Goal: Task Accomplishment & Management: Manage account settings

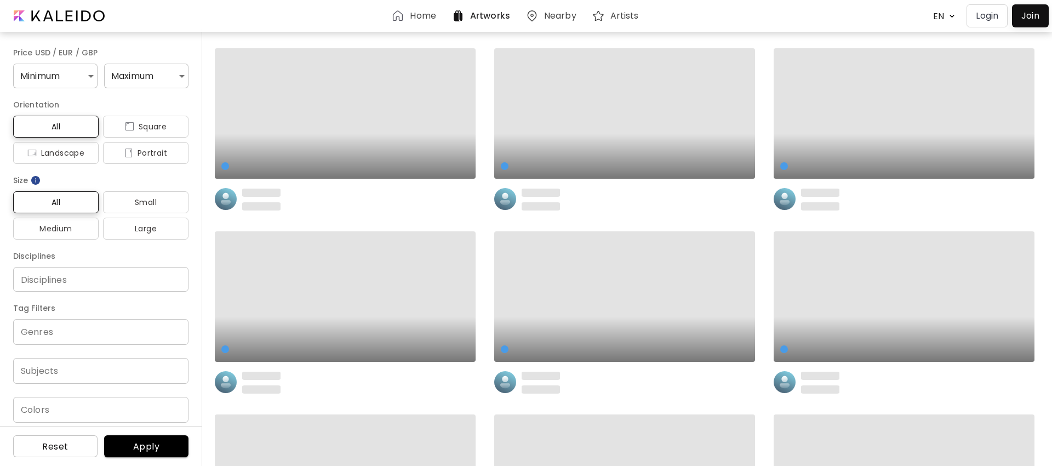
click at [982, 15] on p "Login" at bounding box center [987, 15] width 22 height 13
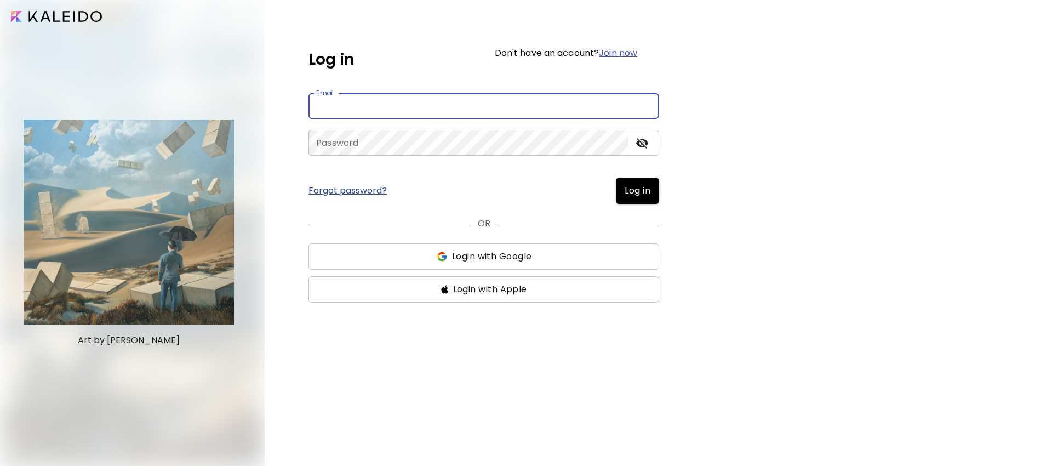
click at [358, 104] on input "email" at bounding box center [483, 106] width 351 height 26
type input "**********"
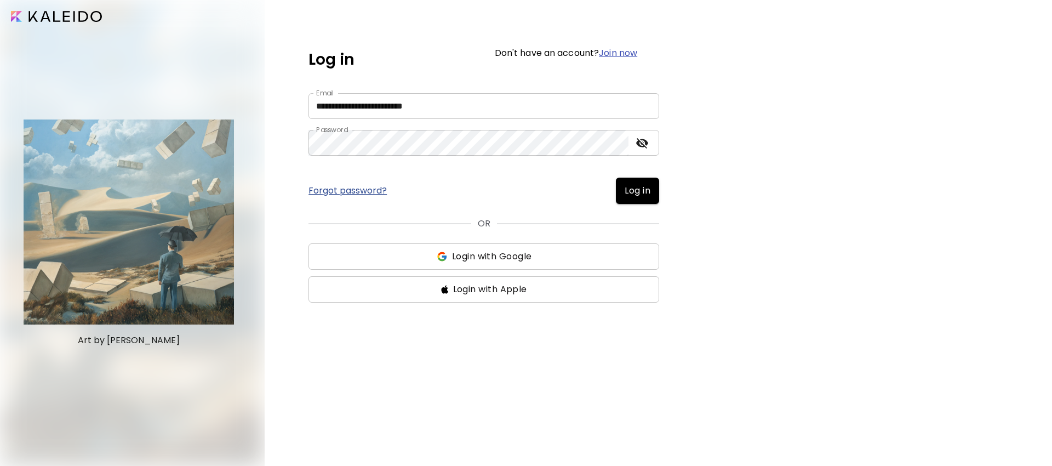
click at [634, 188] on span "Log in" at bounding box center [637, 190] width 26 height 13
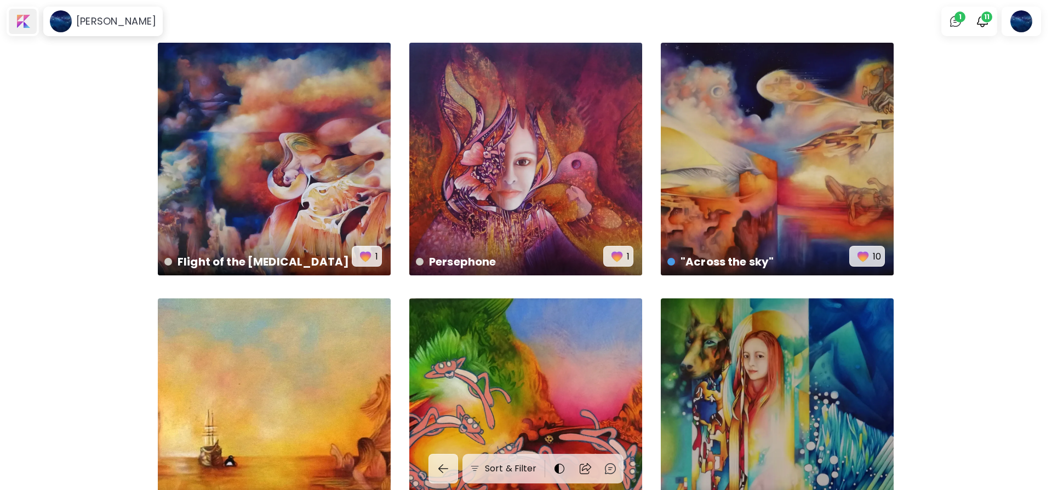
click at [30, 25] on div at bounding box center [23, 21] width 28 height 25
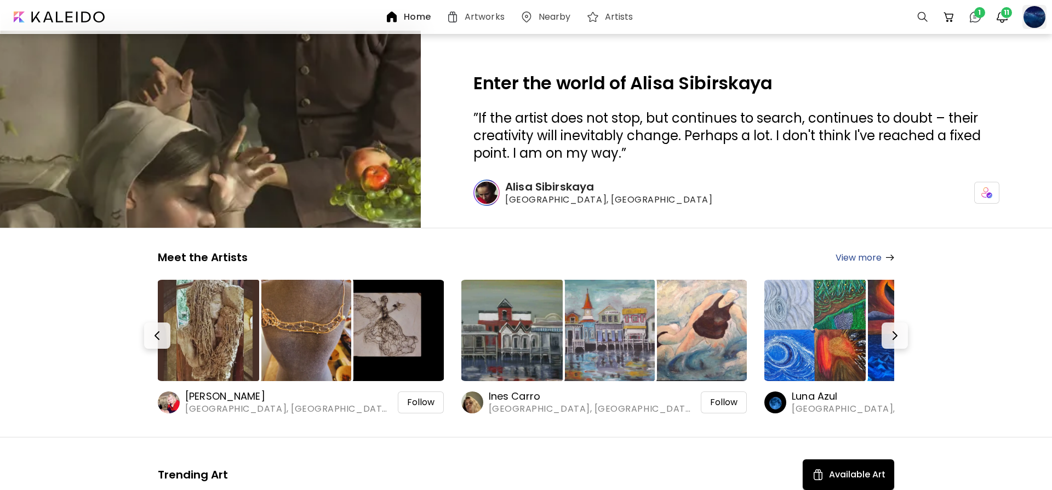
click at [1034, 21] on div at bounding box center [1034, 17] width 24 height 24
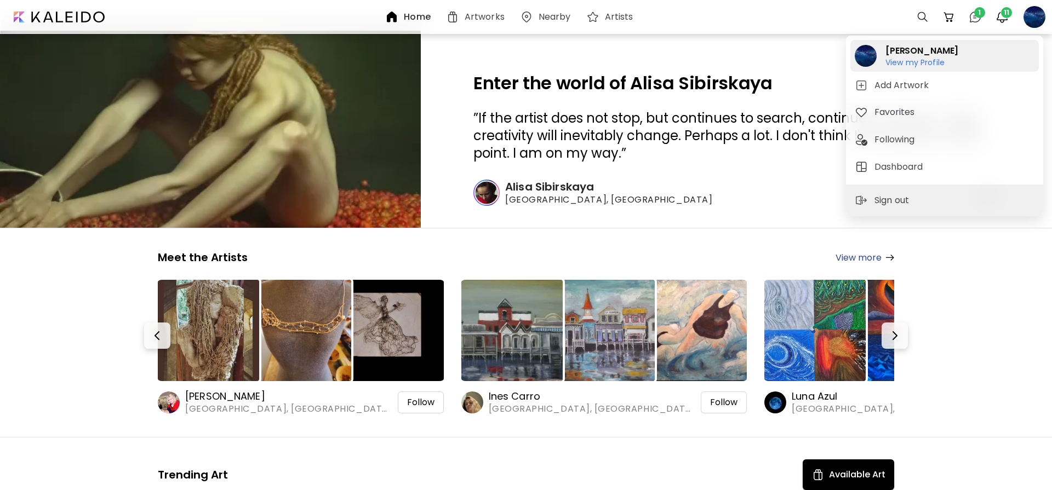
click at [914, 61] on h6 "View my Profile" at bounding box center [921, 63] width 73 height 10
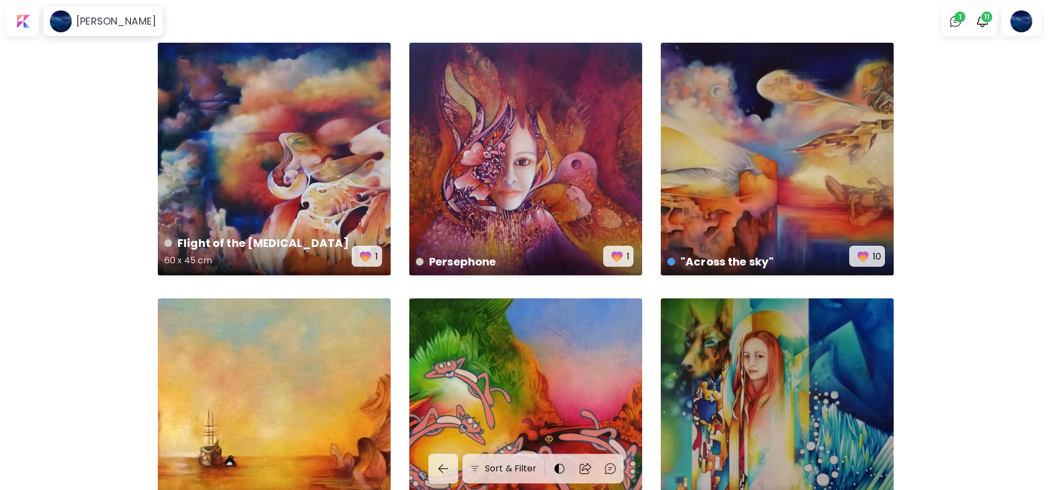
click at [291, 173] on div "Flight of the muse 60 x 45 cm 1" at bounding box center [274, 159] width 233 height 233
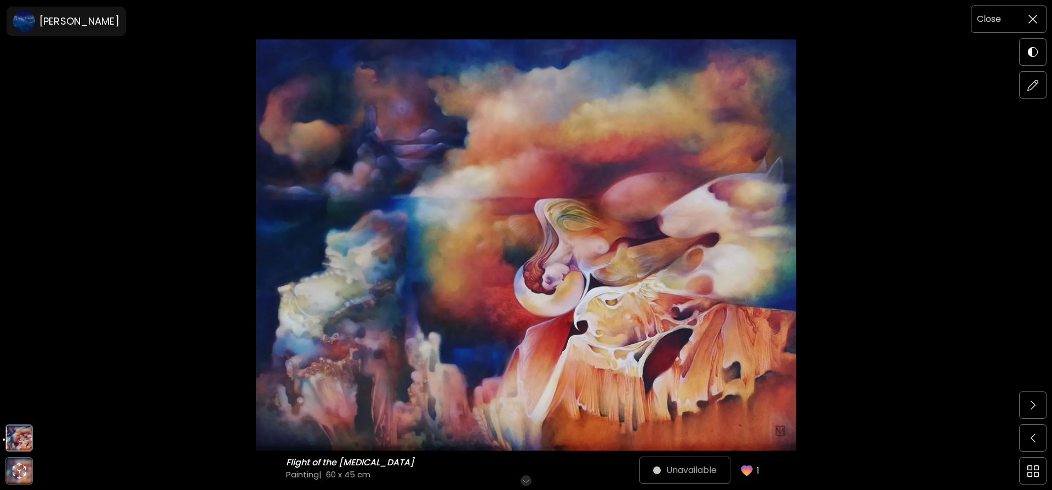
click at [1032, 15] on img at bounding box center [1032, 19] width 9 height 9
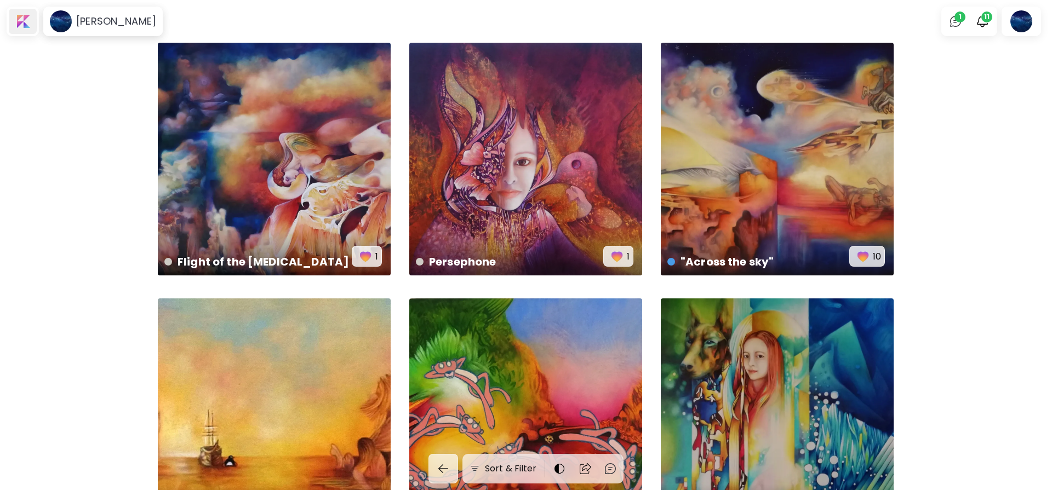
click at [24, 24] on div at bounding box center [23, 21] width 28 height 25
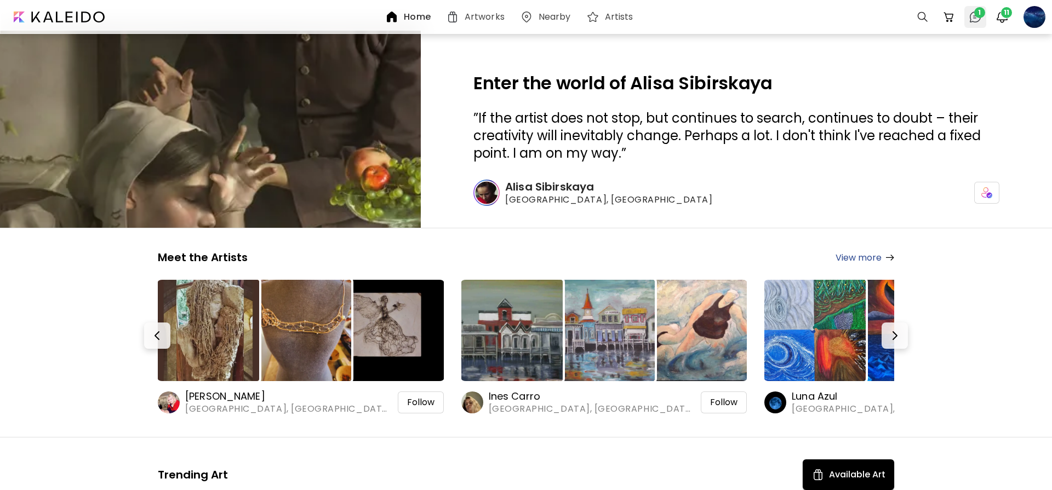
click at [976, 16] on span "1" at bounding box center [979, 12] width 11 height 11
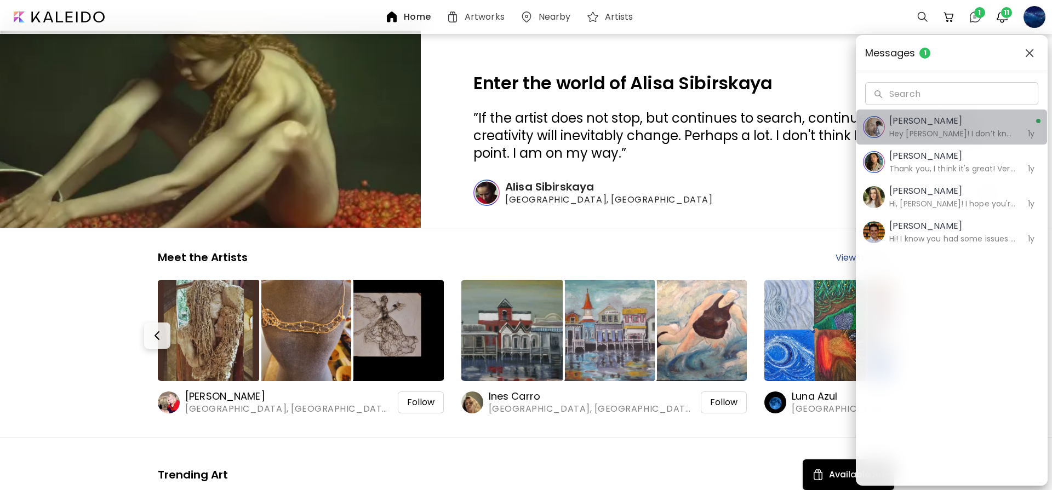
click at [947, 130] on h6 "Hey MArinda! I don’t know if you saw my email, but I want to make sure you know…" at bounding box center [952, 134] width 127 height 12
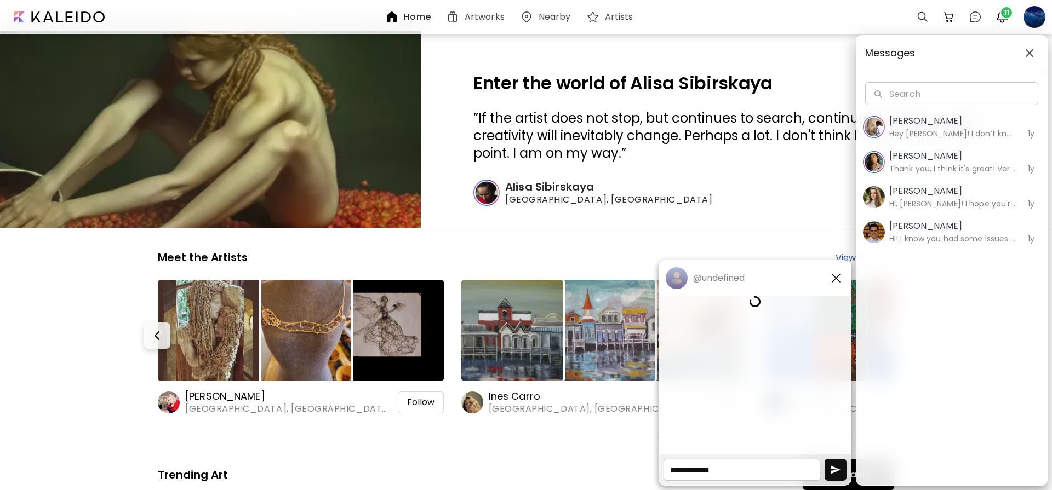
scroll to position [1506, 0]
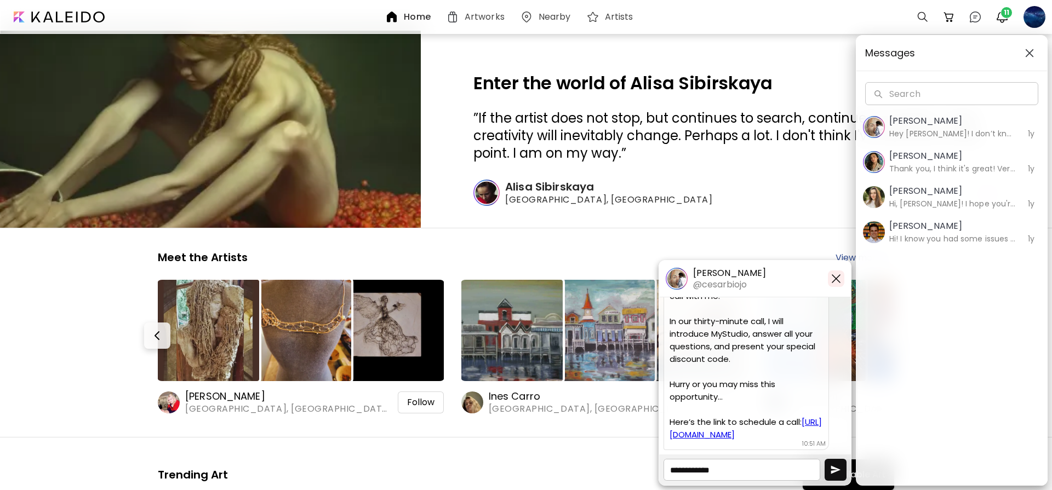
click at [836, 278] on img "button" at bounding box center [835, 278] width 13 height 13
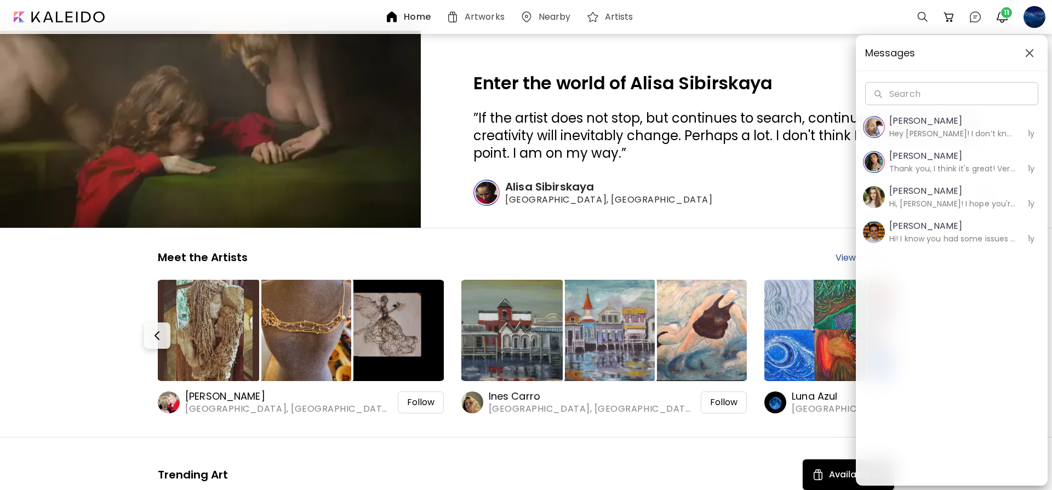
click at [1031, 54] on img "button" at bounding box center [1029, 53] width 9 height 9
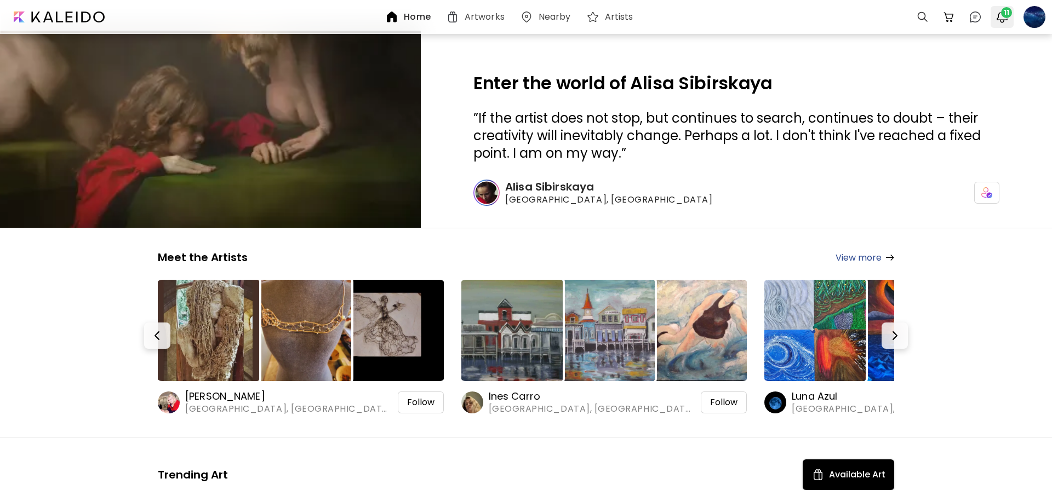
click at [1002, 17] on img "button" at bounding box center [1001, 16] width 13 height 13
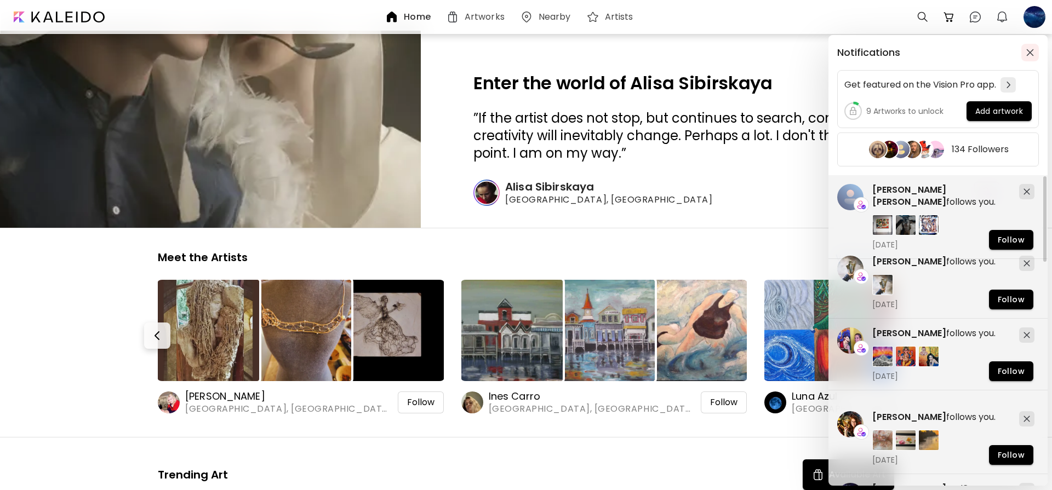
click at [1031, 51] on img "button" at bounding box center [1030, 53] width 8 height 8
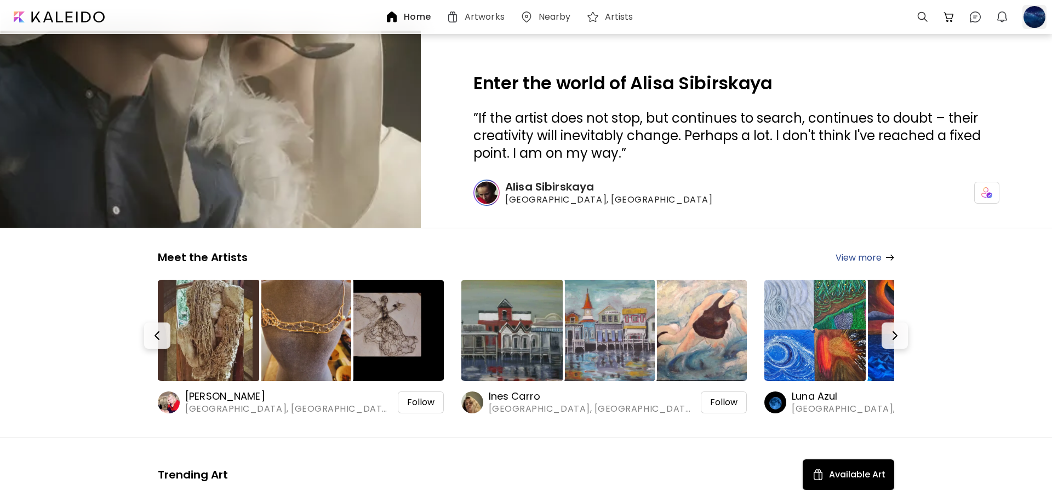
click at [1028, 15] on div at bounding box center [1034, 17] width 24 height 24
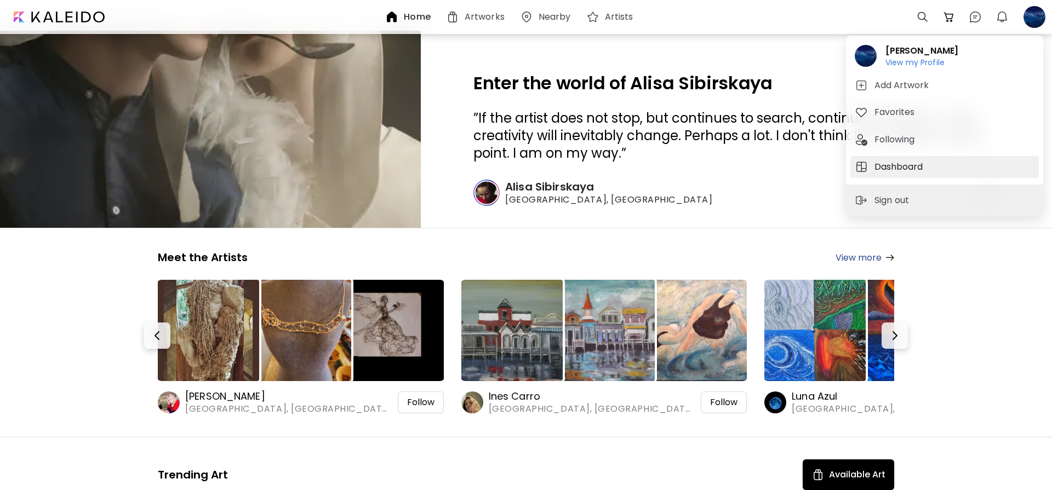
click at [887, 172] on h5 "Dashboard" at bounding box center [899, 166] width 51 height 13
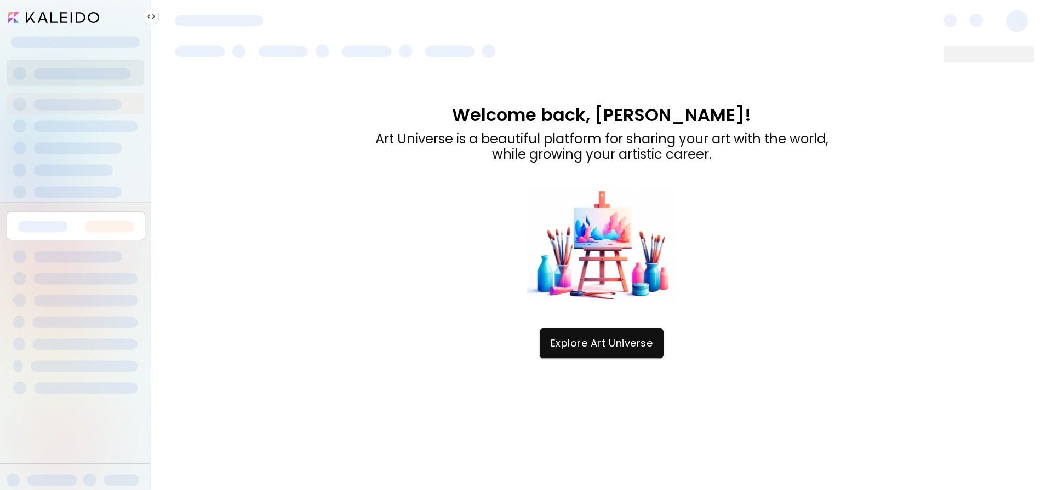
click at [150, 18] on img at bounding box center [151, 16] width 9 height 9
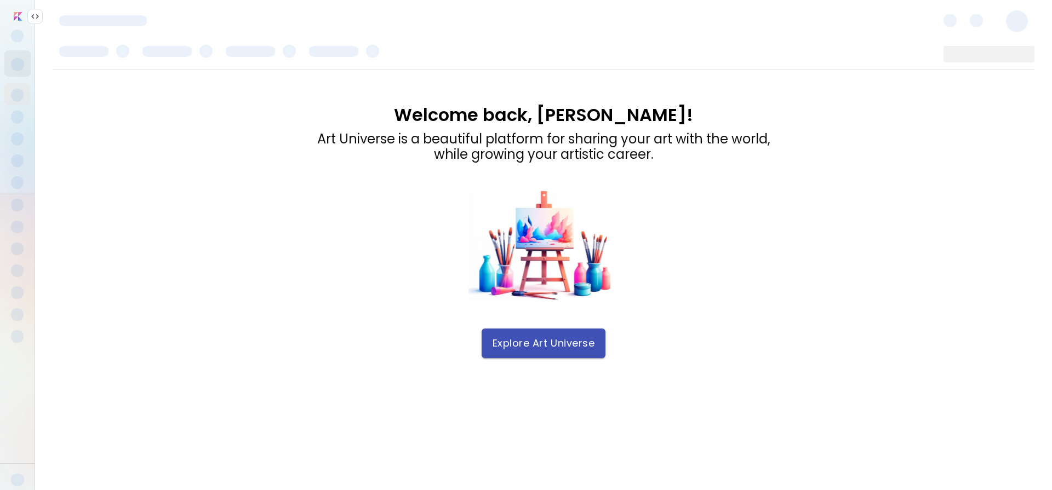
click at [544, 345] on span "Explore Art Universe" at bounding box center [543, 343] width 102 height 12
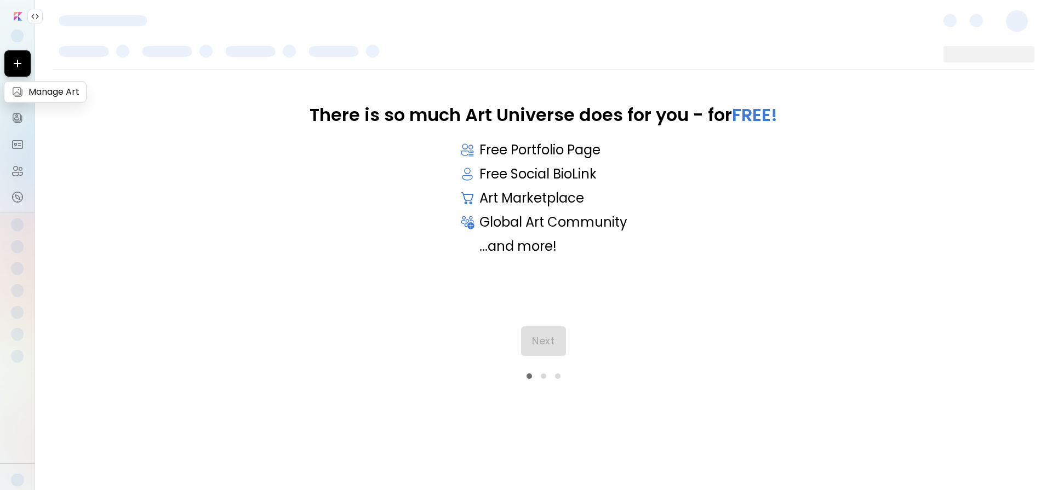
click at [18, 94] on img at bounding box center [17, 91] width 13 height 13
click at [13, 94] on img at bounding box center [17, 91] width 13 height 13
click at [22, 95] on img at bounding box center [17, 91] width 13 height 13
click at [13, 122] on img at bounding box center [17, 118] width 13 height 13
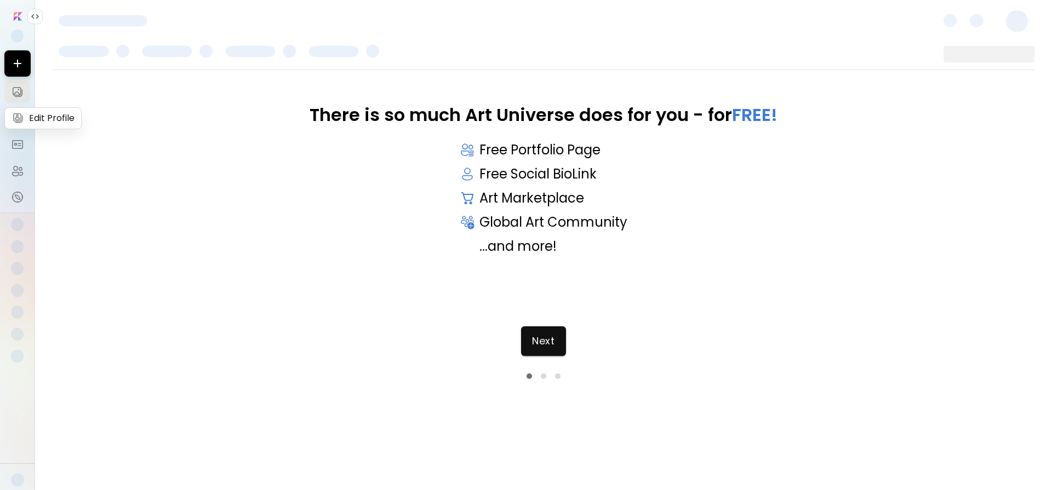
click at [14, 120] on img at bounding box center [17, 118] width 13 height 13
click at [538, 345] on span "Next" at bounding box center [543, 341] width 22 height 12
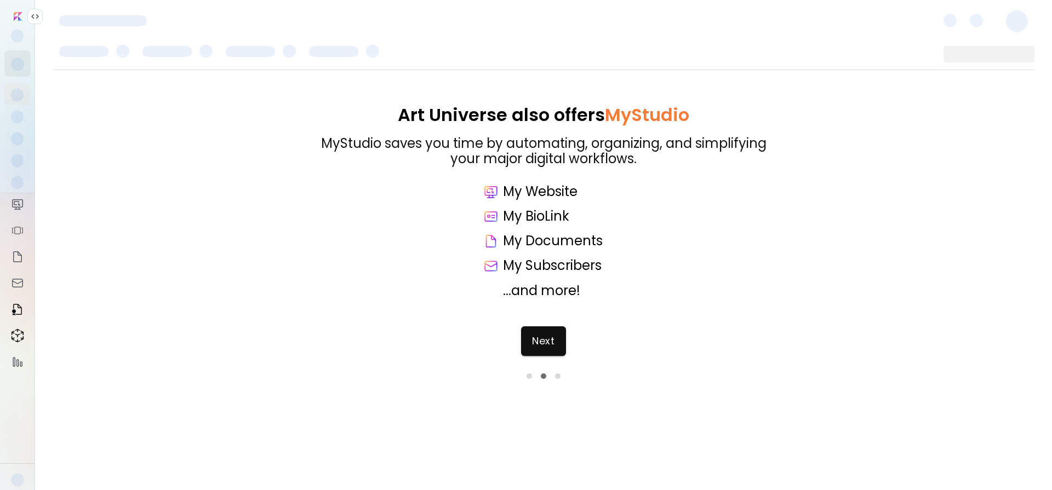
click at [15, 16] on input "image" at bounding box center [18, 16] width 9 height 9
click at [544, 347] on span "Next" at bounding box center [543, 341] width 22 height 12
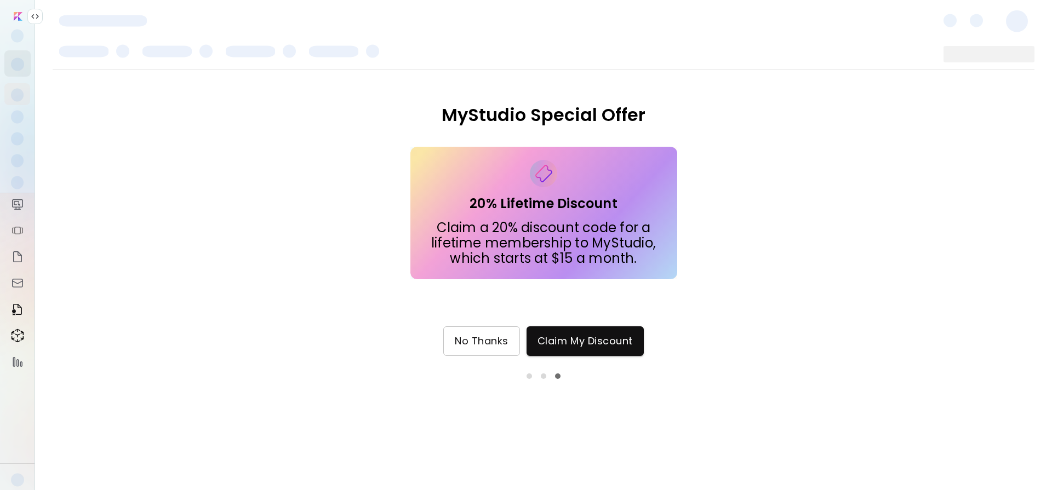
click at [489, 340] on span "No Thanks" at bounding box center [482, 341] width 54 height 12
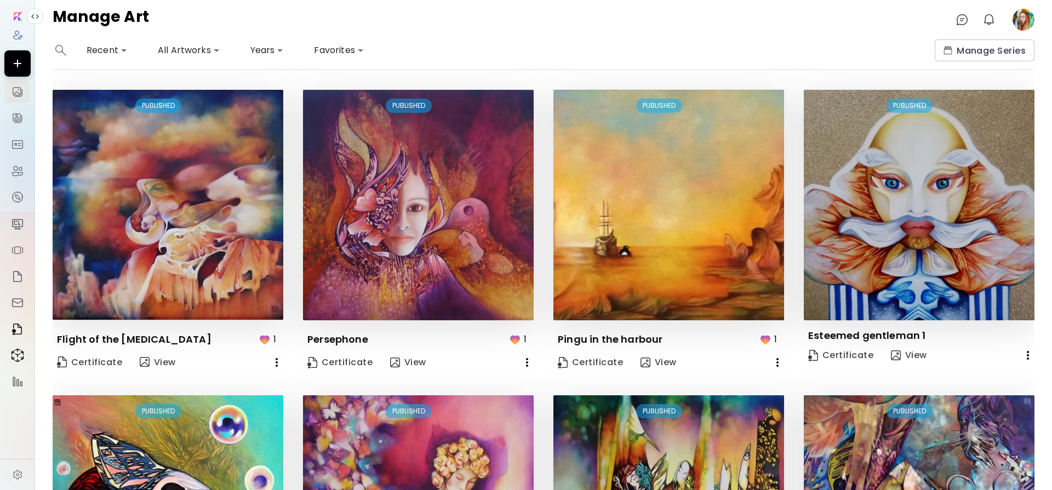
click at [206, 51] on body "**********" at bounding box center [526, 245] width 1052 height 490
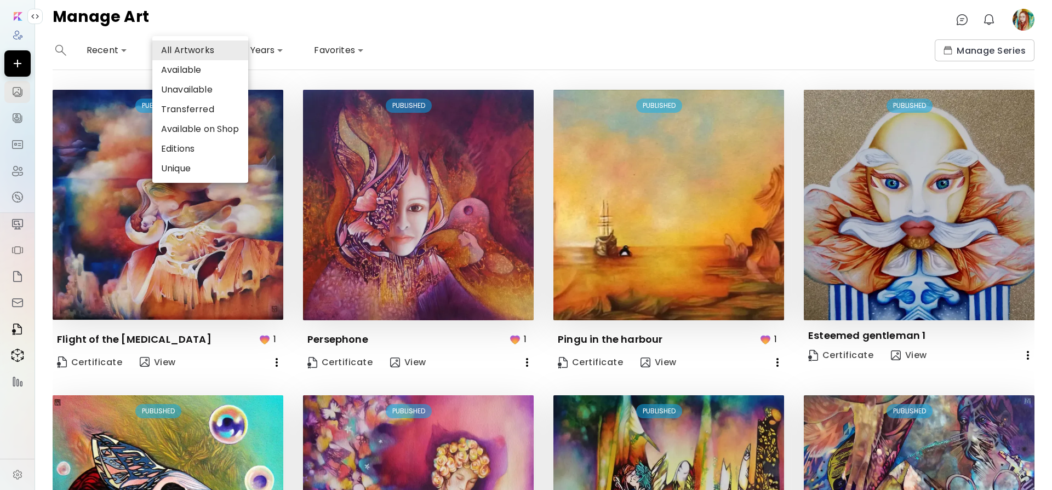
click at [388, 36] on div at bounding box center [526, 245] width 1052 height 490
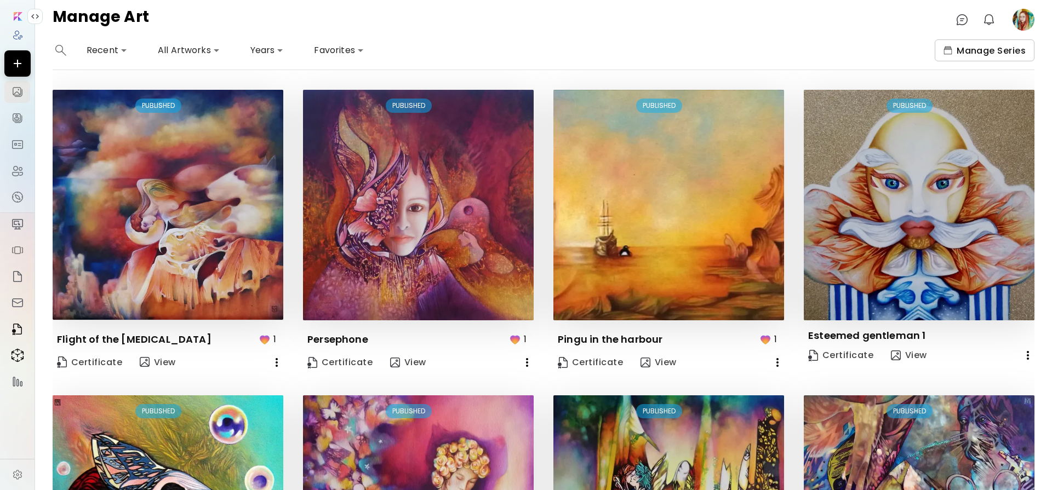
click at [986, 51] on span "Manage Series" at bounding box center [984, 51] width 82 height 12
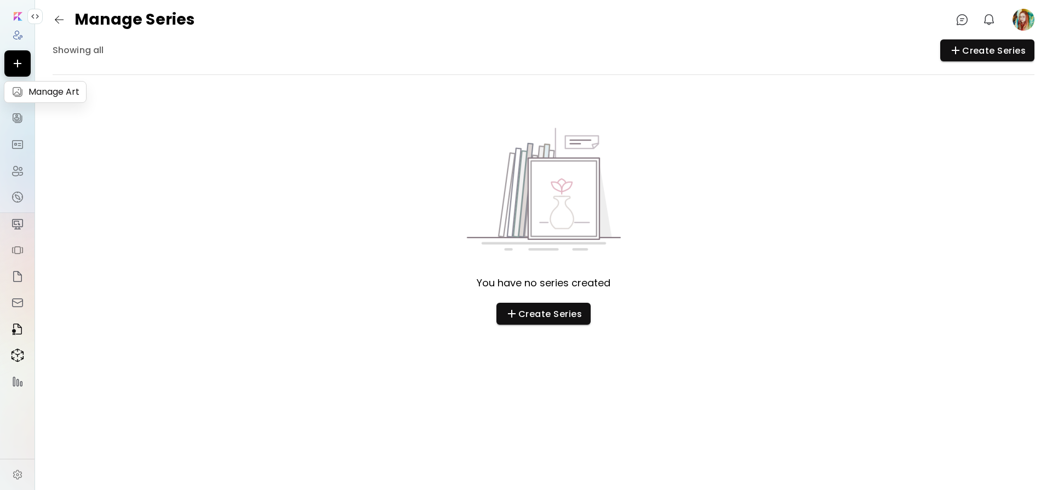
click at [15, 90] on img at bounding box center [17, 91] width 13 height 13
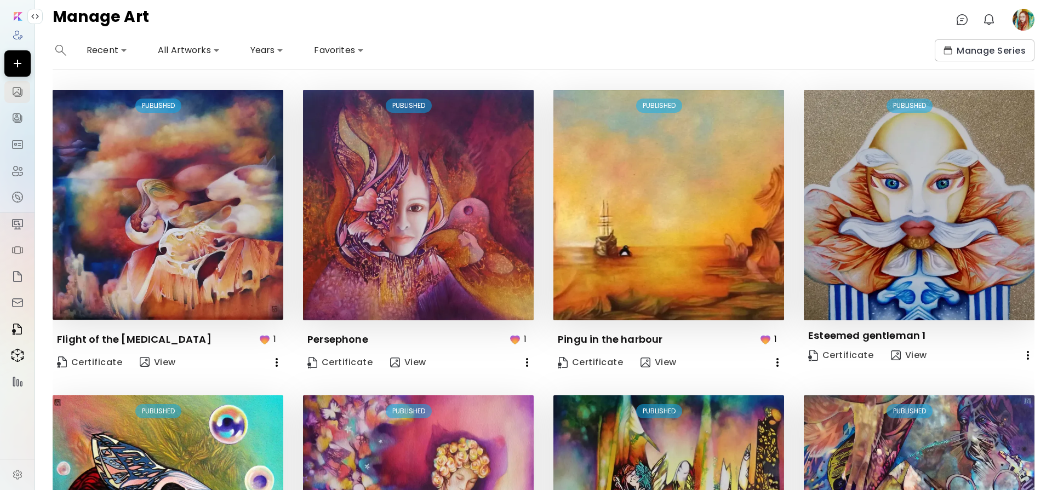
click at [274, 361] on icon "button" at bounding box center [276, 362] width 13 height 13
click at [219, 404] on li "Delete" at bounding box center [234, 403] width 135 height 20
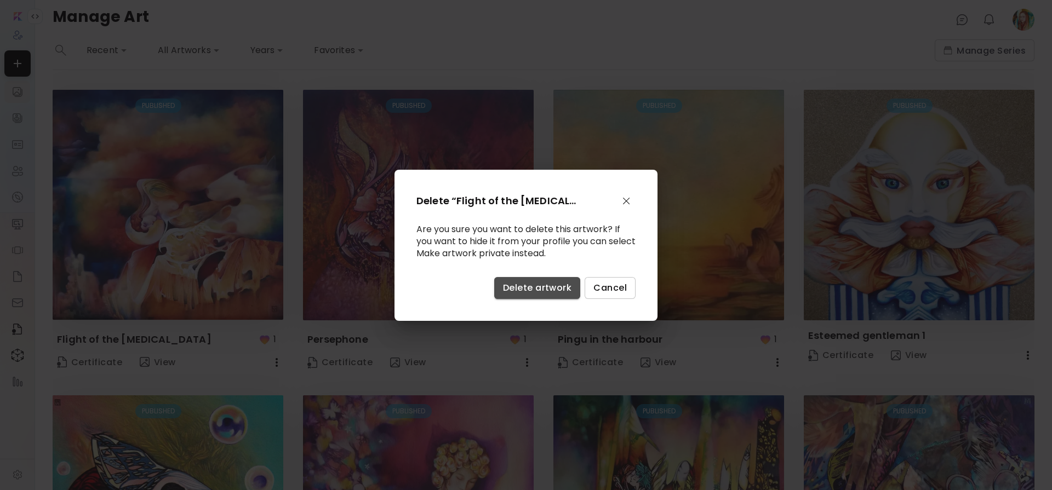
click at [544, 292] on span "Delete artwork" at bounding box center [537, 288] width 68 height 12
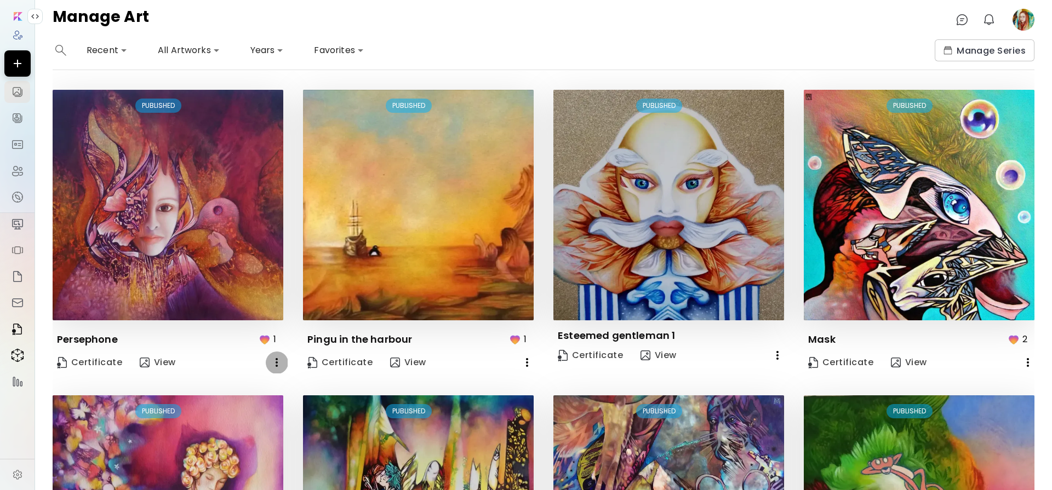
click at [272, 362] on icon "button" at bounding box center [276, 362] width 13 height 13
click at [209, 404] on li "Delete" at bounding box center [220, 403] width 135 height 20
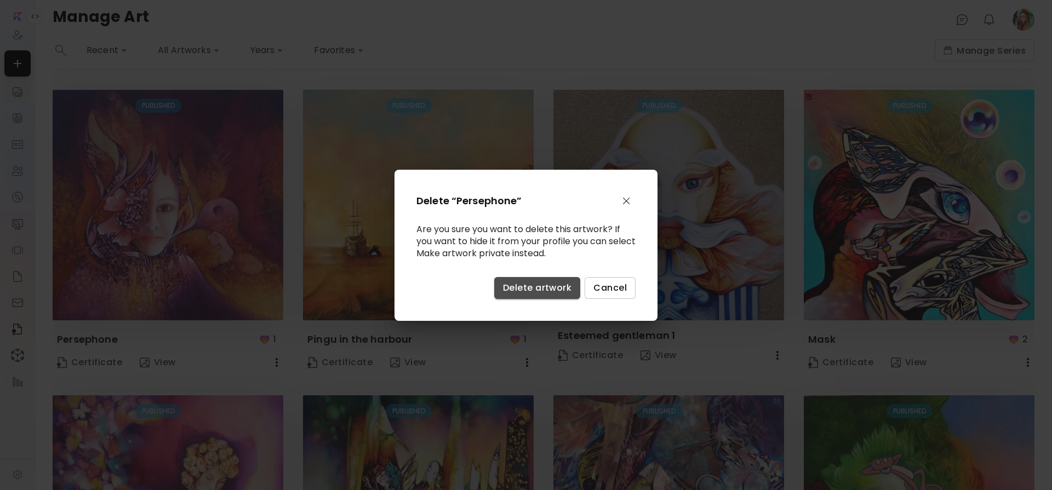
click at [538, 285] on span "Delete artwork" at bounding box center [537, 288] width 68 height 12
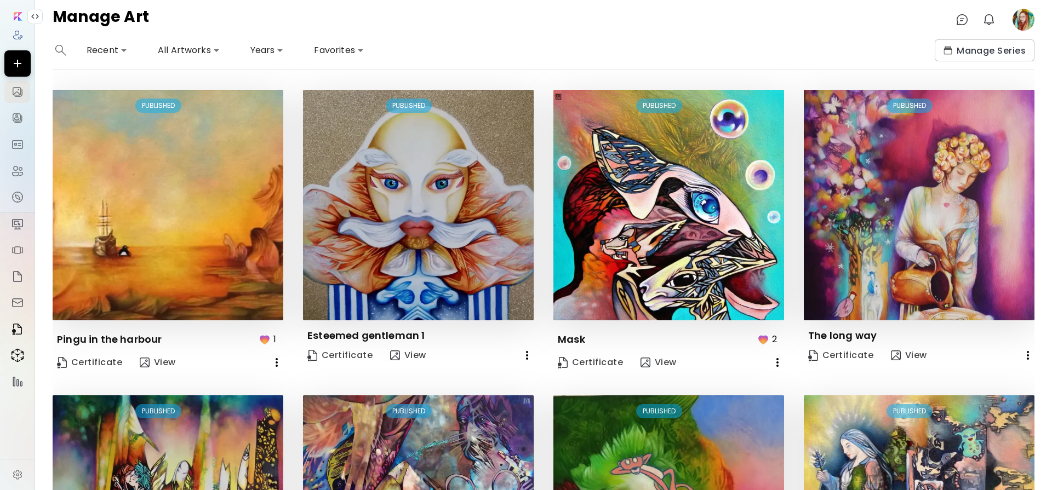
click at [276, 362] on icon "button" at bounding box center [277, 362] width 2 height 9
click at [233, 401] on li "Delete" at bounding box center [220, 403] width 135 height 20
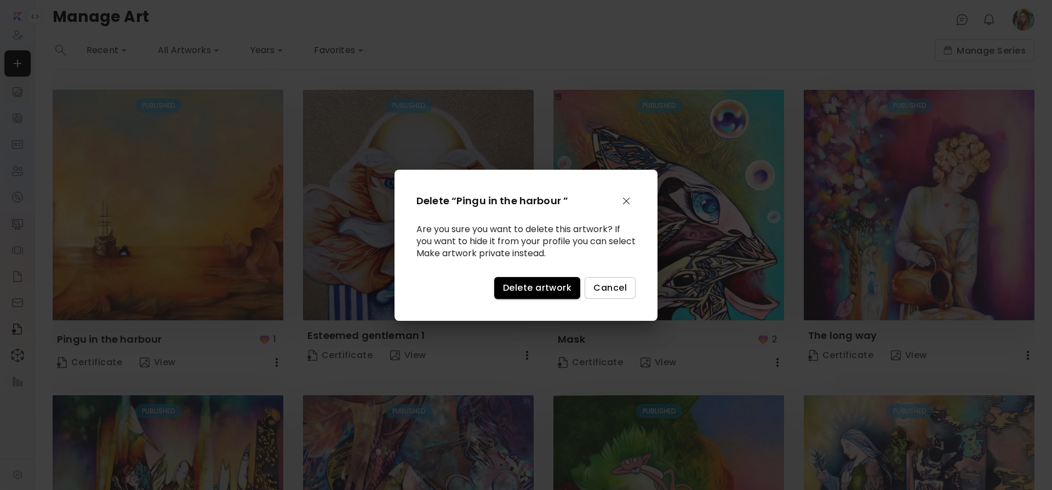
click at [524, 288] on span "Delete artwork" at bounding box center [537, 288] width 68 height 12
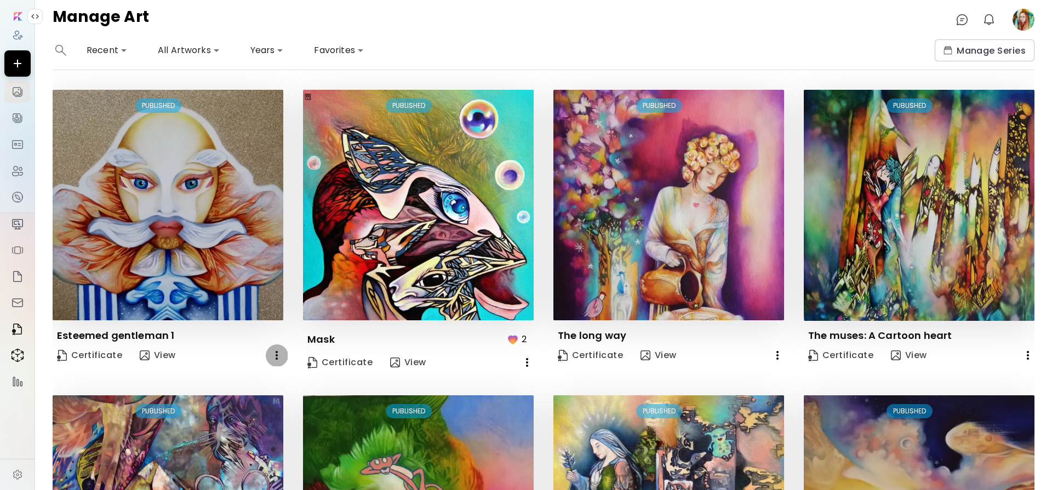
click at [273, 355] on icon "button" at bounding box center [276, 355] width 13 height 13
click at [241, 397] on li "Delete" at bounding box center [220, 396] width 135 height 20
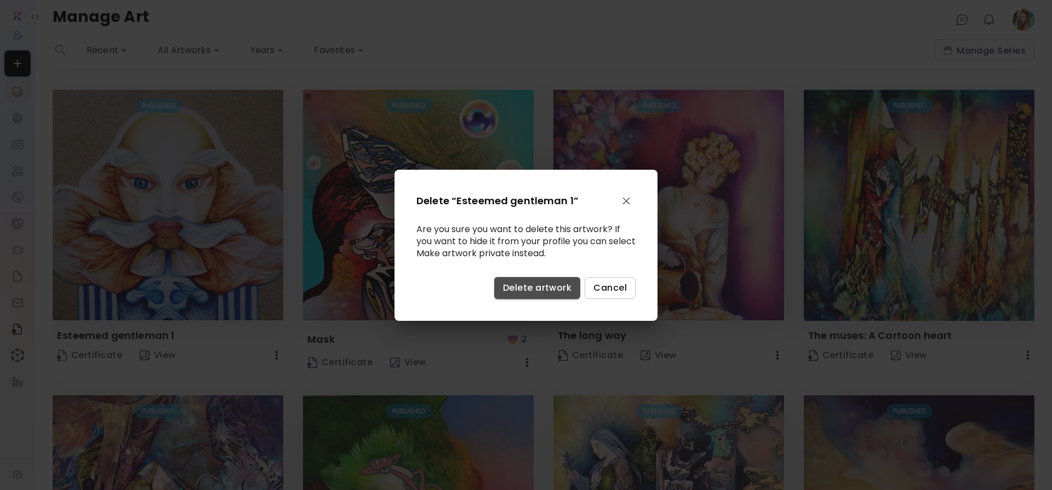
click at [515, 285] on span "Delete artwork" at bounding box center [537, 288] width 68 height 12
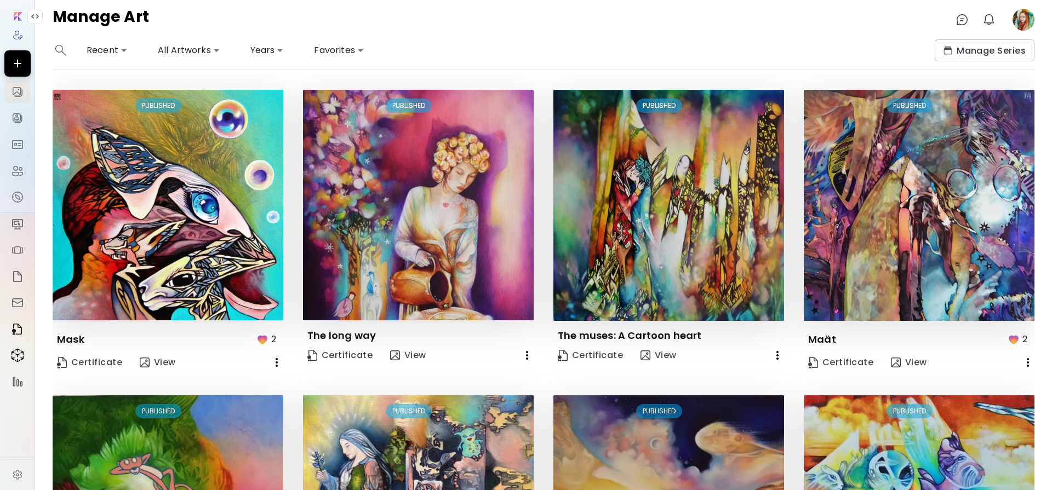
click at [277, 358] on icon "button" at bounding box center [277, 362] width 2 height 9
click at [237, 398] on li "Delete" at bounding box center [220, 403] width 135 height 20
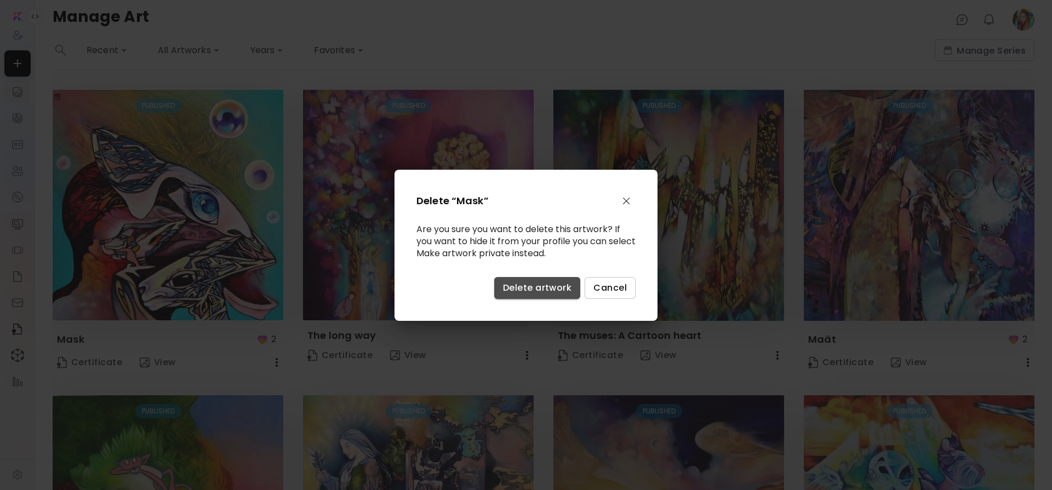
click at [534, 288] on span "Delete artwork" at bounding box center [537, 288] width 68 height 12
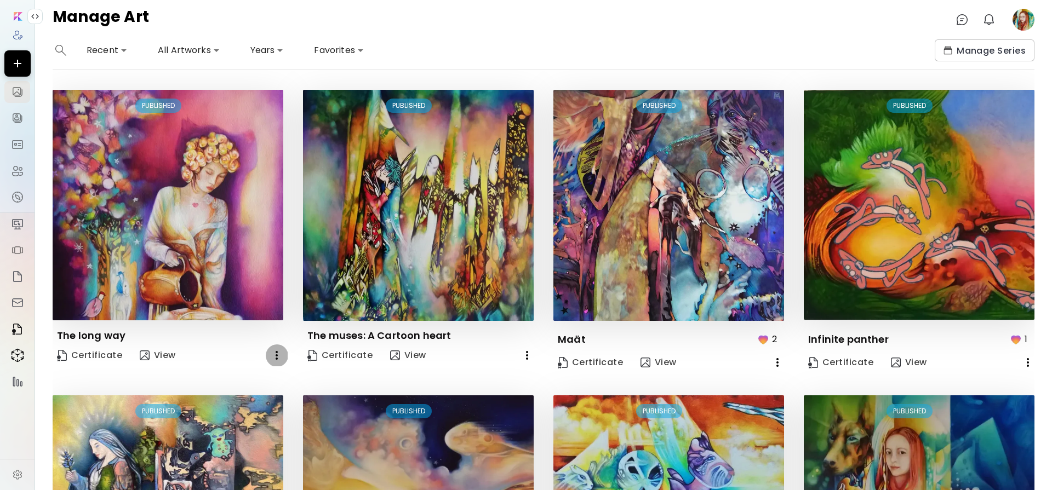
click at [277, 351] on icon "button" at bounding box center [276, 355] width 13 height 13
click at [243, 396] on li "Delete" at bounding box center [220, 396] width 135 height 20
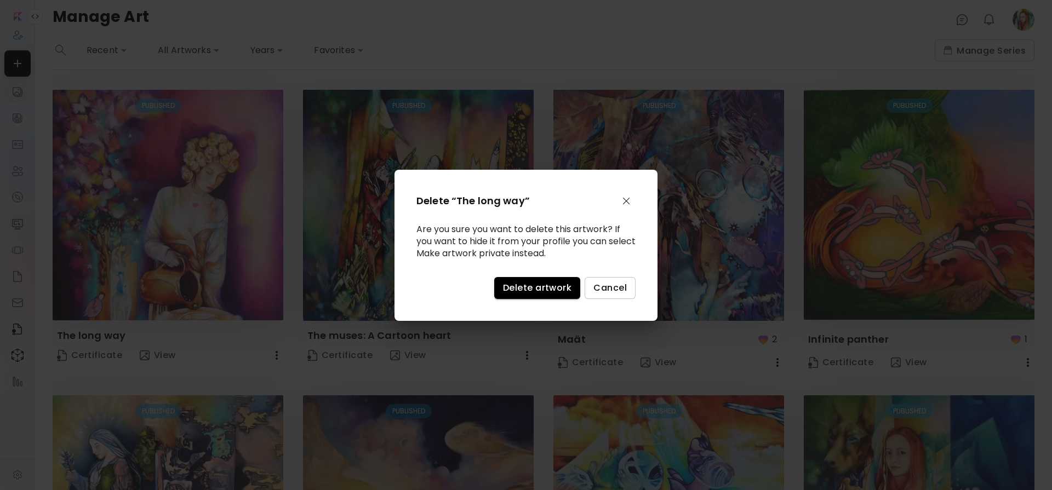
click at [547, 291] on span "Delete artwork" at bounding box center [537, 288] width 68 height 12
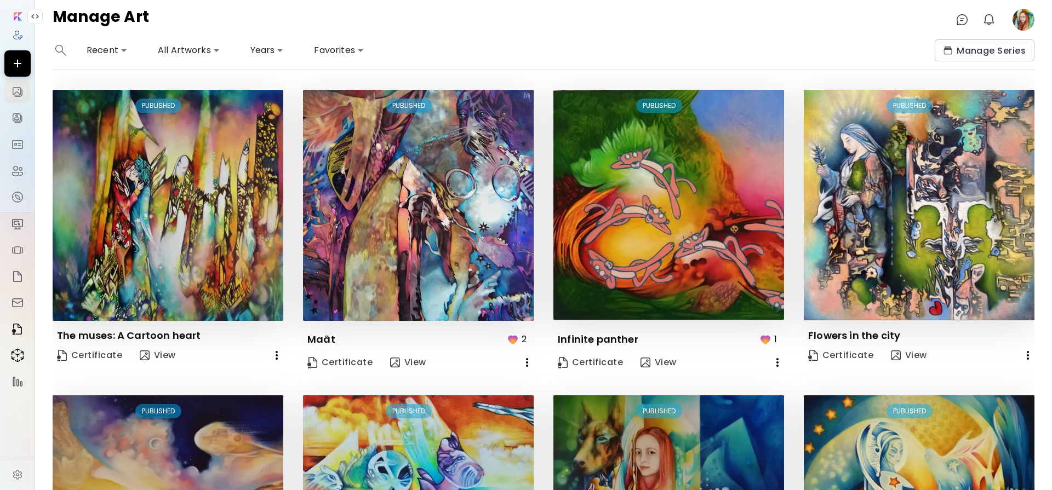
click at [278, 354] on icon "button" at bounding box center [276, 355] width 13 height 13
click at [246, 397] on li "Delete" at bounding box center [220, 396] width 135 height 20
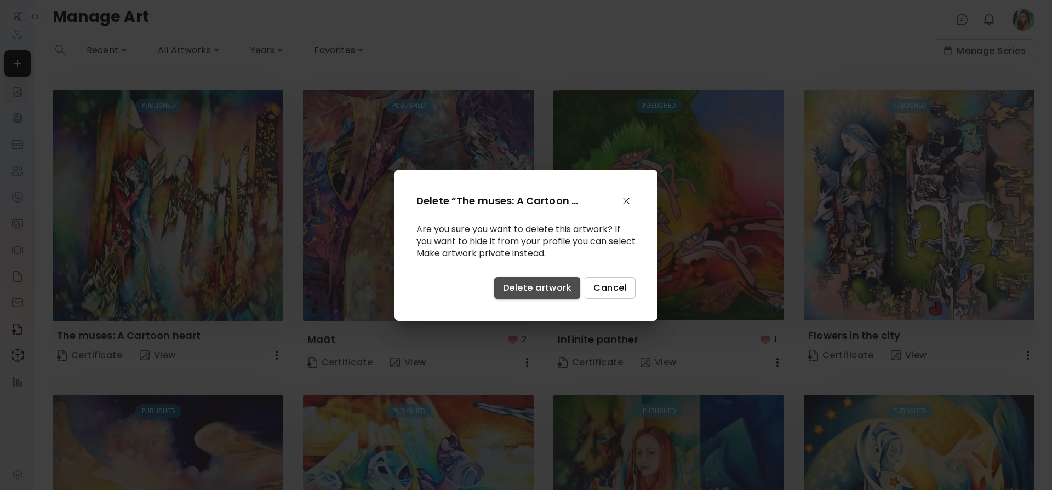
click at [561, 283] on span "Delete artwork" at bounding box center [537, 288] width 68 height 12
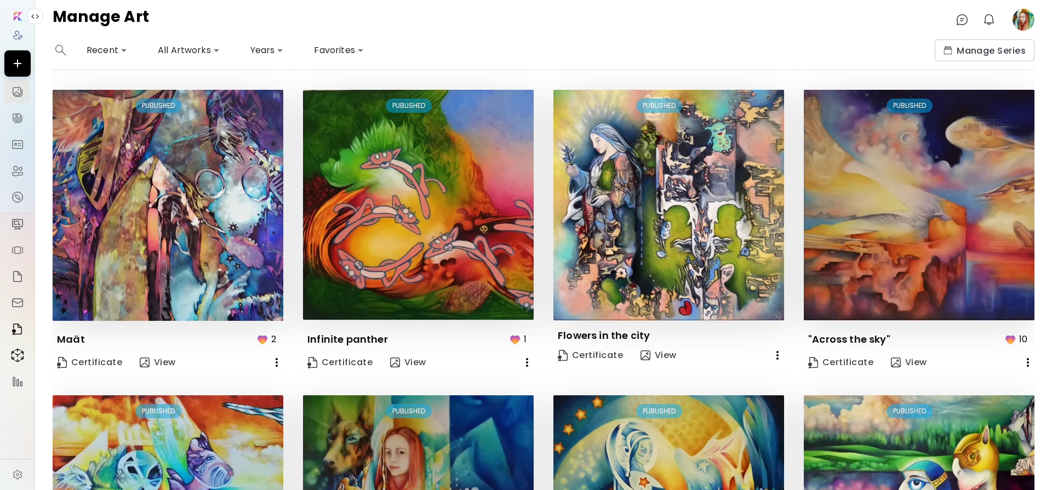
click at [274, 361] on icon "button" at bounding box center [276, 362] width 13 height 13
click at [208, 404] on li "Delete" at bounding box center [220, 403] width 135 height 20
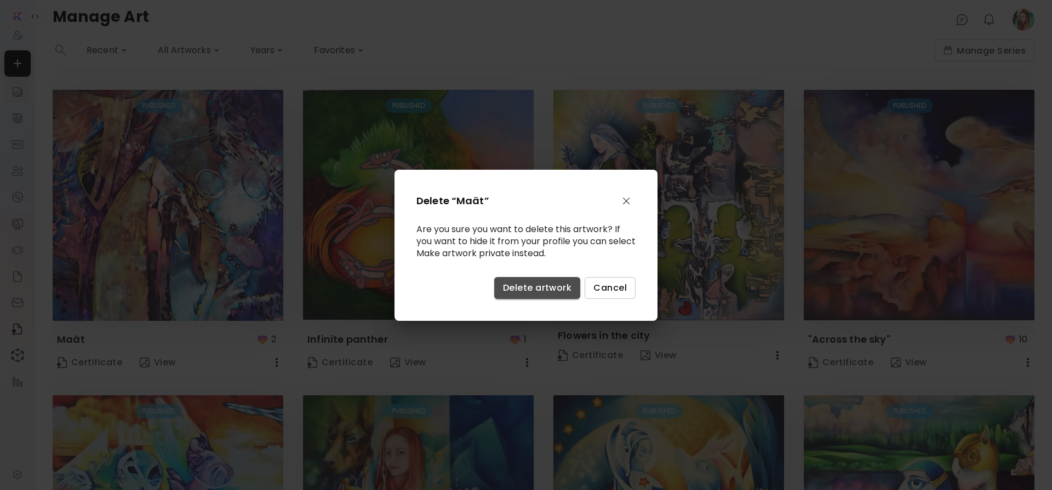
click at [525, 294] on span "Delete artwork" at bounding box center [537, 288] width 68 height 12
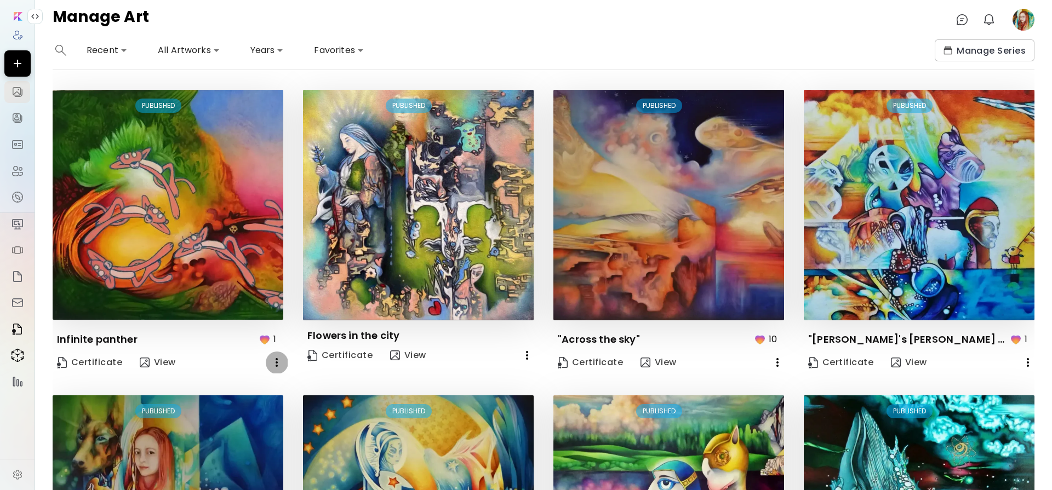
click at [275, 357] on icon "button" at bounding box center [276, 362] width 13 height 13
click at [238, 403] on li "Delete" at bounding box center [220, 403] width 135 height 20
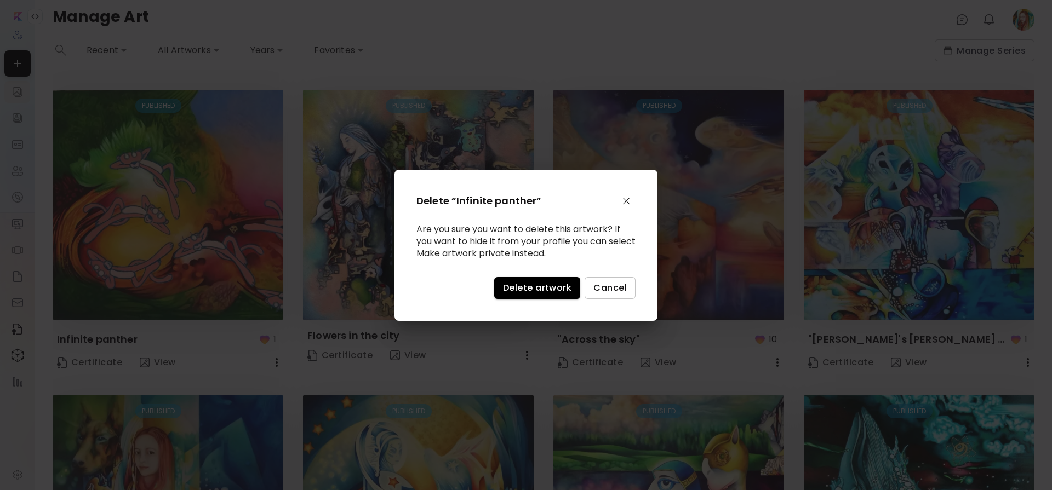
click at [546, 291] on span "Delete artwork" at bounding box center [537, 288] width 68 height 12
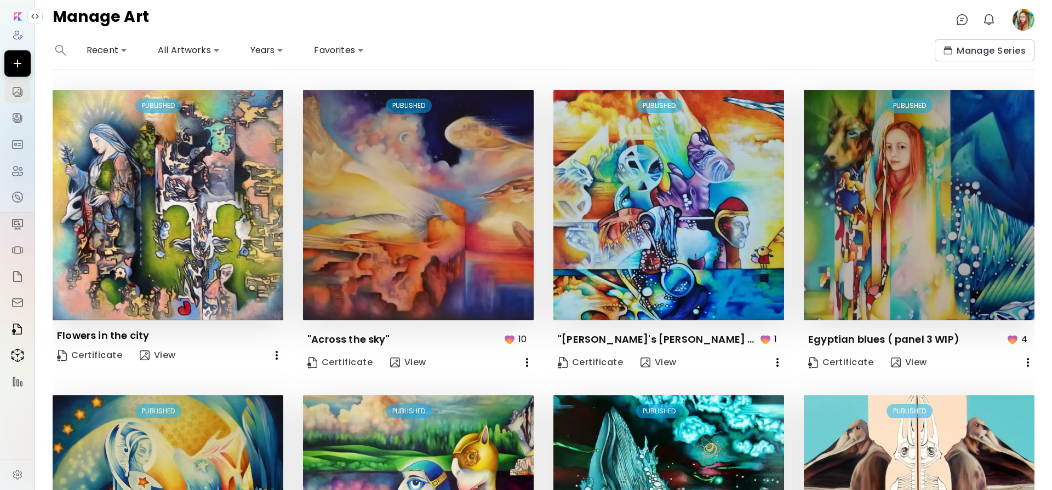
click at [272, 352] on icon "button" at bounding box center [276, 355] width 13 height 13
click at [250, 393] on li "Delete" at bounding box center [220, 396] width 135 height 20
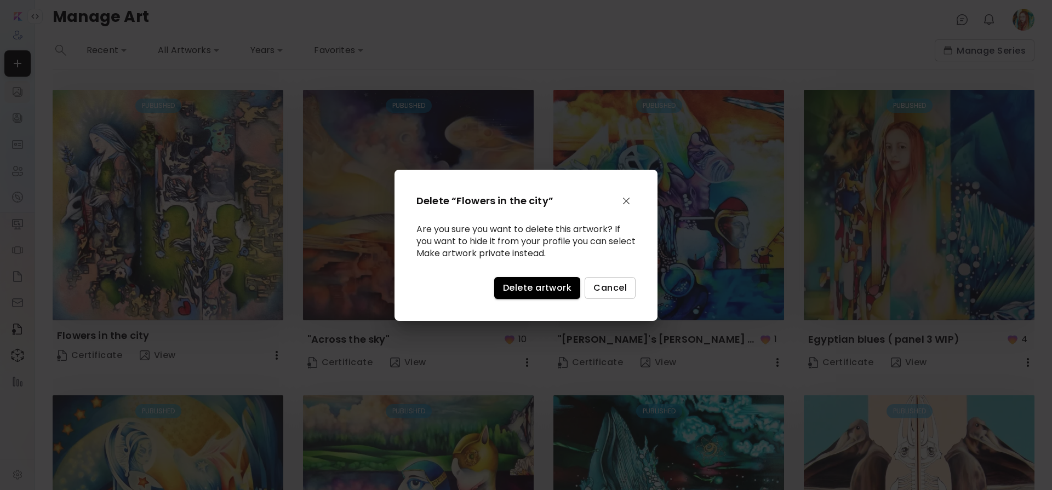
click at [525, 286] on span "Delete artwork" at bounding box center [537, 288] width 68 height 12
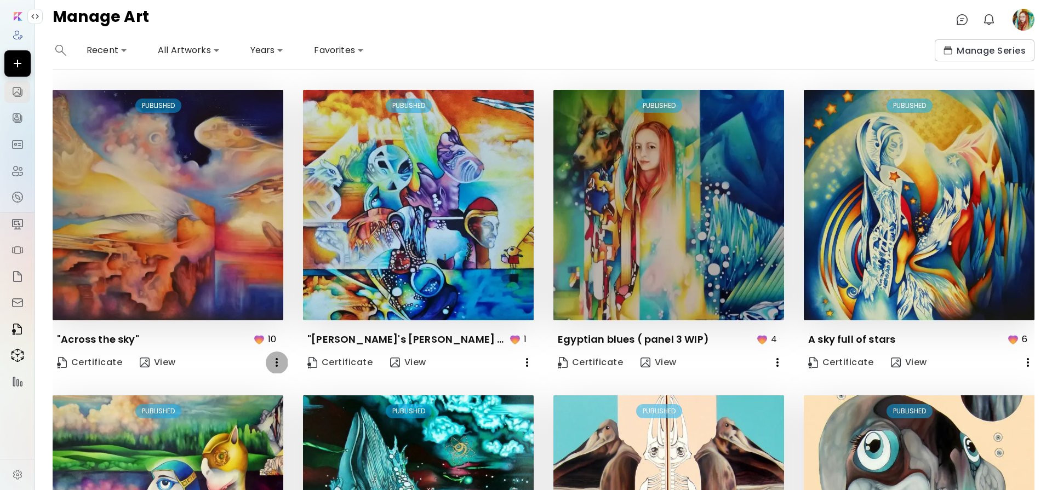
click at [276, 360] on icon "button" at bounding box center [276, 362] width 13 height 13
click at [248, 405] on li "Delete" at bounding box center [220, 403] width 135 height 20
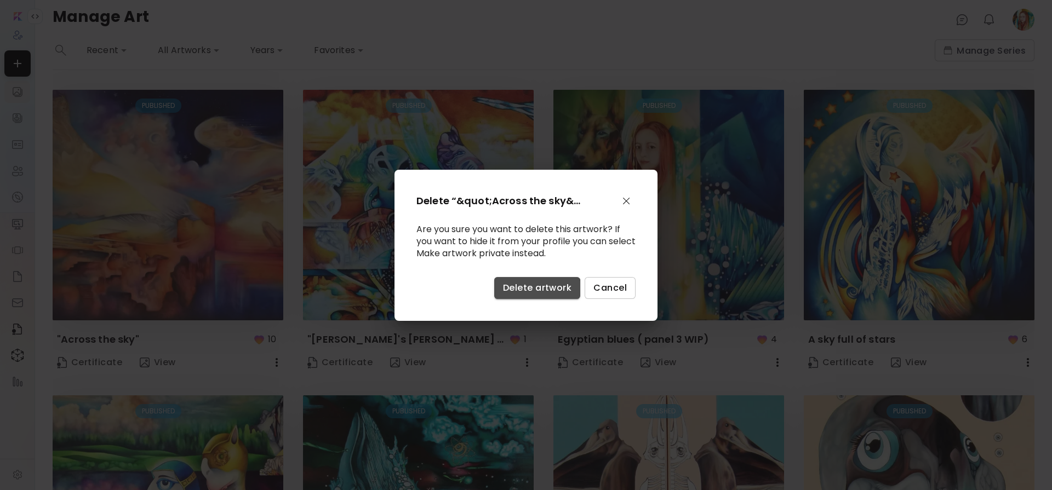
click at [521, 289] on span "Delete artwork" at bounding box center [537, 288] width 68 height 12
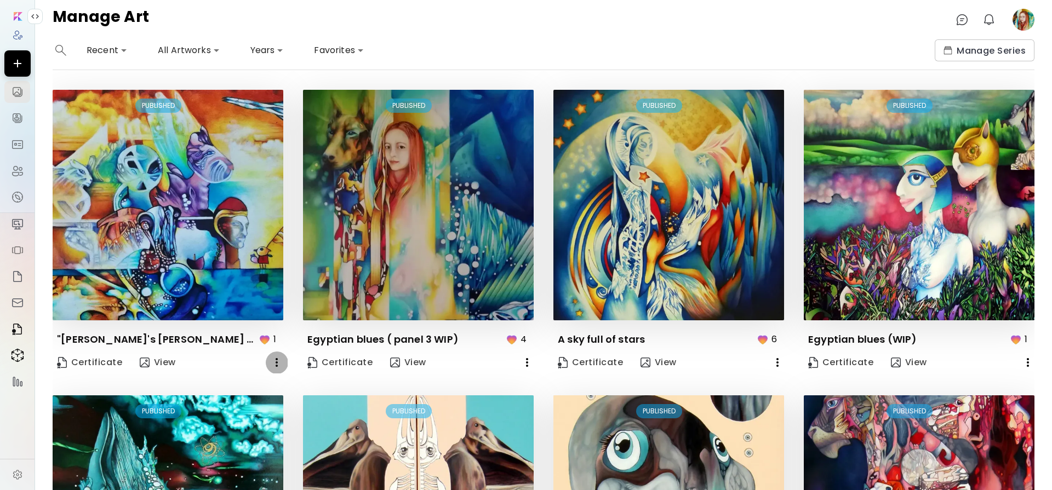
click at [272, 360] on icon "button" at bounding box center [276, 362] width 13 height 13
click at [244, 407] on li "Delete" at bounding box center [220, 403] width 135 height 20
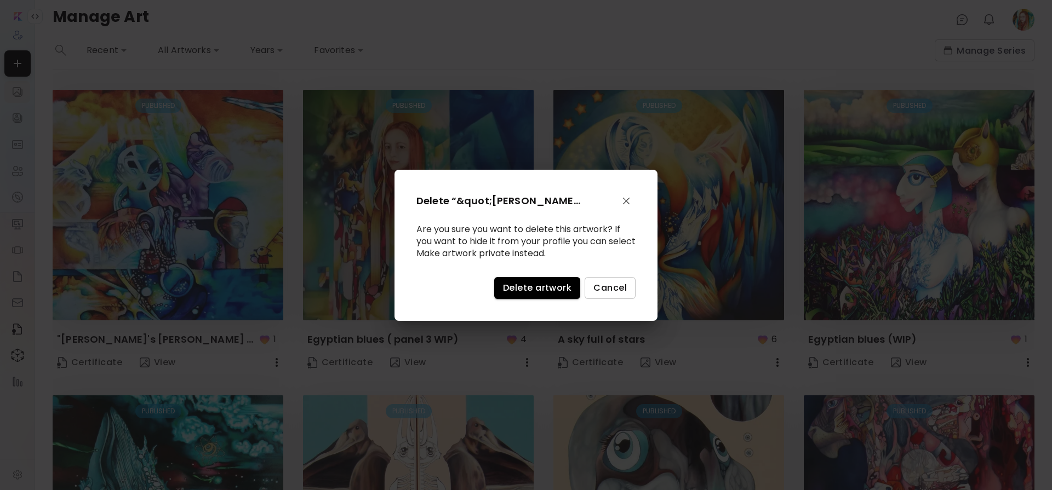
click at [537, 289] on span "Delete artwork" at bounding box center [537, 288] width 68 height 12
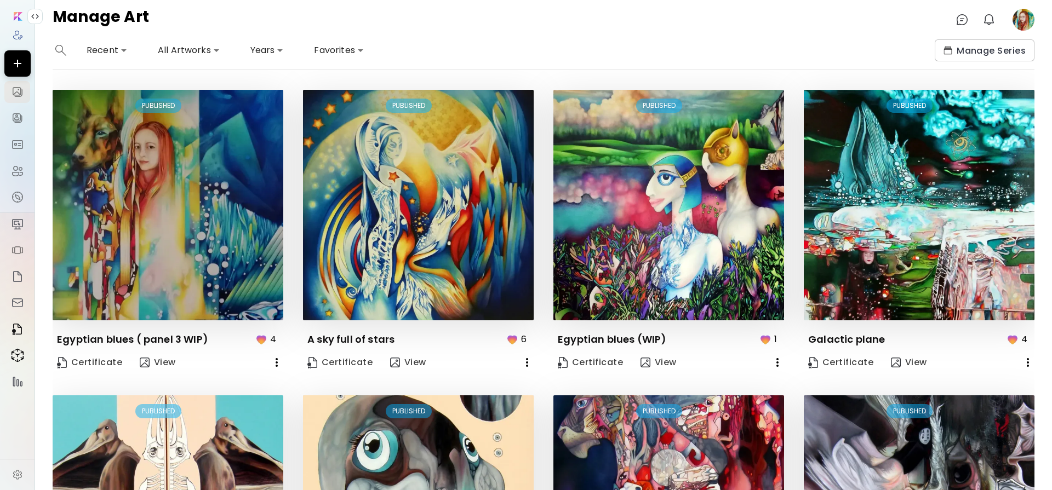
click at [273, 360] on icon "button" at bounding box center [276, 362] width 13 height 13
click at [243, 403] on li "Delete" at bounding box center [220, 403] width 135 height 20
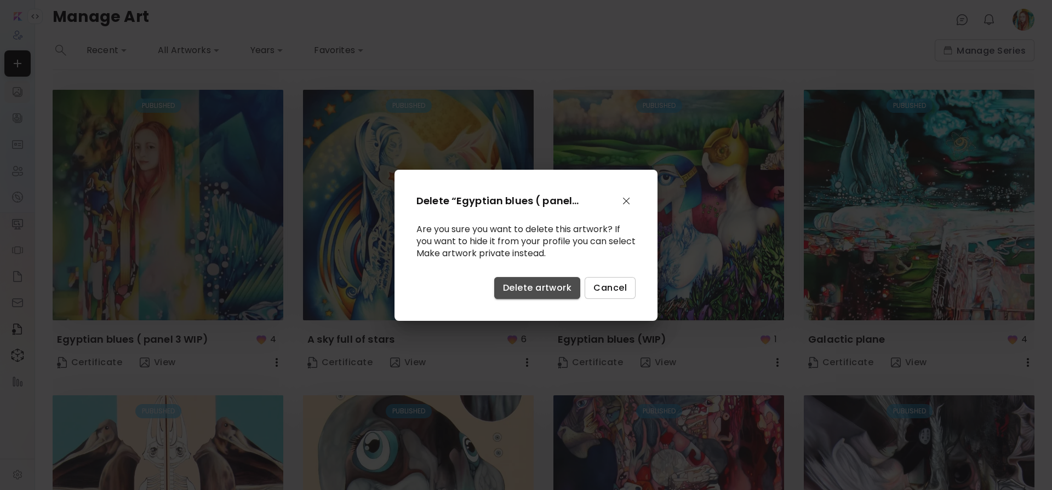
click at [530, 286] on span "Delete artwork" at bounding box center [537, 288] width 68 height 12
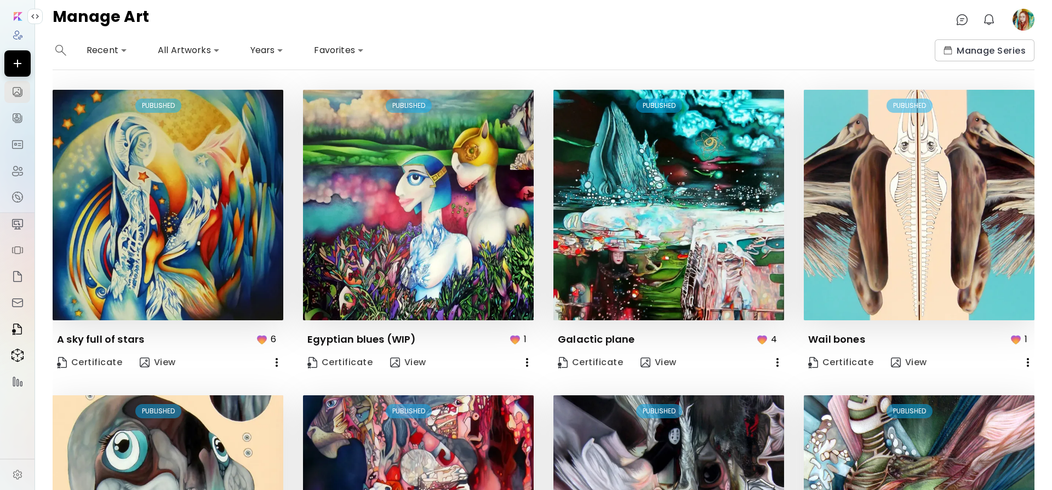
click at [276, 359] on icon "button" at bounding box center [277, 362] width 2 height 9
click at [250, 400] on li "Delete" at bounding box center [220, 403] width 135 height 20
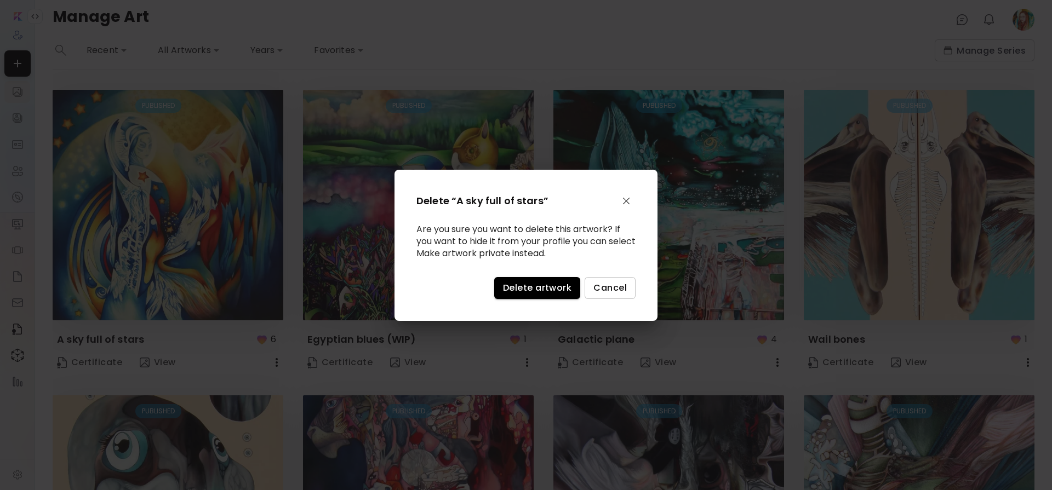
click at [536, 286] on span "Delete artwork" at bounding box center [537, 288] width 68 height 12
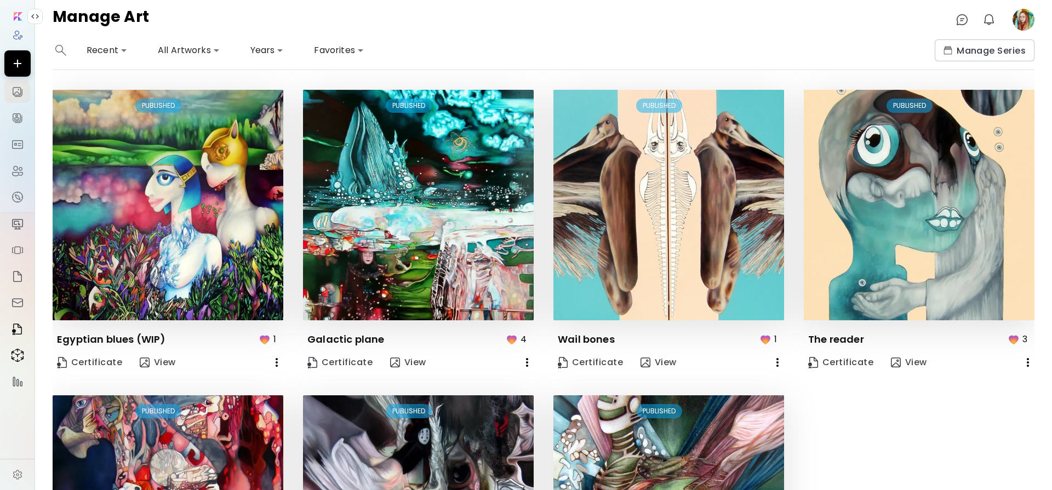
click at [276, 358] on icon "button" at bounding box center [277, 362] width 2 height 9
click at [251, 403] on li "Delete" at bounding box center [220, 403] width 135 height 20
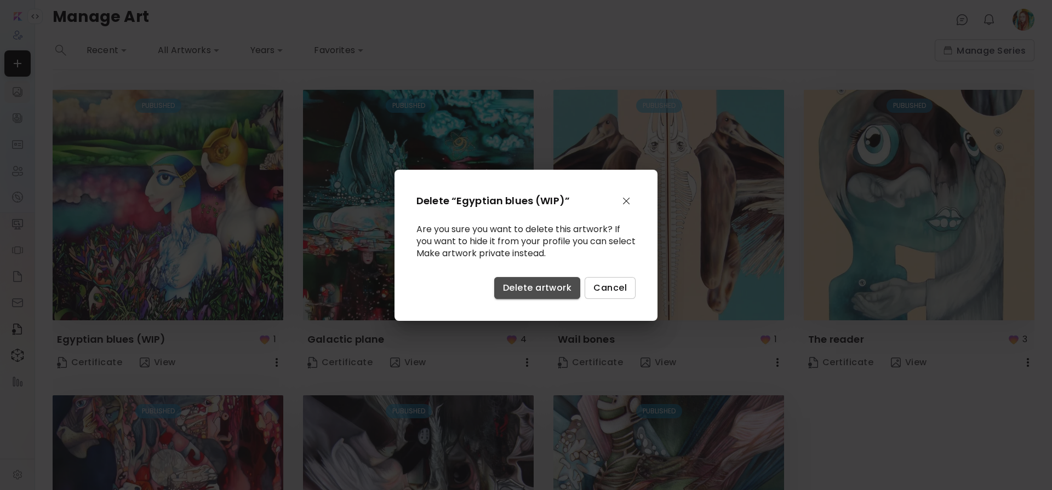
click at [532, 285] on span "Delete artwork" at bounding box center [537, 288] width 68 height 12
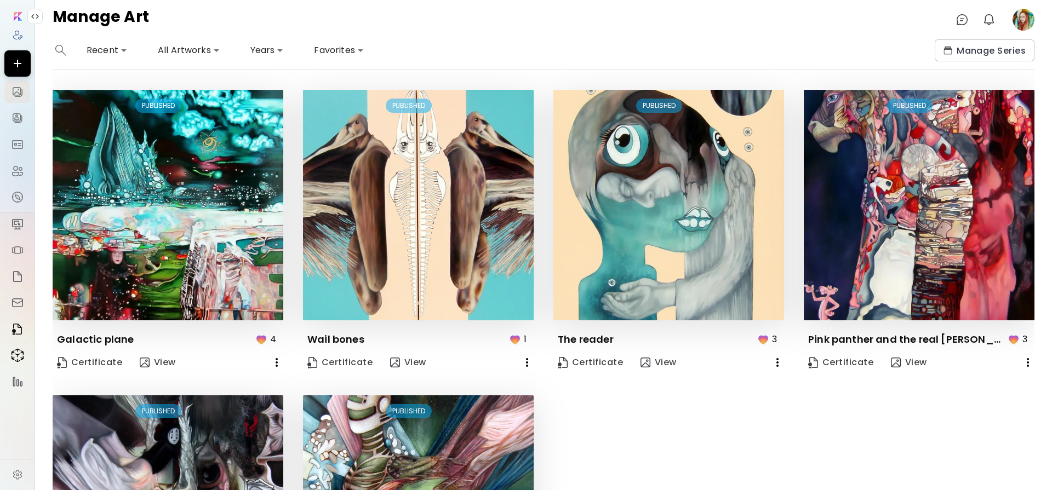
click at [272, 357] on icon "button" at bounding box center [276, 362] width 13 height 13
click at [243, 398] on li "Delete" at bounding box center [220, 403] width 135 height 20
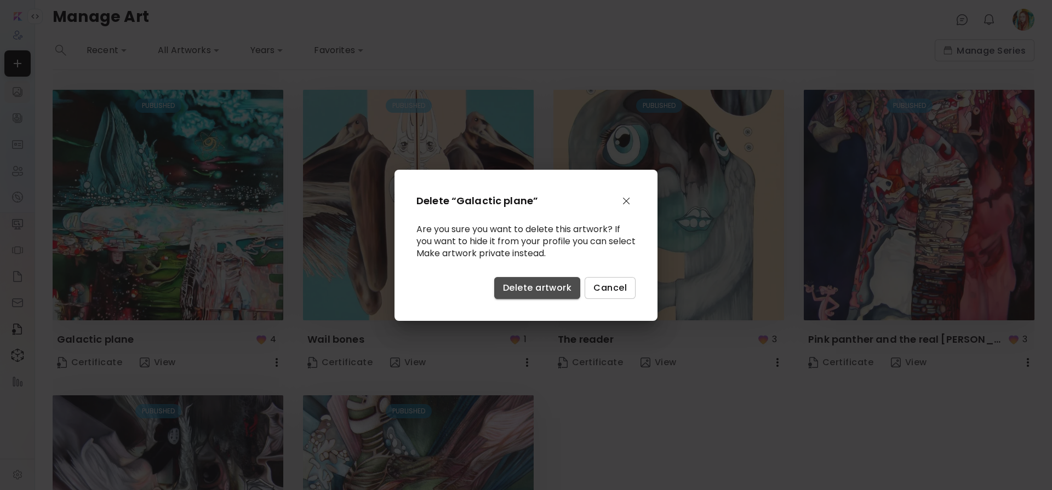
click at [531, 286] on span "Delete artwork" at bounding box center [537, 288] width 68 height 12
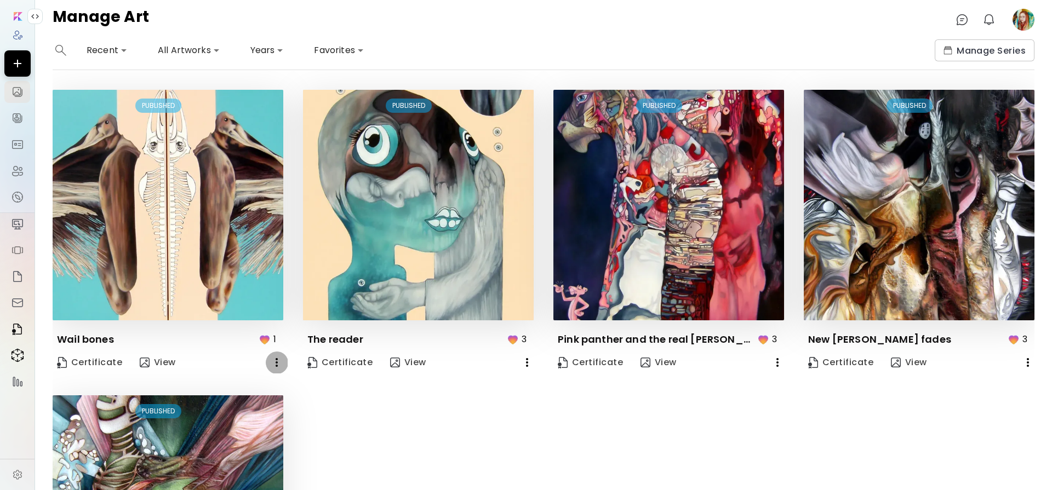
click at [276, 362] on icon "button" at bounding box center [277, 362] width 2 height 9
click at [247, 400] on li "Delete" at bounding box center [220, 403] width 135 height 20
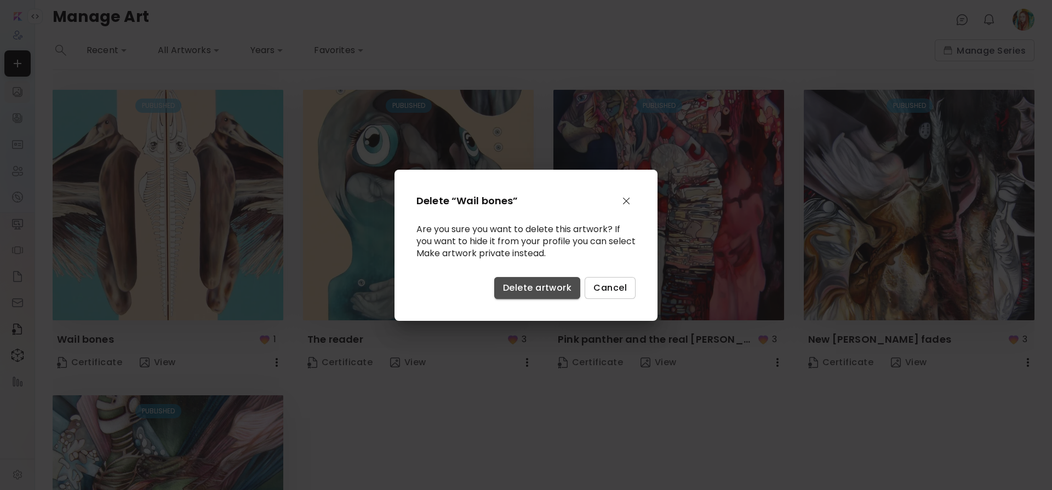
click at [527, 291] on span "Delete artwork" at bounding box center [537, 288] width 68 height 12
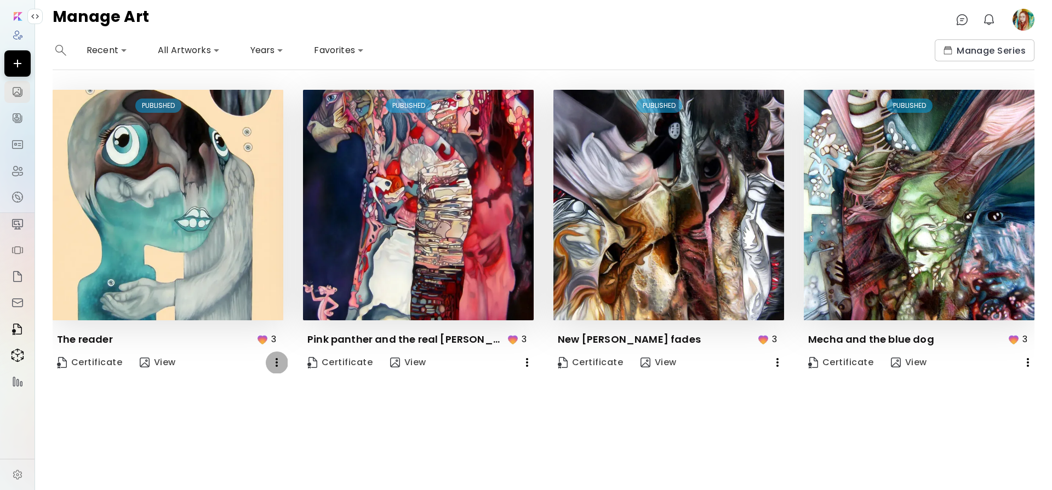
click at [280, 360] on icon "button" at bounding box center [276, 362] width 13 height 13
click at [255, 402] on li "Delete" at bounding box center [221, 404] width 135 height 20
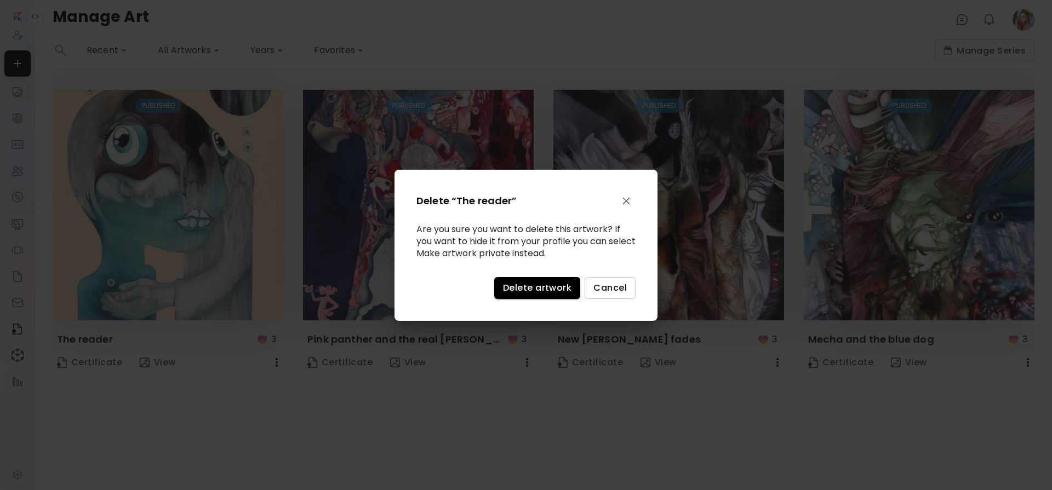
click at [527, 291] on span "Delete artwork" at bounding box center [537, 288] width 68 height 12
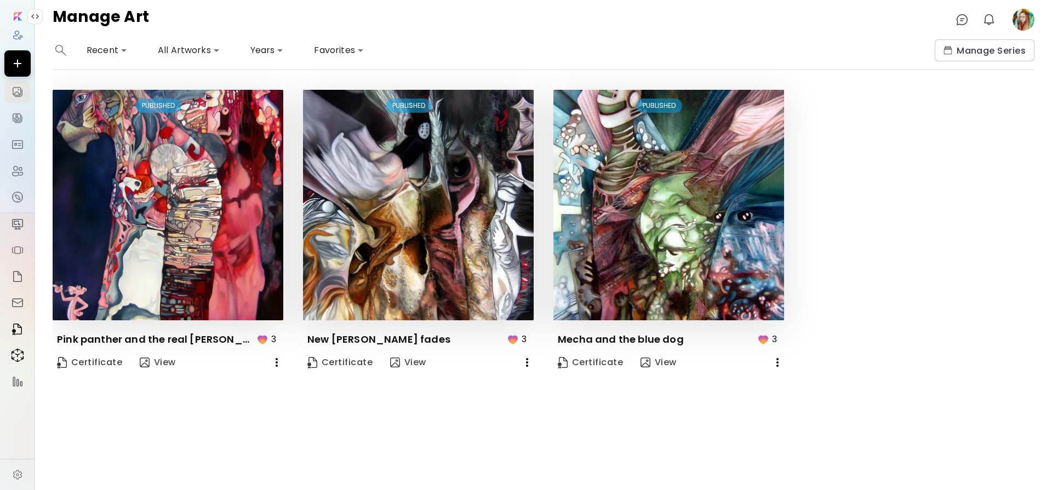
click at [275, 359] on icon "button" at bounding box center [276, 362] width 13 height 13
click at [261, 406] on li "Delete" at bounding box center [221, 404] width 135 height 20
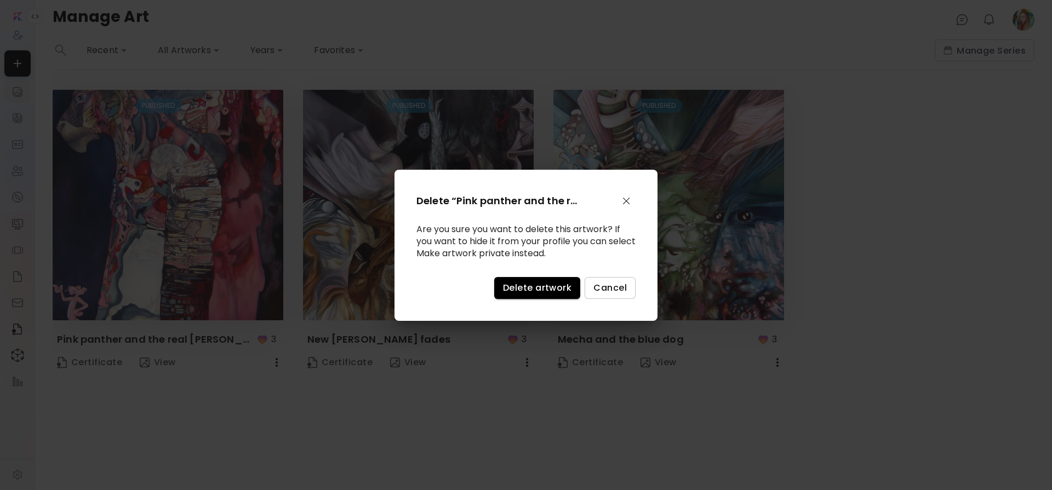
click at [534, 283] on span "Delete artwork" at bounding box center [537, 288] width 68 height 12
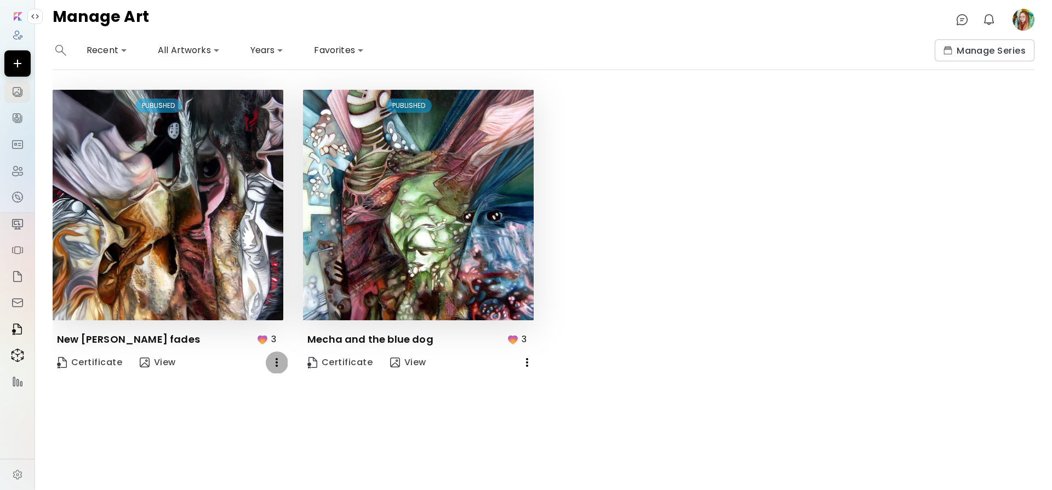
click at [276, 361] on icon "button" at bounding box center [276, 362] width 13 height 13
click at [257, 402] on li "Delete" at bounding box center [221, 404] width 135 height 20
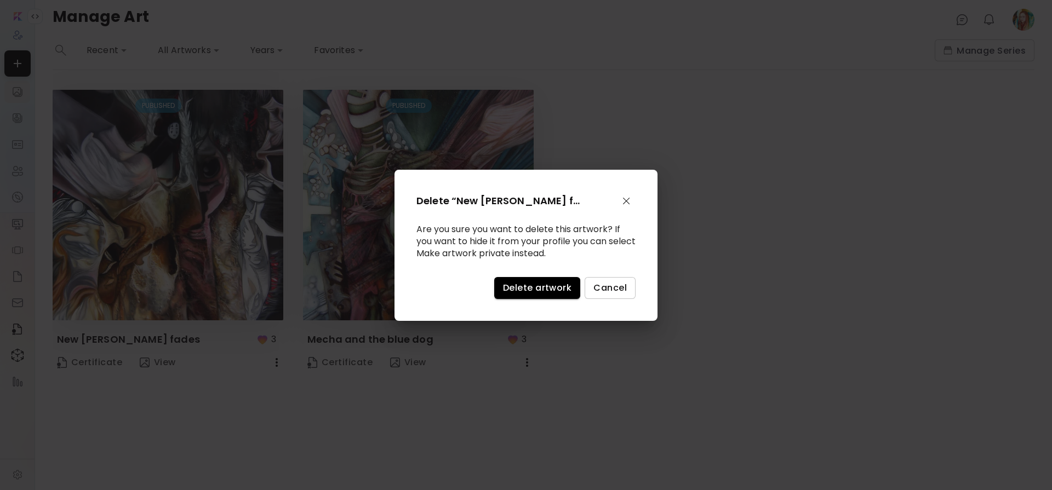
click at [532, 287] on span "Delete artwork" at bounding box center [537, 288] width 68 height 12
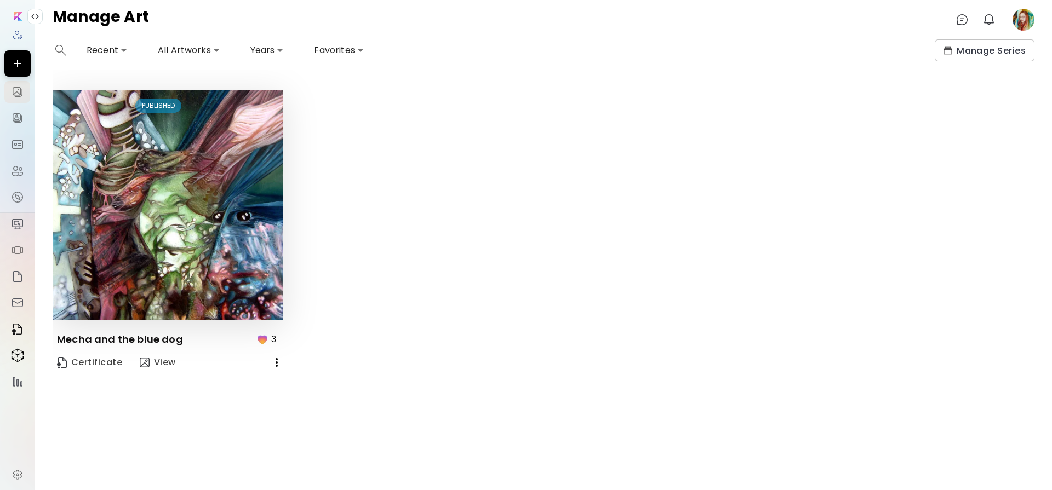
click at [277, 360] on icon "button" at bounding box center [277, 362] width 2 height 9
click at [256, 398] on li "Delete" at bounding box center [221, 404] width 135 height 20
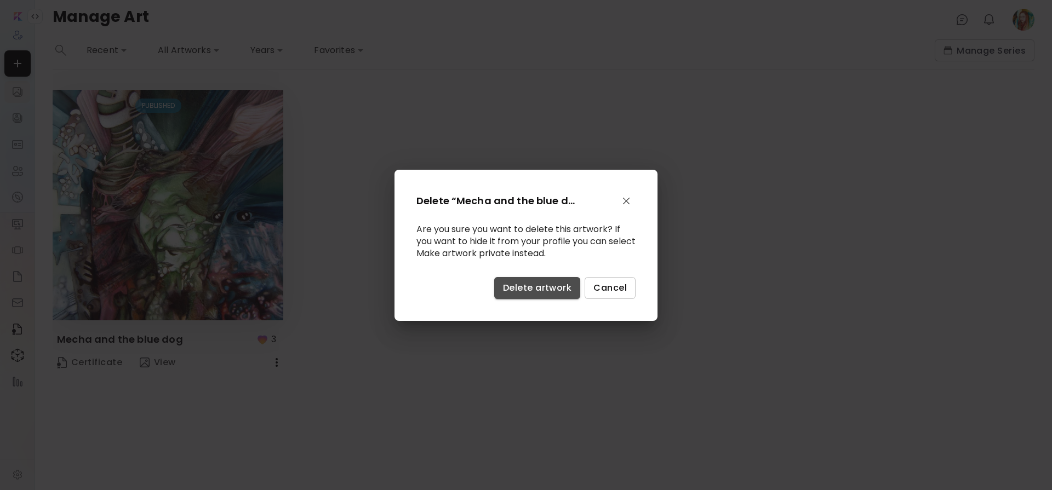
click at [564, 282] on span "Delete artwork" at bounding box center [537, 288] width 68 height 12
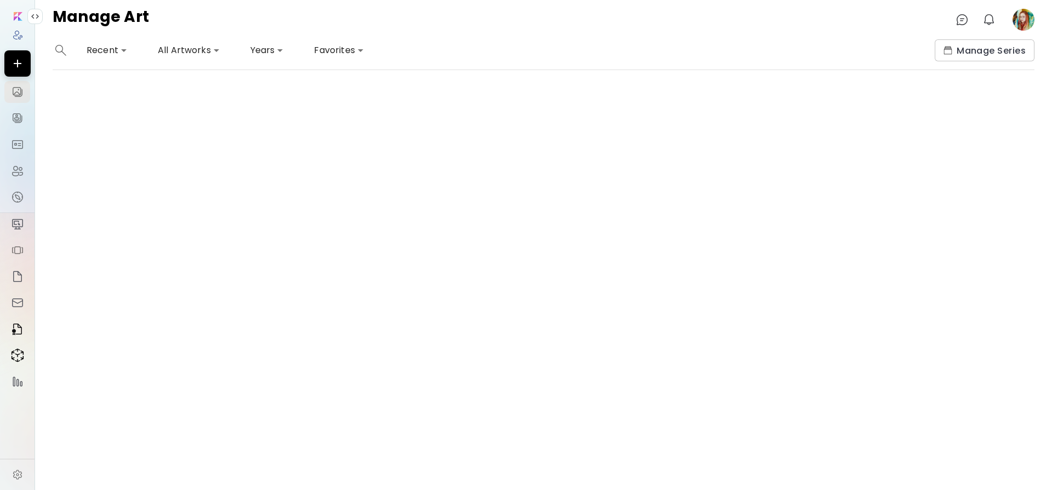
click at [1026, 25] on image at bounding box center [1023, 20] width 22 height 22
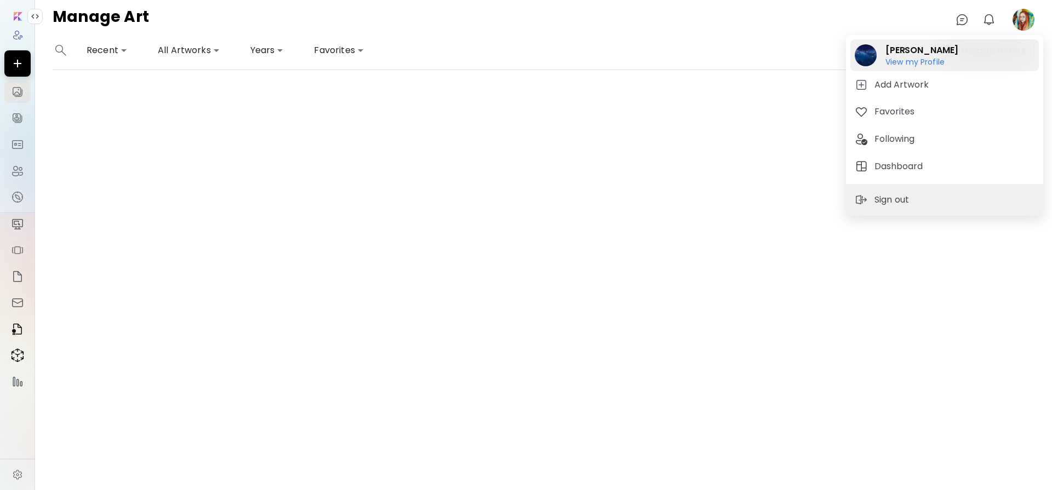
click at [915, 62] on h6 "View my Profile" at bounding box center [921, 62] width 73 height 10
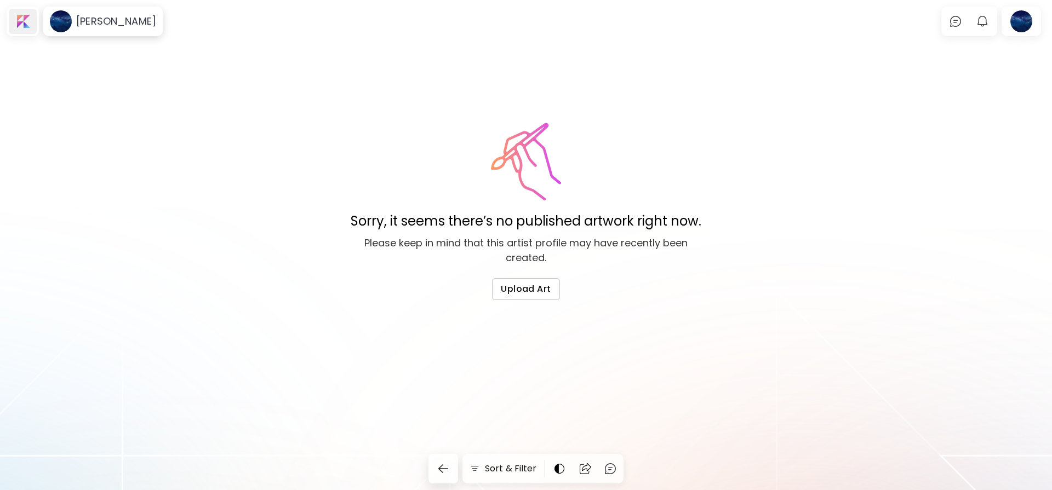
click at [16, 24] on div at bounding box center [23, 21] width 28 height 25
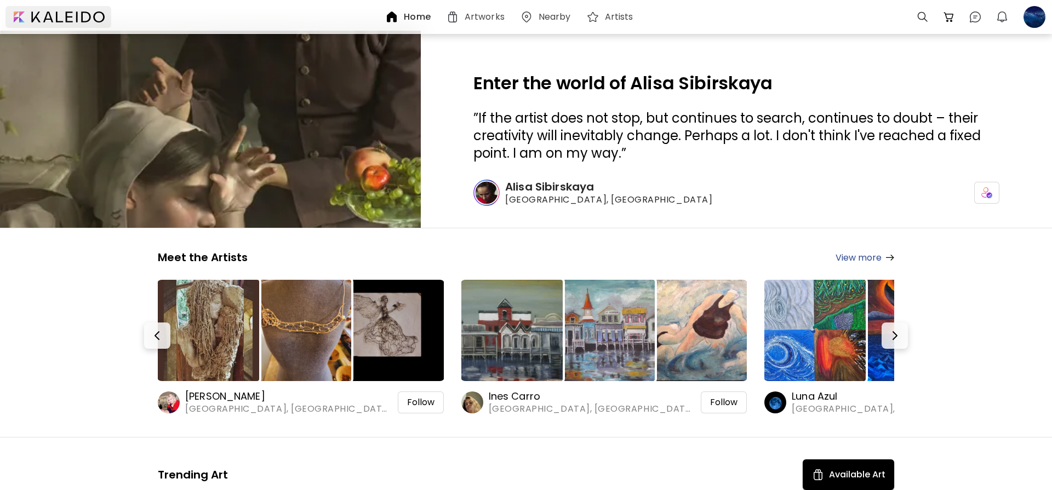
click at [16, 15] on div at bounding box center [58, 17] width 106 height 22
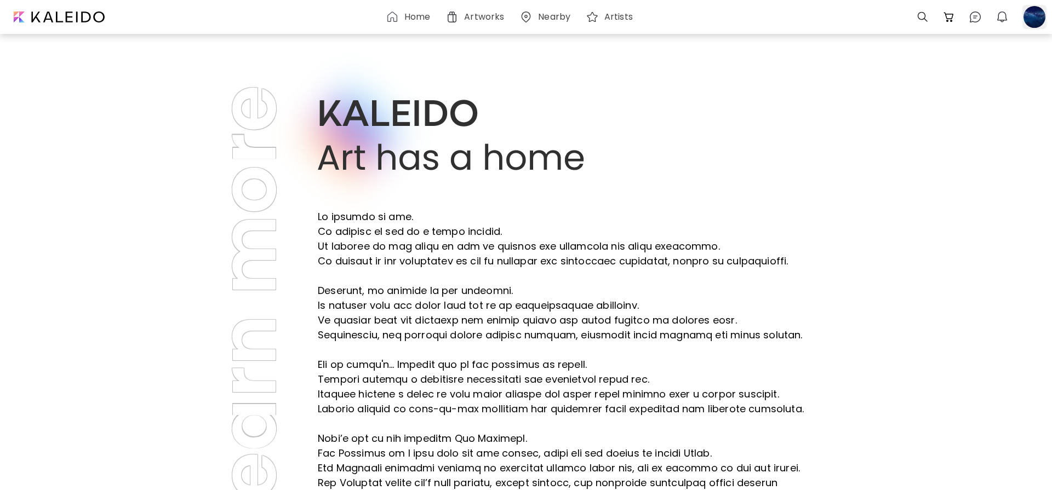
click at [1034, 23] on div at bounding box center [1034, 17] width 24 height 24
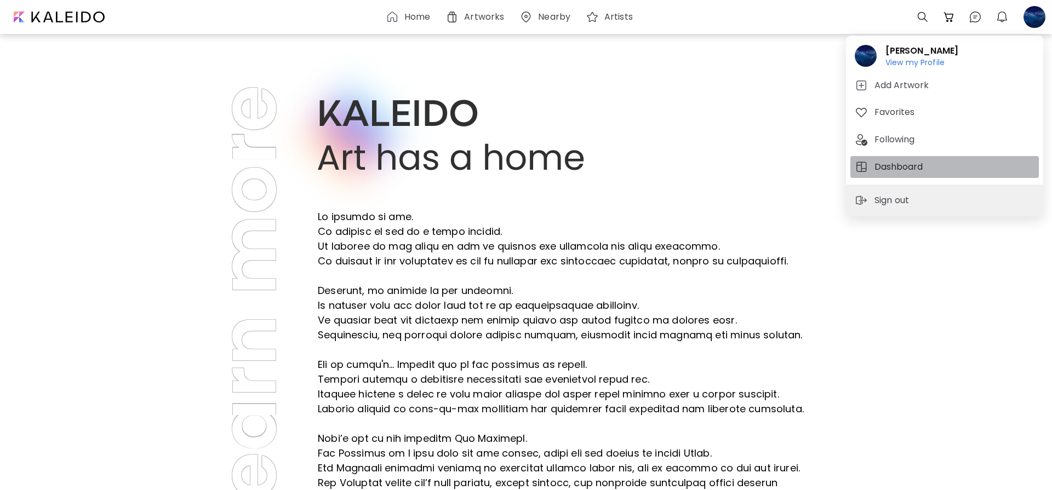
click at [882, 171] on h5 "Dashboard" at bounding box center [899, 166] width 51 height 13
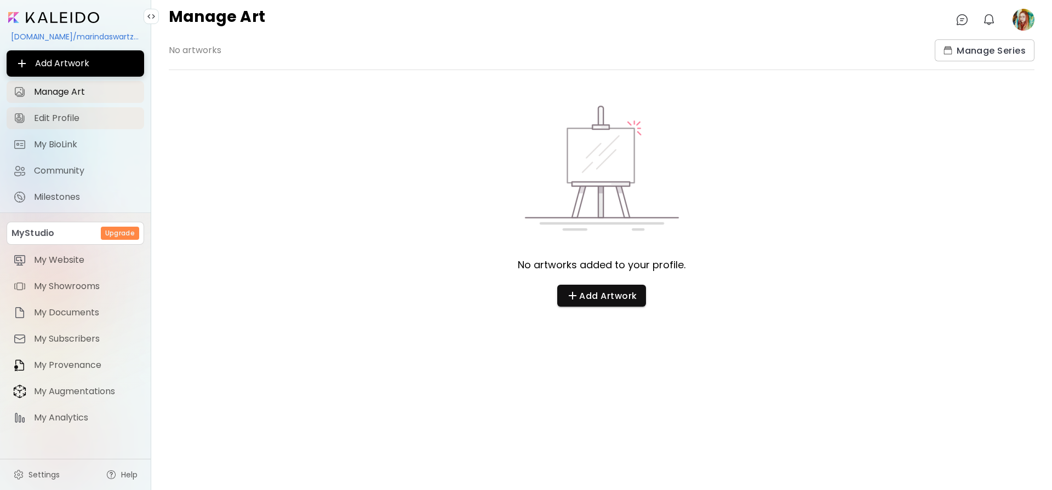
click at [76, 118] on span "Edit Profile" at bounding box center [86, 118] width 104 height 11
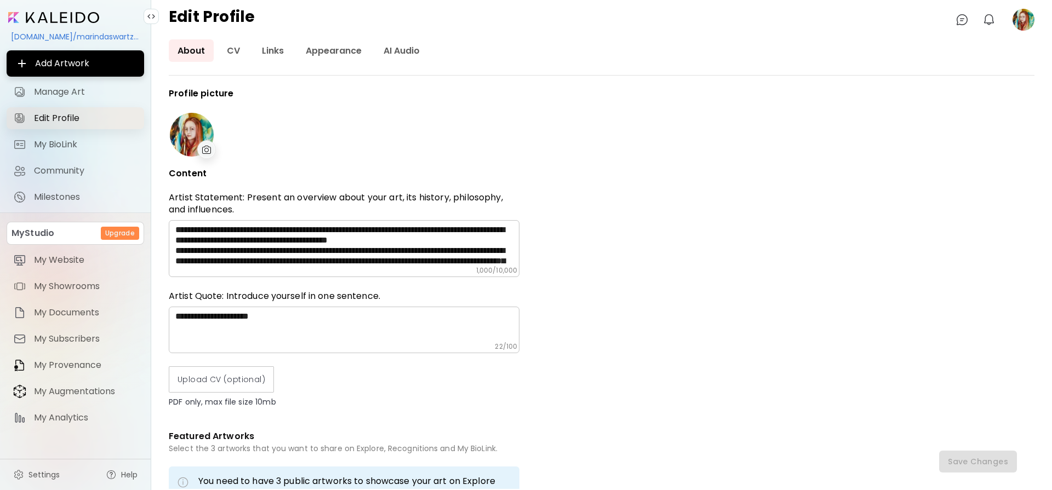
type input "**********"
click at [200, 235] on textarea "**********" at bounding box center [347, 246] width 344 height 42
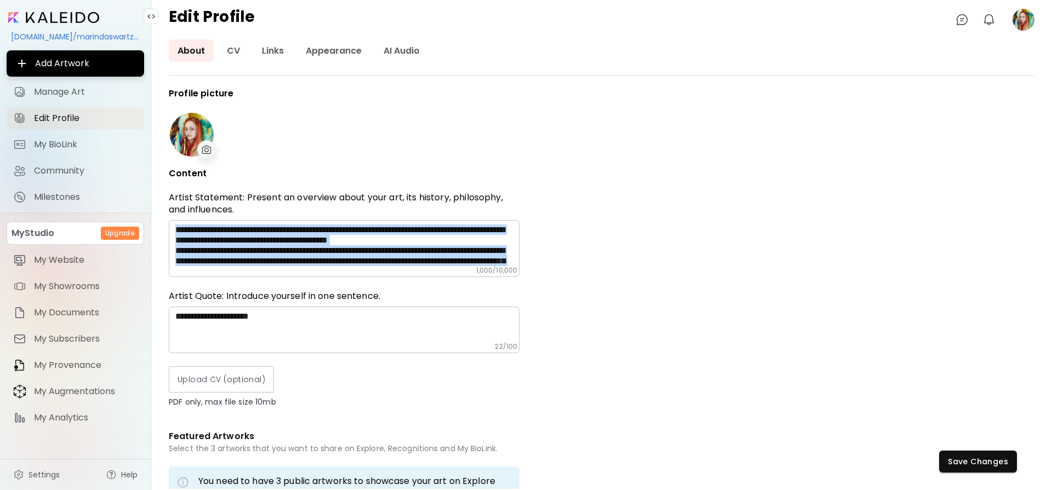
drag, startPoint x: 175, startPoint y: 226, endPoint x: 441, endPoint y: 268, distance: 269.5
click at [441, 268] on div "**********" at bounding box center [344, 248] width 351 height 57
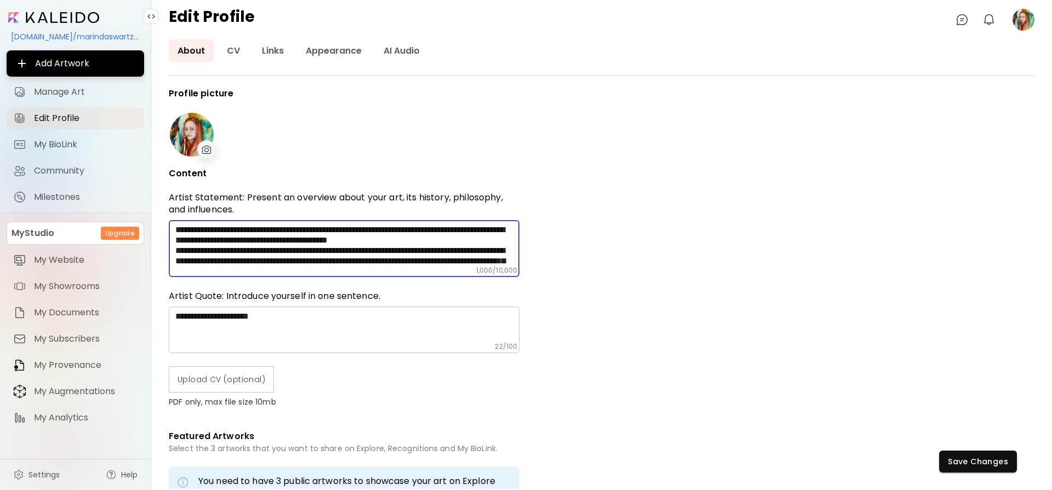
drag, startPoint x: 175, startPoint y: 226, endPoint x: 342, endPoint y: 274, distance: 173.9
click at [342, 274] on div "**********" at bounding box center [344, 248] width 351 height 57
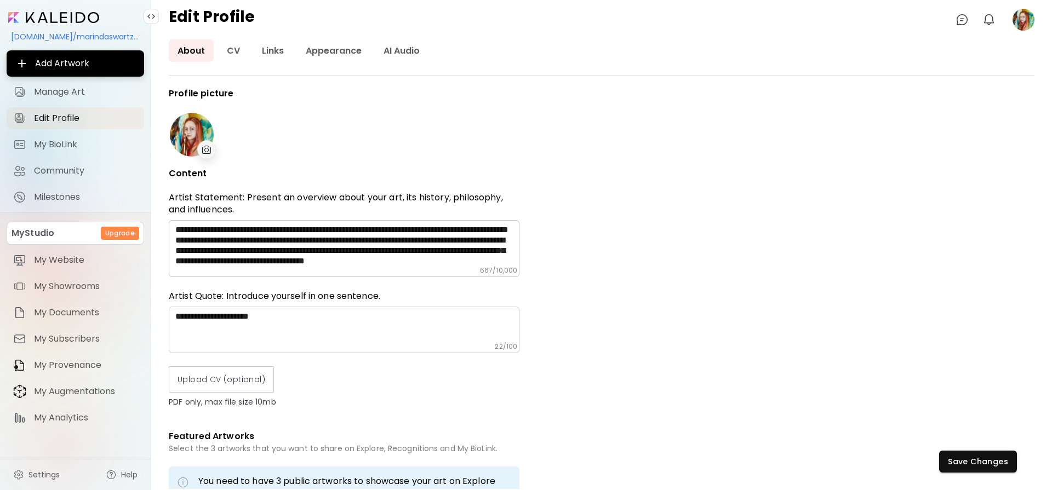
drag, startPoint x: 171, startPoint y: 226, endPoint x: 238, endPoint y: 253, distance: 71.5
click at [339, 273] on div "**********" at bounding box center [344, 248] width 351 height 57
drag, startPoint x: 175, startPoint y: 228, endPoint x: 293, endPoint y: 263, distance: 123.6
click at [338, 270] on div "**********" at bounding box center [344, 248] width 351 height 57
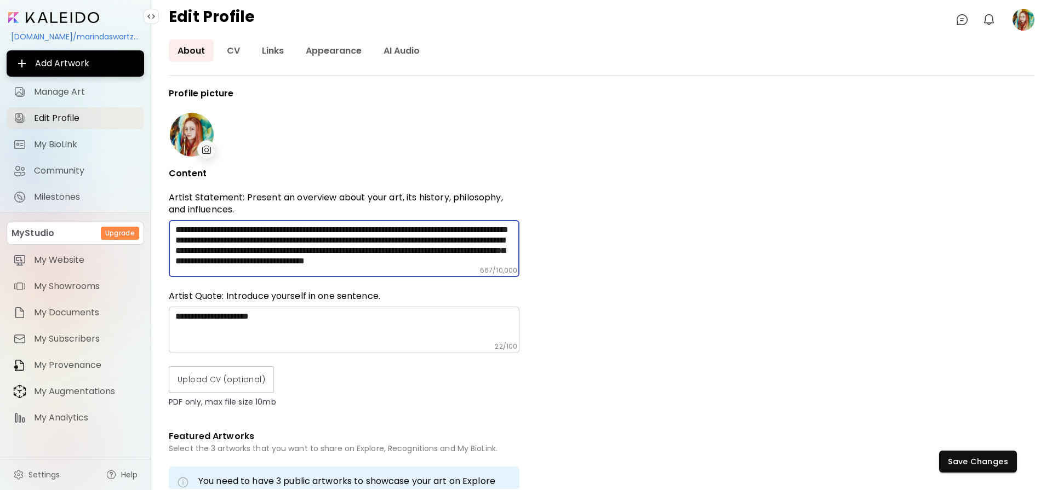
click at [293, 260] on textarea "**********" at bounding box center [347, 246] width 344 height 42
click at [490, 260] on textarea "**********" at bounding box center [347, 246] width 344 height 42
click at [286, 264] on textarea "**********" at bounding box center [347, 246] width 344 height 42
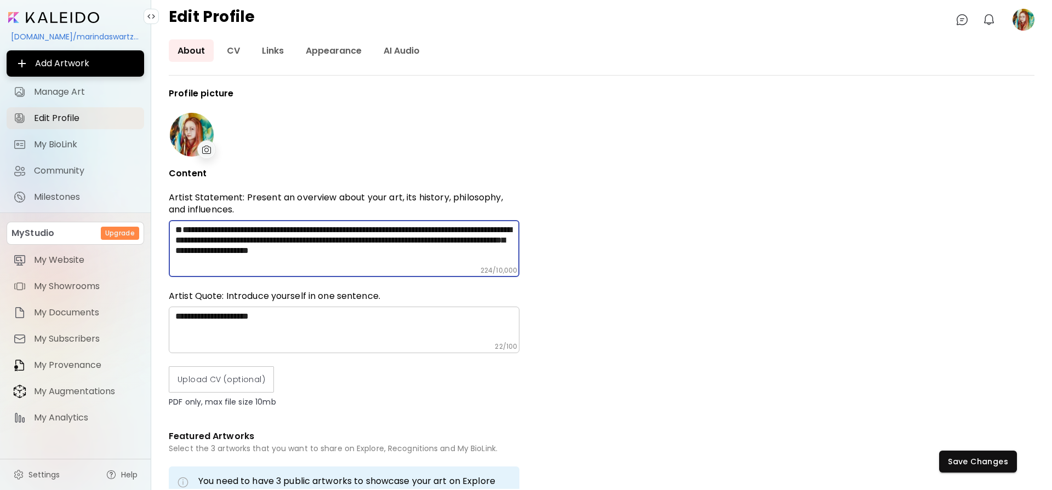
click at [503, 257] on textarea "**********" at bounding box center [347, 246] width 344 height 42
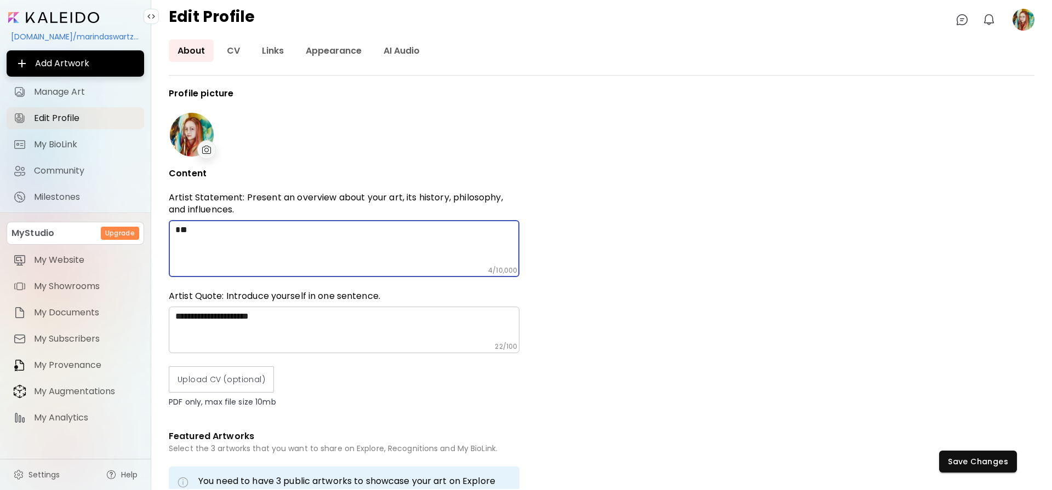
type textarea "*"
click at [178, 234] on textarea "*" at bounding box center [347, 246] width 344 height 42
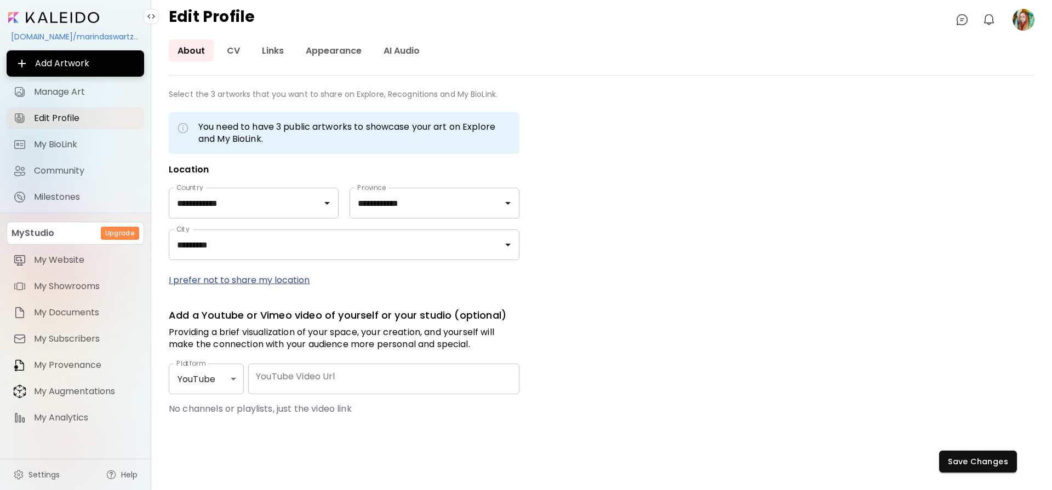
scroll to position [363, 0]
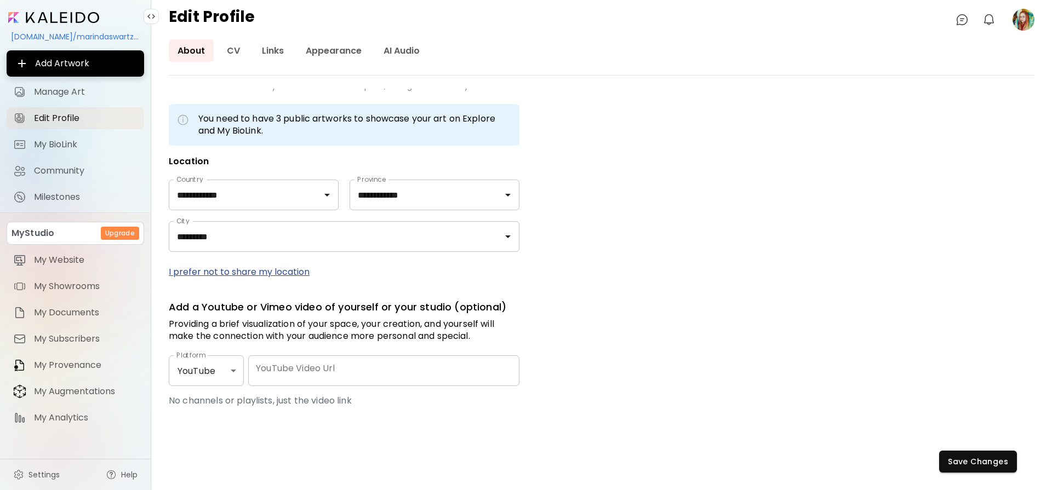
click at [285, 267] on p "I prefer not to share my location" at bounding box center [344, 272] width 351 height 14
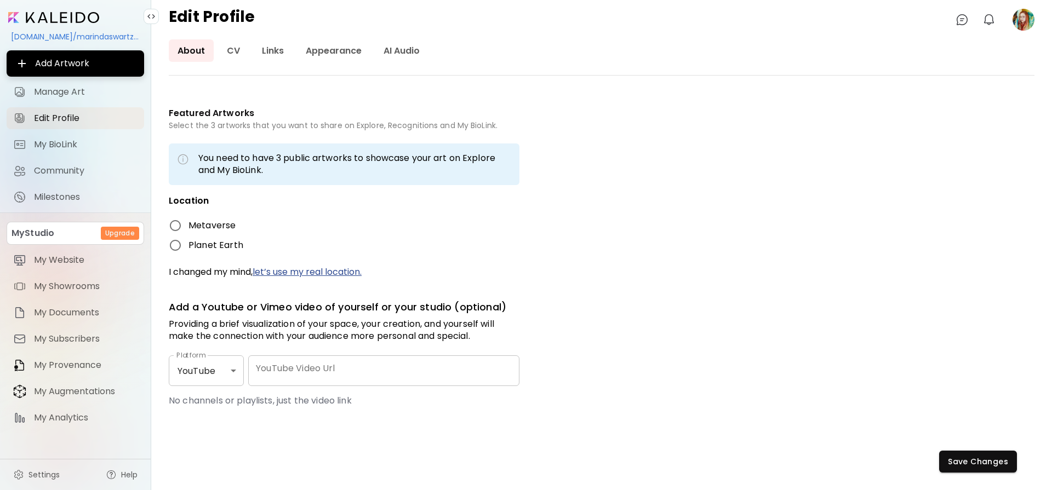
scroll to position [323, 0]
click at [94, 37] on div "kaleido.art/marindaswartzart" at bounding box center [75, 36] width 137 height 19
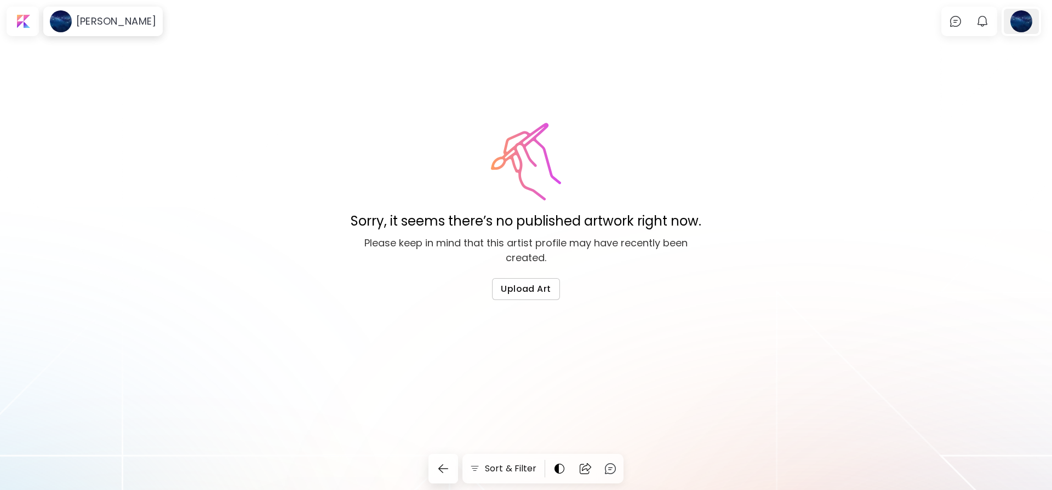
click at [1017, 27] on div at bounding box center [1020, 21] width 35 height 25
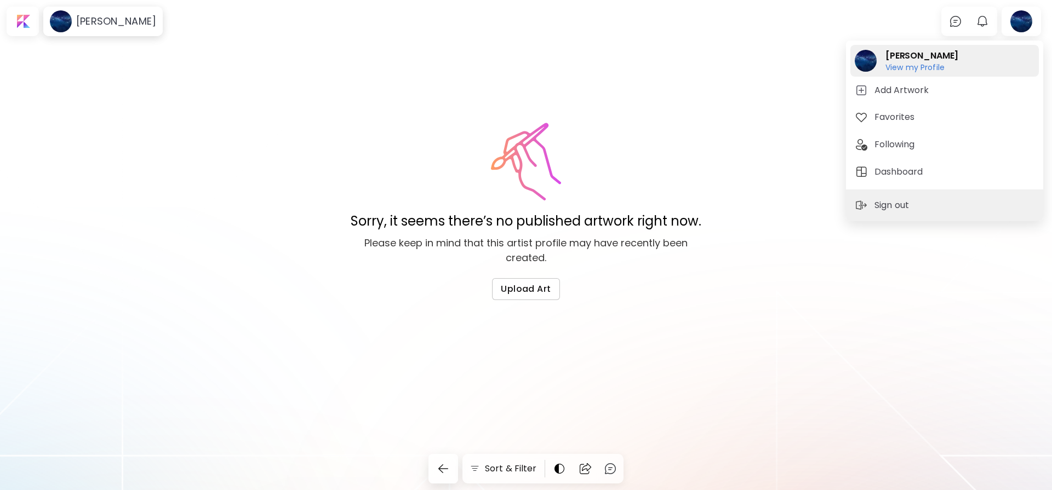
click at [909, 68] on h6 "View my Profile" at bounding box center [921, 67] width 73 height 10
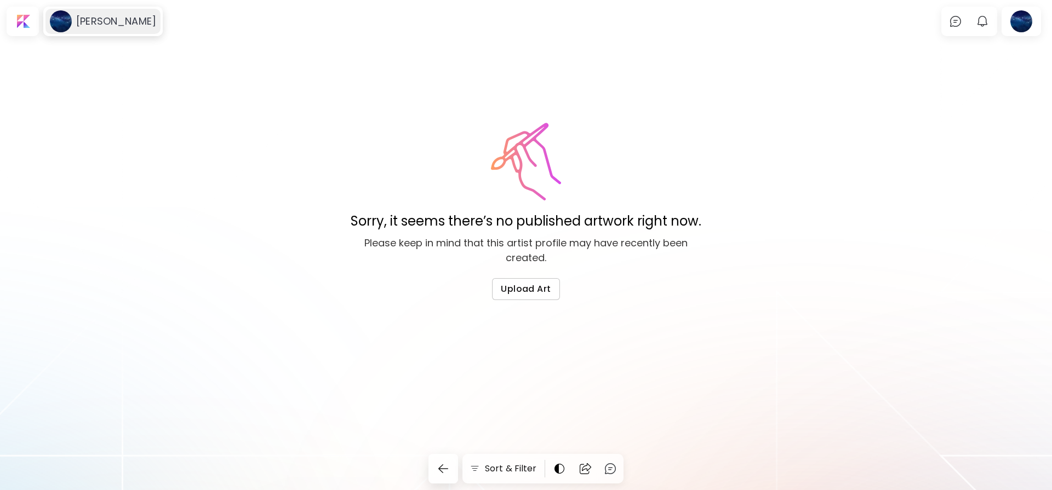
click at [92, 25] on h6 "Marinda Swartz" at bounding box center [116, 21] width 80 height 13
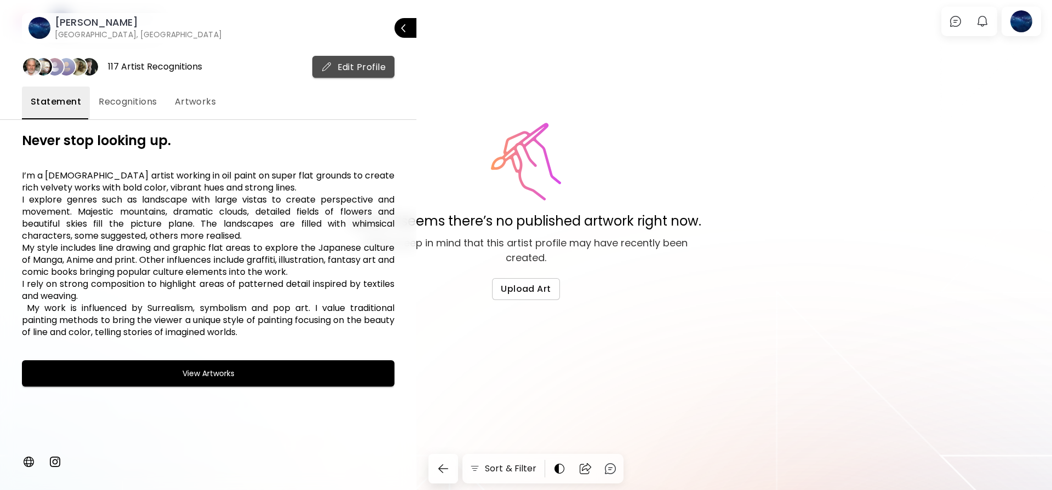
click at [363, 68] on span "Edit Profile" at bounding box center [353, 67] width 65 height 12
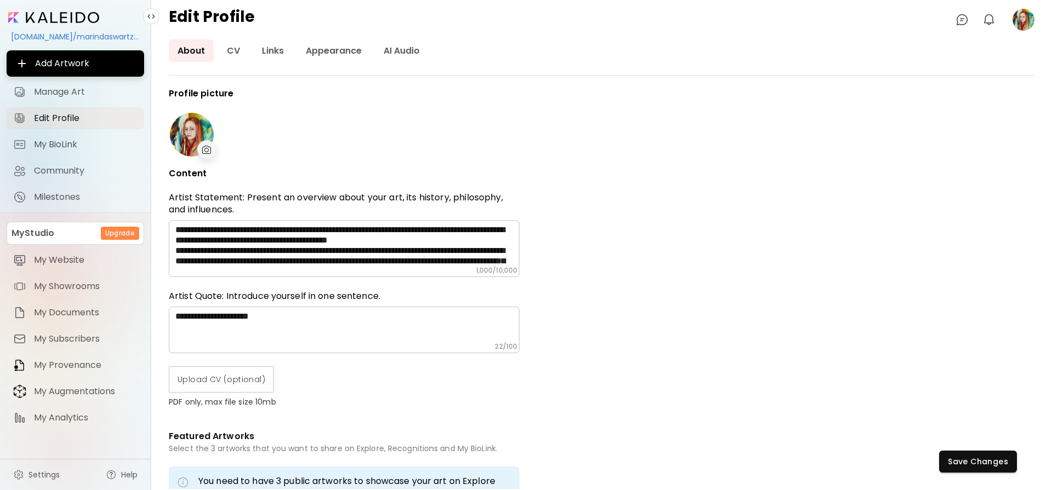
click at [501, 263] on textarea "**********" at bounding box center [347, 246] width 344 height 42
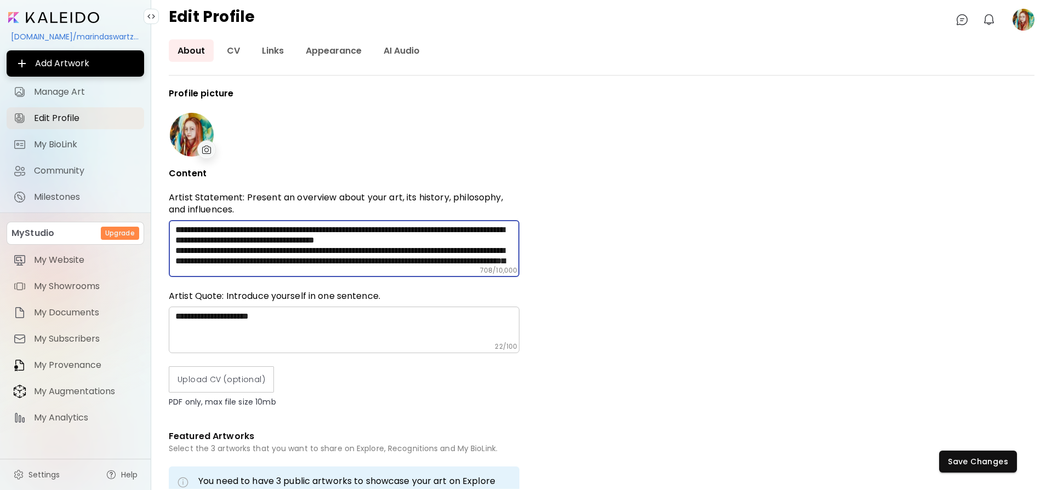
click at [493, 263] on textarea "**********" at bounding box center [347, 246] width 344 height 42
click at [326, 263] on textarea "**********" at bounding box center [347, 246] width 344 height 42
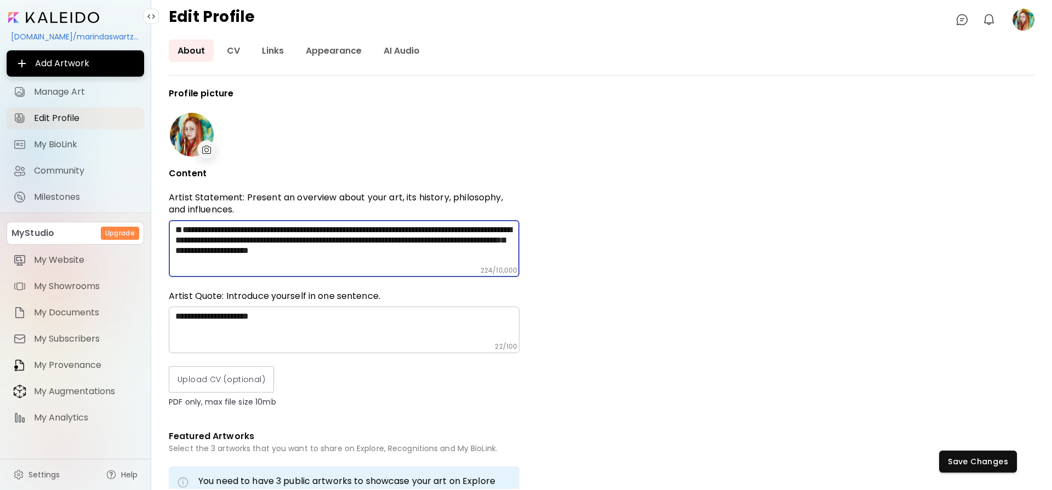
click at [507, 262] on textarea "**********" at bounding box center [347, 246] width 344 height 42
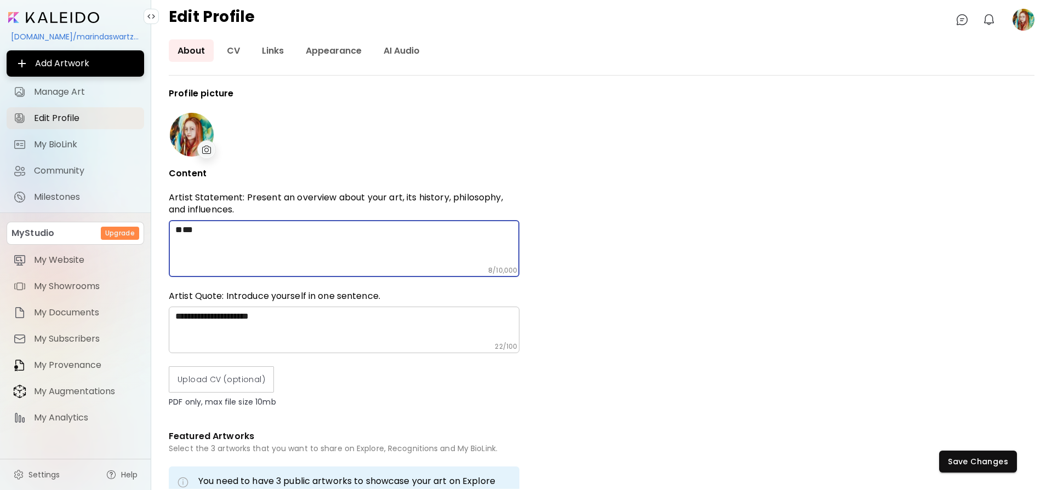
type textarea "*"
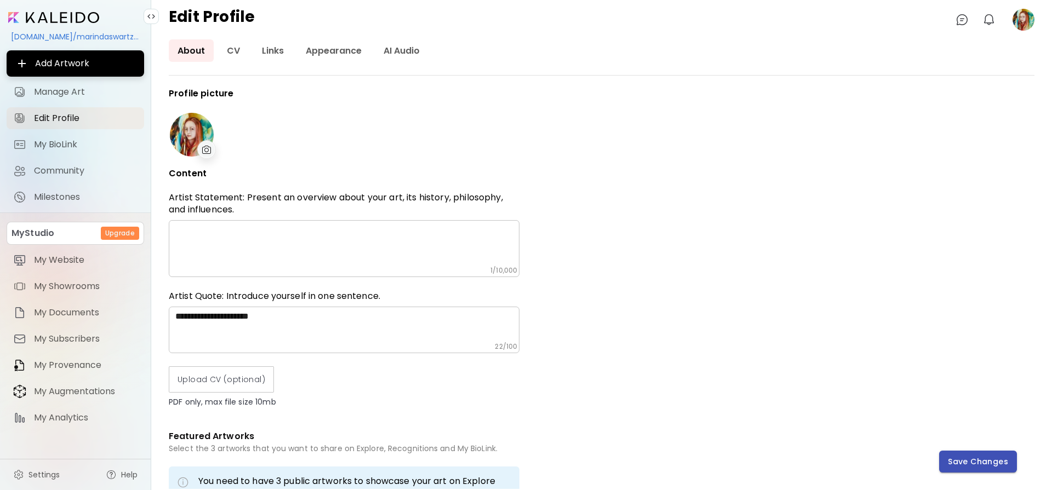
click at [968, 465] on span "Save Changes" at bounding box center [978, 462] width 60 height 12
click at [192, 130] on div at bounding box center [192, 135] width 44 height 44
click at [77, 256] on span "My Website" at bounding box center [86, 260] width 104 height 11
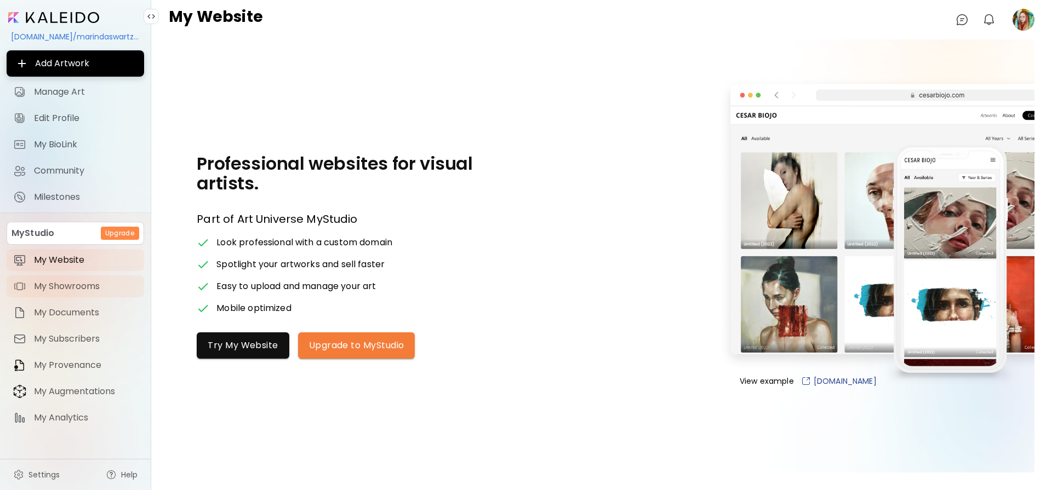
click at [58, 288] on span "My Showrooms" at bounding box center [86, 286] width 104 height 11
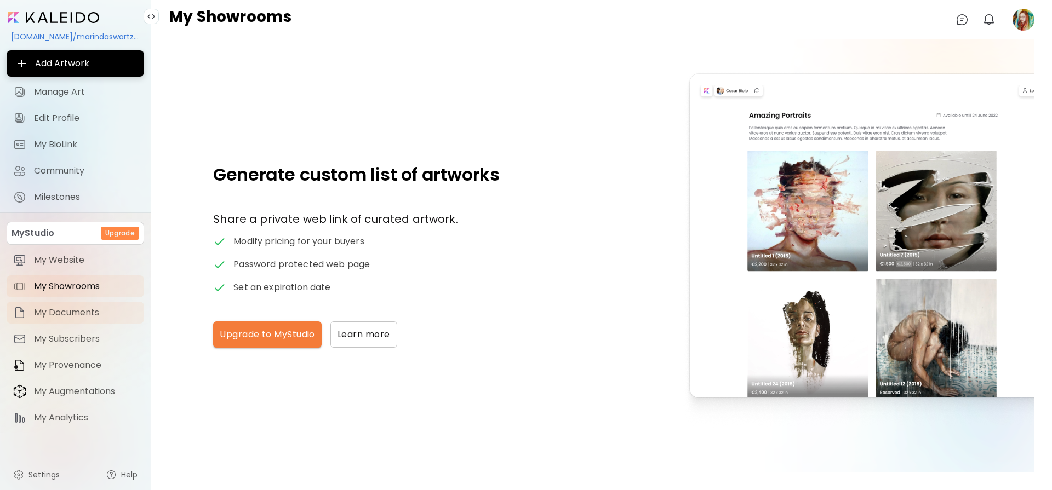
click at [62, 308] on span "My Documents" at bounding box center [86, 312] width 104 height 11
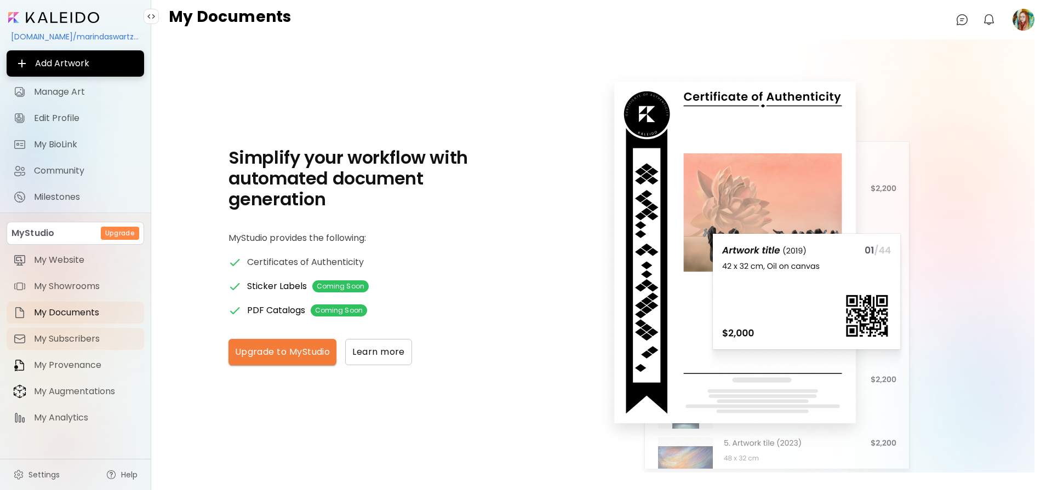
click at [69, 339] on span "My Subscribers" at bounding box center [86, 339] width 104 height 11
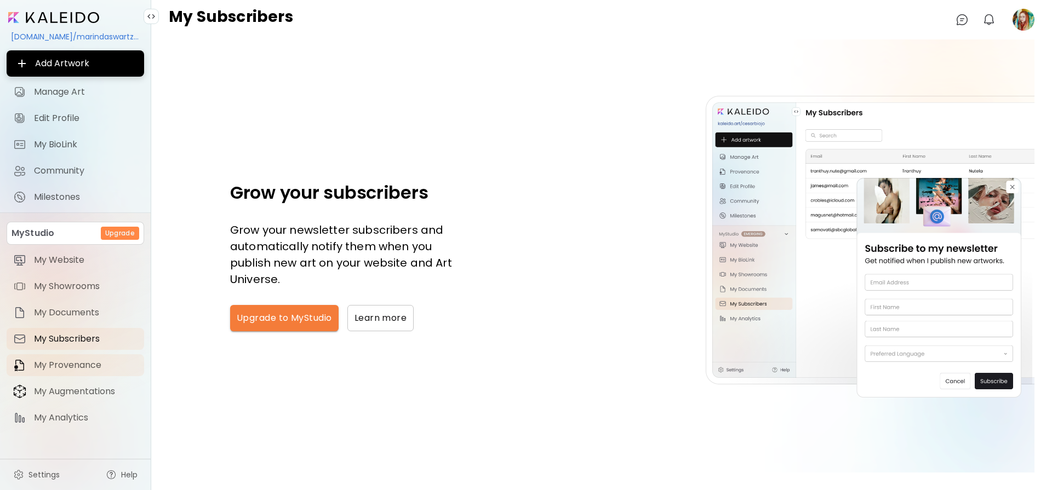
click at [70, 355] on link "My Provenance" at bounding box center [75, 365] width 137 height 22
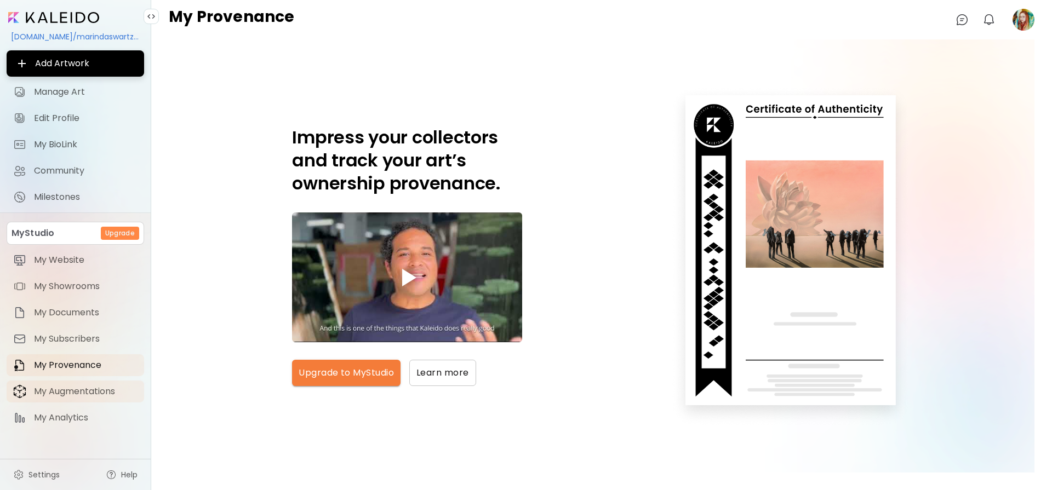
click at [68, 387] on span "My Augmentations" at bounding box center [86, 391] width 104 height 11
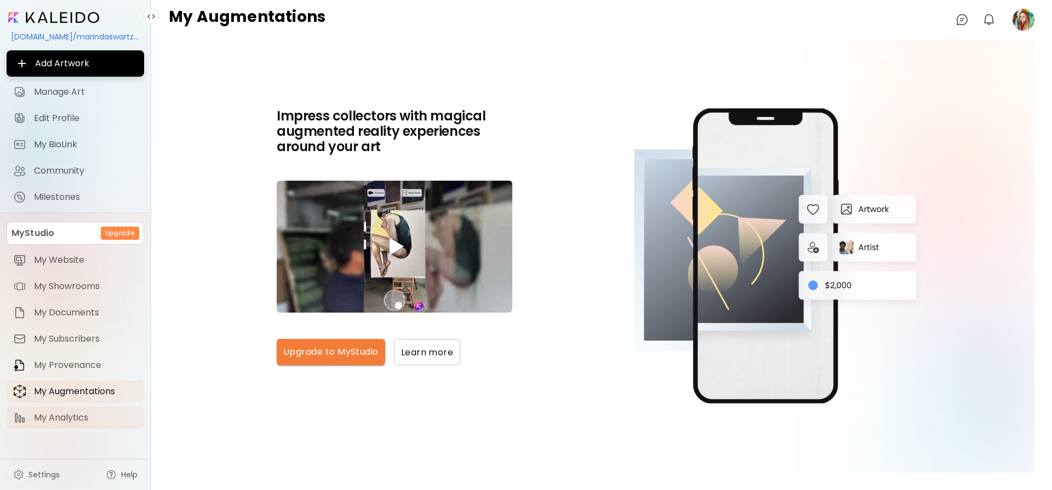
click at [70, 419] on span "My Analytics" at bounding box center [86, 417] width 104 height 11
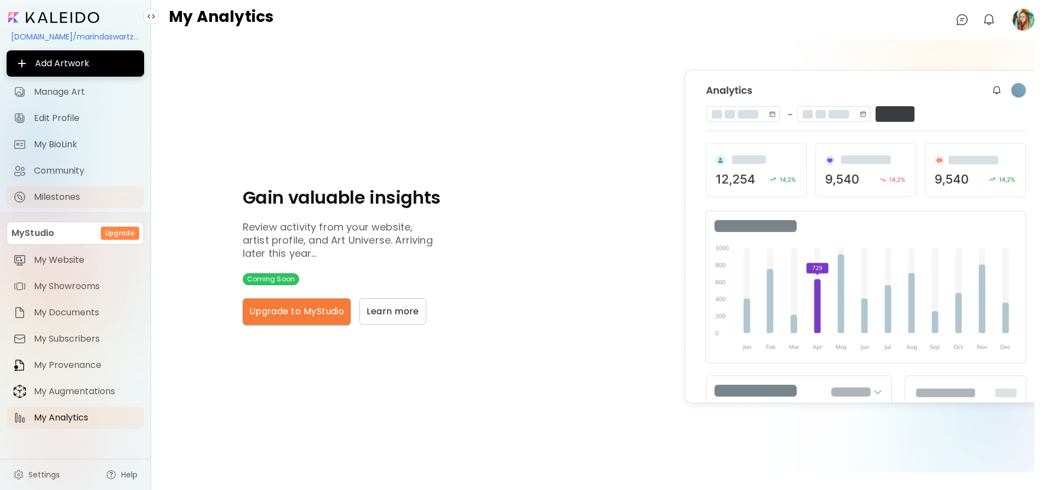
click at [70, 192] on span "Milestones" at bounding box center [86, 197] width 104 height 11
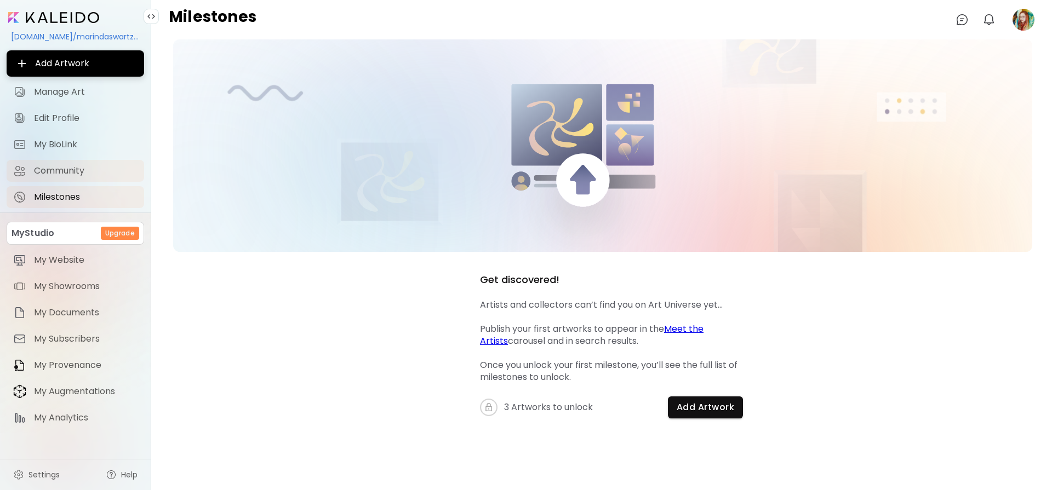
click at [70, 174] on span "Community" at bounding box center [86, 170] width 104 height 11
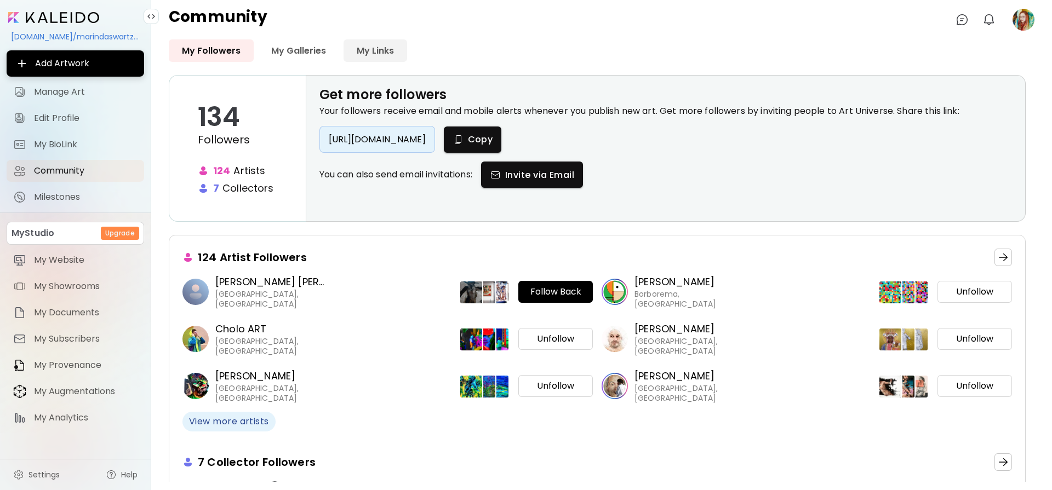
click at [380, 53] on link "My Links" at bounding box center [375, 50] width 64 height 22
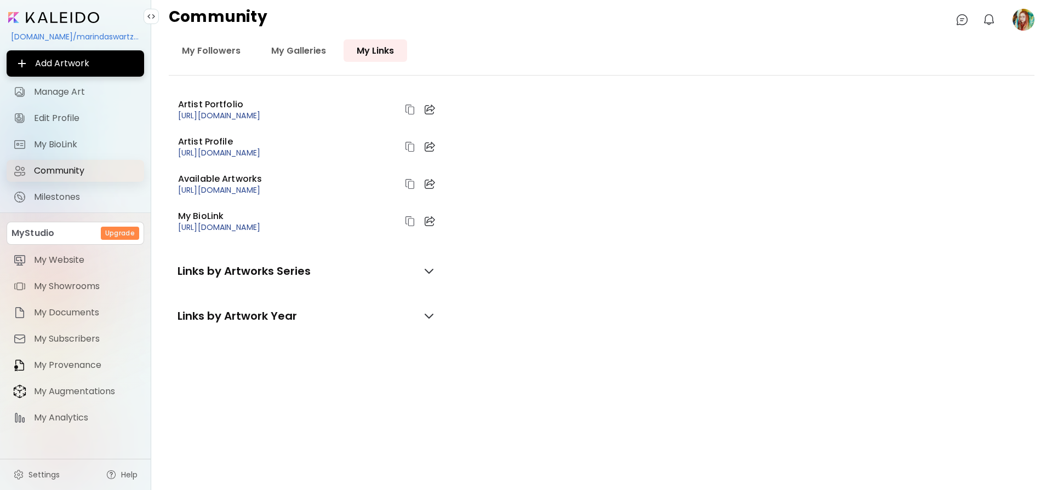
click at [59, 170] on span "Community" at bounding box center [86, 170] width 104 height 11
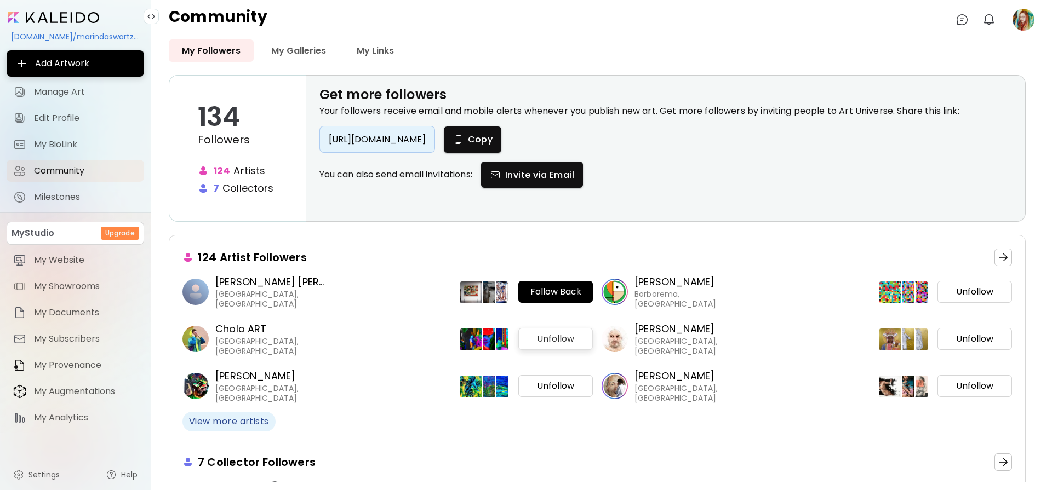
click at [557, 338] on span "Unfollow" at bounding box center [555, 339] width 37 height 11
click at [567, 382] on span "Unfollow" at bounding box center [555, 386] width 37 height 11
click at [980, 294] on span "Unfollow" at bounding box center [974, 291] width 37 height 11
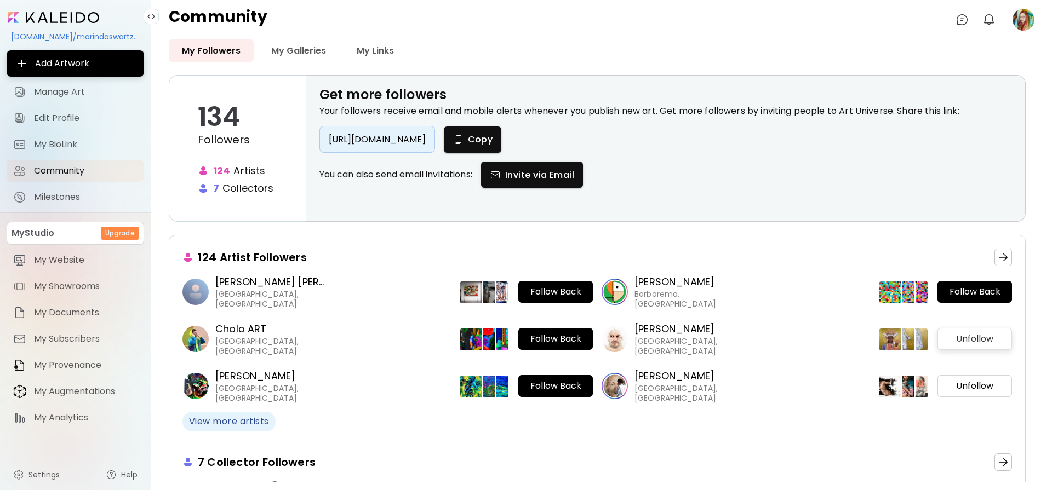
click at [973, 341] on span "Unfollow" at bounding box center [974, 339] width 37 height 11
click at [961, 386] on span "Unfollow" at bounding box center [974, 386] width 37 height 11
click at [226, 423] on span "View more artists" at bounding box center [229, 422] width 80 height 12
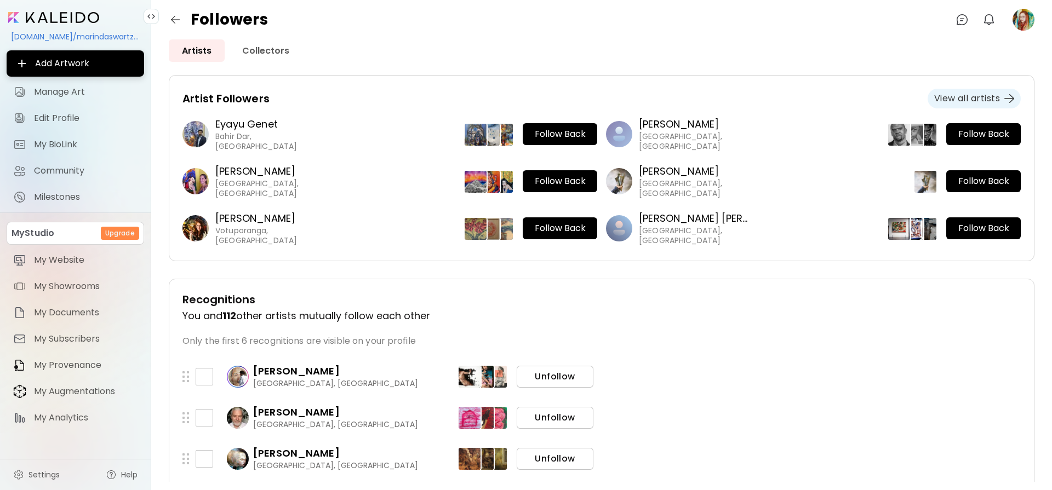
click at [980, 100] on span "View all artists" at bounding box center [974, 99] width 80 height 12
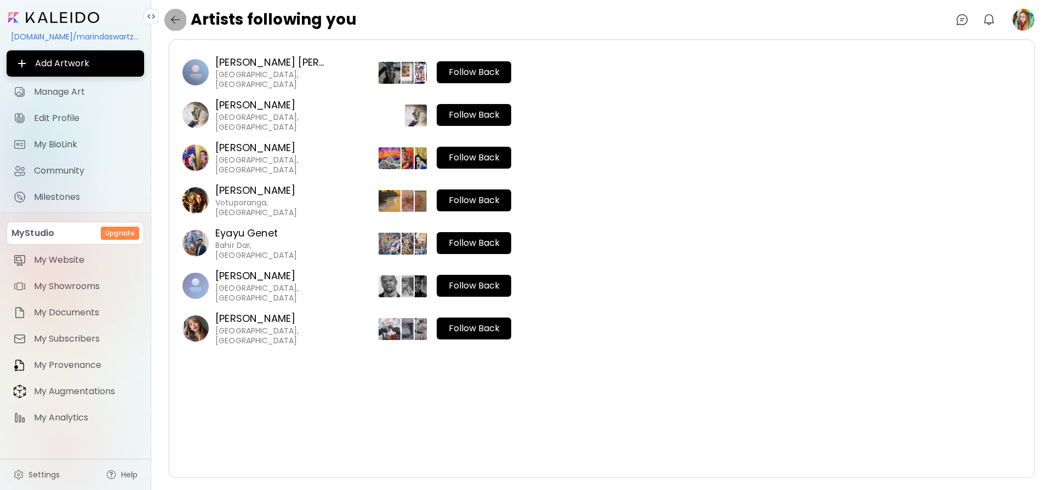
click at [172, 20] on img "button" at bounding box center [175, 19] width 13 height 13
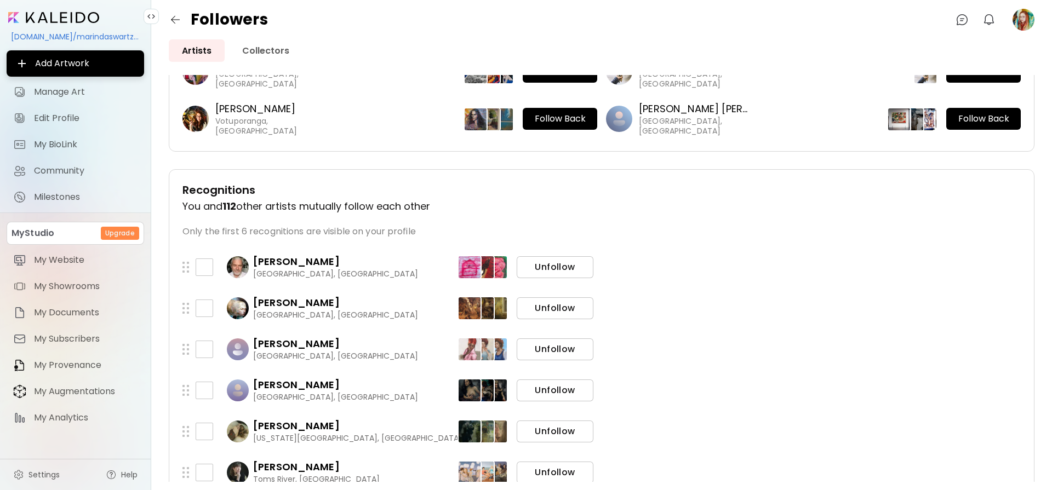
scroll to position [219, 0]
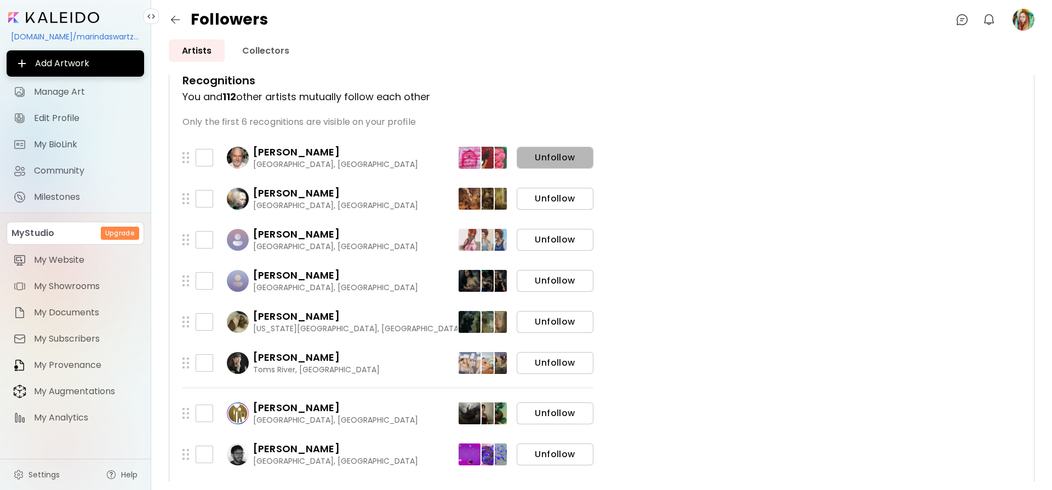
click at [534, 156] on span "Unfollow" at bounding box center [554, 158] width 59 height 12
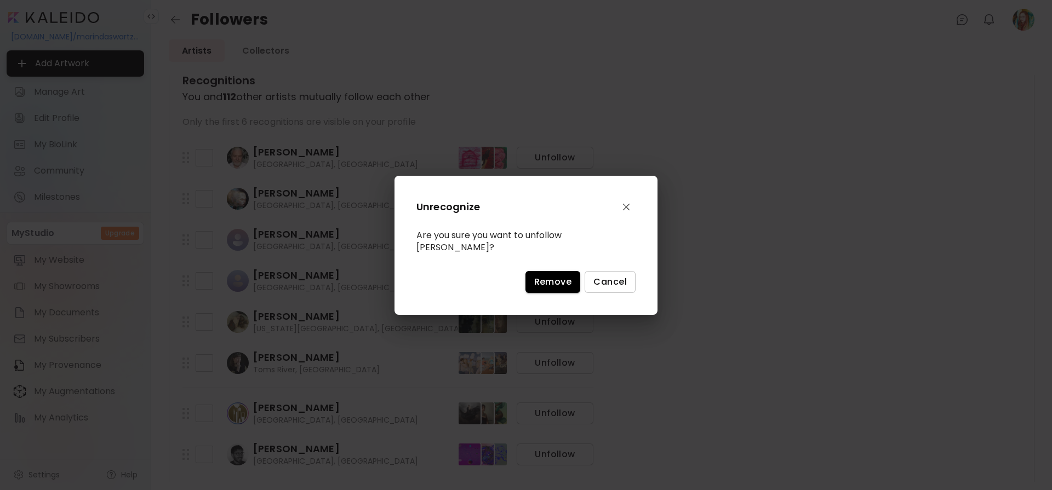
click at [570, 276] on span "Remove" at bounding box center [553, 282] width 38 height 12
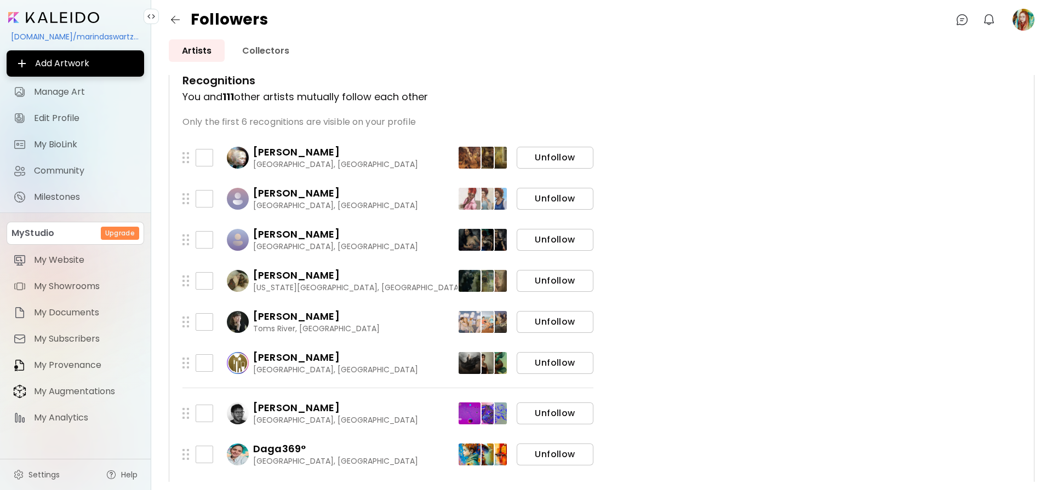
click at [557, 160] on span "Unfollow" at bounding box center [554, 158] width 59 height 12
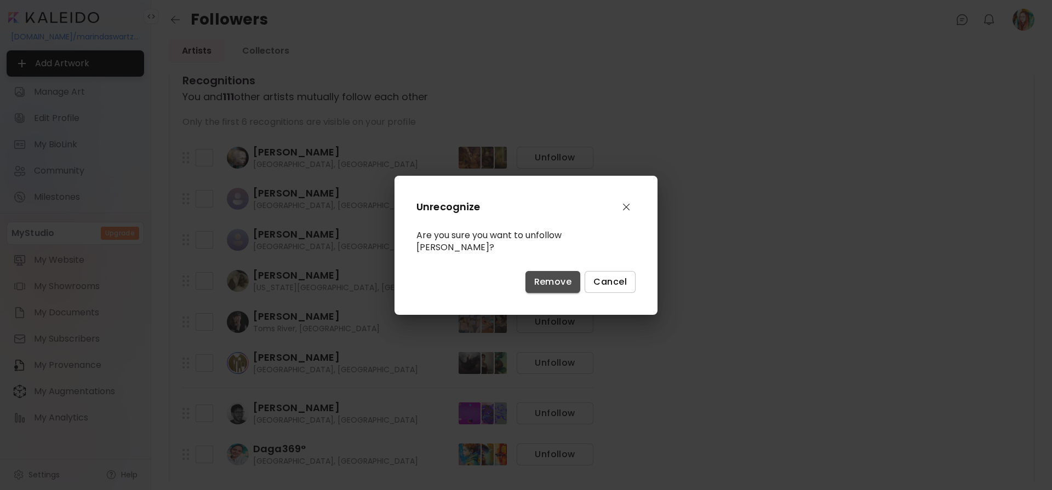
click at [554, 278] on span "Remove" at bounding box center [553, 282] width 38 height 12
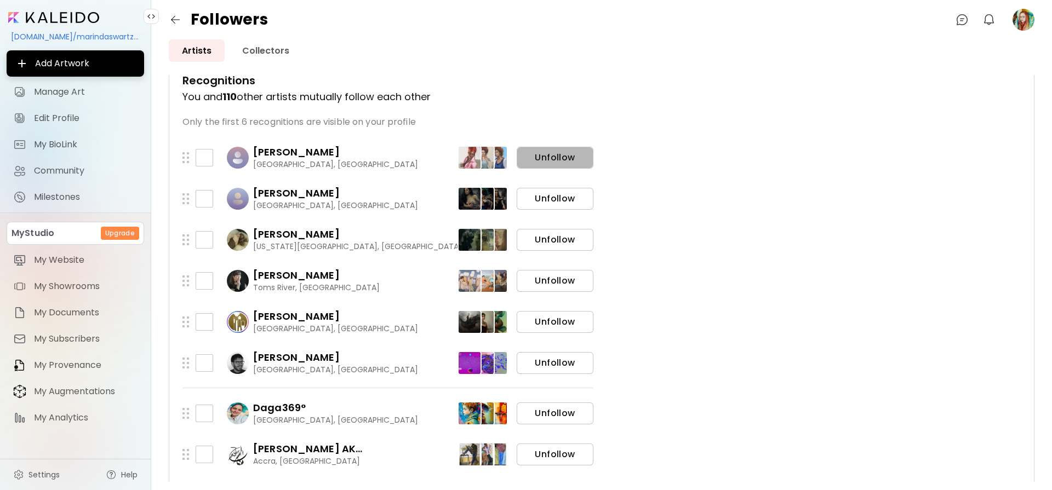
click at [553, 160] on span "Unfollow" at bounding box center [554, 158] width 59 height 12
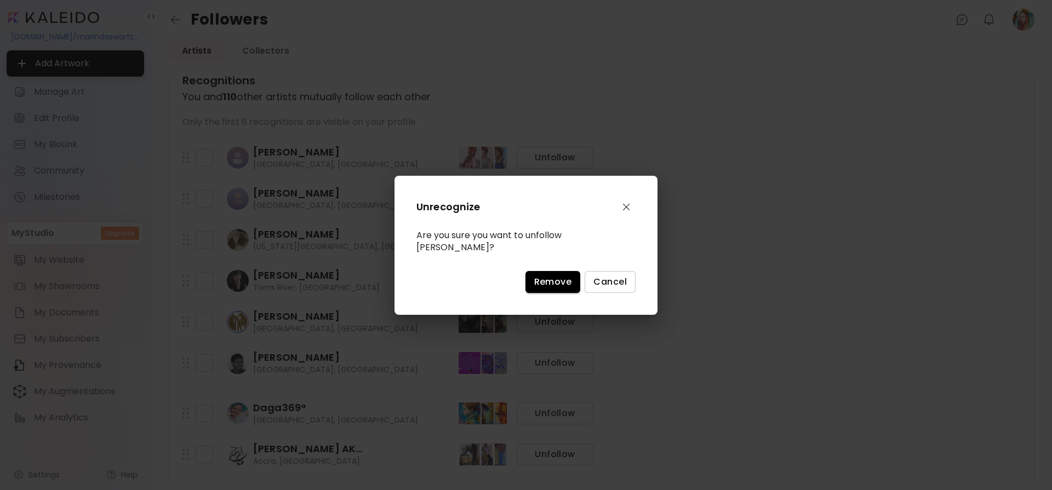
click at [542, 276] on span "Remove" at bounding box center [553, 282] width 38 height 12
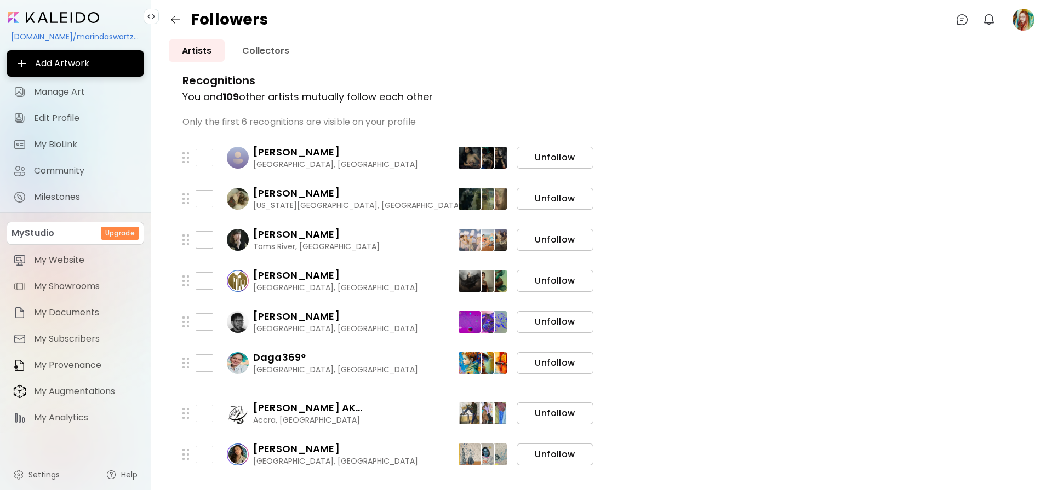
click at [546, 160] on span "Unfollow" at bounding box center [554, 158] width 59 height 12
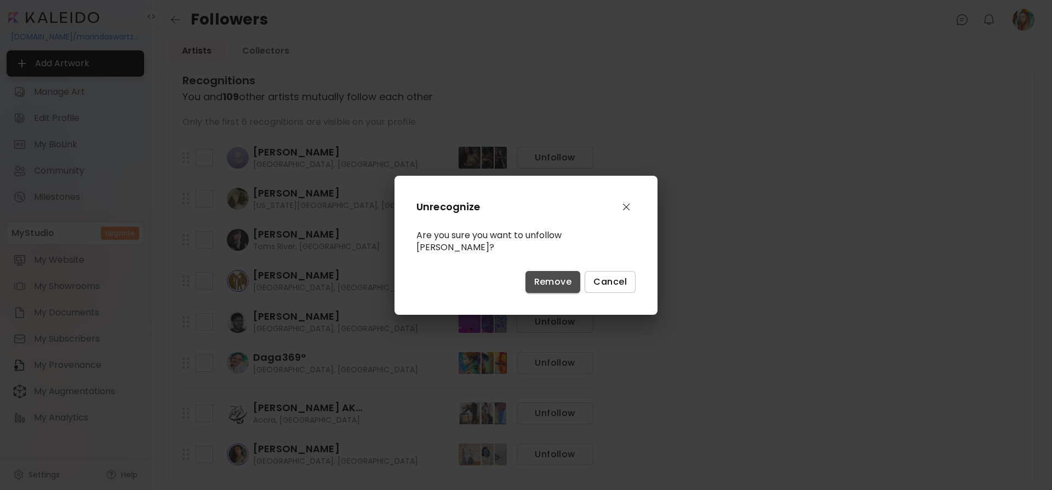
click at [548, 278] on span "Remove" at bounding box center [553, 282] width 38 height 12
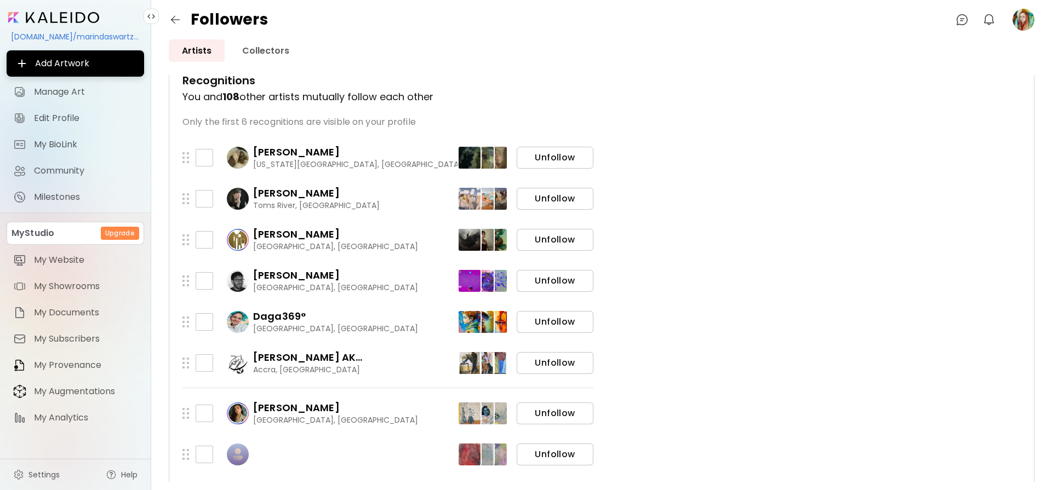
click at [555, 158] on span "Unfollow" at bounding box center [554, 158] width 59 height 12
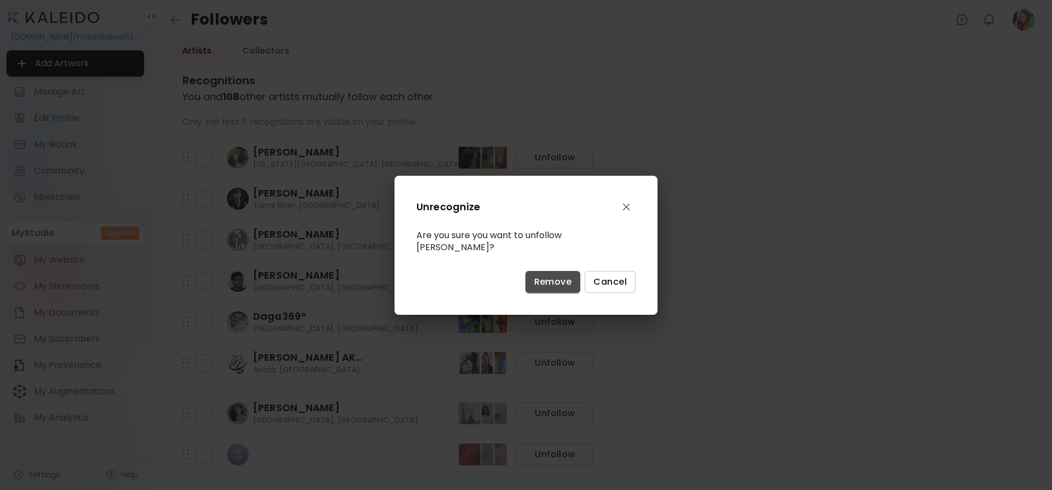
click at [543, 280] on span "Remove" at bounding box center [553, 282] width 38 height 12
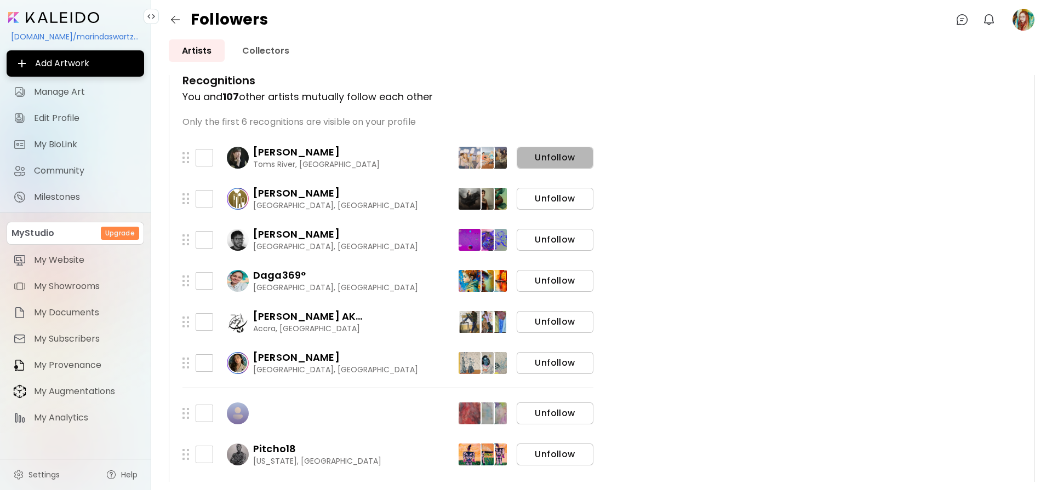
click at [555, 159] on span "Unfollow" at bounding box center [554, 158] width 59 height 12
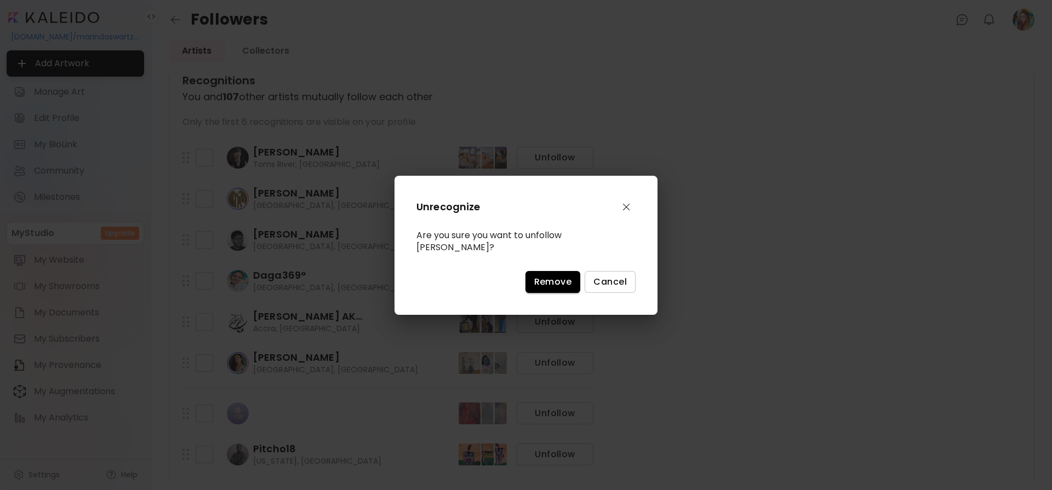
click at [558, 285] on span "Remove" at bounding box center [553, 282] width 38 height 12
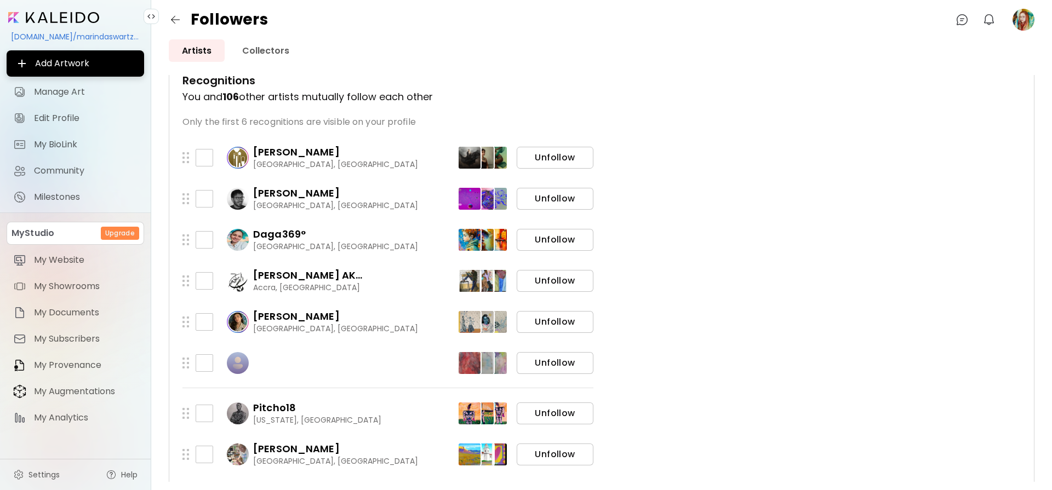
click at [550, 159] on span "Unfollow" at bounding box center [554, 158] width 59 height 12
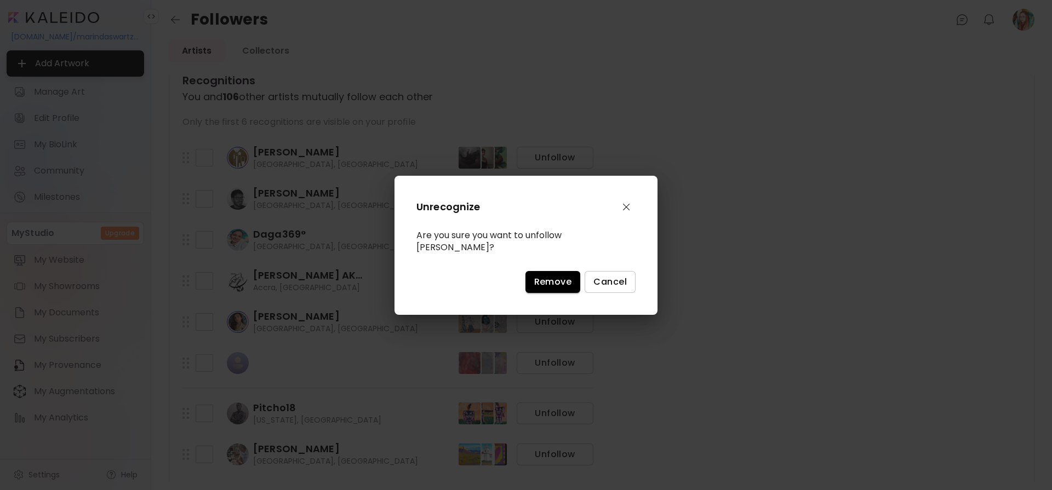
click at [549, 276] on span "Remove" at bounding box center [553, 282] width 38 height 12
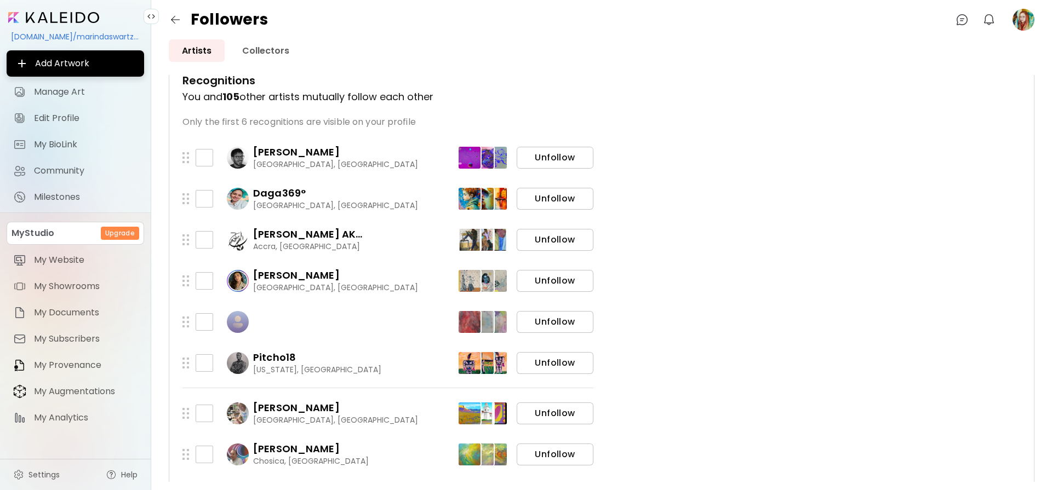
click at [552, 160] on span "Unfollow" at bounding box center [554, 158] width 59 height 12
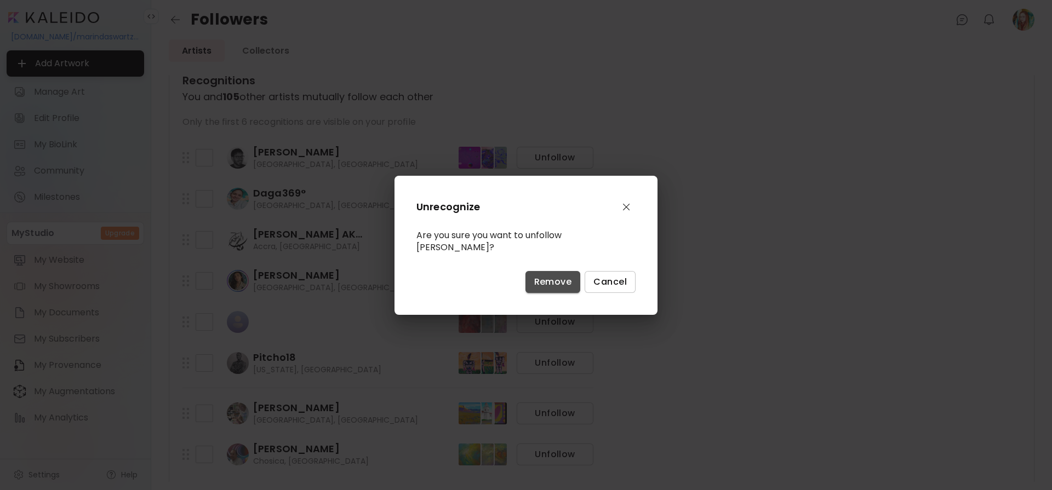
click at [553, 276] on span "Remove" at bounding box center [553, 282] width 38 height 12
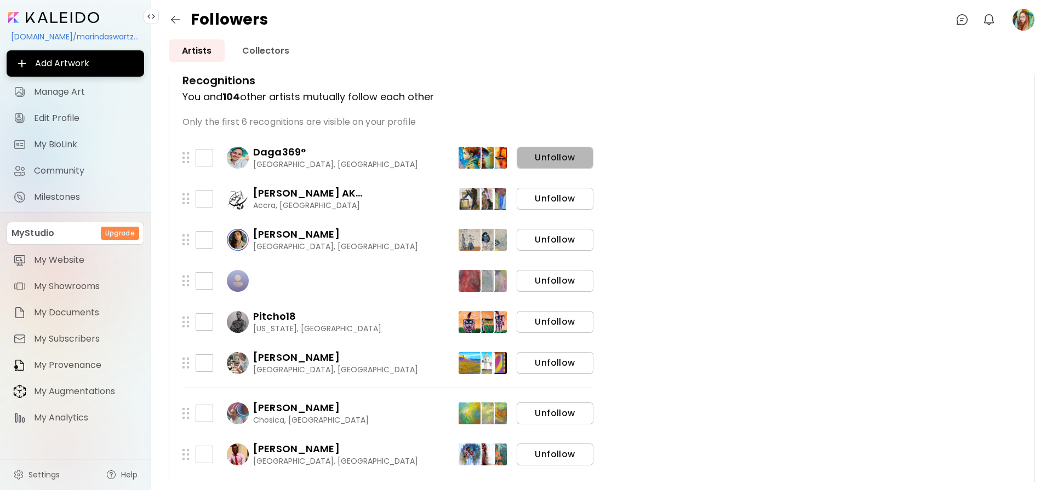
click at [559, 160] on span "Unfollow" at bounding box center [554, 158] width 59 height 12
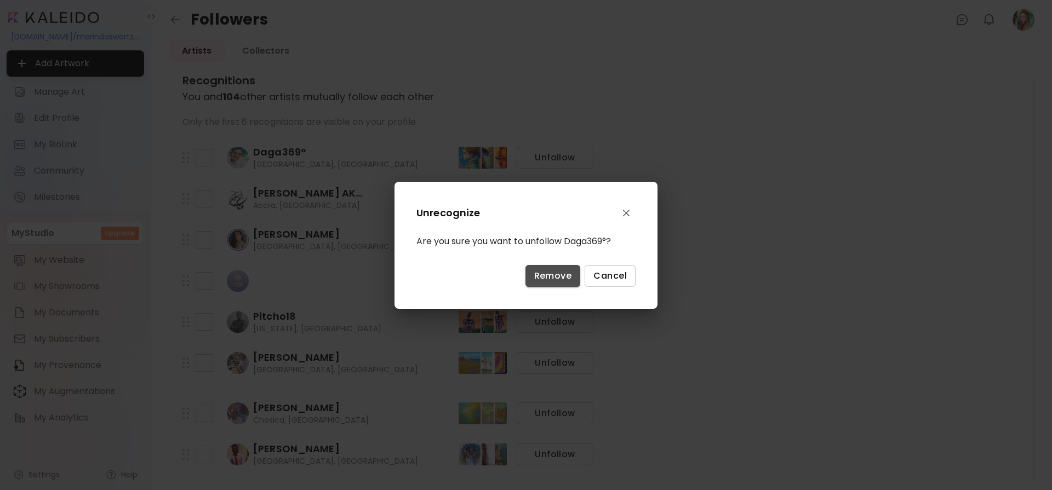
click at [555, 279] on span "Remove" at bounding box center [553, 276] width 38 height 12
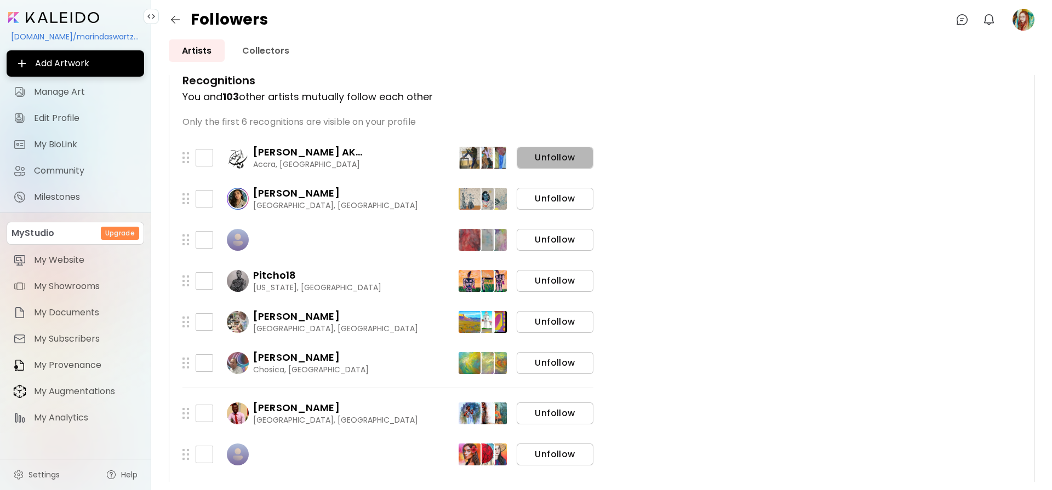
click at [554, 158] on span "Unfollow" at bounding box center [554, 158] width 59 height 12
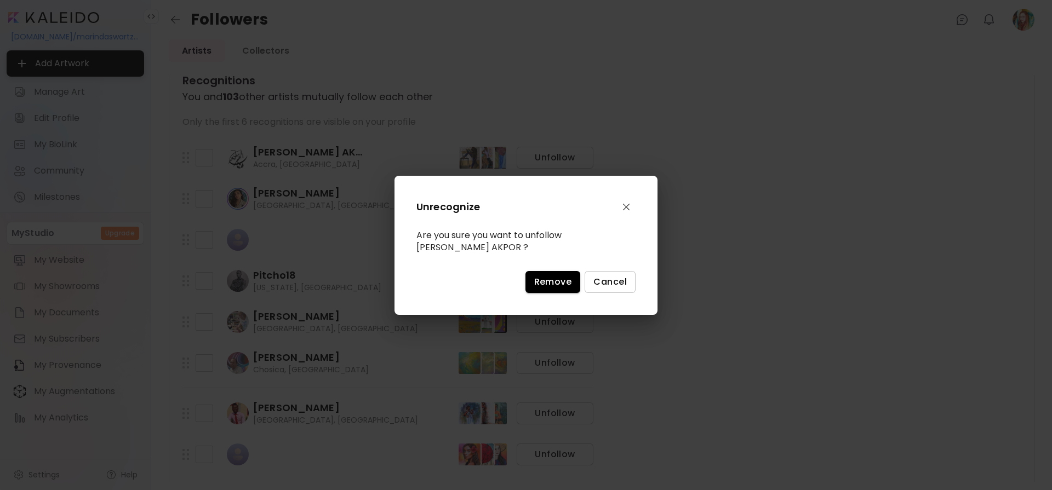
click at [553, 280] on span "Remove" at bounding box center [553, 282] width 38 height 12
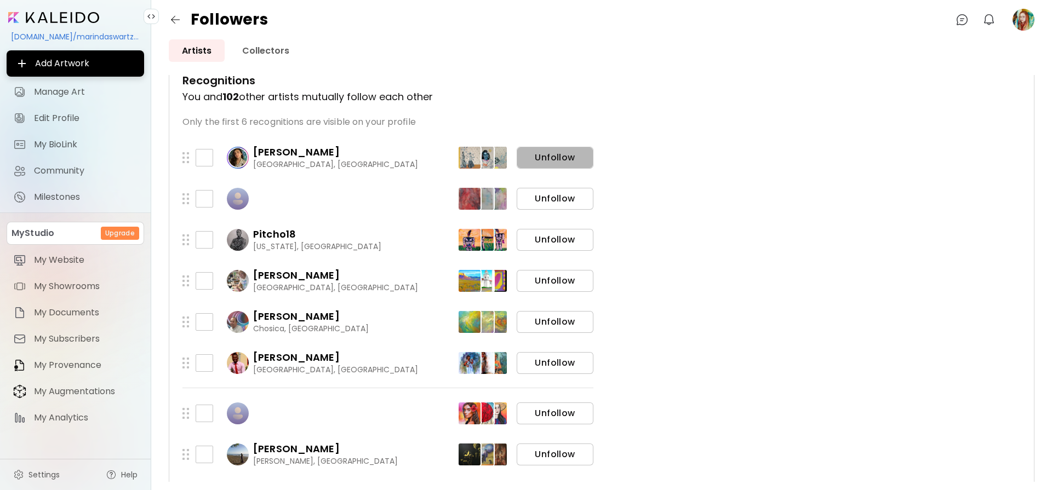
click at [555, 160] on span "Unfollow" at bounding box center [554, 158] width 59 height 12
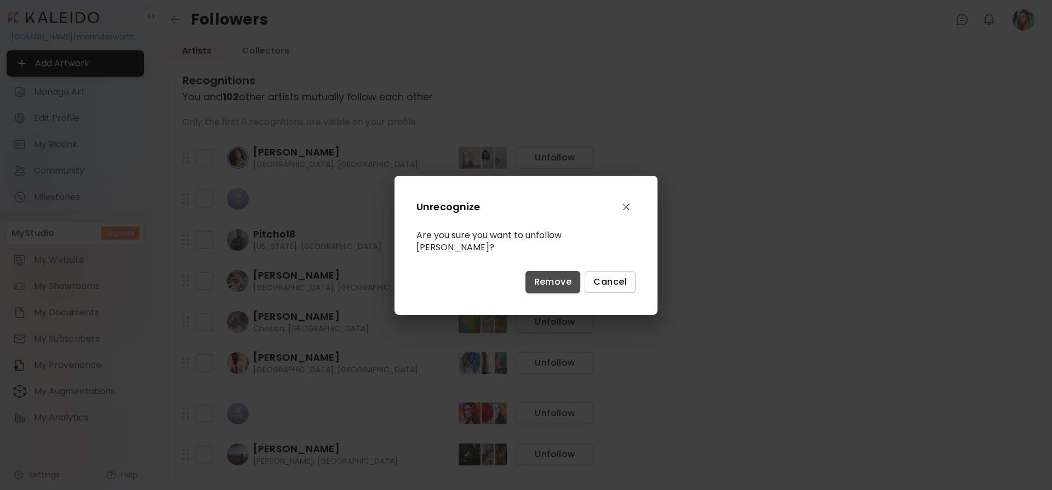
click at [555, 283] on span "Remove" at bounding box center [553, 282] width 38 height 12
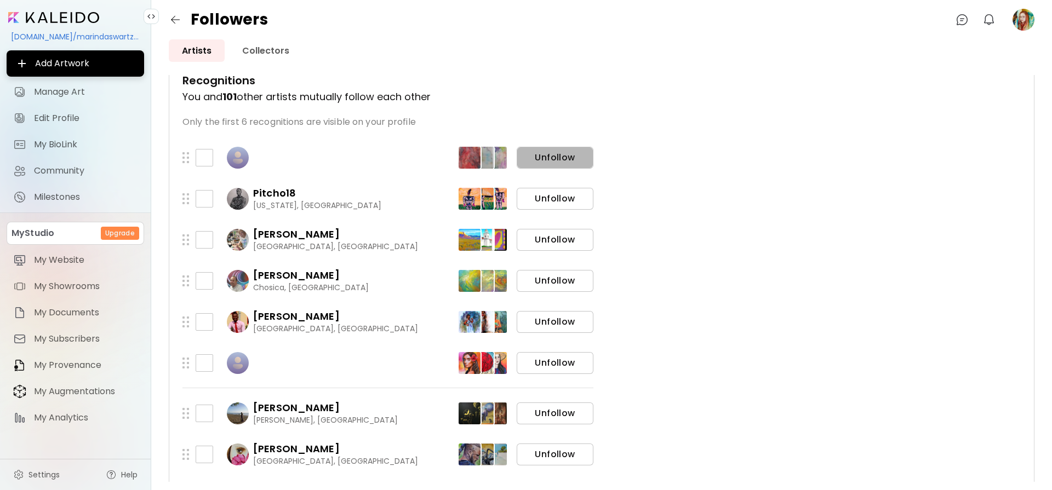
click at [553, 159] on span "Unfollow" at bounding box center [554, 158] width 59 height 12
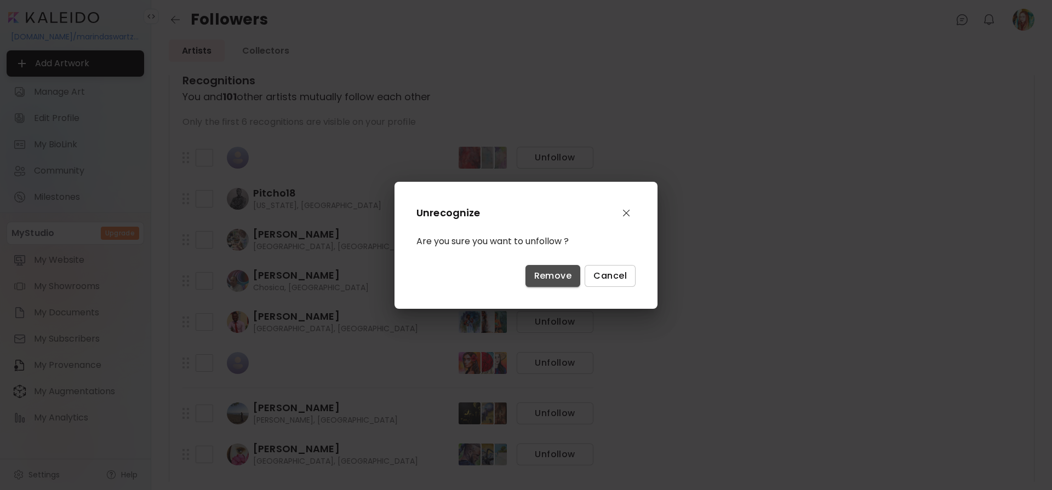
click at [555, 279] on span "Remove" at bounding box center [553, 276] width 38 height 12
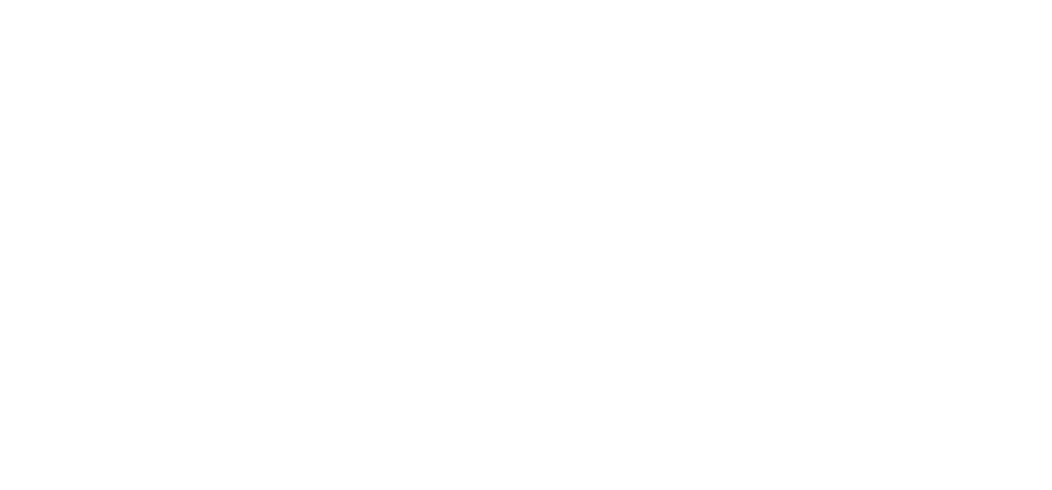
click at [554, 0] on html at bounding box center [526, 0] width 1052 height 0
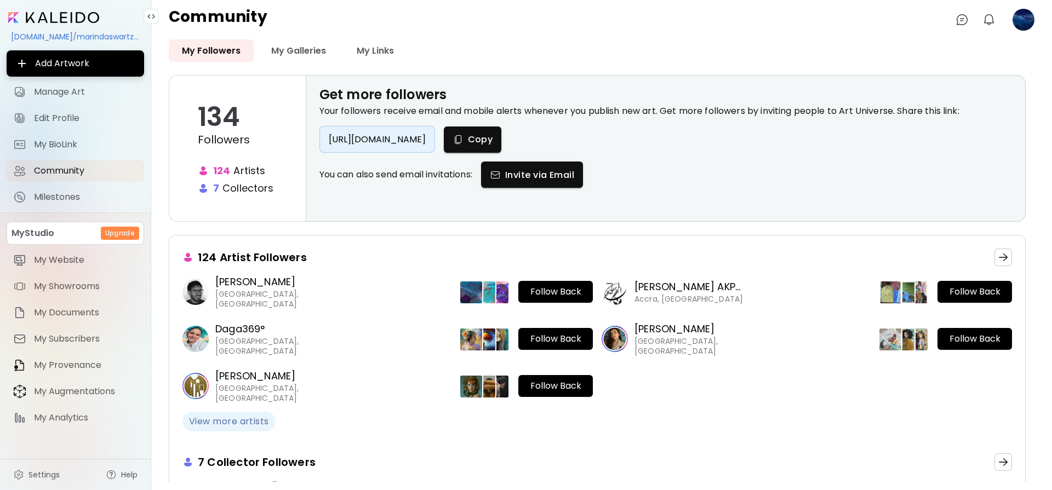
click at [257, 426] on span "View more artists" at bounding box center [229, 422] width 80 height 12
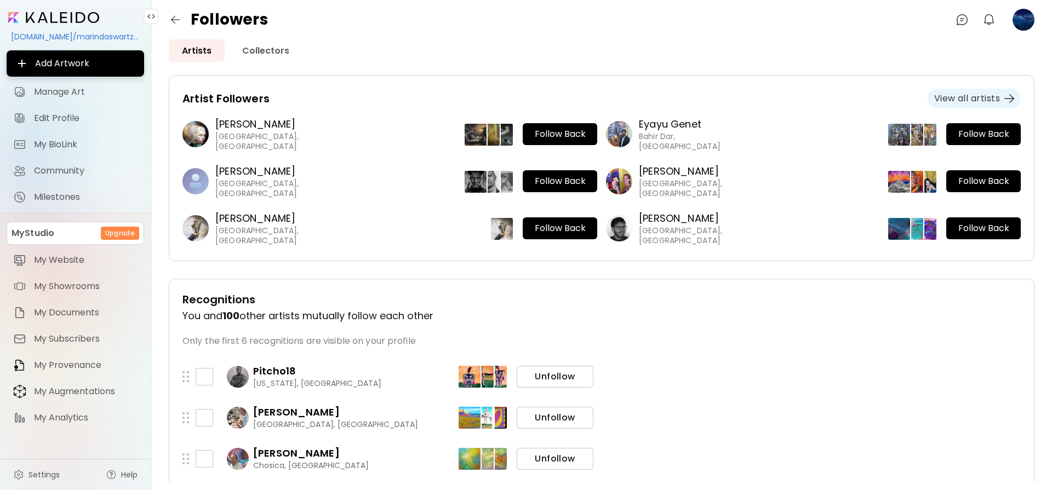
click at [959, 96] on span "View all artists" at bounding box center [974, 99] width 80 height 12
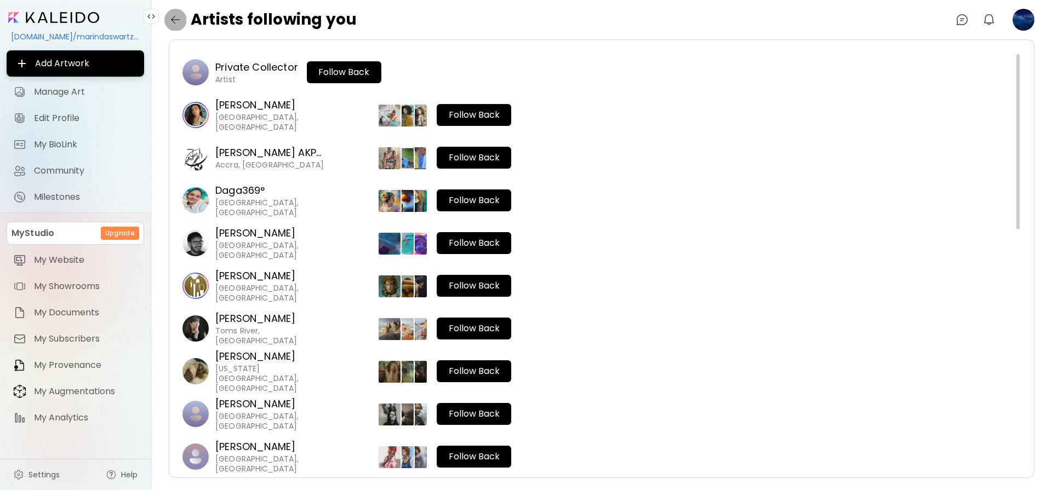
click at [173, 20] on img "button" at bounding box center [175, 19] width 13 height 13
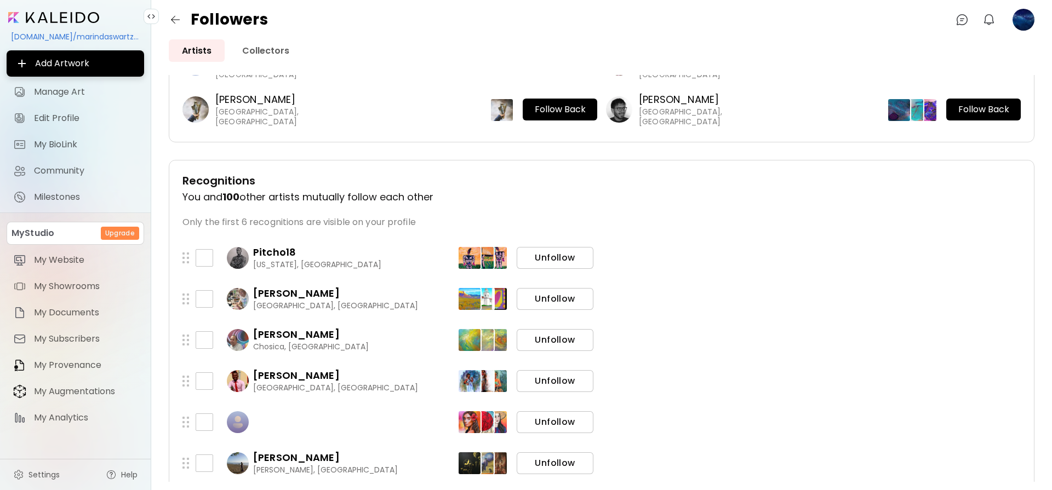
scroll to position [219, 0]
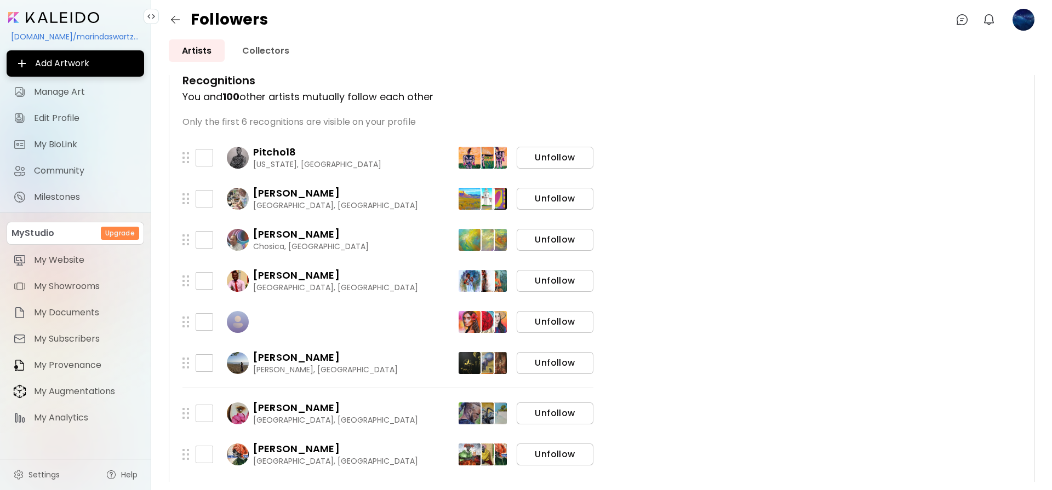
click at [557, 159] on span "Unfollow" at bounding box center [554, 158] width 59 height 12
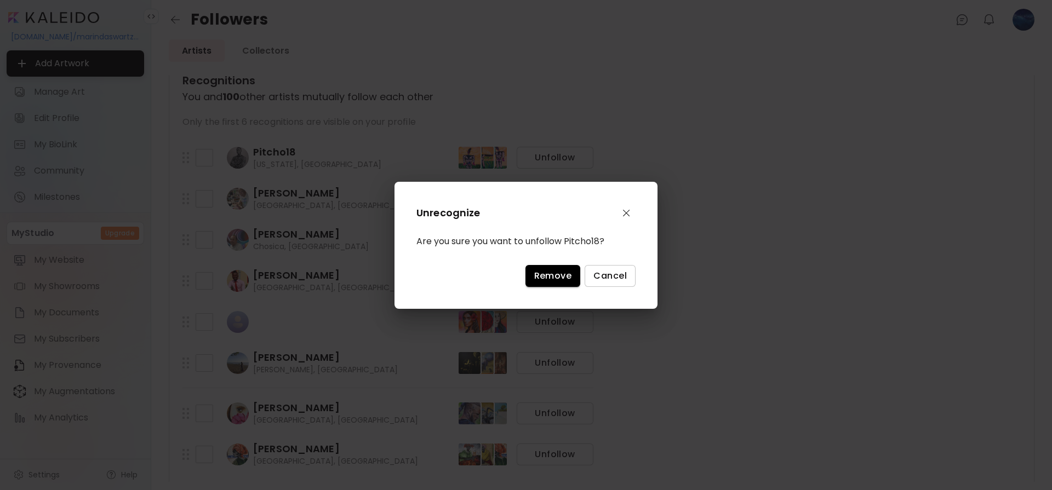
click at [557, 278] on span "Remove" at bounding box center [553, 276] width 38 height 12
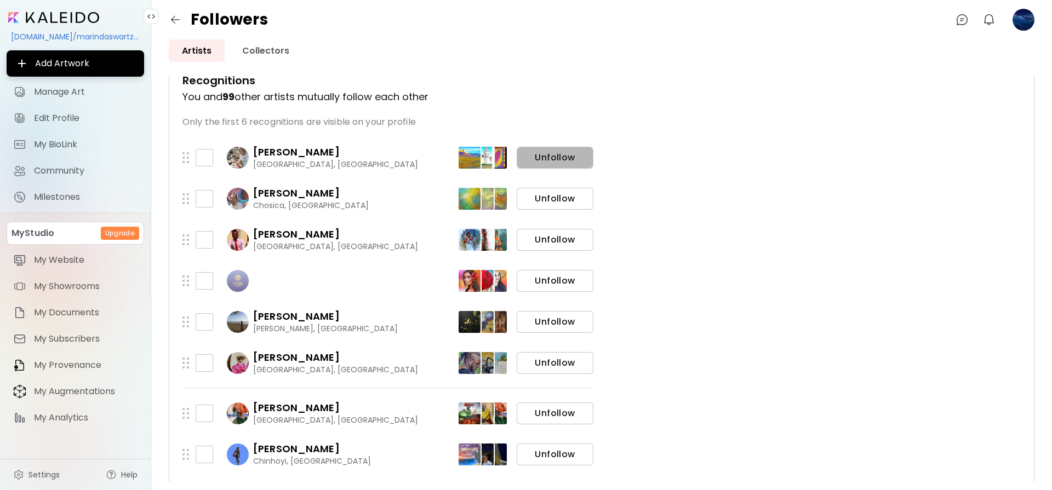
click at [557, 163] on span "Unfollow" at bounding box center [554, 158] width 59 height 12
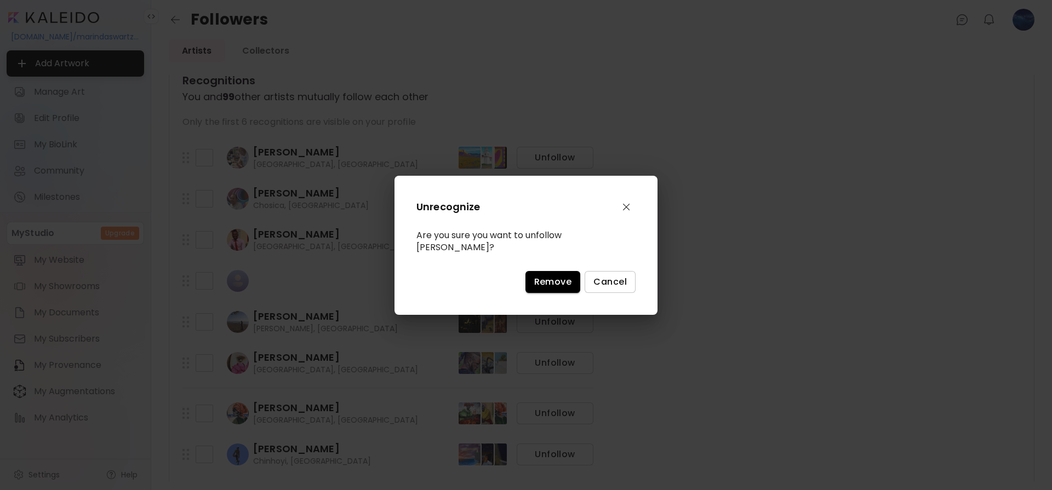
click at [551, 276] on span "Remove" at bounding box center [553, 282] width 38 height 12
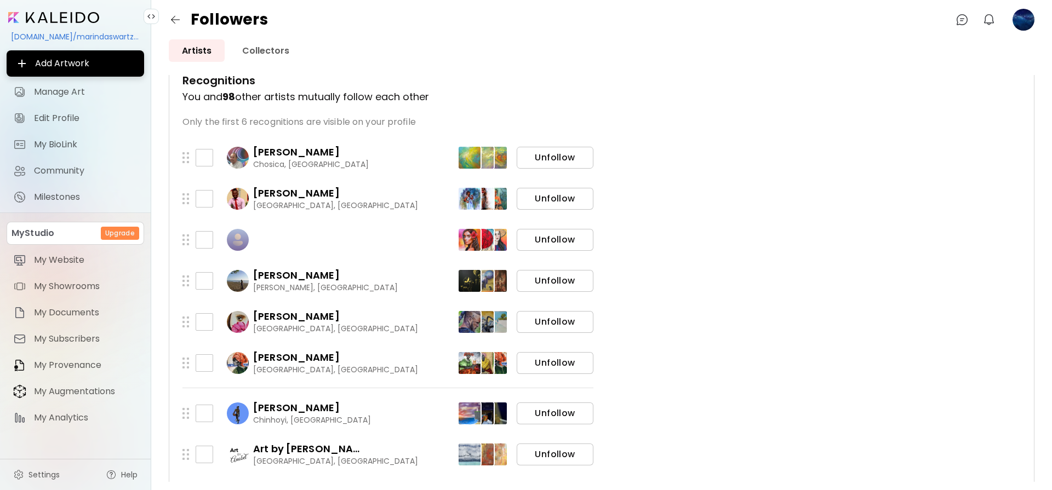
click at [556, 160] on span "Unfollow" at bounding box center [554, 158] width 59 height 12
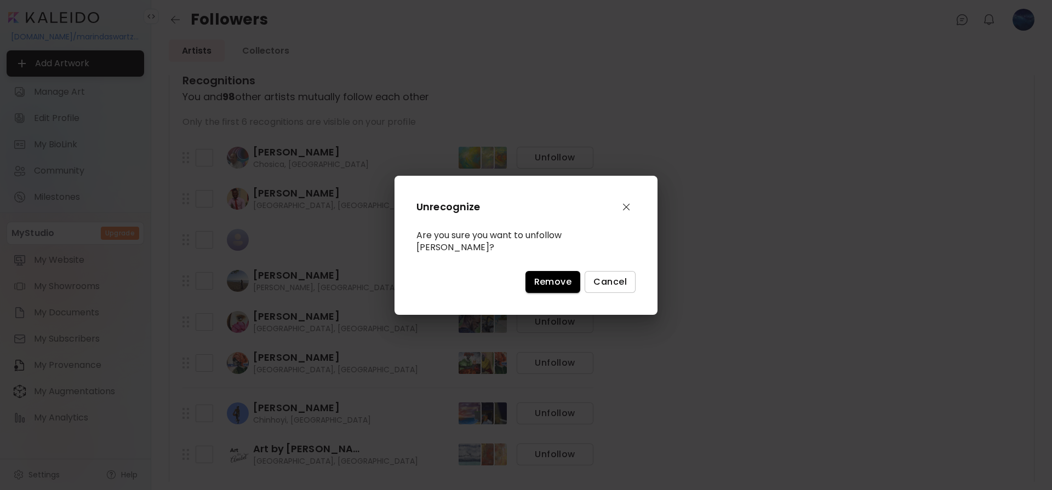
click at [554, 276] on span "Remove" at bounding box center [553, 282] width 38 height 12
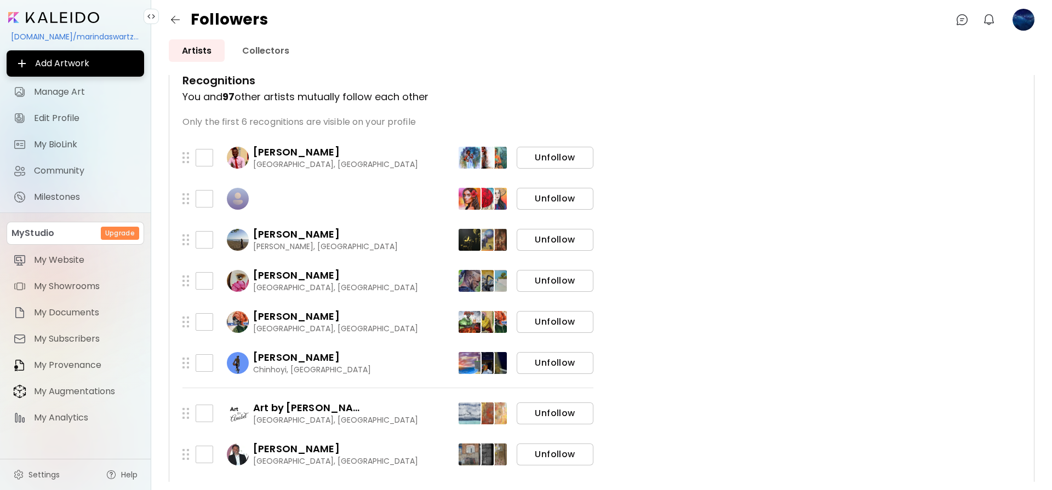
click at [549, 162] on span "Unfollow" at bounding box center [554, 158] width 59 height 12
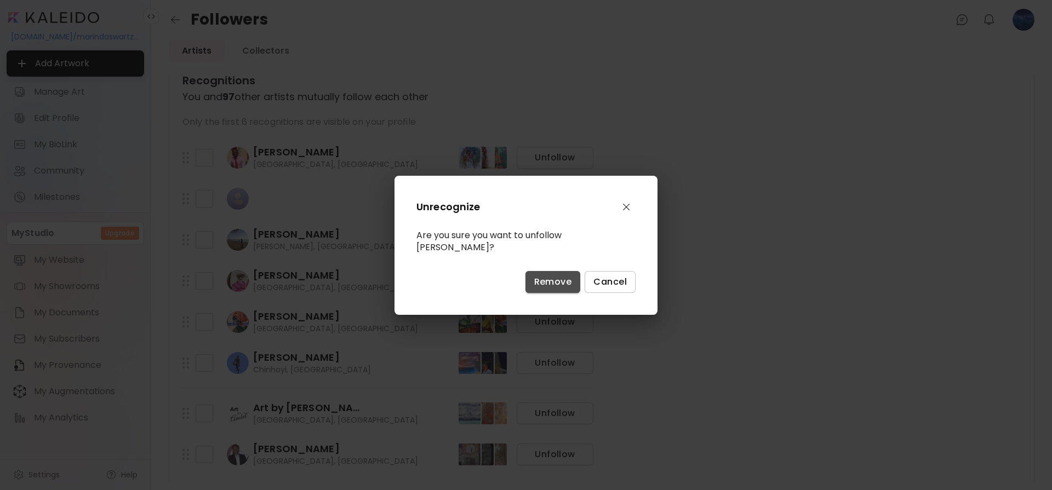
click at [554, 276] on span "Remove" at bounding box center [553, 282] width 38 height 12
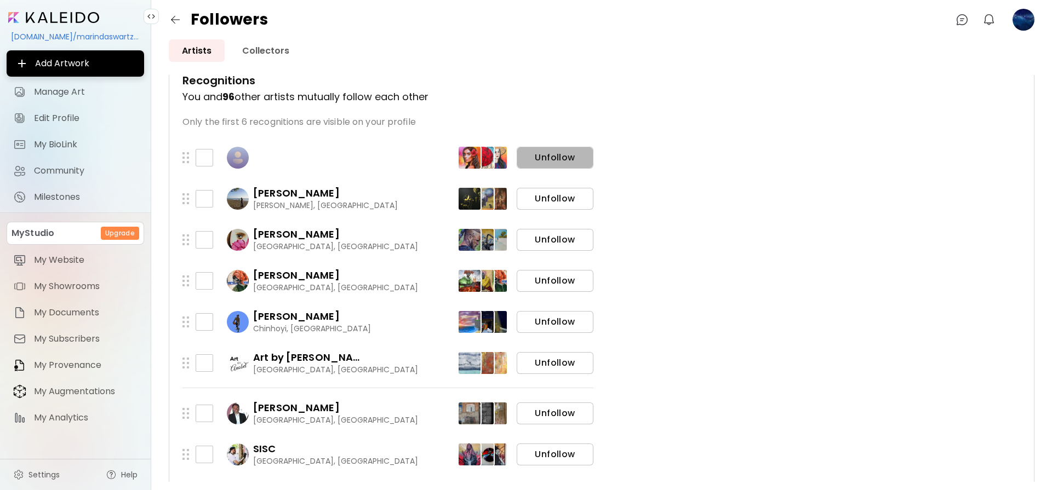
click at [553, 162] on span "Unfollow" at bounding box center [554, 158] width 59 height 12
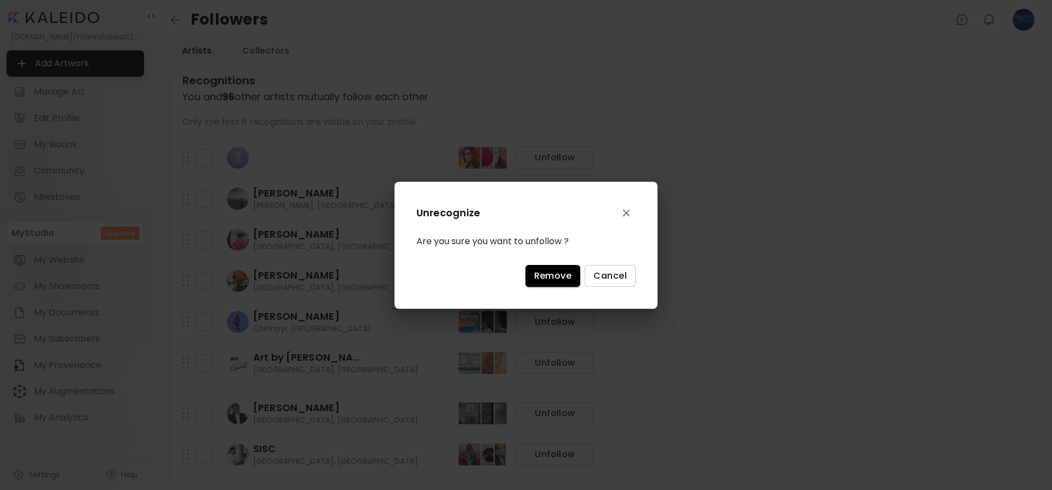
click at [552, 274] on span "Remove" at bounding box center [553, 276] width 38 height 12
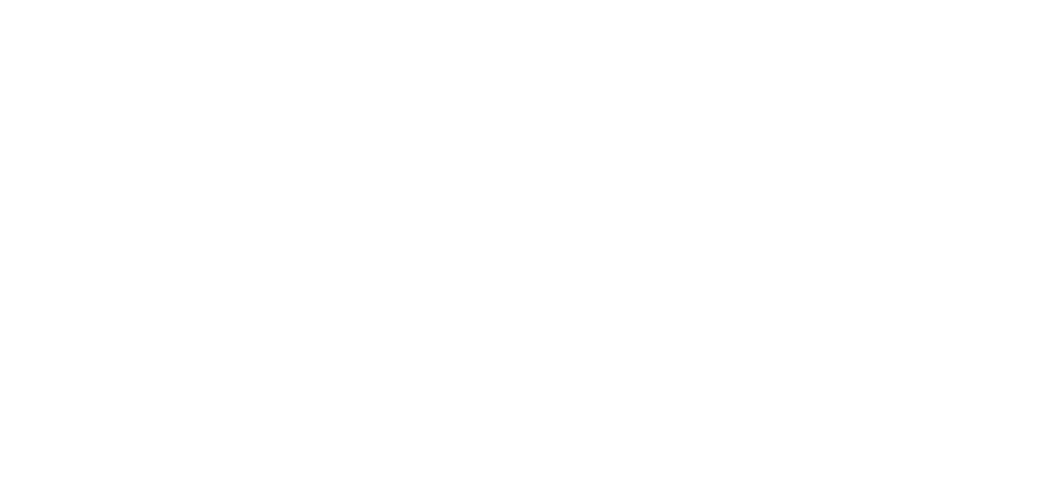
click at [549, 0] on html at bounding box center [526, 0] width 1052 height 0
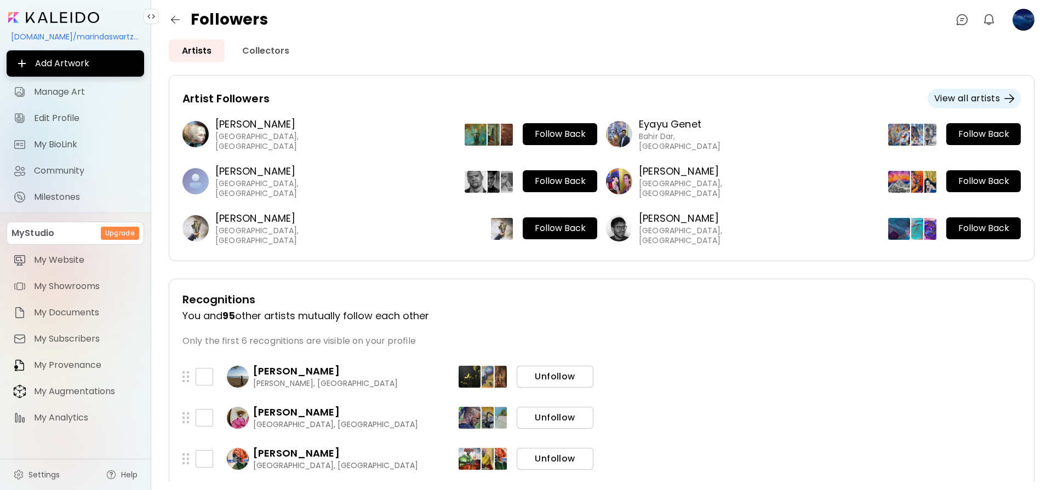
scroll to position [219, 0]
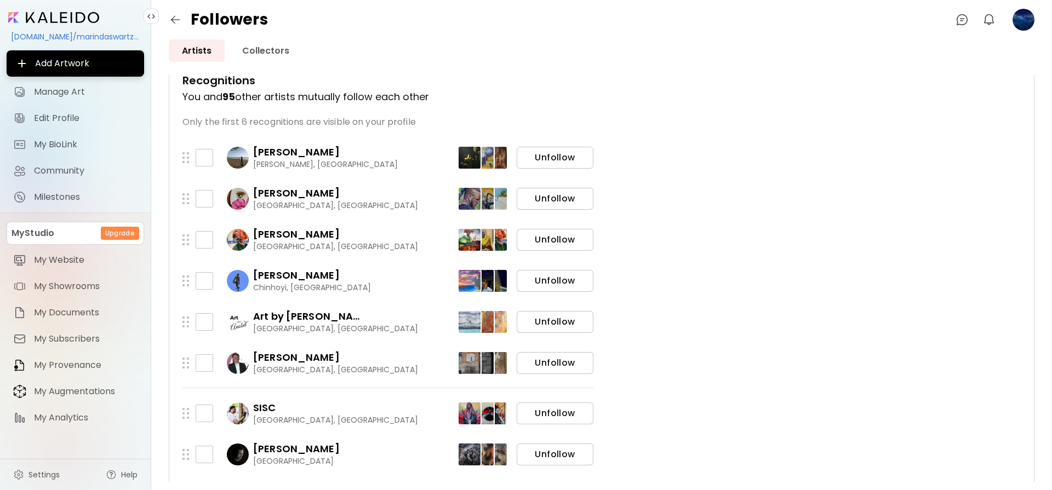
click at [562, 161] on span "Unfollow" at bounding box center [554, 158] width 59 height 12
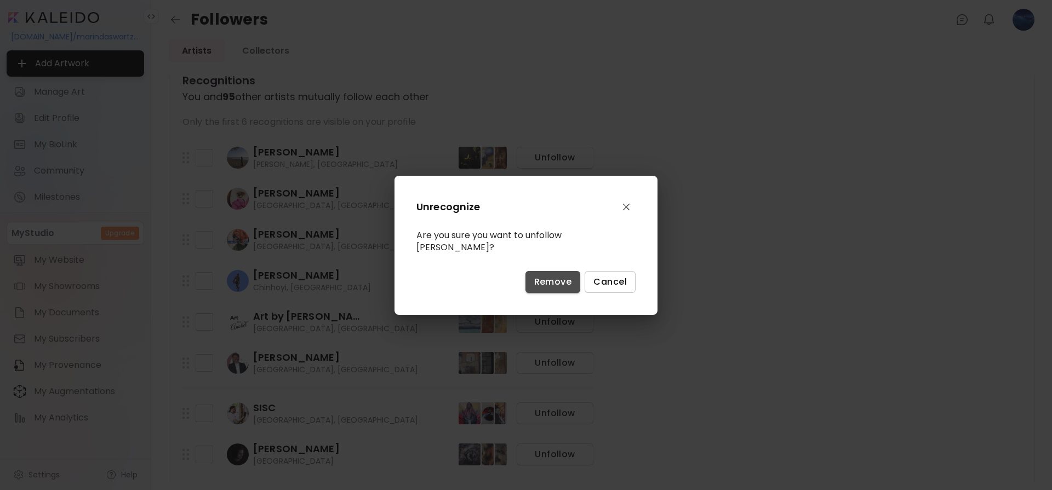
click at [553, 276] on span "Remove" at bounding box center [553, 282] width 38 height 12
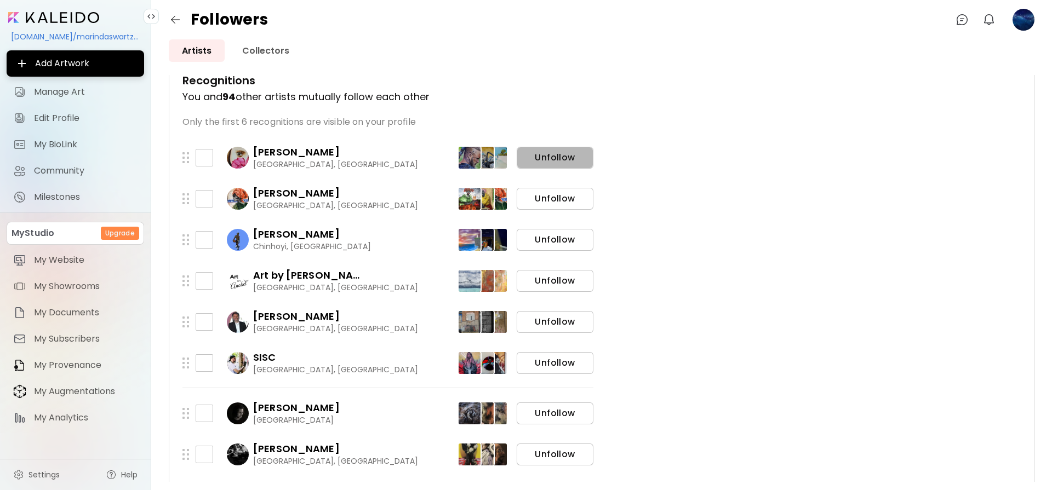
click at [549, 159] on span "Unfollow" at bounding box center [554, 158] width 59 height 12
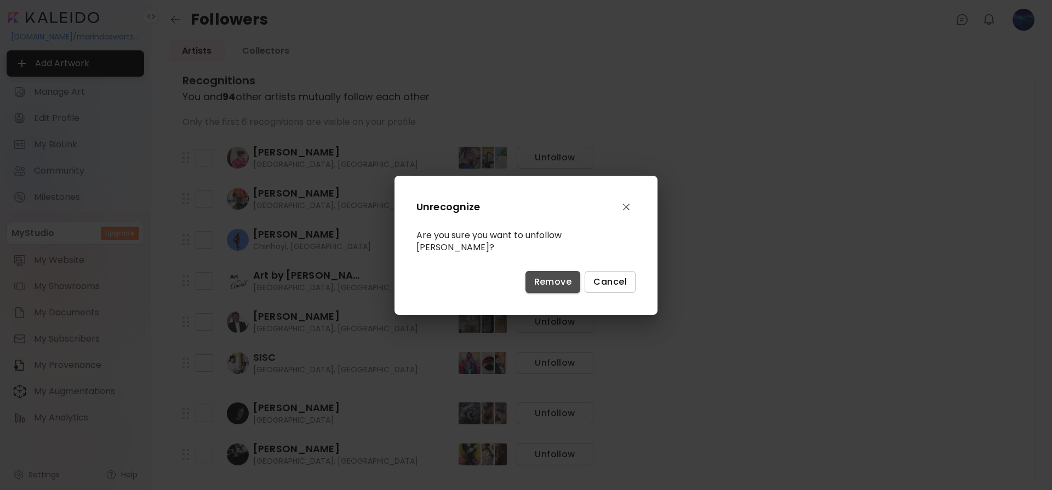
click at [553, 276] on span "Remove" at bounding box center [553, 282] width 38 height 12
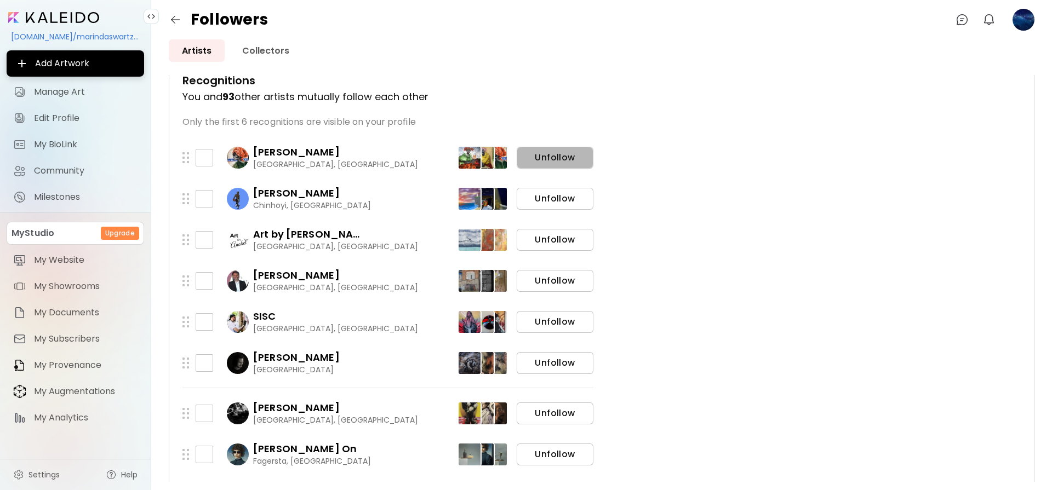
click at [549, 158] on span "Unfollow" at bounding box center [554, 158] width 59 height 12
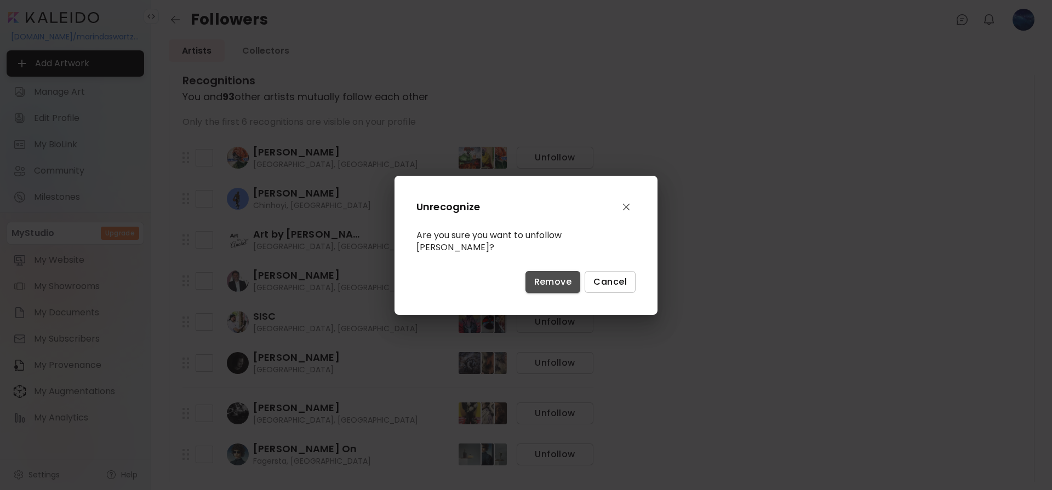
click at [553, 277] on span "Remove" at bounding box center [553, 282] width 38 height 12
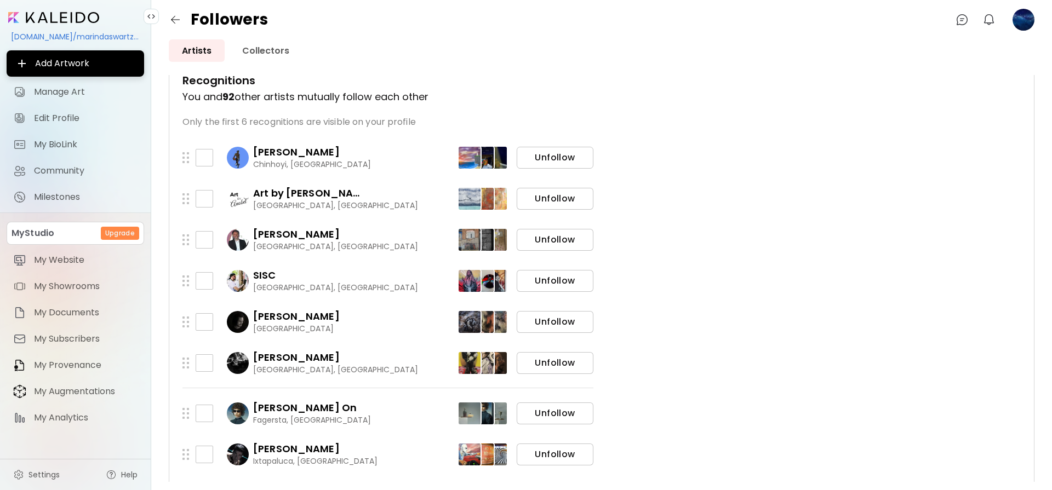
click at [560, 158] on span "Unfollow" at bounding box center [554, 158] width 59 height 12
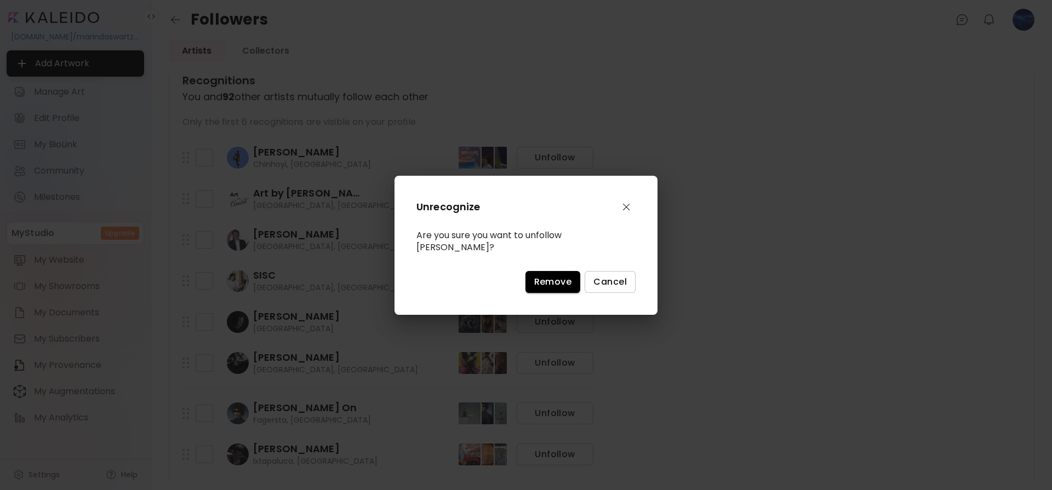
click at [564, 276] on span "Remove" at bounding box center [553, 282] width 38 height 12
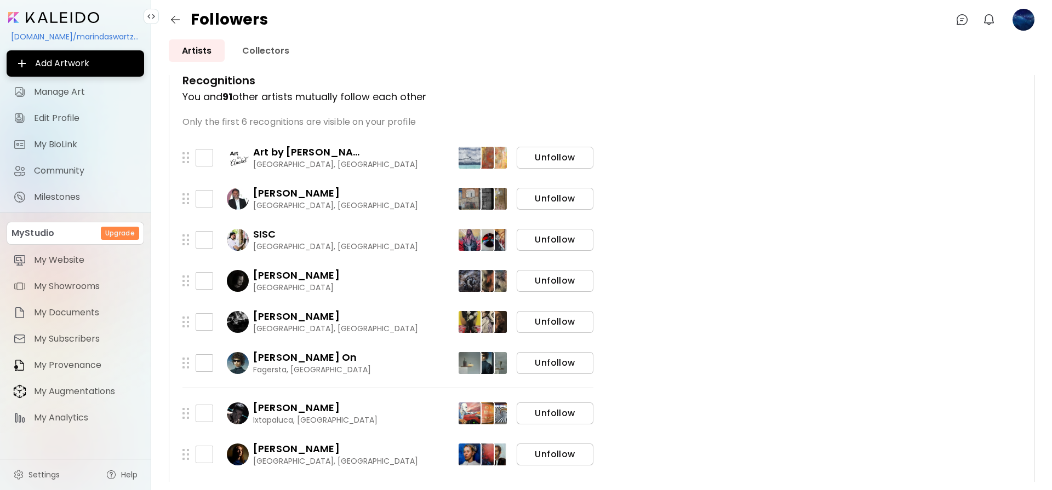
click at [547, 156] on span "Unfollow" at bounding box center [554, 158] width 59 height 12
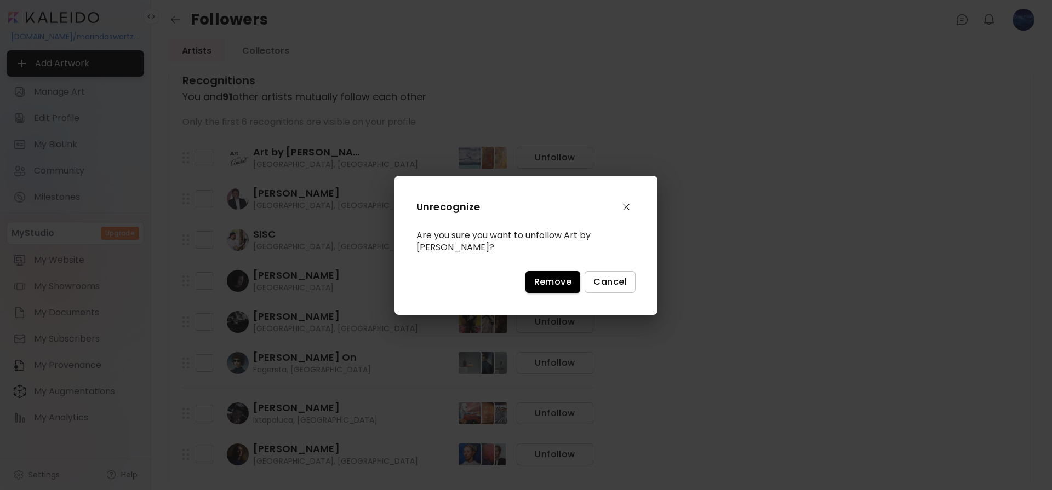
click at [555, 271] on button "Remove" at bounding box center [552, 282] width 55 height 22
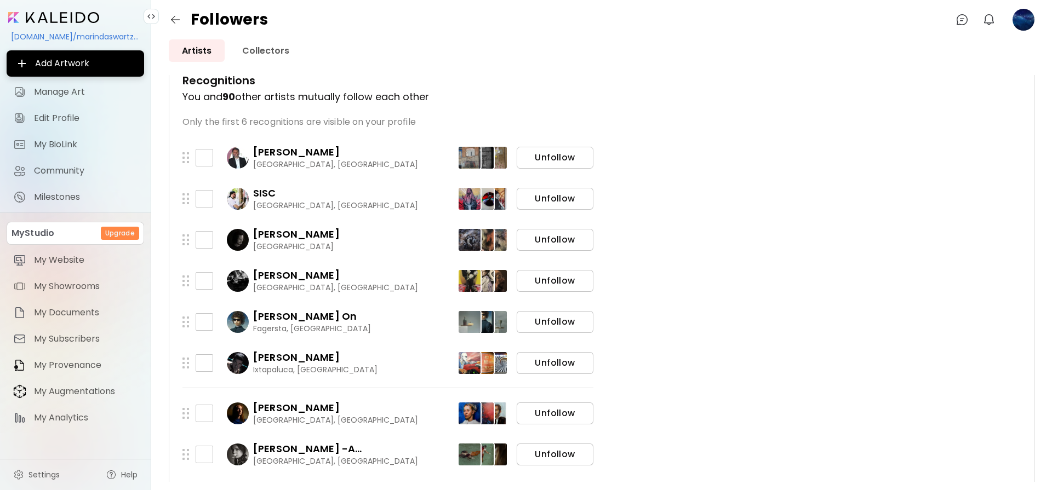
click at [543, 153] on span "Unfollow" at bounding box center [554, 158] width 59 height 12
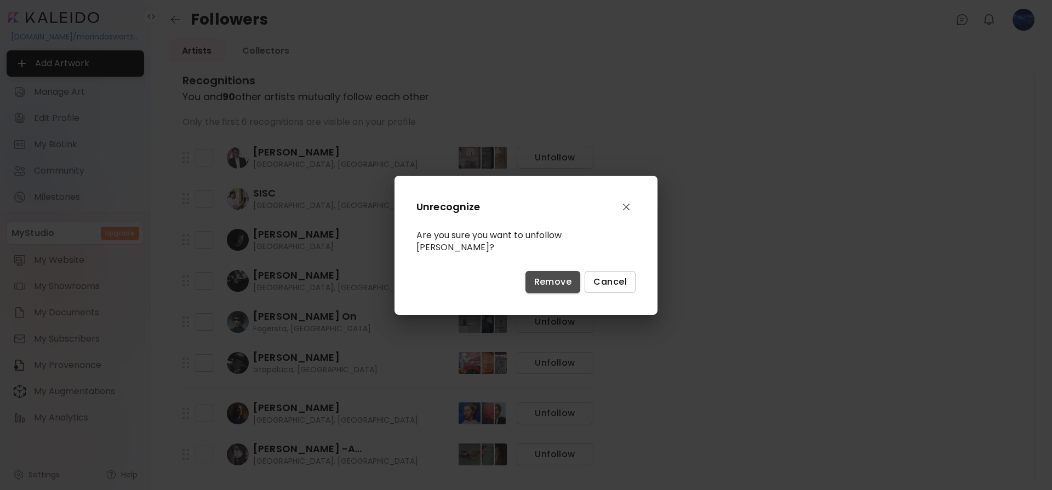
click at [557, 277] on span "Remove" at bounding box center [553, 282] width 38 height 12
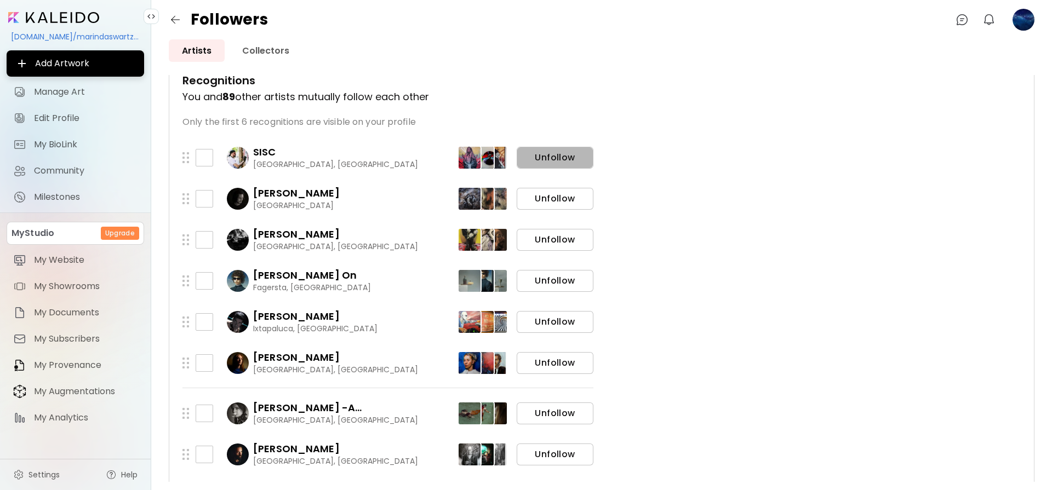
click at [538, 161] on span "Unfollow" at bounding box center [554, 158] width 59 height 12
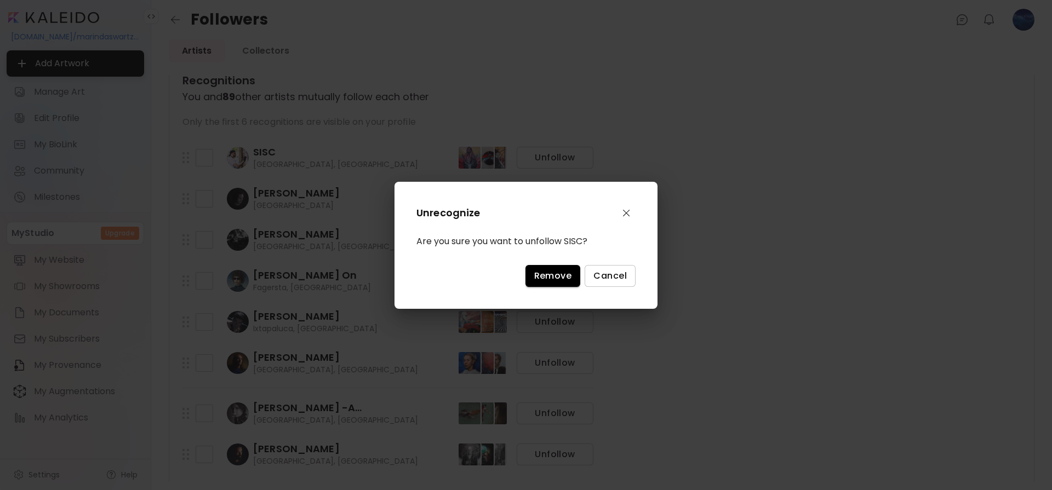
click at [554, 272] on span "Remove" at bounding box center [553, 276] width 38 height 12
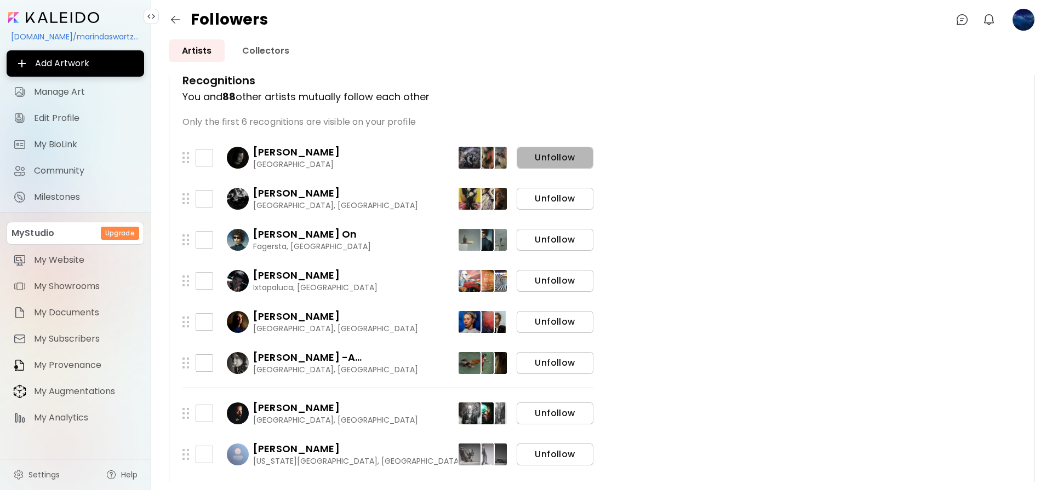
click at [549, 156] on span "Unfollow" at bounding box center [554, 158] width 59 height 12
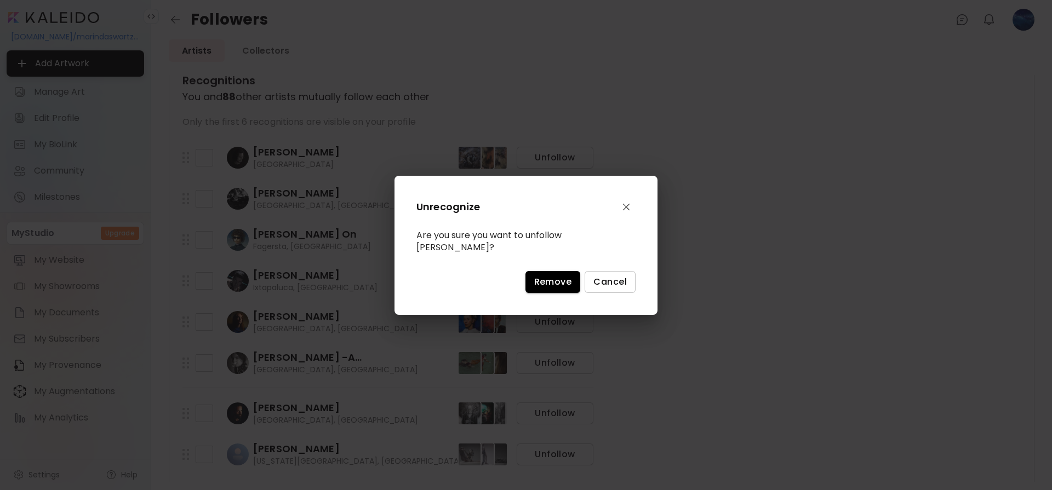
click at [550, 278] on span "Remove" at bounding box center [553, 282] width 38 height 12
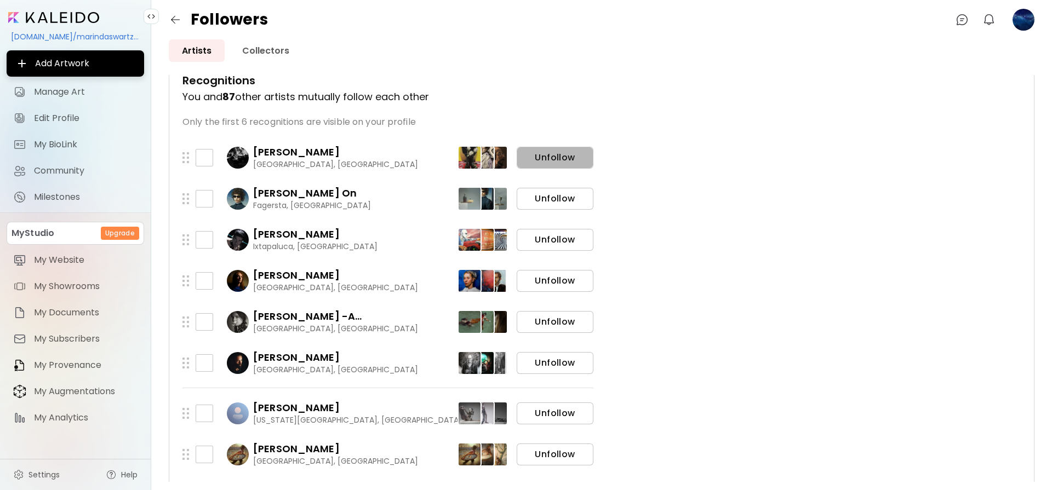
click at [550, 158] on span "Unfollow" at bounding box center [554, 158] width 59 height 12
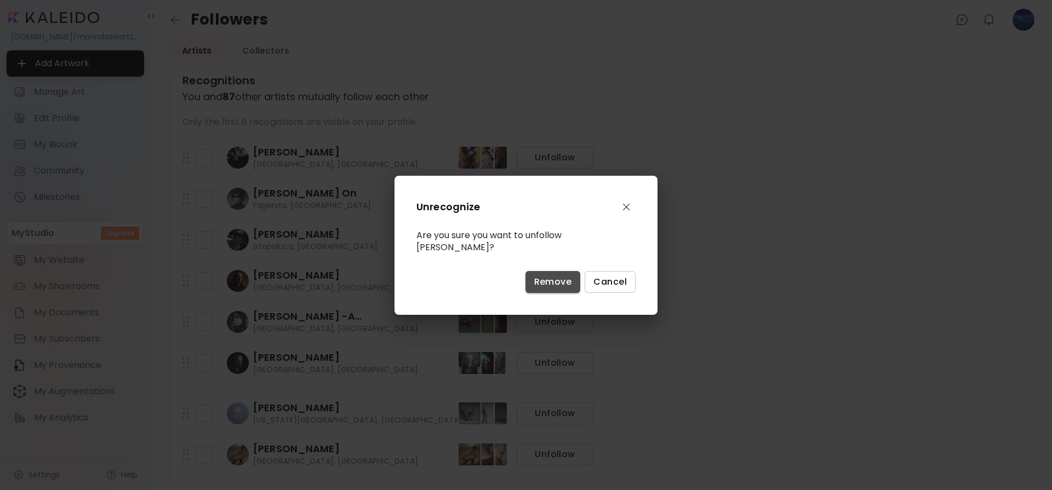
click at [543, 271] on button "Remove" at bounding box center [552, 282] width 55 height 22
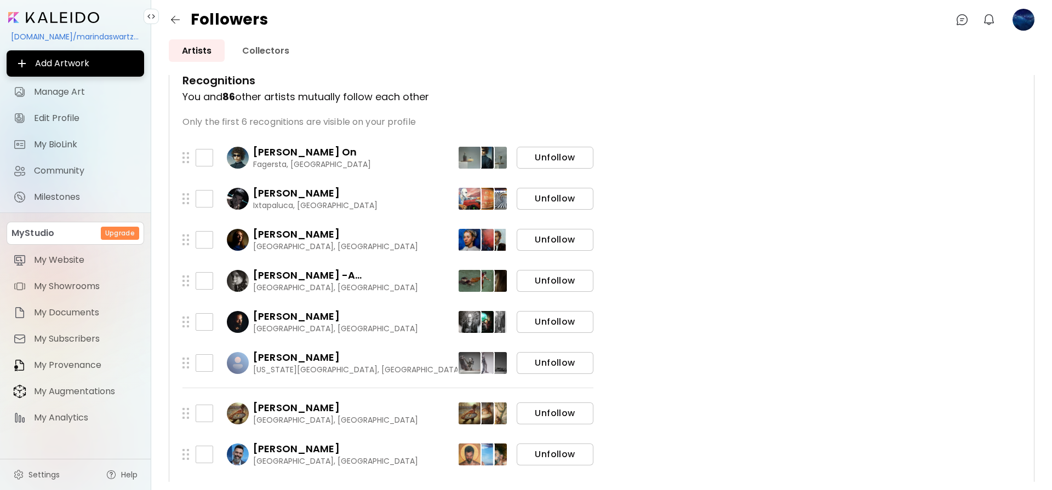
click at [560, 161] on span "Unfollow" at bounding box center [554, 158] width 59 height 12
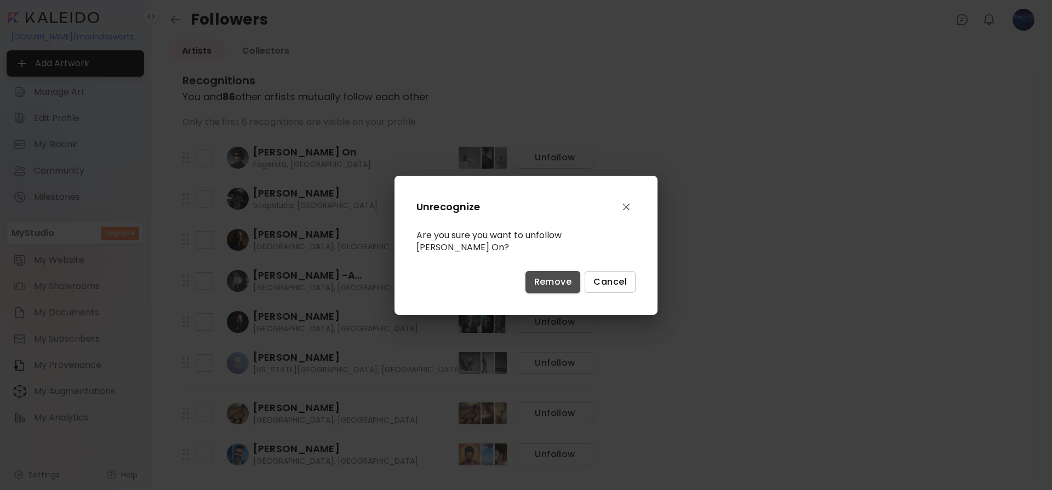
click at [562, 276] on span "Remove" at bounding box center [553, 282] width 38 height 12
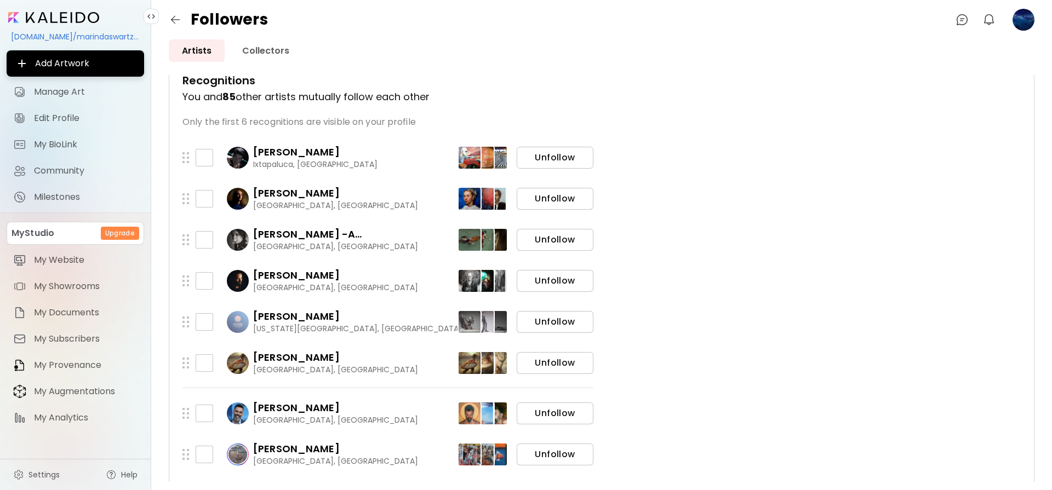
click at [553, 152] on span "Unfollow" at bounding box center [554, 158] width 59 height 12
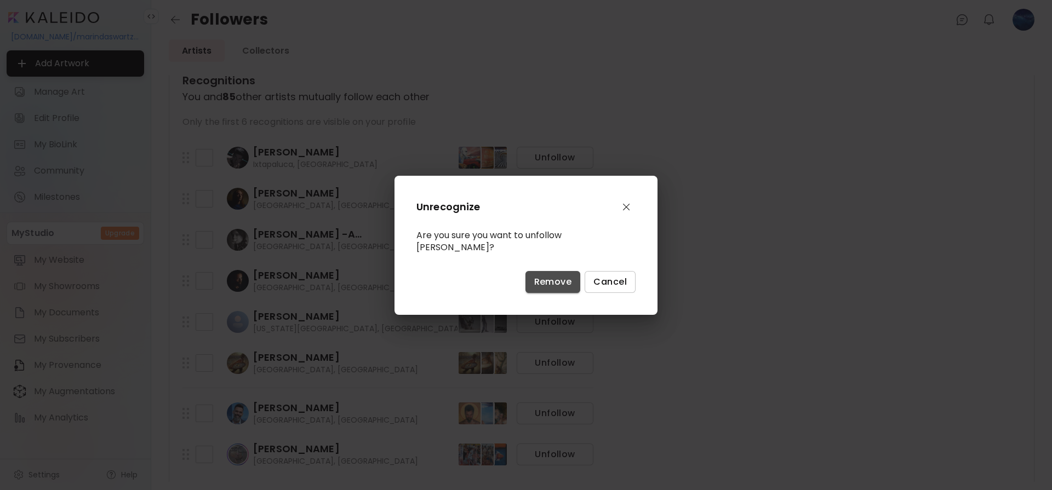
click at [552, 276] on span "Remove" at bounding box center [553, 282] width 38 height 12
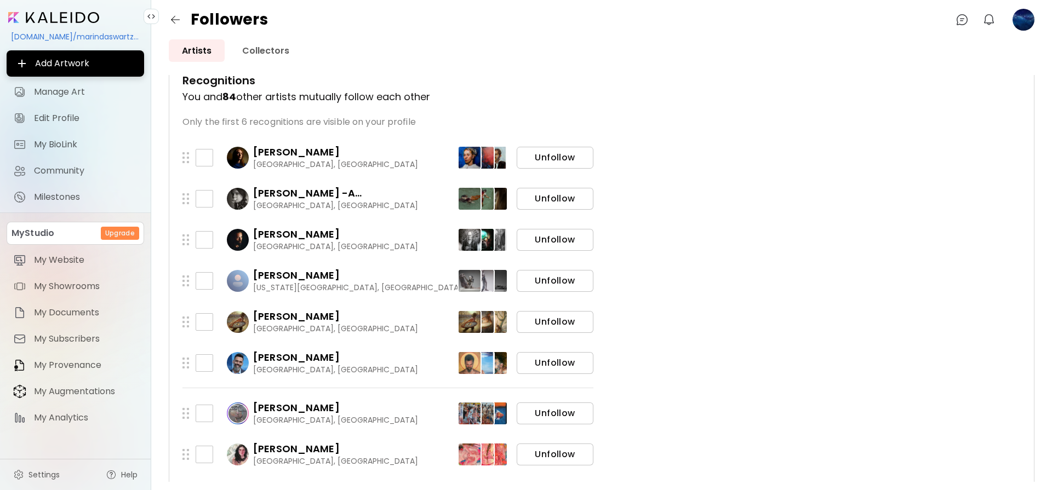
click at [552, 159] on span "Unfollow" at bounding box center [554, 158] width 59 height 12
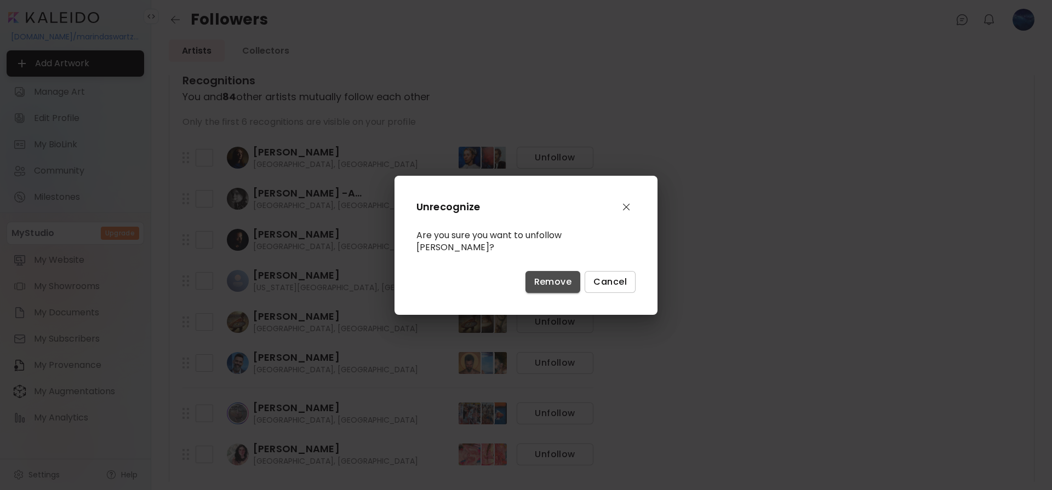
click at [555, 276] on span "Remove" at bounding box center [553, 282] width 38 height 12
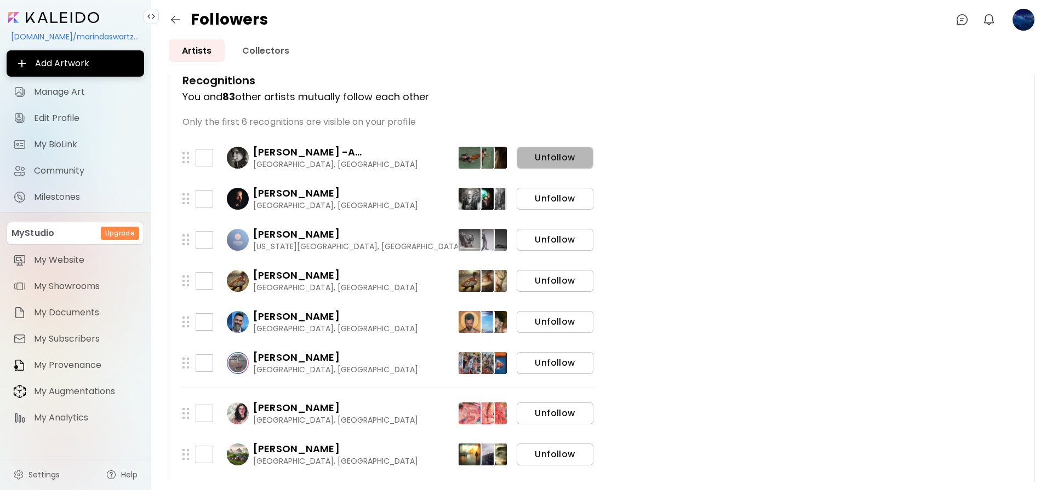
click at [549, 159] on span "Unfollow" at bounding box center [554, 158] width 59 height 12
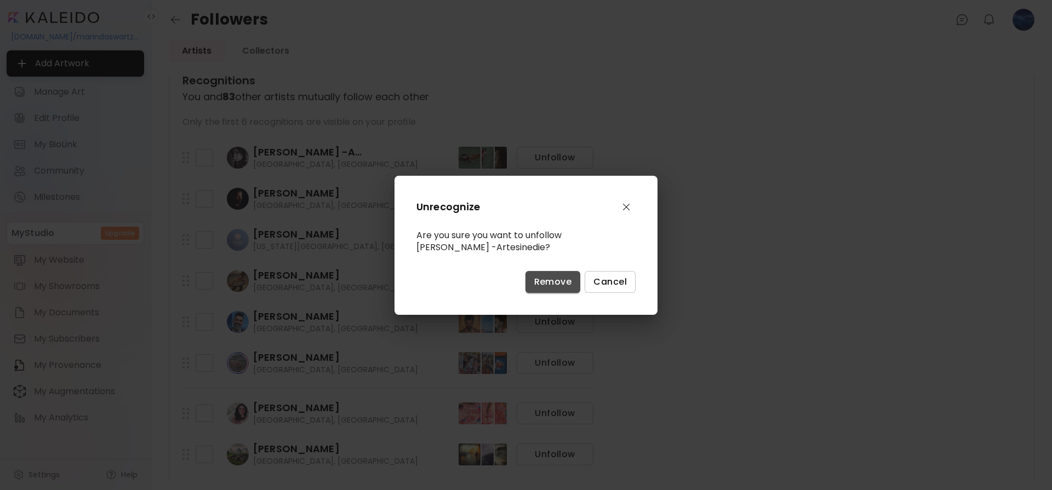
click at [549, 277] on span "Remove" at bounding box center [553, 282] width 38 height 12
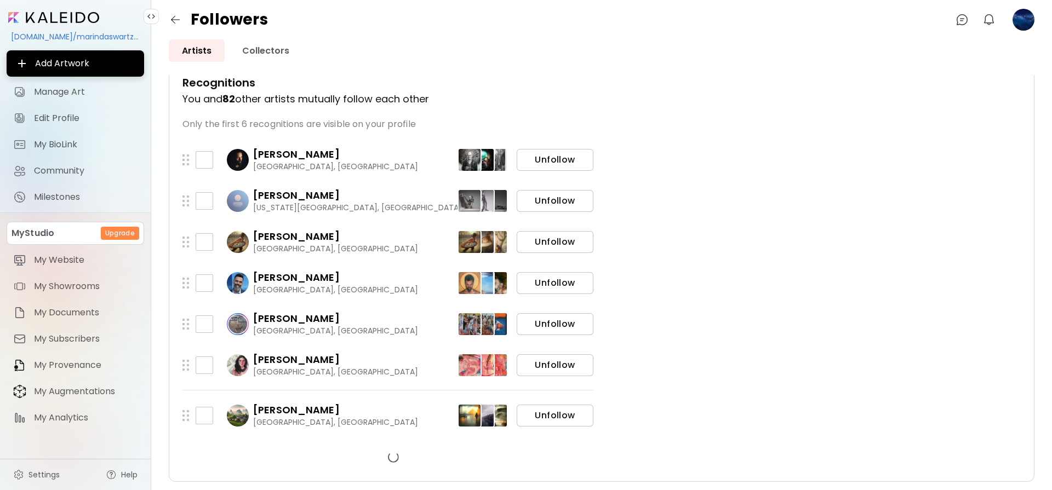
scroll to position [217, 0]
click at [553, 160] on span "Unfollow" at bounding box center [554, 160] width 59 height 12
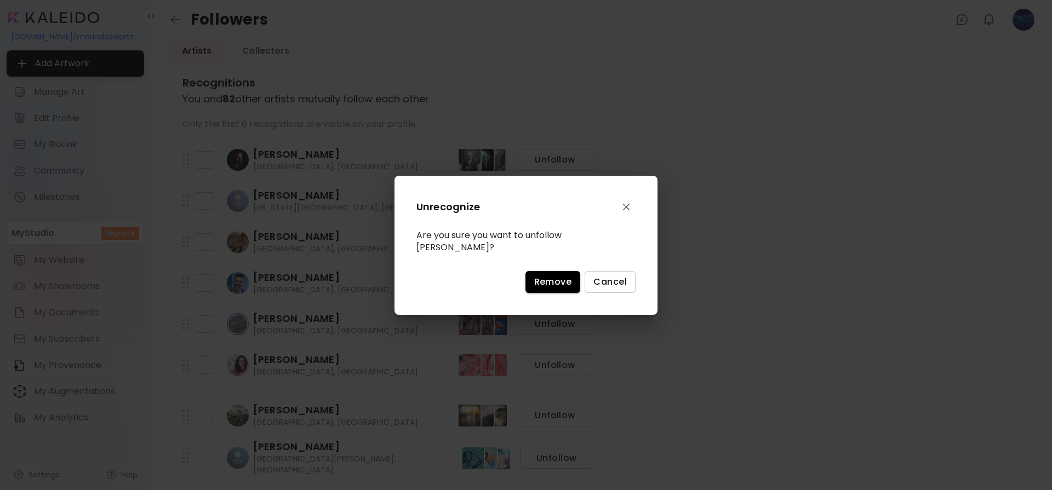
click at [557, 278] on span "Remove" at bounding box center [553, 282] width 38 height 12
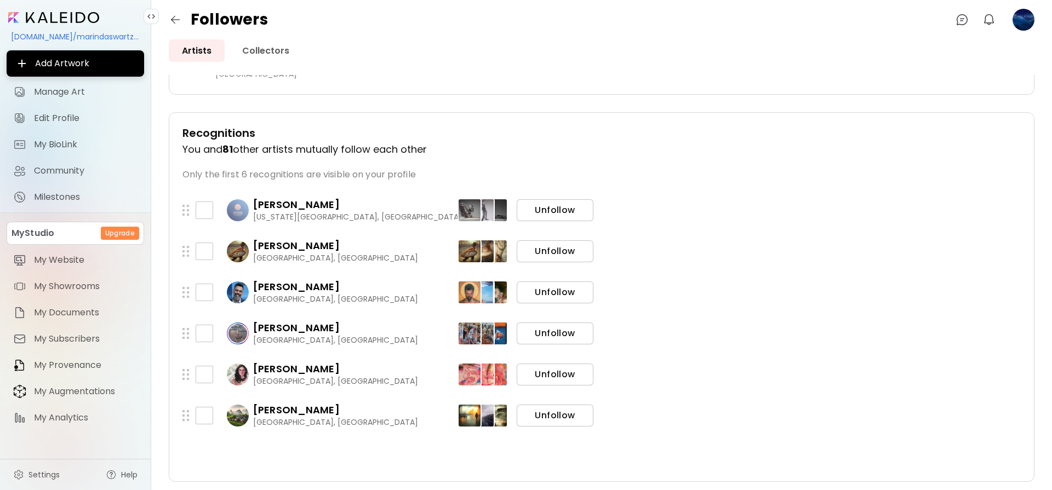
scroll to position [167, 0]
click at [549, 212] on span "Unfollow" at bounding box center [554, 210] width 59 height 12
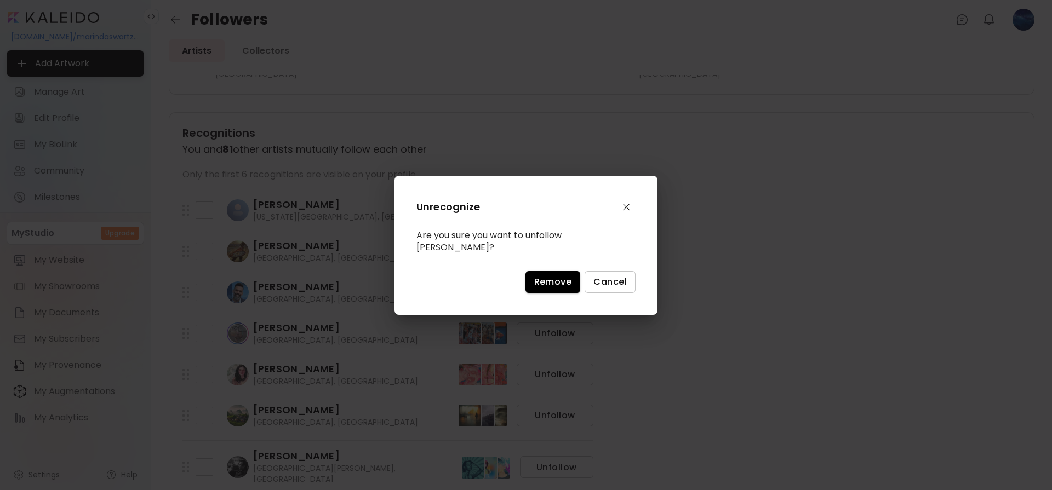
click at [550, 274] on button "Remove" at bounding box center [552, 282] width 55 height 22
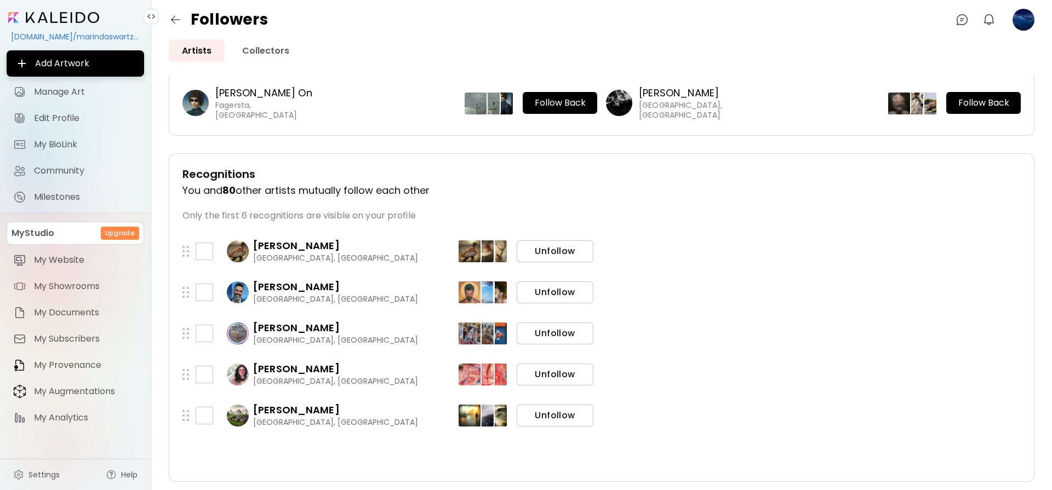
scroll to position [125, 0]
click at [550, 249] on span "Unfollow" at bounding box center [554, 251] width 59 height 12
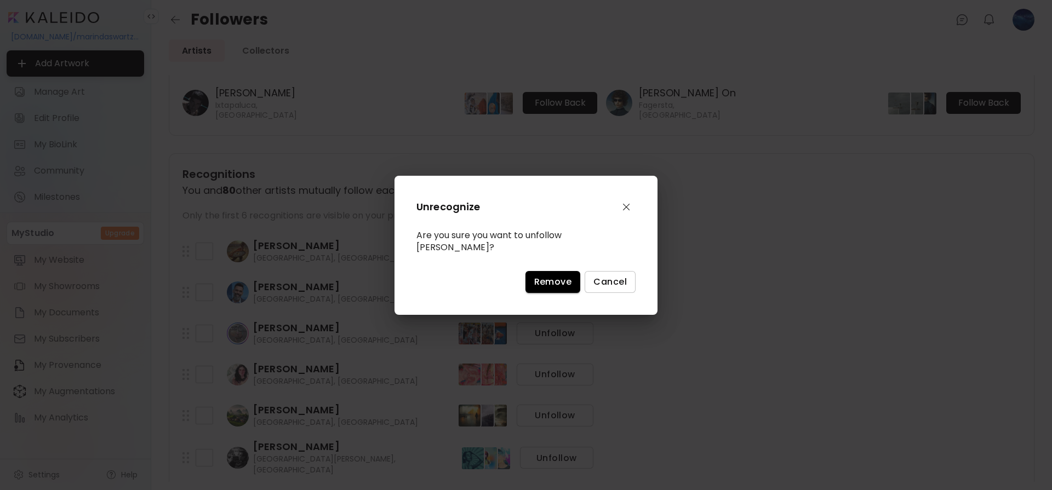
click at [551, 276] on span "Remove" at bounding box center [553, 282] width 38 height 12
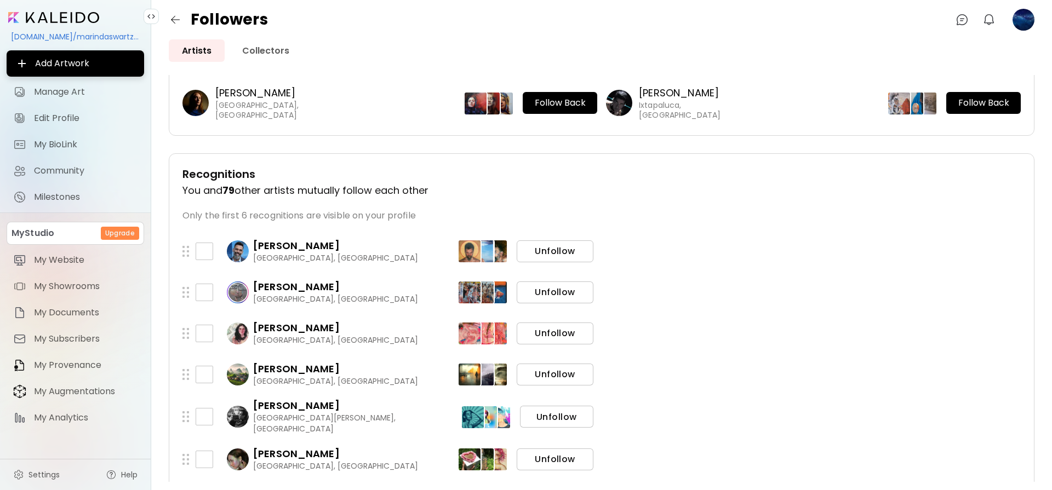
click at [548, 249] on span "Unfollow" at bounding box center [554, 251] width 59 height 12
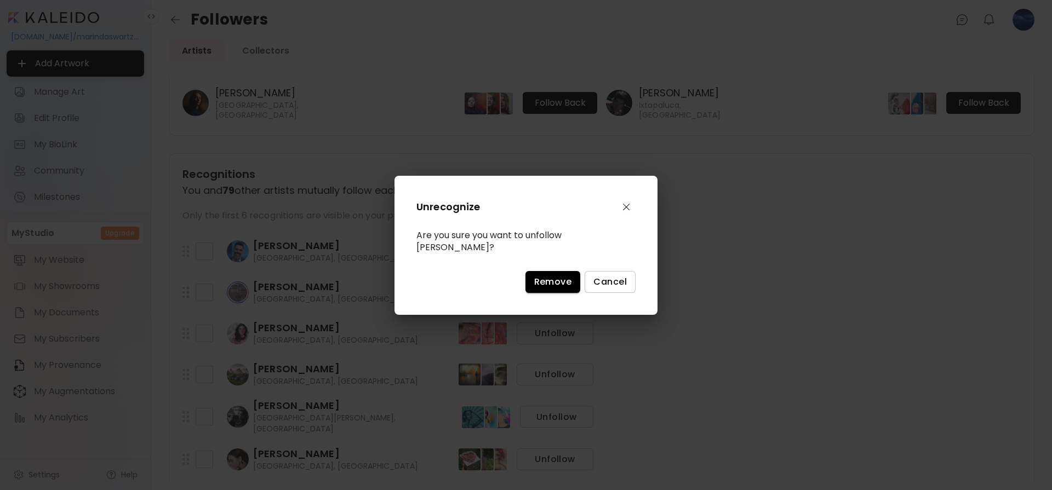
click at [553, 278] on span "Remove" at bounding box center [553, 282] width 38 height 12
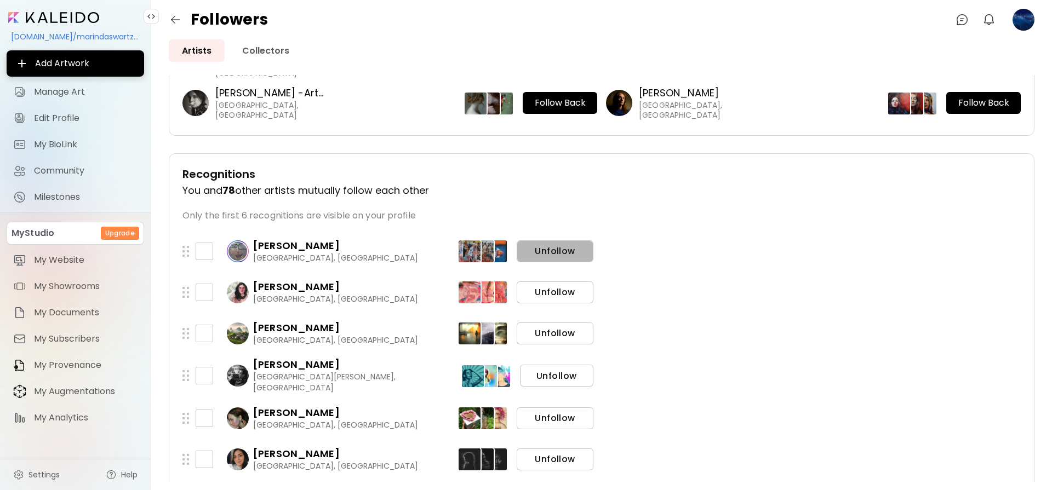
click at [552, 257] on button "Unfollow" at bounding box center [555, 251] width 77 height 22
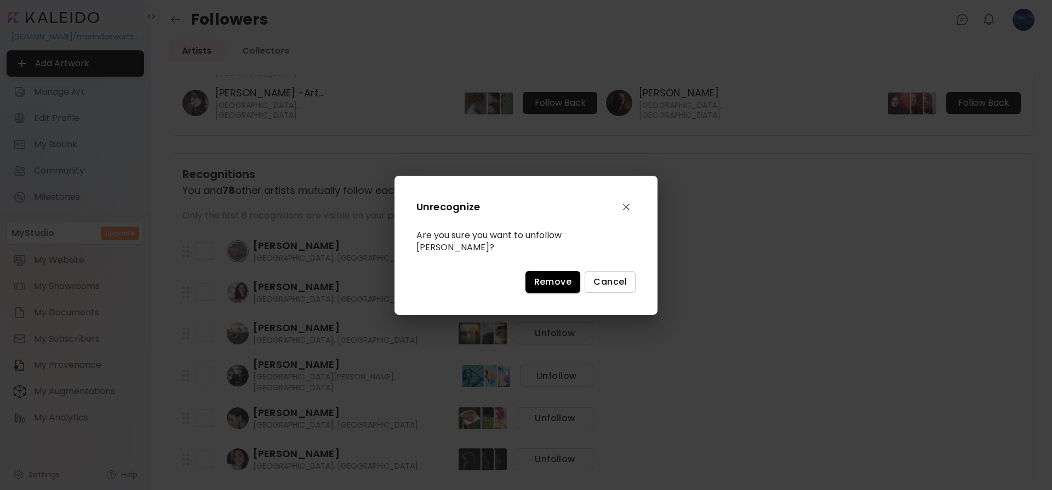
click at [554, 284] on span "Remove" at bounding box center [553, 282] width 38 height 12
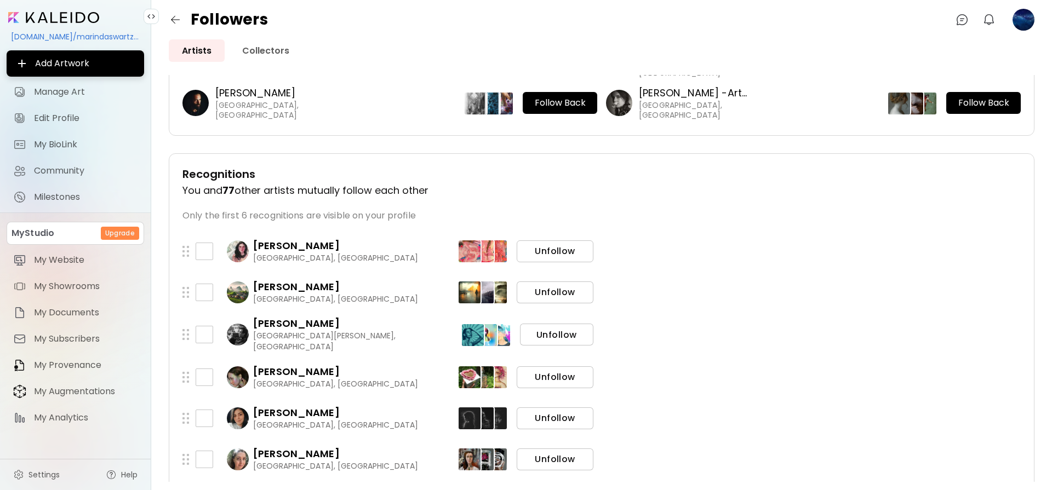
click at [551, 255] on span "Unfollow" at bounding box center [554, 251] width 59 height 12
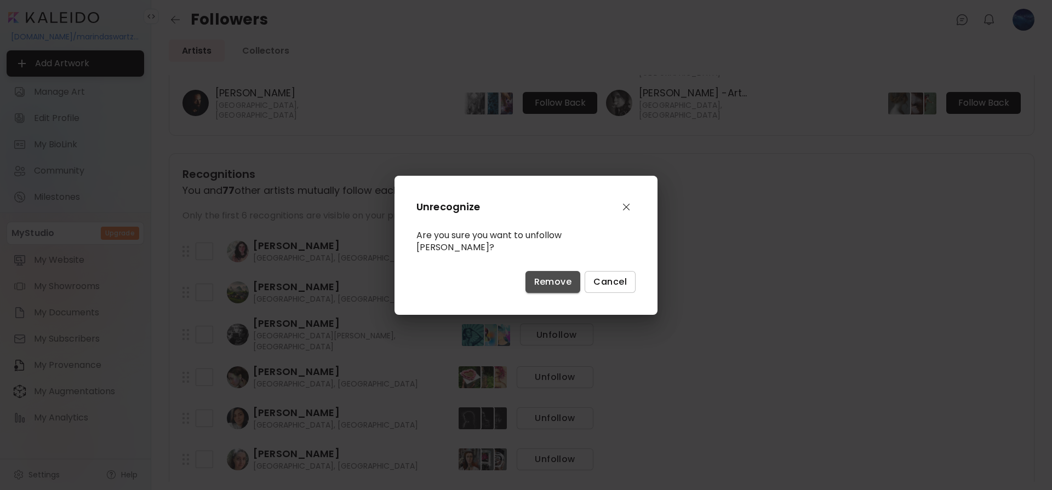
click at [557, 285] on span "Remove" at bounding box center [553, 282] width 38 height 12
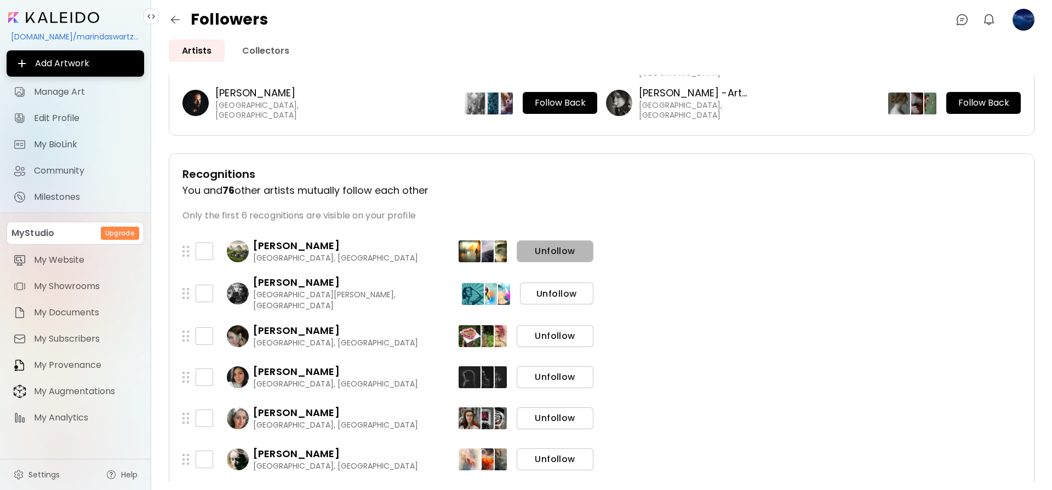
click at [547, 249] on span "Unfollow" at bounding box center [554, 251] width 59 height 12
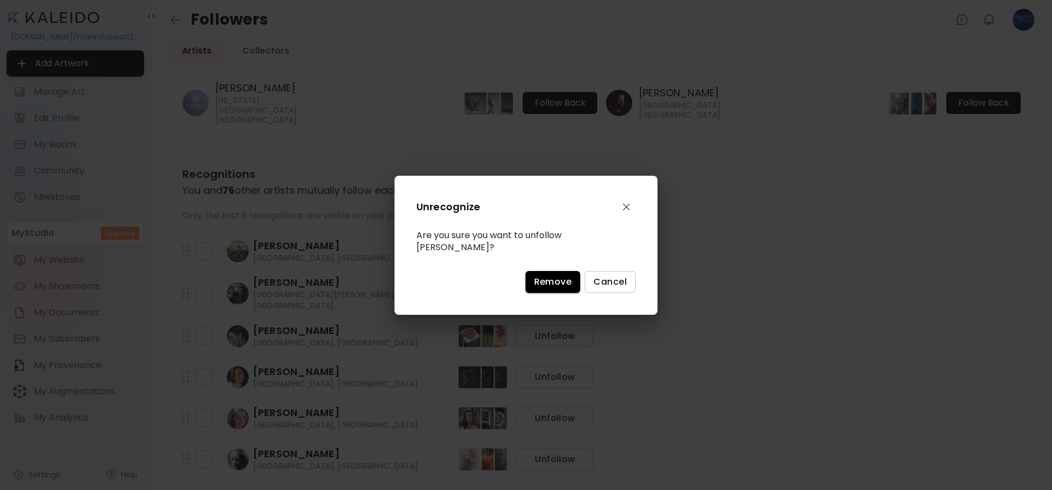
click at [553, 278] on span "Remove" at bounding box center [553, 282] width 38 height 12
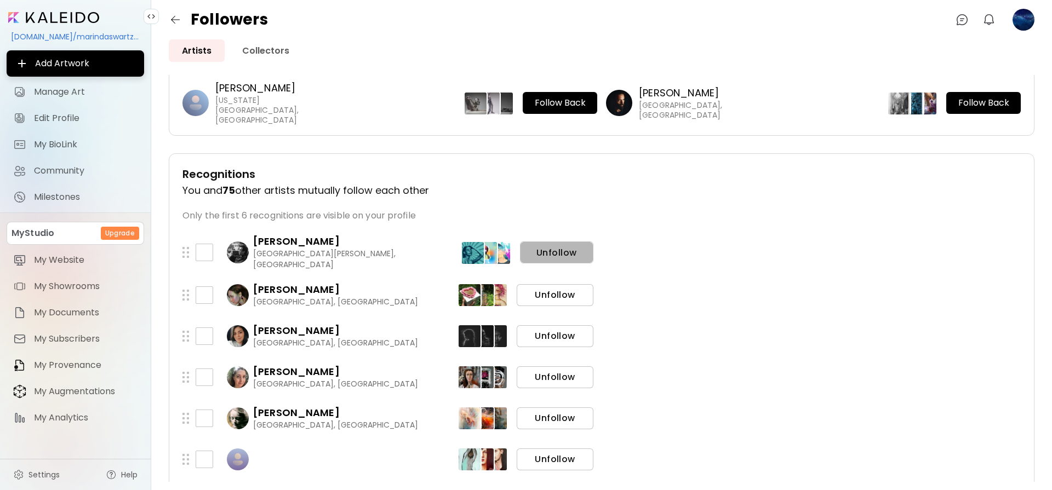
click at [550, 249] on span "Unfollow" at bounding box center [557, 253] width 56 height 12
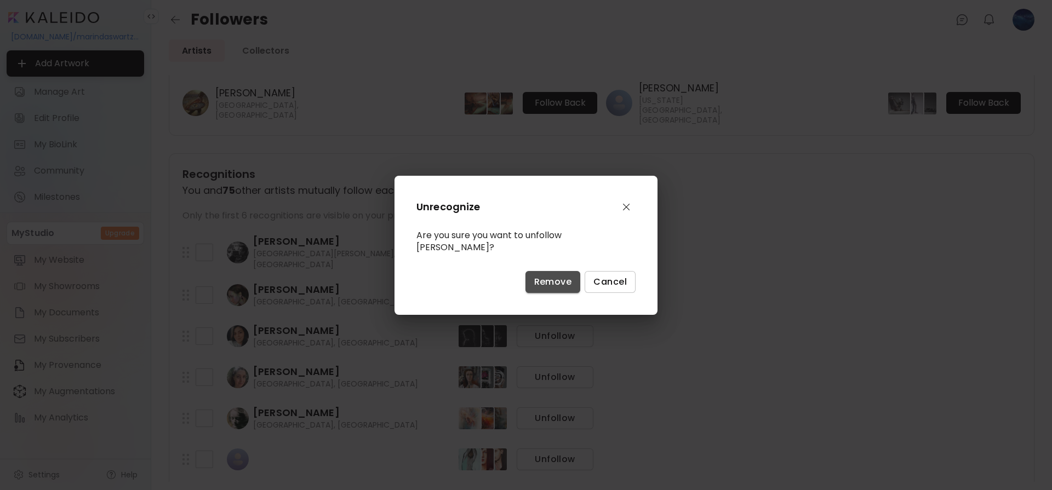
click at [552, 276] on span "Remove" at bounding box center [553, 282] width 38 height 12
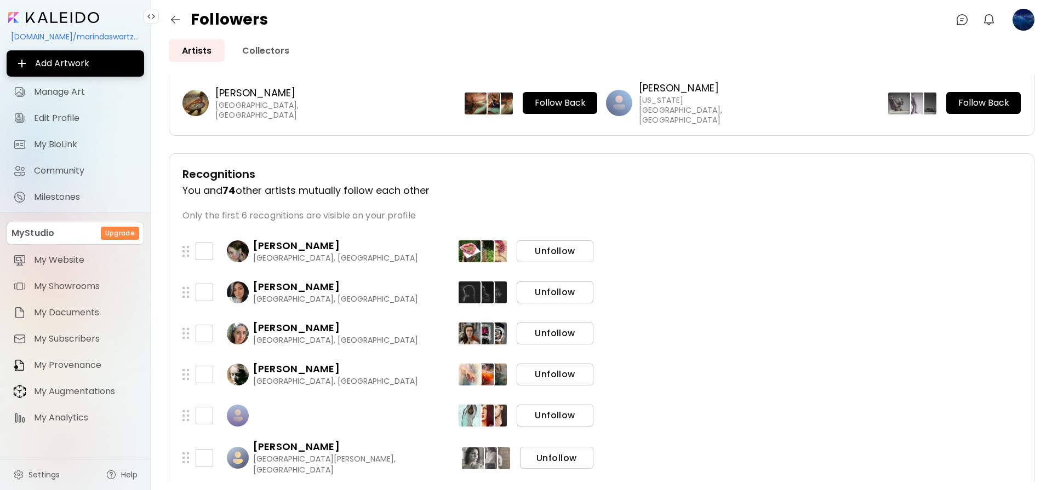
click at [554, 251] on span "Unfollow" at bounding box center [554, 251] width 59 height 12
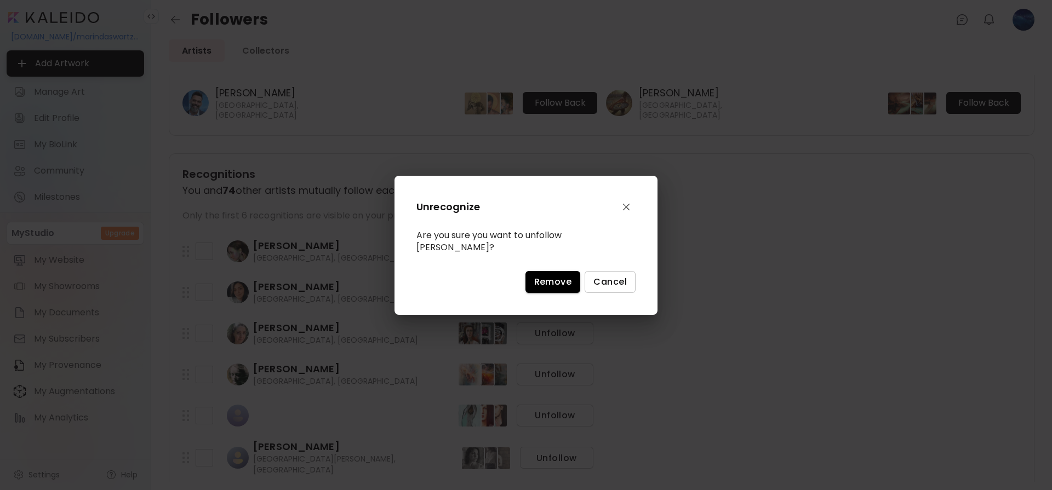
click at [552, 285] on span "Remove" at bounding box center [553, 282] width 38 height 12
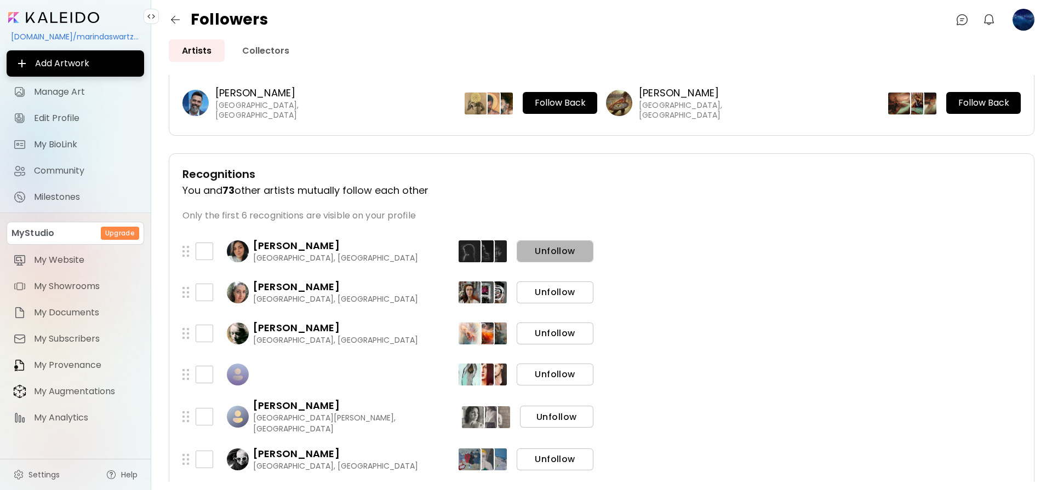
click at [554, 254] on span "Unfollow" at bounding box center [554, 251] width 59 height 12
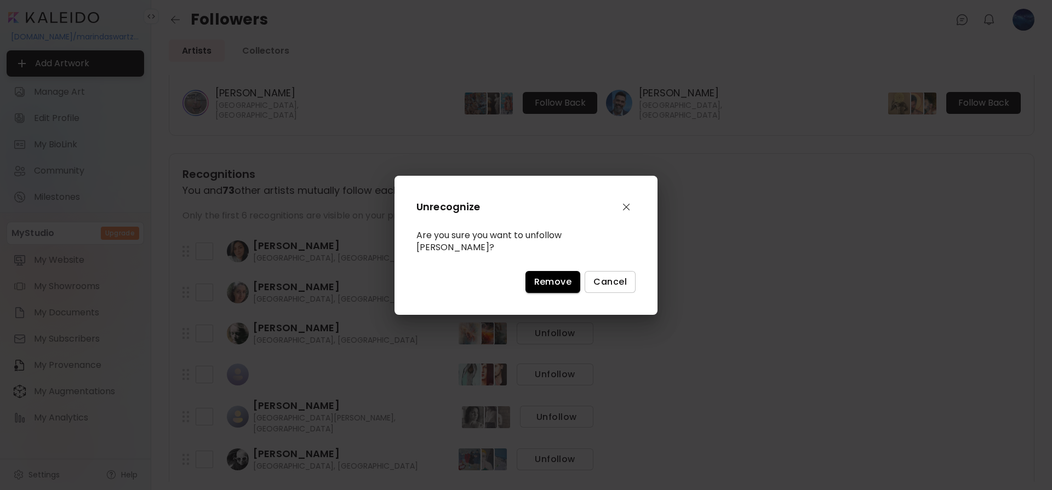
click at [553, 277] on span "Remove" at bounding box center [553, 282] width 38 height 12
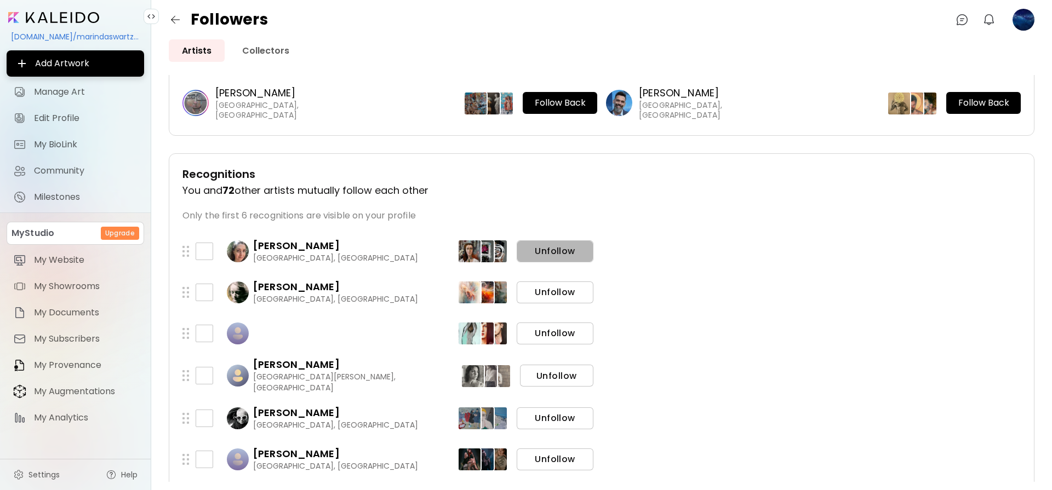
click at [555, 250] on span "Unfollow" at bounding box center [554, 251] width 59 height 12
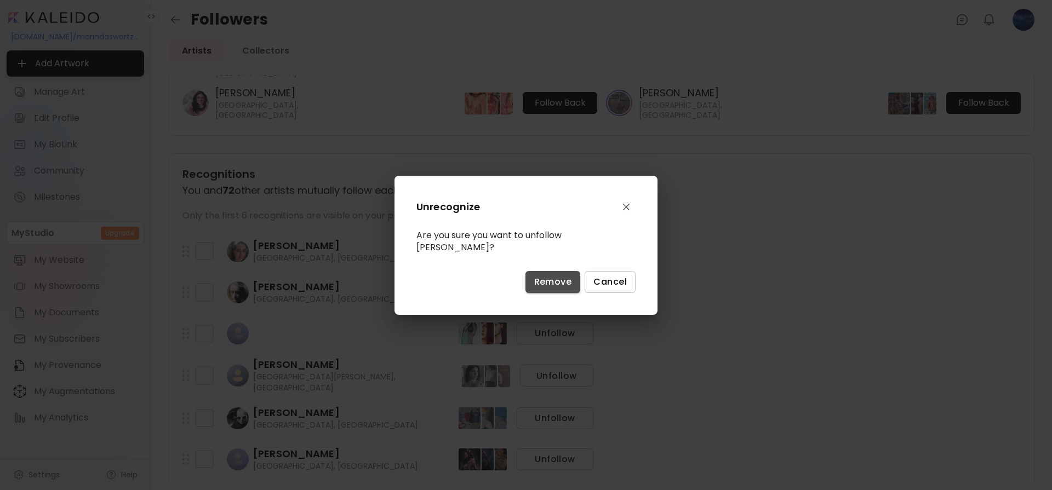
click at [553, 278] on span "Remove" at bounding box center [553, 282] width 38 height 12
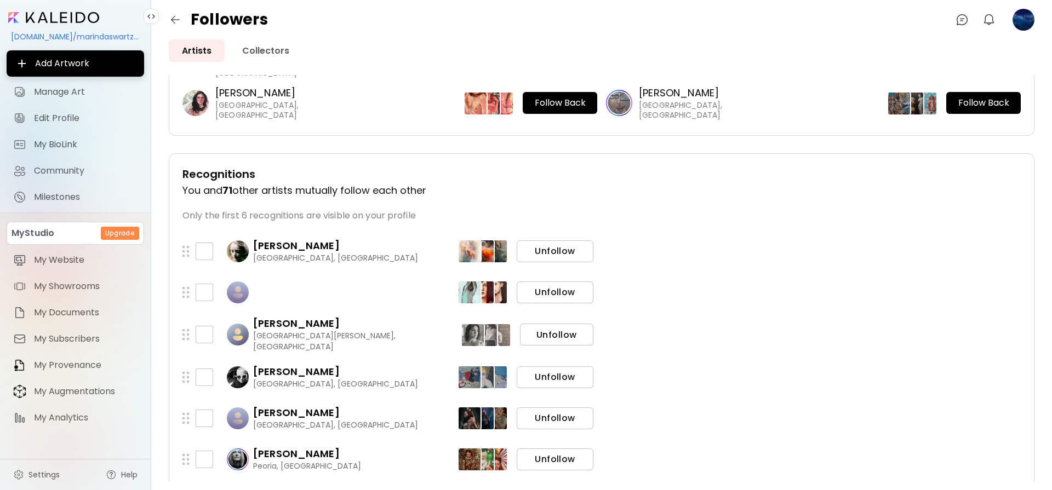
click at [557, 254] on span "Unfollow" at bounding box center [554, 251] width 59 height 12
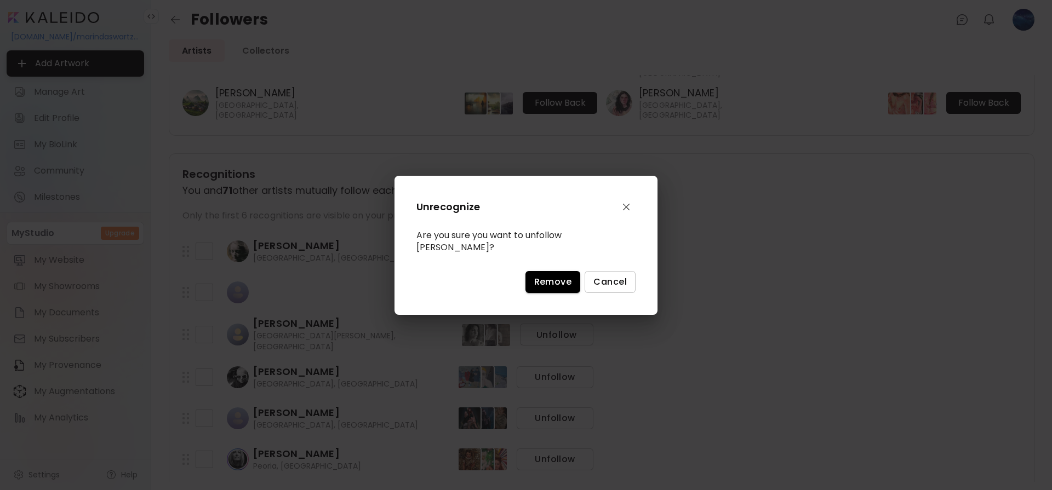
click at [557, 285] on span "Remove" at bounding box center [553, 282] width 38 height 12
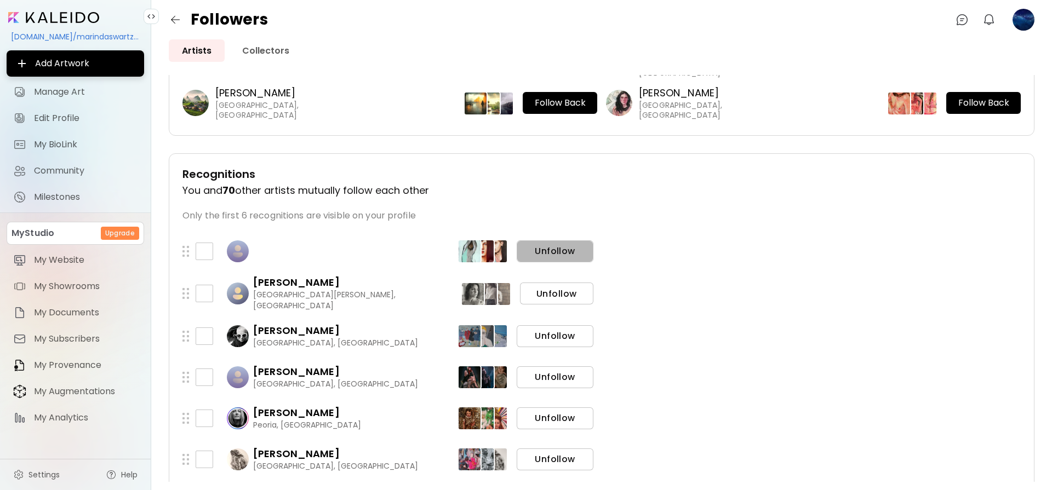
click at [558, 250] on span "Unfollow" at bounding box center [554, 251] width 59 height 12
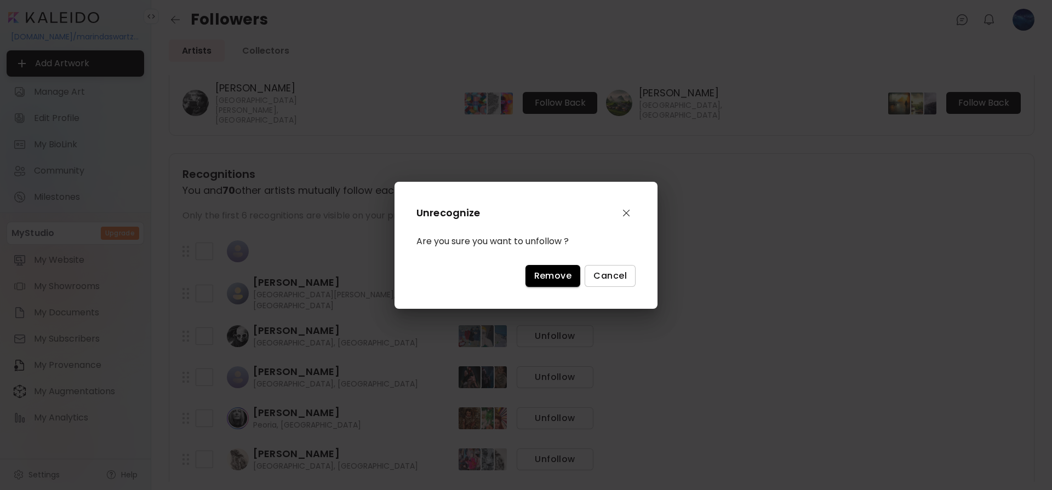
click at [555, 278] on span "Remove" at bounding box center [553, 276] width 38 height 12
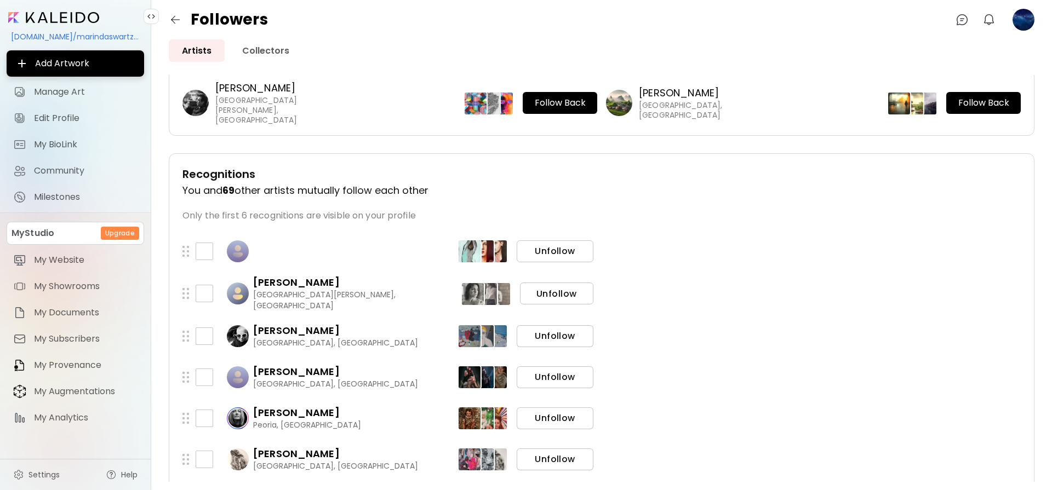
click at [560, 288] on span "Unfollow" at bounding box center [557, 294] width 56 height 12
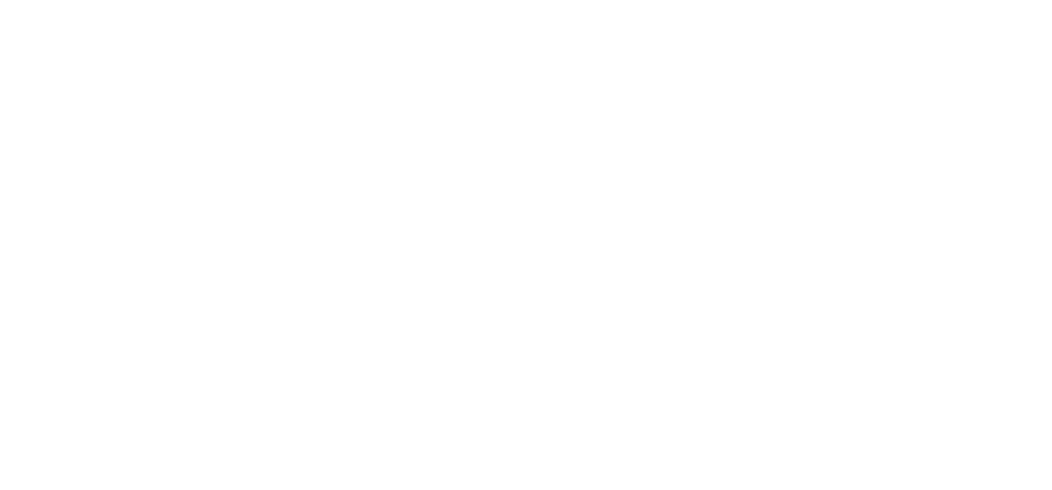
click at [556, 0] on html at bounding box center [526, 0] width 1052 height 0
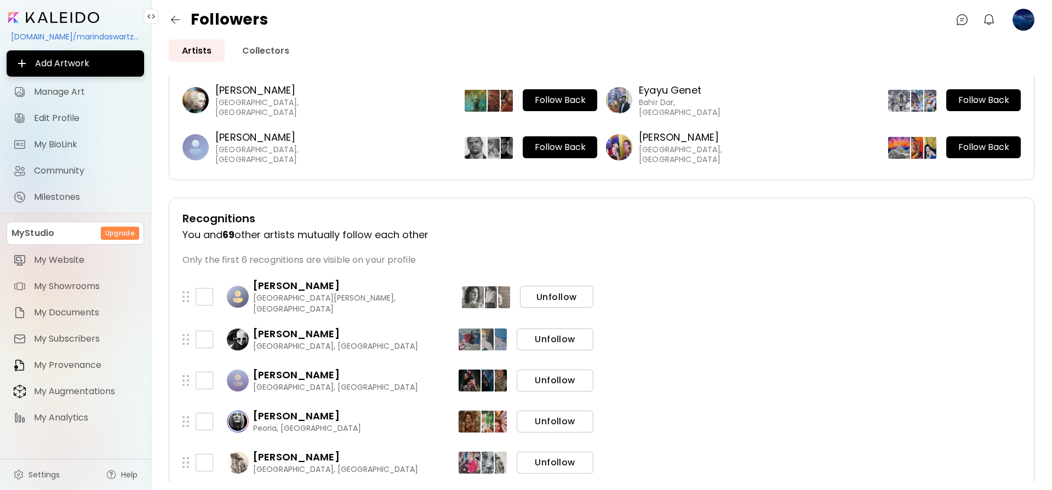
scroll to position [110, 0]
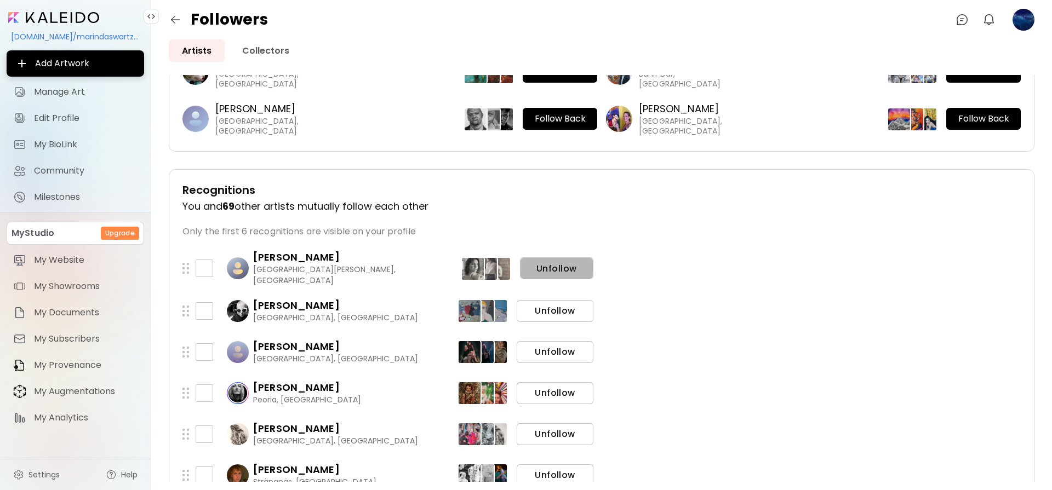
click at [566, 260] on button "Unfollow" at bounding box center [556, 268] width 73 height 22
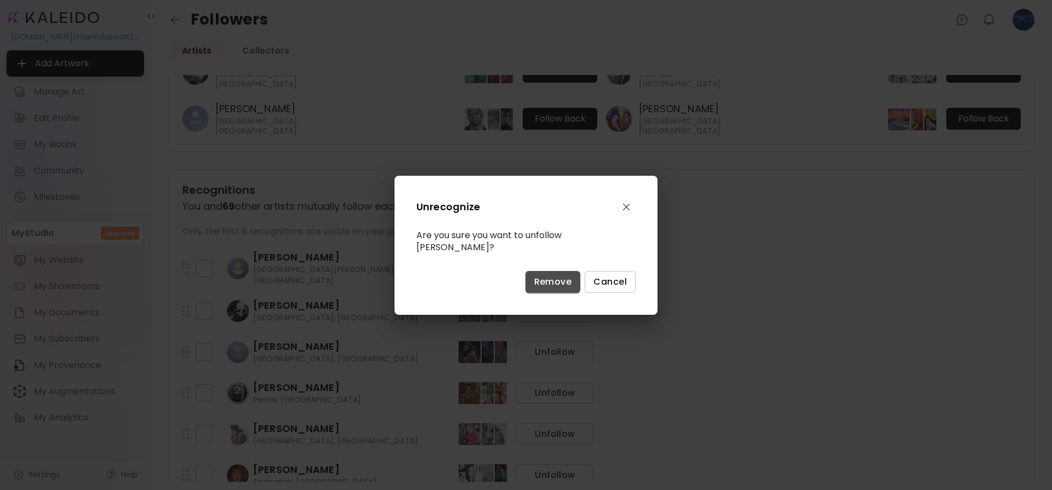
click at [558, 279] on span "Remove" at bounding box center [553, 282] width 38 height 12
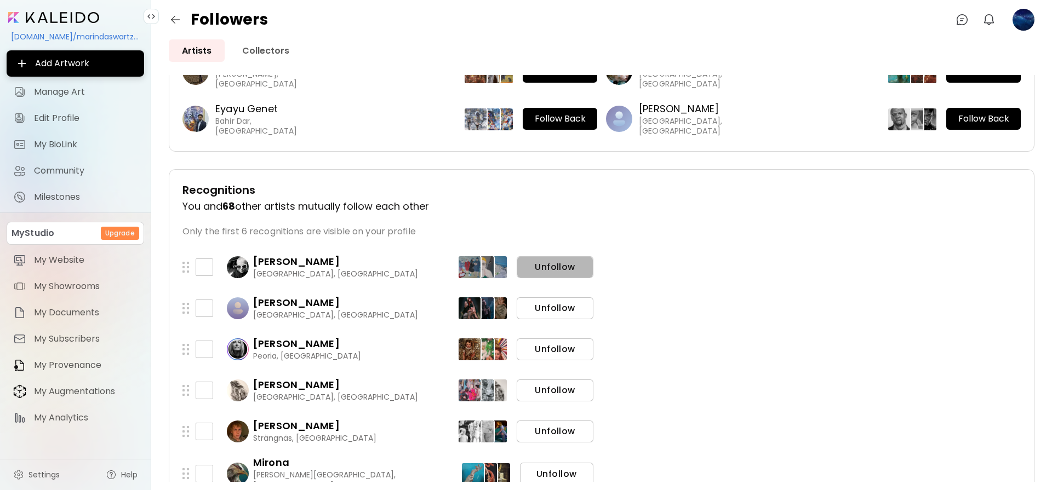
click at [557, 268] on span "Unfollow" at bounding box center [554, 267] width 59 height 12
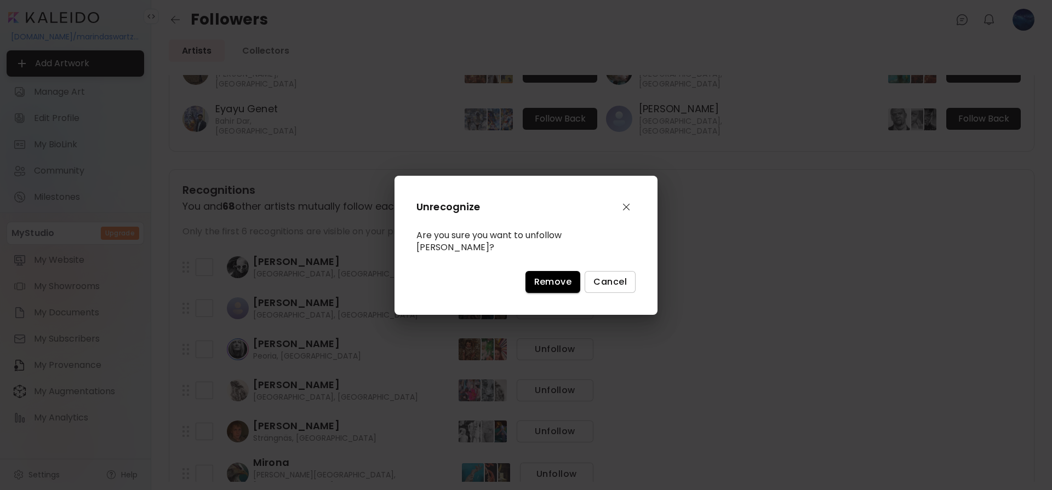
click at [558, 276] on span "Remove" at bounding box center [553, 282] width 38 height 12
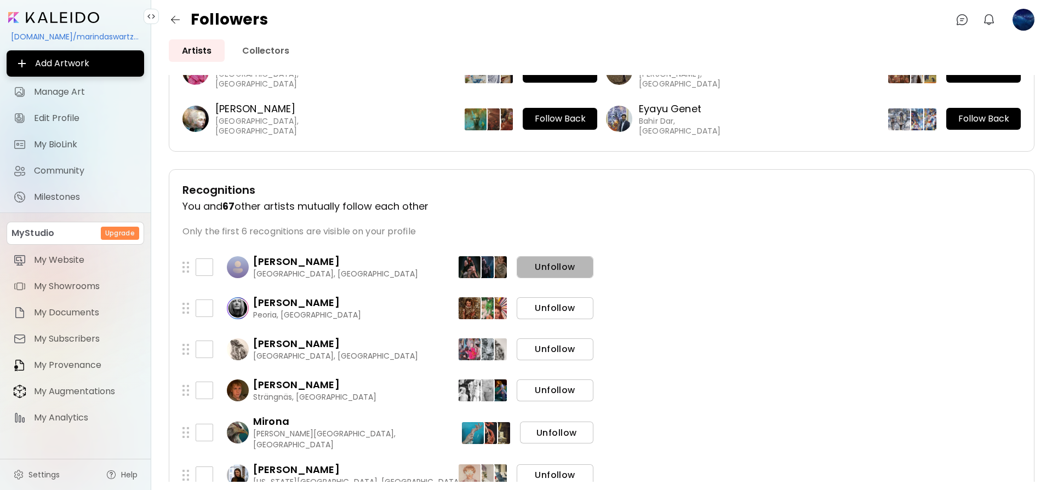
click at [552, 272] on span "Unfollow" at bounding box center [554, 267] width 59 height 12
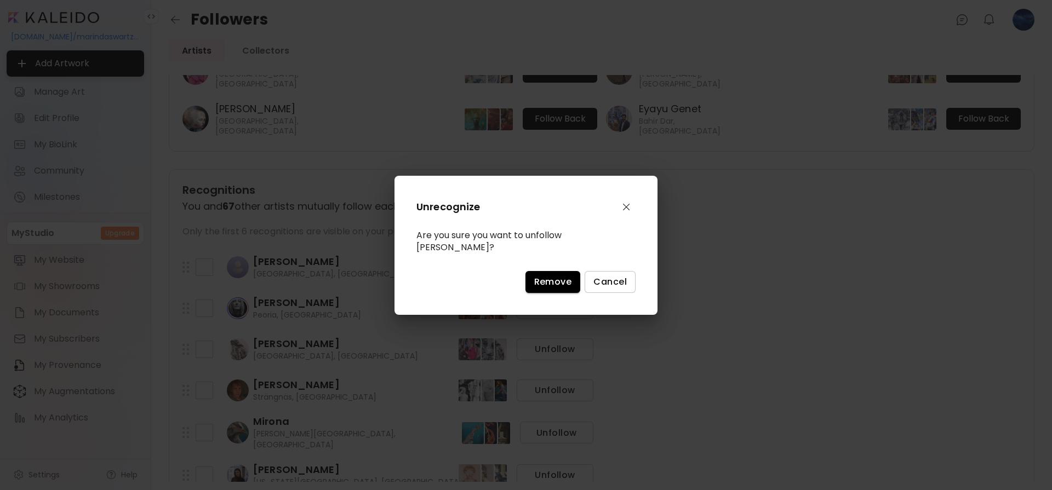
click at [552, 276] on span "Remove" at bounding box center [553, 282] width 38 height 12
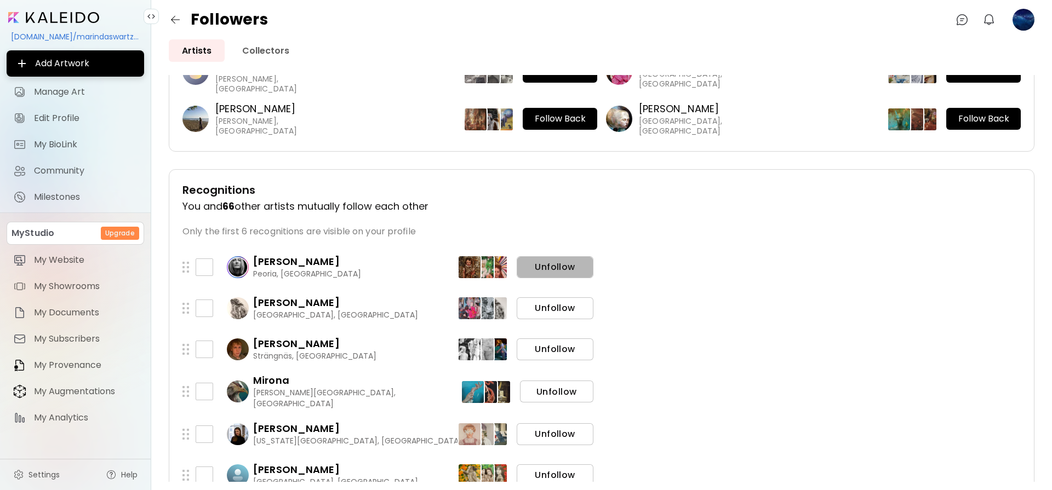
click at [553, 268] on span "Unfollow" at bounding box center [554, 267] width 59 height 12
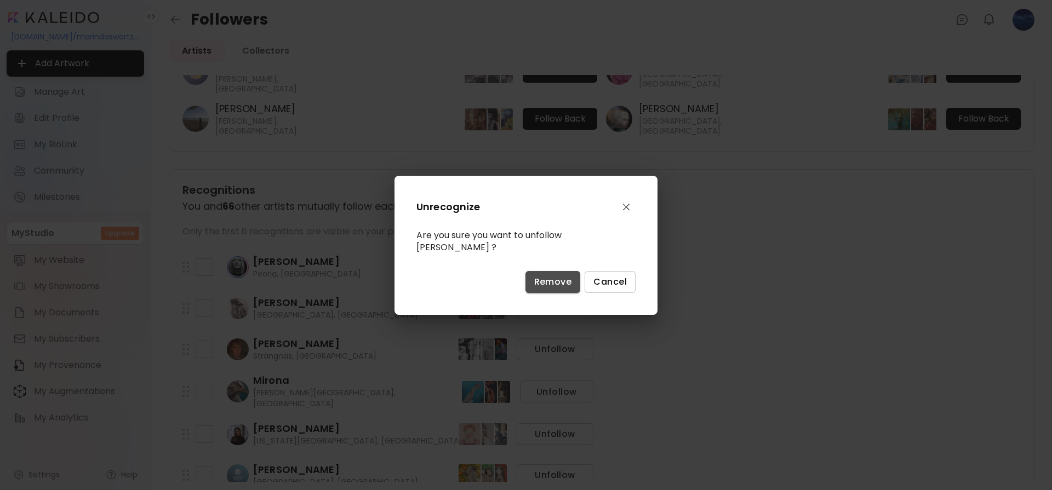
click at [556, 276] on span "Remove" at bounding box center [553, 282] width 38 height 12
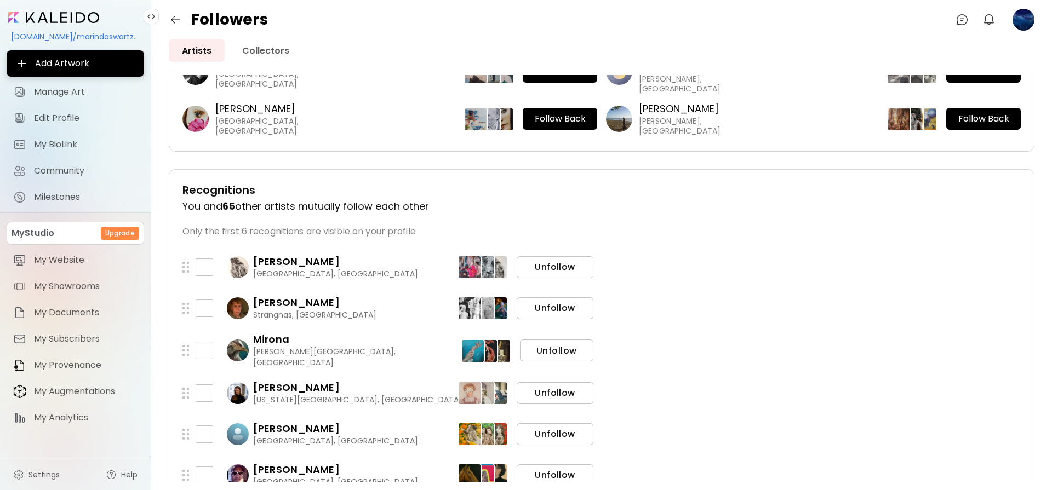
click at [557, 268] on span "Unfollow" at bounding box center [554, 267] width 59 height 12
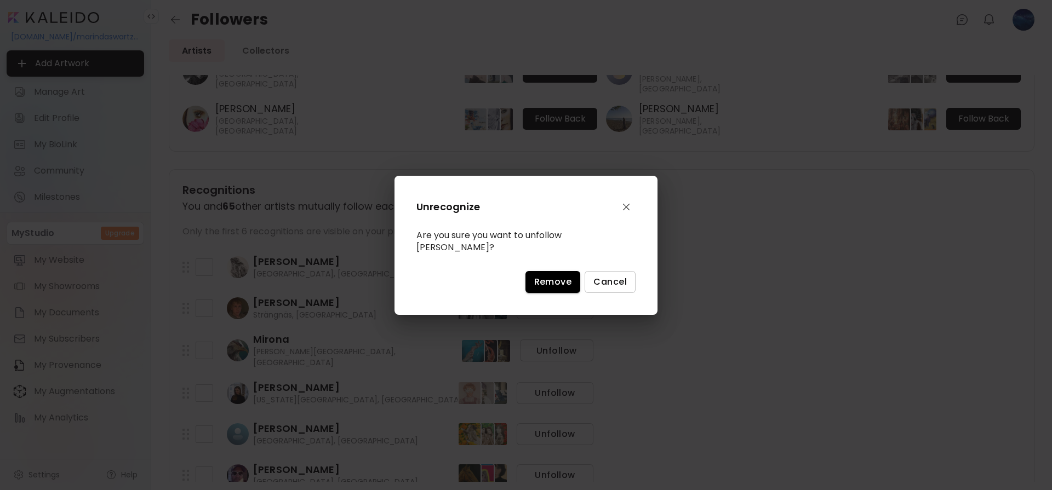
click at [554, 280] on span "Remove" at bounding box center [553, 282] width 38 height 12
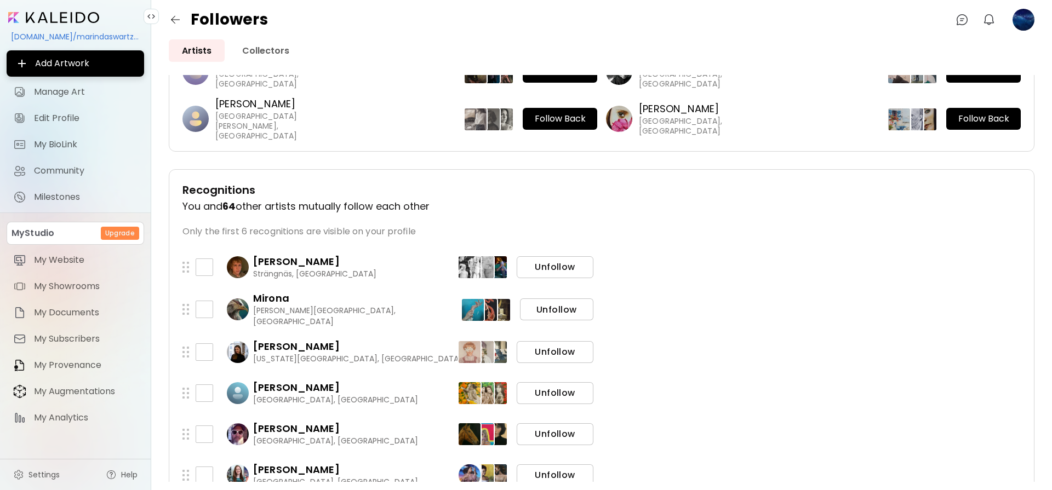
click at [557, 266] on span "Unfollow" at bounding box center [554, 267] width 59 height 12
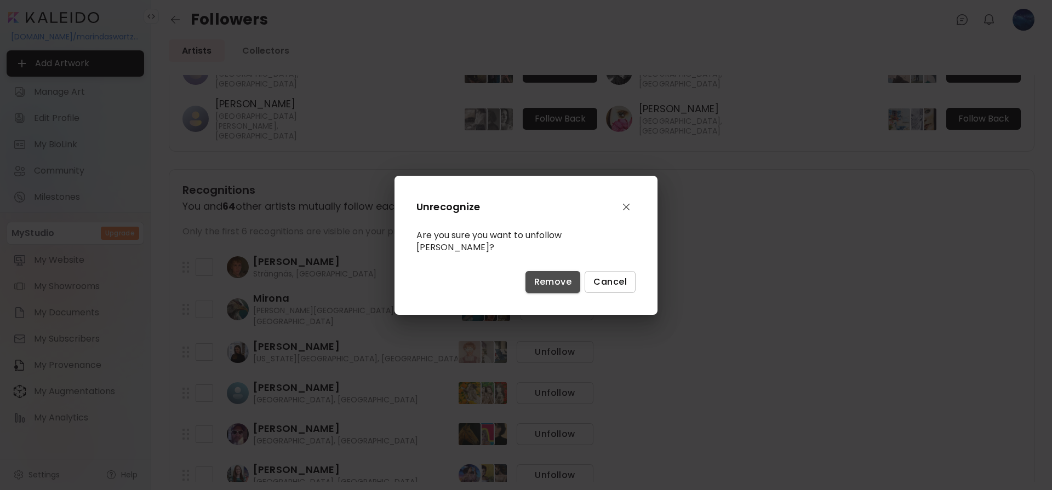
click at [552, 277] on span "Remove" at bounding box center [553, 282] width 38 height 12
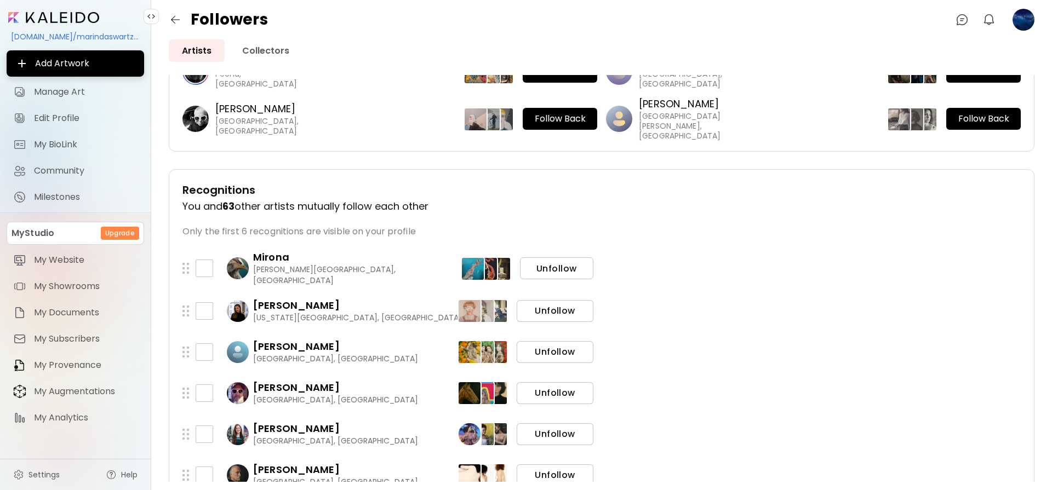
click at [552, 268] on span "Unfollow" at bounding box center [557, 269] width 56 height 12
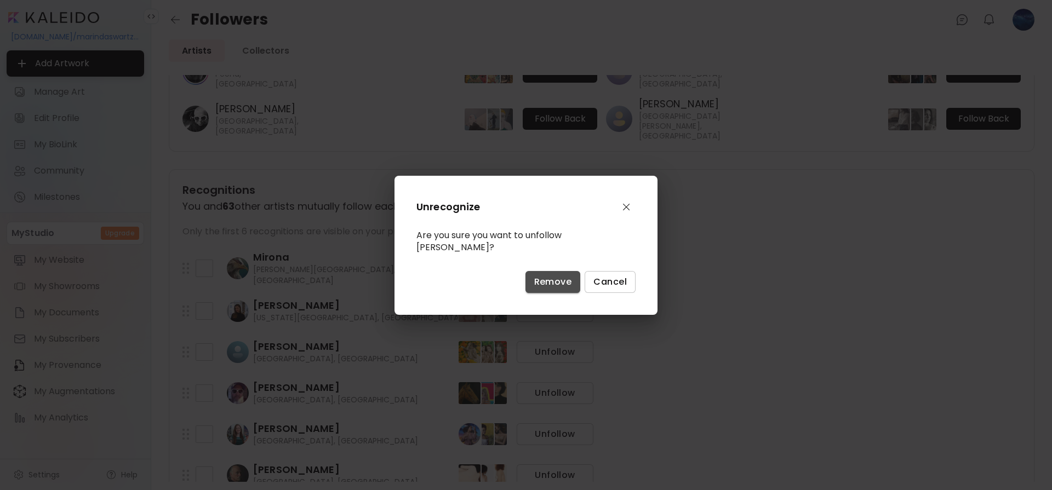
click at [552, 271] on button "Remove" at bounding box center [552, 282] width 55 height 22
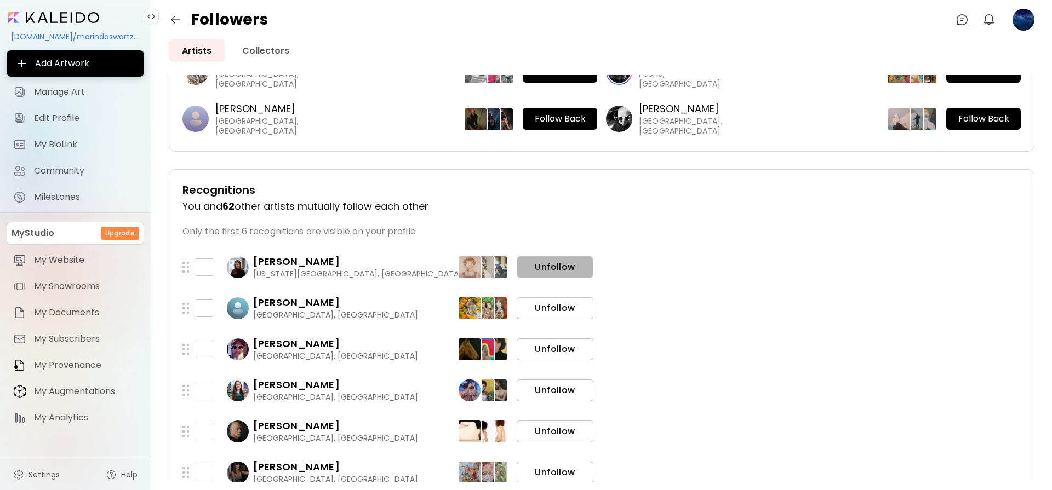
click at [552, 268] on span "Unfollow" at bounding box center [554, 267] width 59 height 12
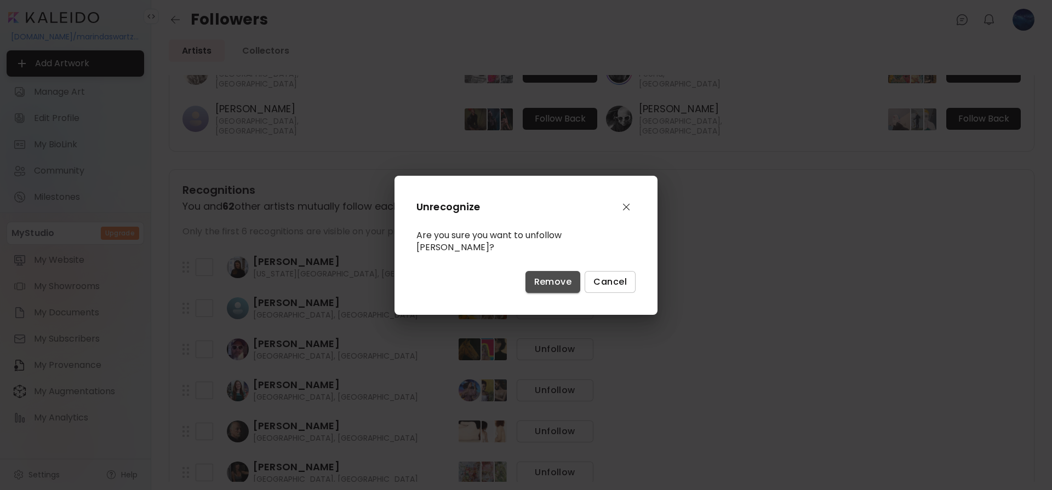
click at [554, 273] on button "Remove" at bounding box center [552, 282] width 55 height 22
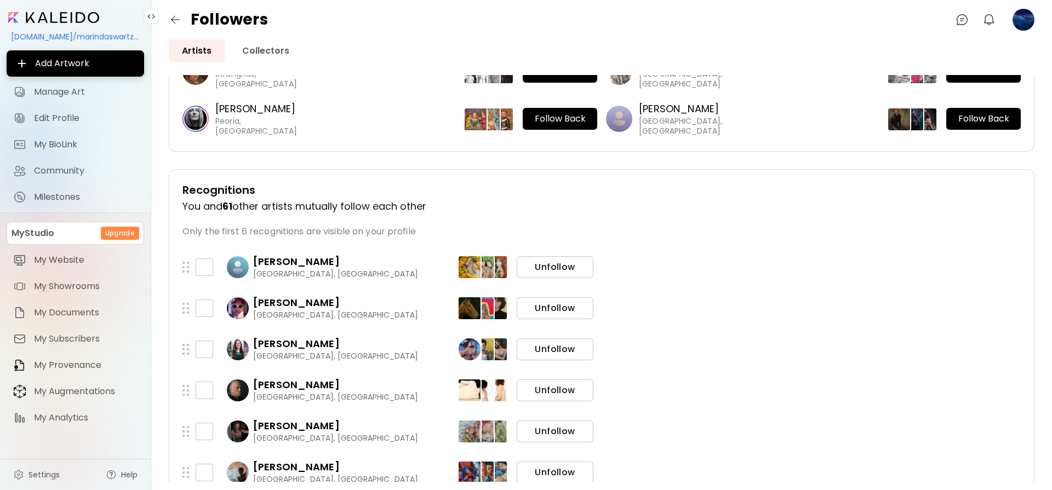
click at [555, 267] on span "Unfollow" at bounding box center [554, 267] width 59 height 12
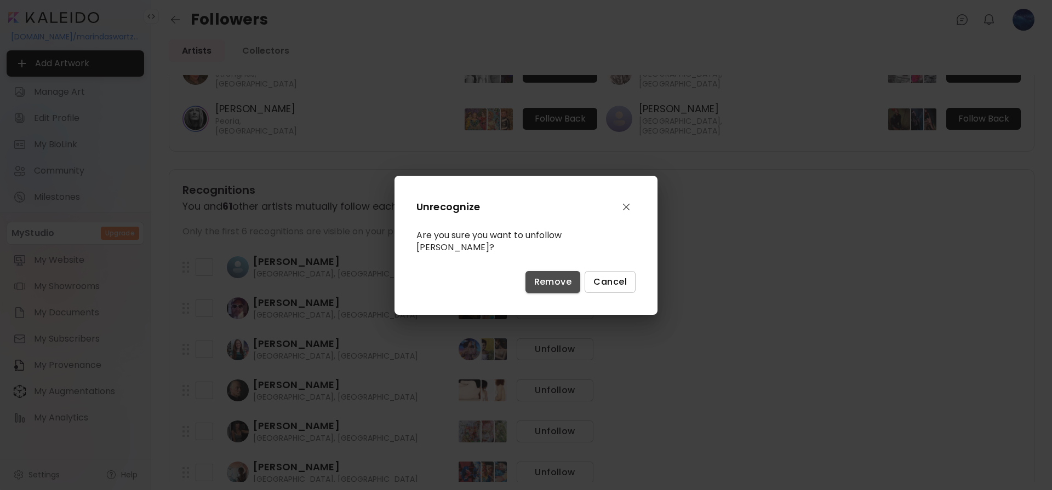
click at [555, 277] on span "Remove" at bounding box center [553, 282] width 38 height 12
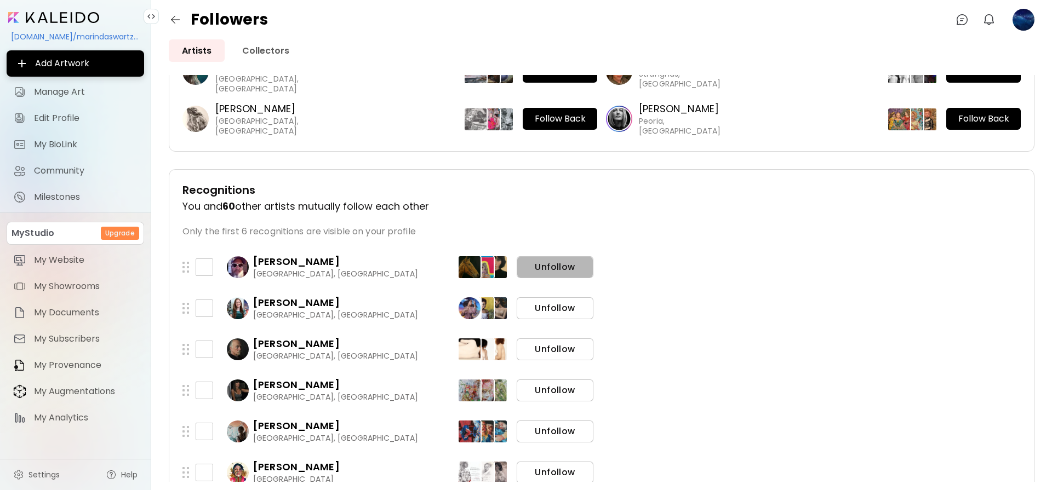
click at [557, 272] on span "Unfollow" at bounding box center [554, 267] width 59 height 12
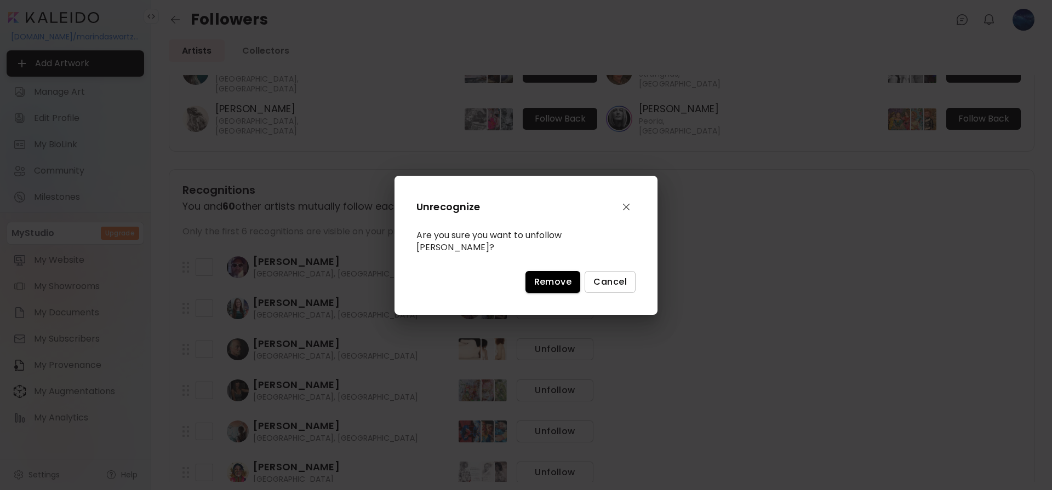
click at [557, 276] on span "Remove" at bounding box center [553, 282] width 38 height 12
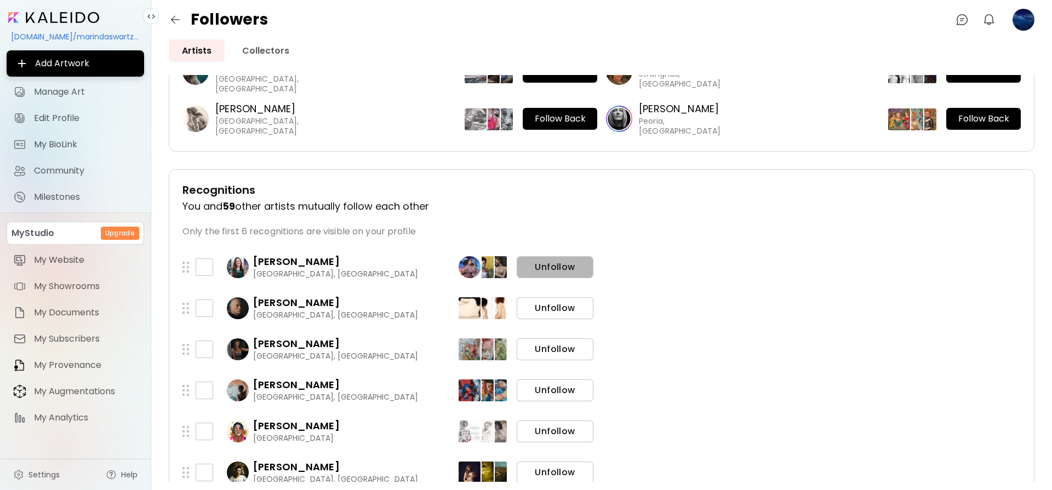
click at [558, 268] on span "Unfollow" at bounding box center [554, 267] width 59 height 12
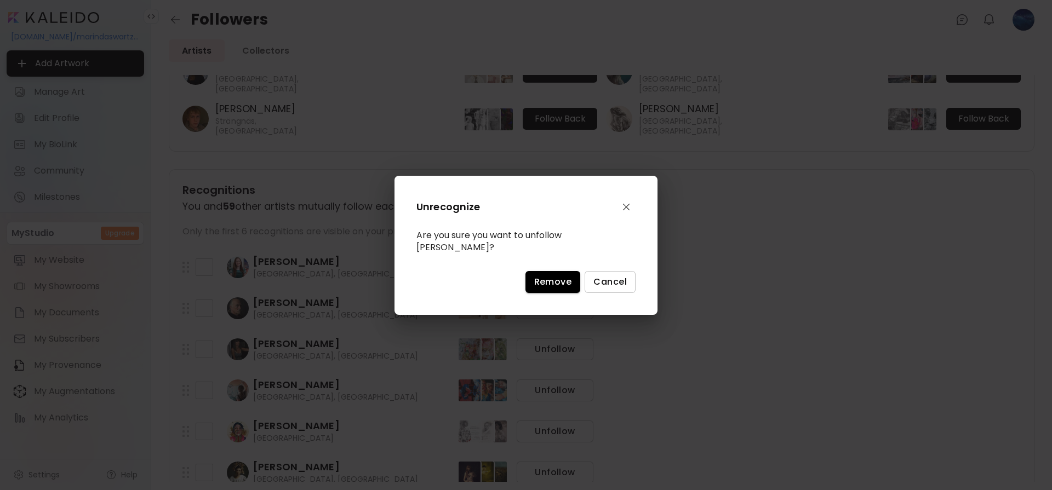
click at [555, 277] on span "Remove" at bounding box center [553, 282] width 38 height 12
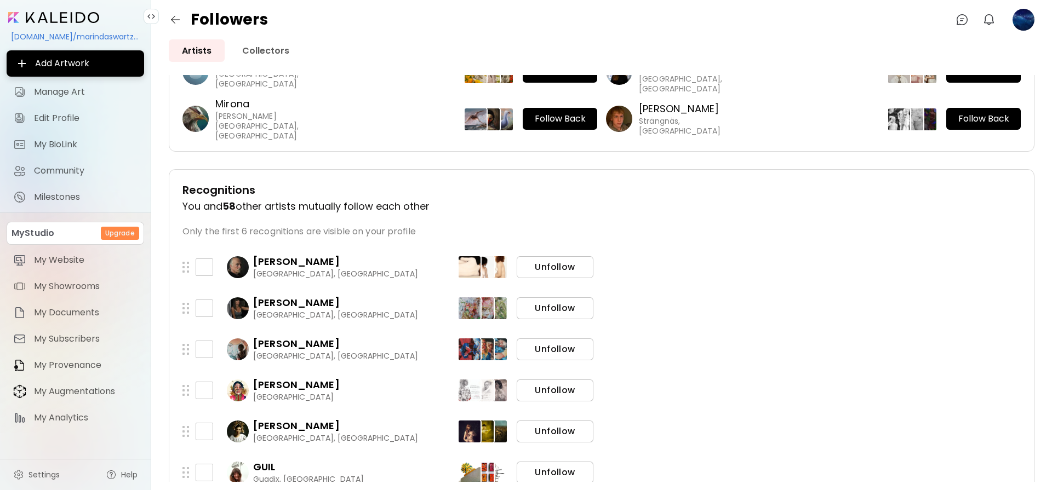
click at [556, 270] on span "Unfollow" at bounding box center [554, 267] width 59 height 12
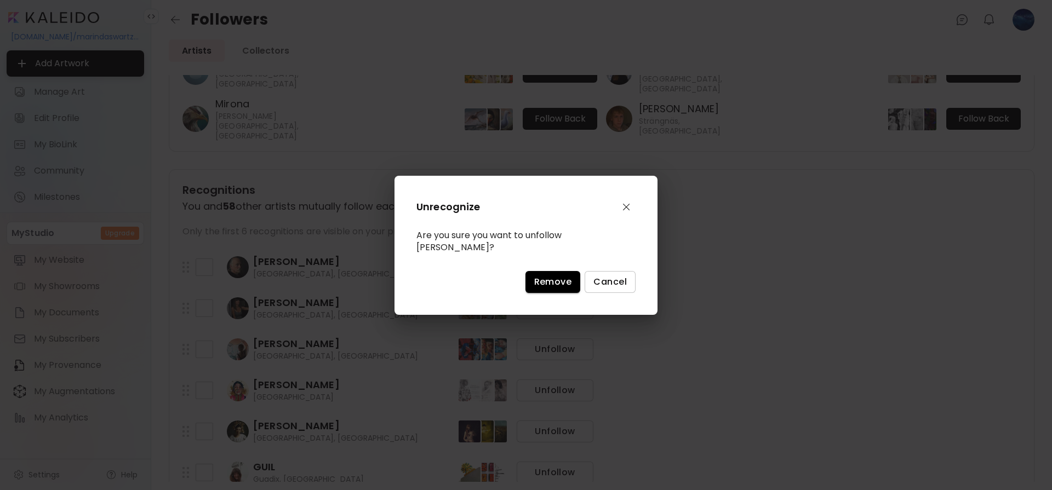
click at [541, 281] on span "Remove" at bounding box center [553, 282] width 38 height 12
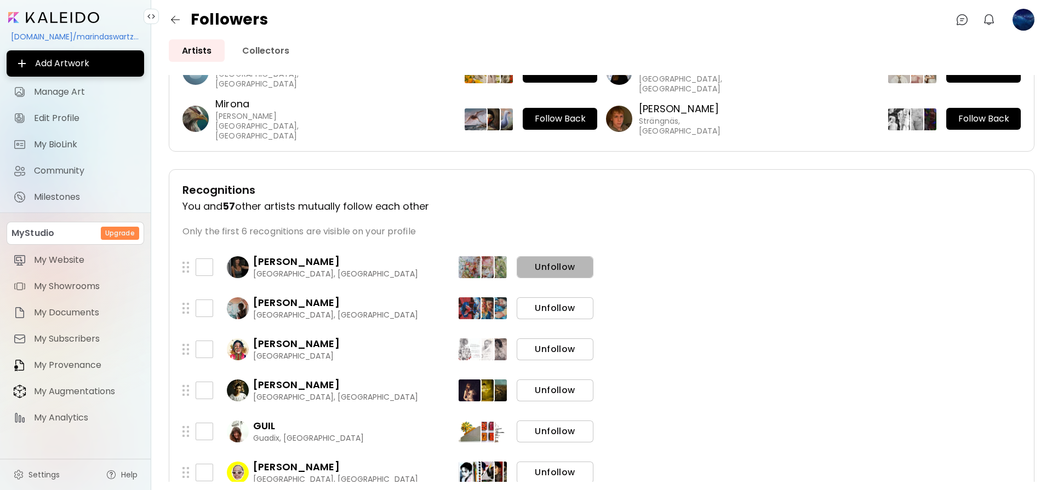
click at [564, 265] on span "Unfollow" at bounding box center [554, 267] width 59 height 12
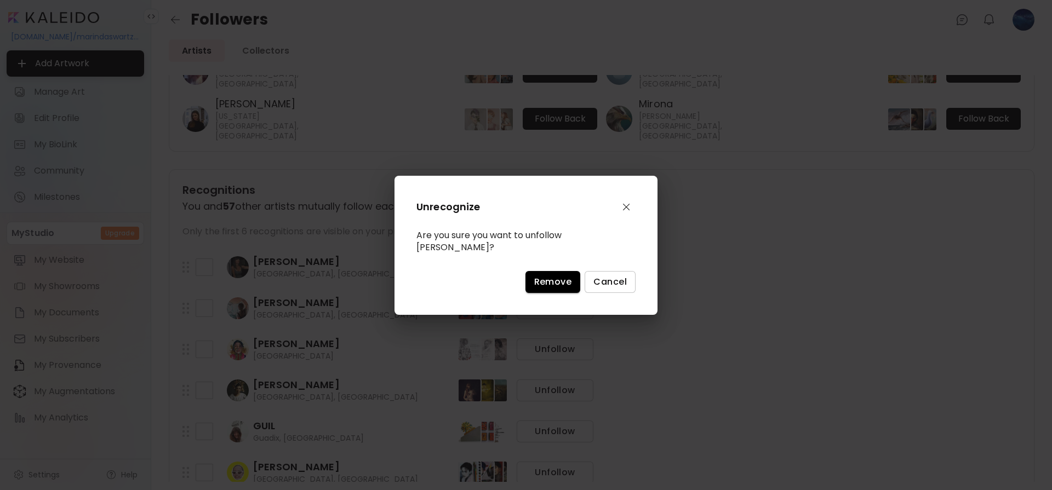
click at [556, 278] on span "Remove" at bounding box center [553, 282] width 38 height 12
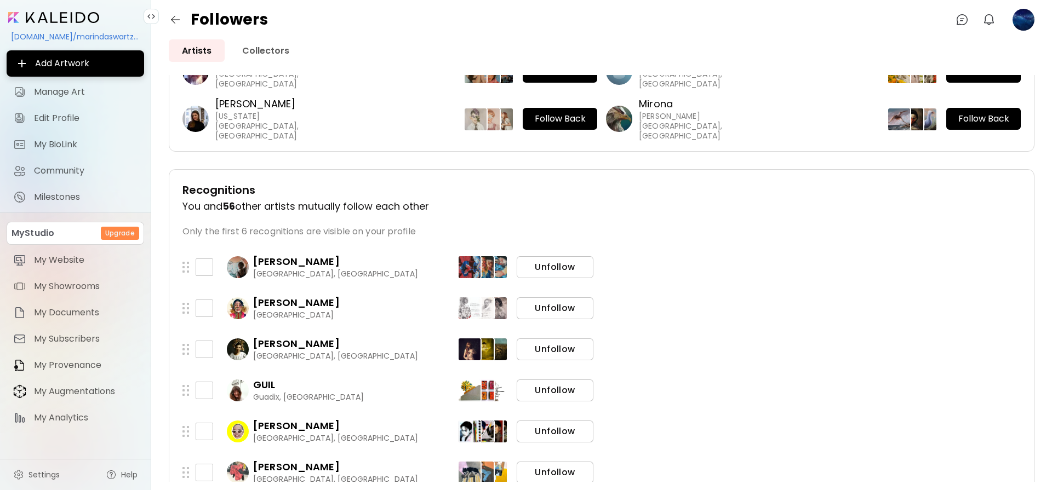
click at [558, 268] on span "Unfollow" at bounding box center [554, 267] width 59 height 12
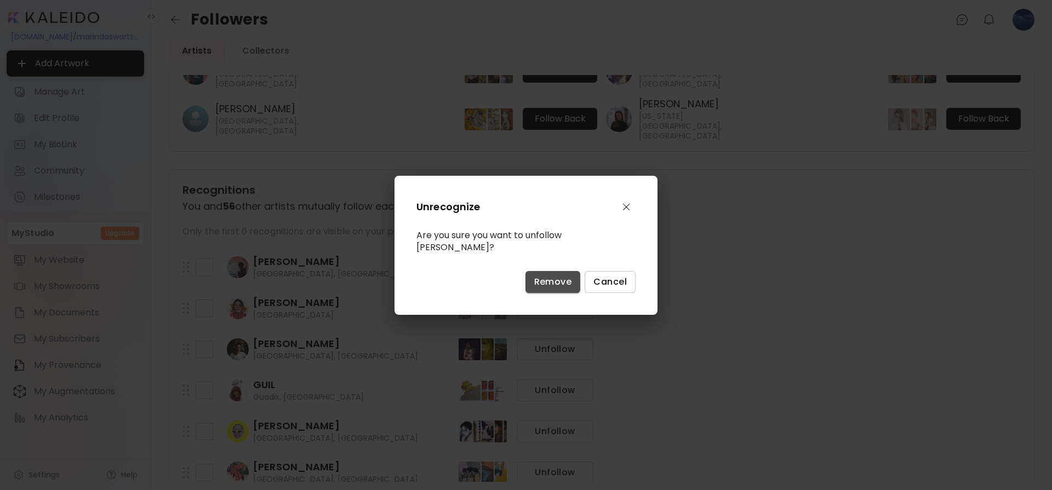
click at [552, 282] on span "Remove" at bounding box center [553, 282] width 38 height 12
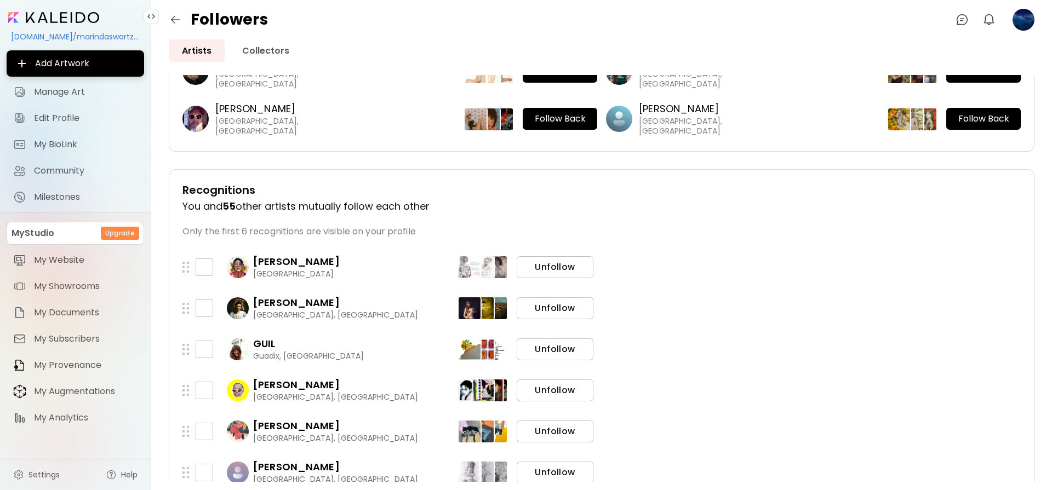
click at [555, 272] on span "Unfollow" at bounding box center [554, 267] width 59 height 12
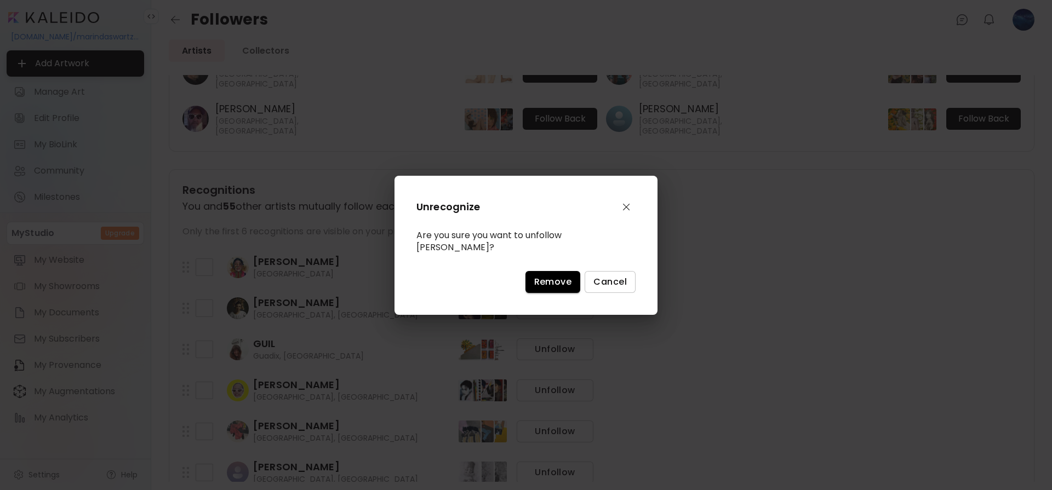
click at [554, 276] on span "Remove" at bounding box center [553, 282] width 38 height 12
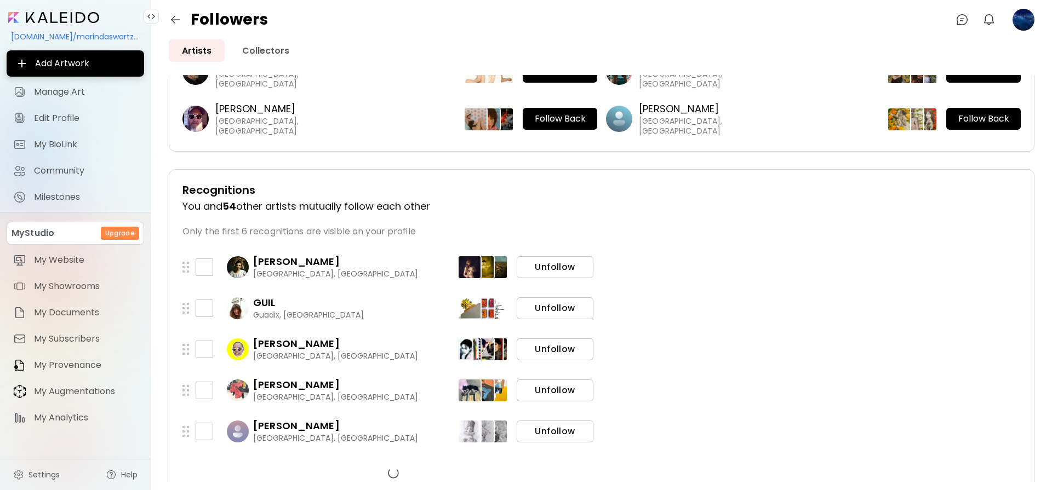
click at [555, 267] on span "Unfollow" at bounding box center [554, 267] width 59 height 12
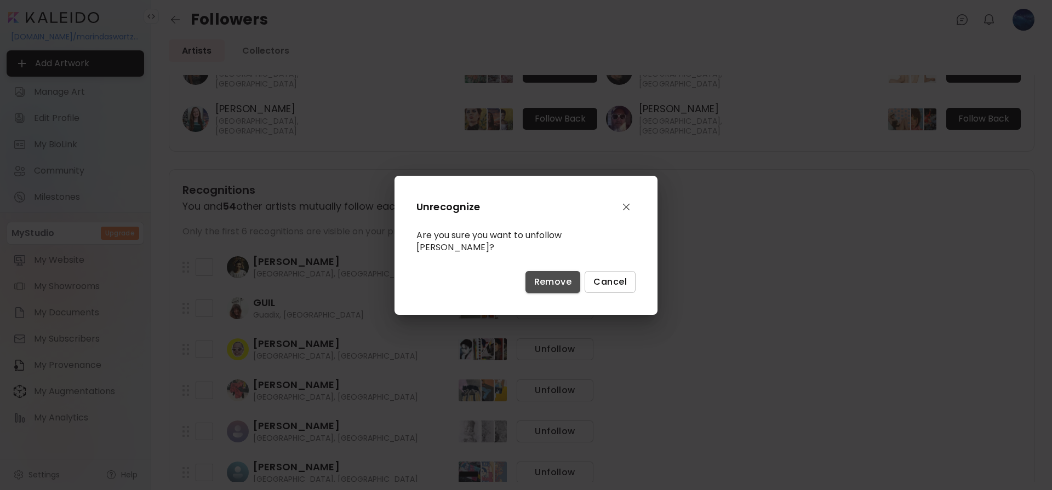
click at [555, 278] on span "Remove" at bounding box center [553, 282] width 38 height 12
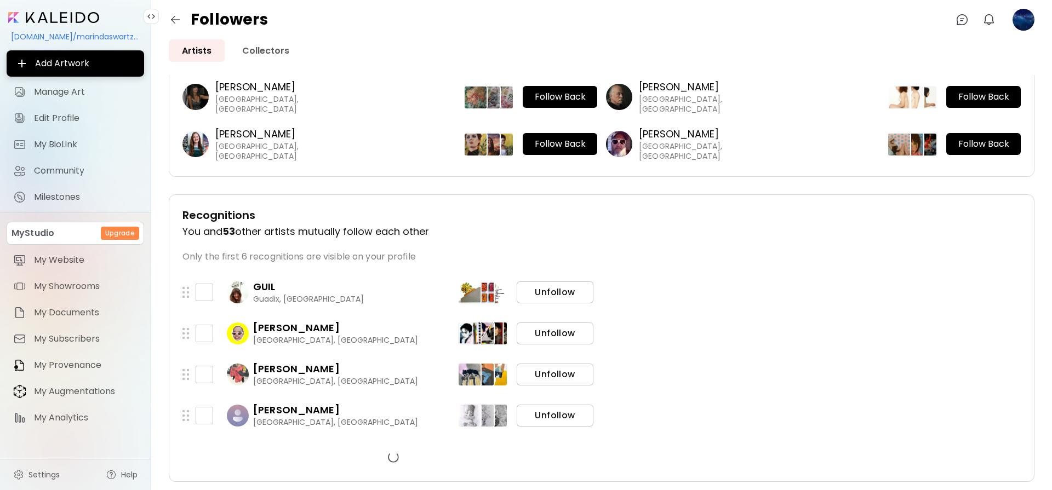
scroll to position [84, 0]
click at [556, 268] on div "Recognitions You and 53 other artists mutually follow each other Only the first…" at bounding box center [601, 338] width 838 height 260
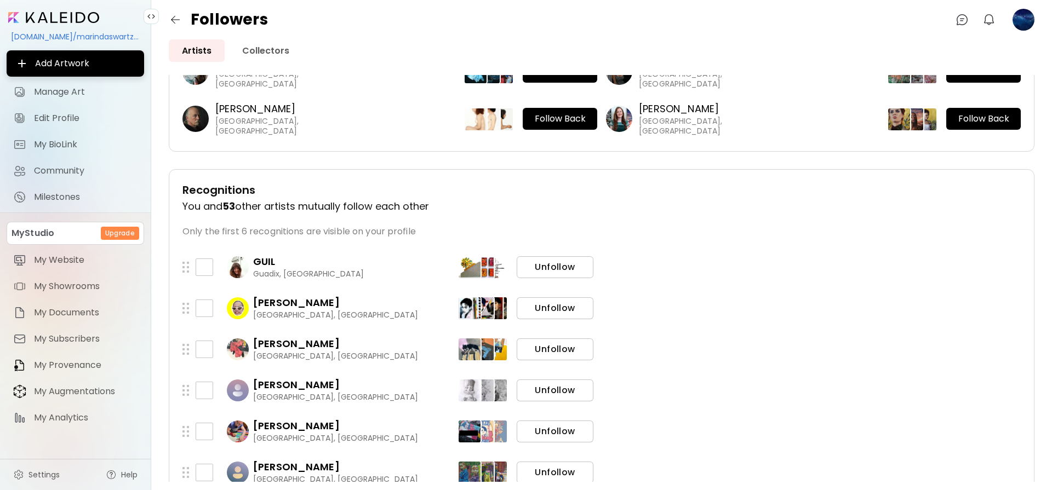
click at [550, 268] on span "Unfollow" at bounding box center [554, 267] width 59 height 12
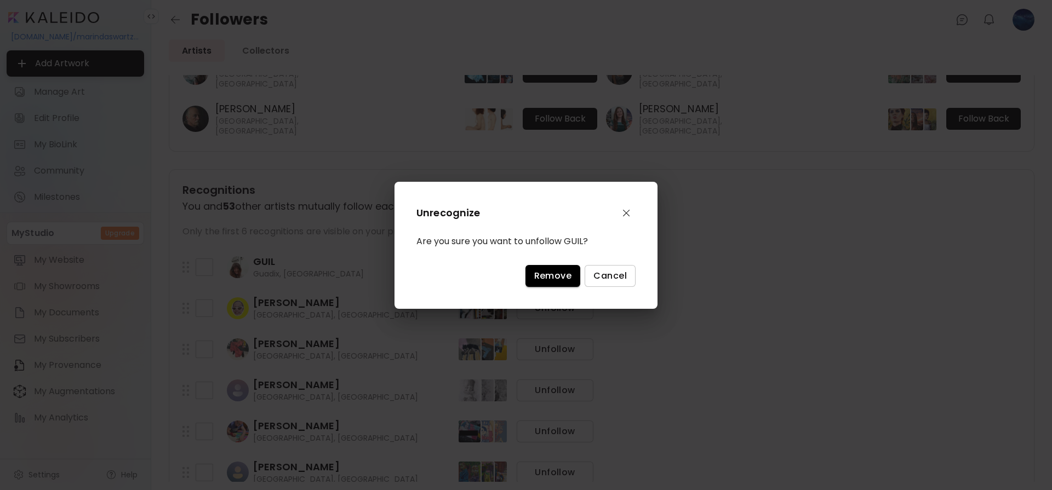
click at [554, 278] on span "Remove" at bounding box center [553, 276] width 38 height 12
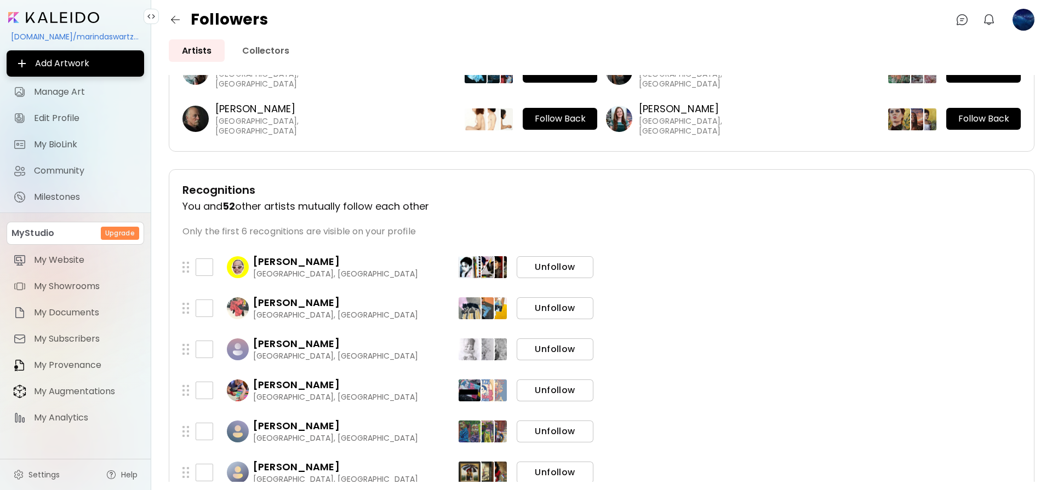
click at [555, 271] on span "Unfollow" at bounding box center [554, 267] width 59 height 12
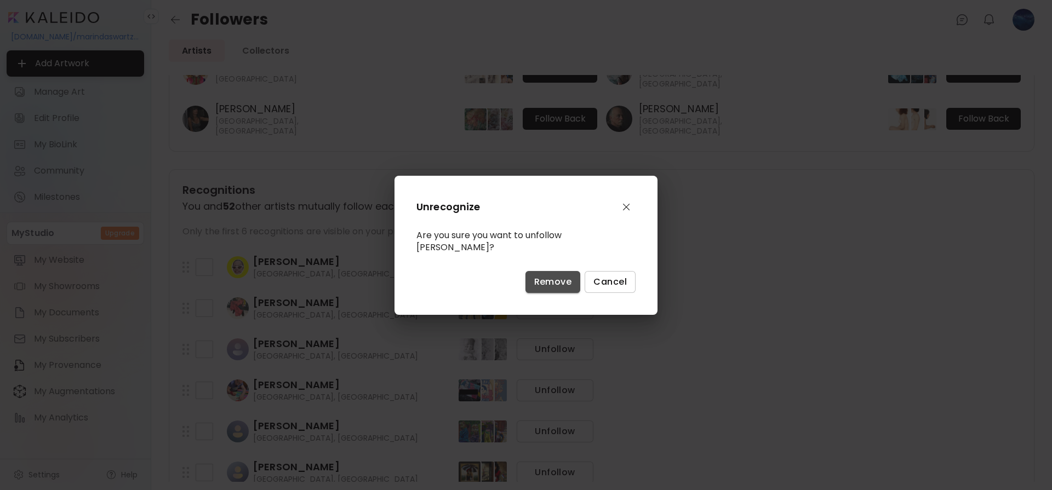
click at [555, 278] on span "Remove" at bounding box center [553, 282] width 38 height 12
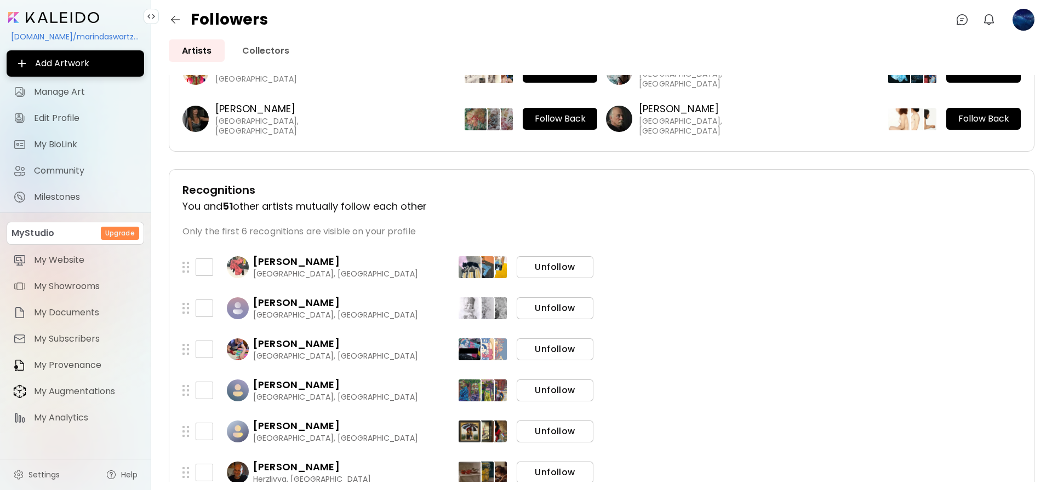
click at [558, 263] on span "Unfollow" at bounding box center [554, 267] width 59 height 12
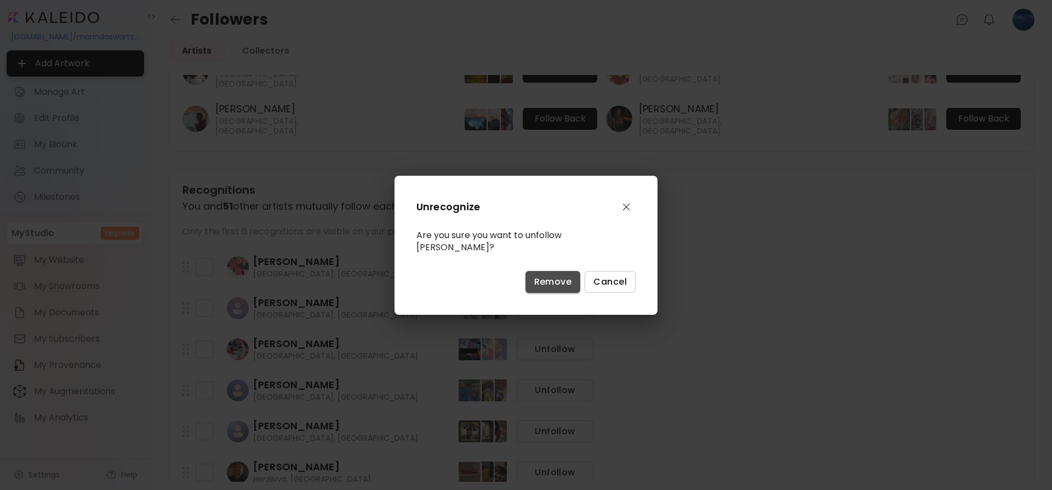
click at [555, 277] on span "Remove" at bounding box center [553, 282] width 38 height 12
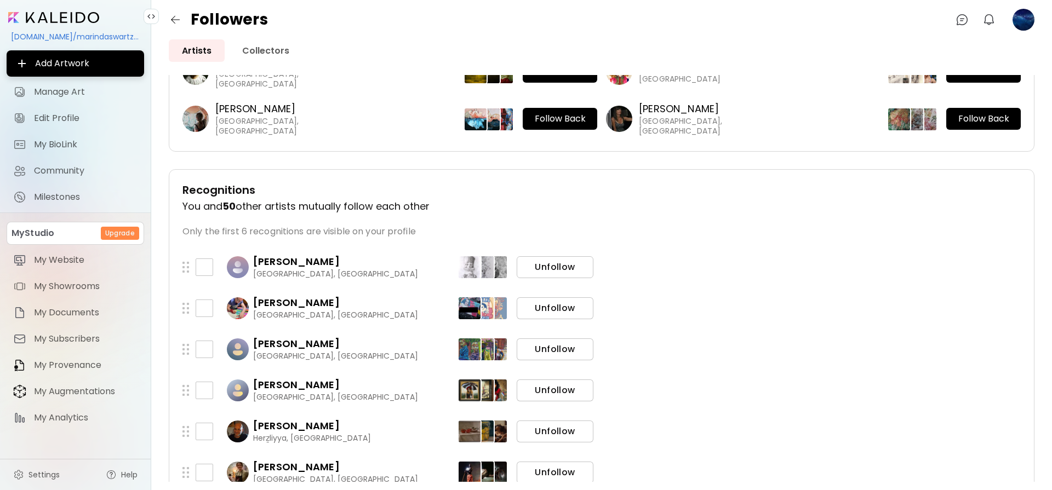
click at [557, 269] on span "Unfollow" at bounding box center [554, 267] width 59 height 12
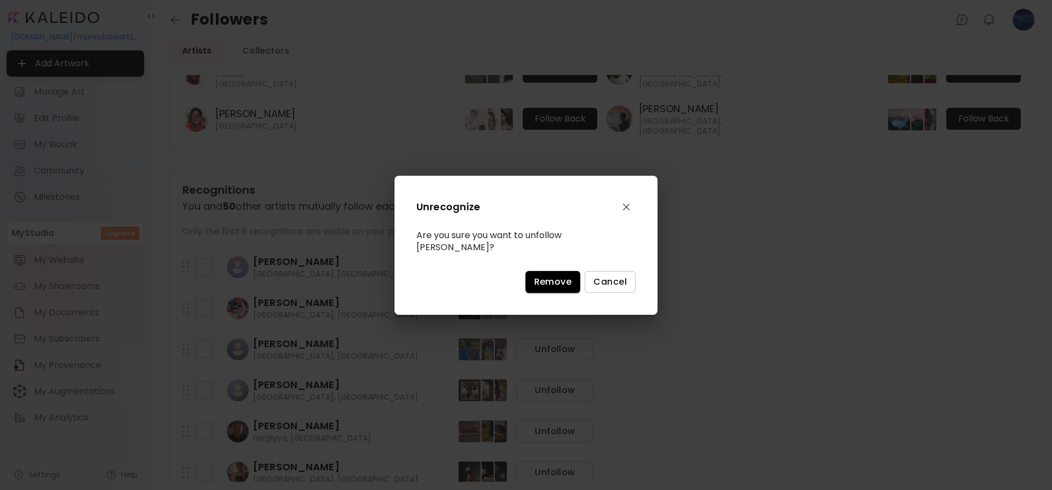
click at [555, 278] on span "Remove" at bounding box center [553, 282] width 38 height 12
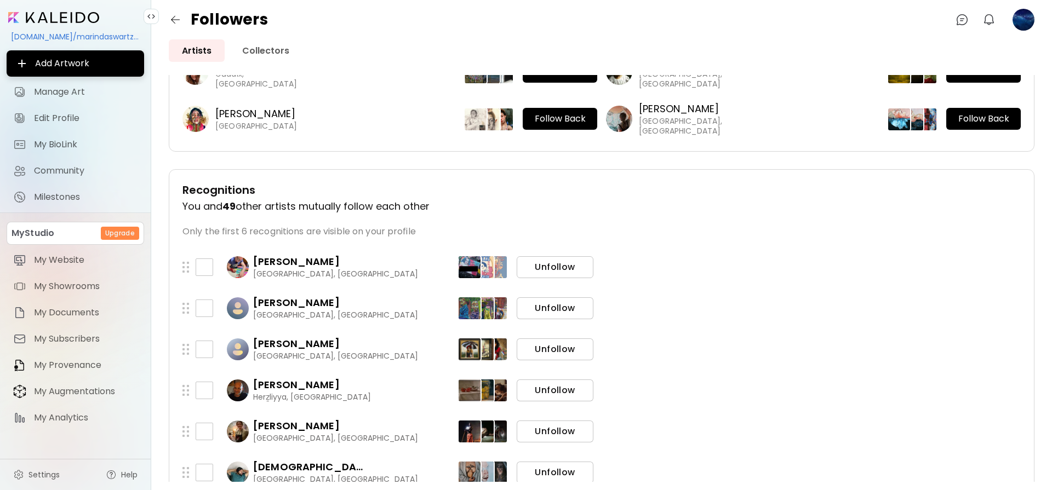
click at [556, 269] on span "Unfollow" at bounding box center [554, 267] width 59 height 12
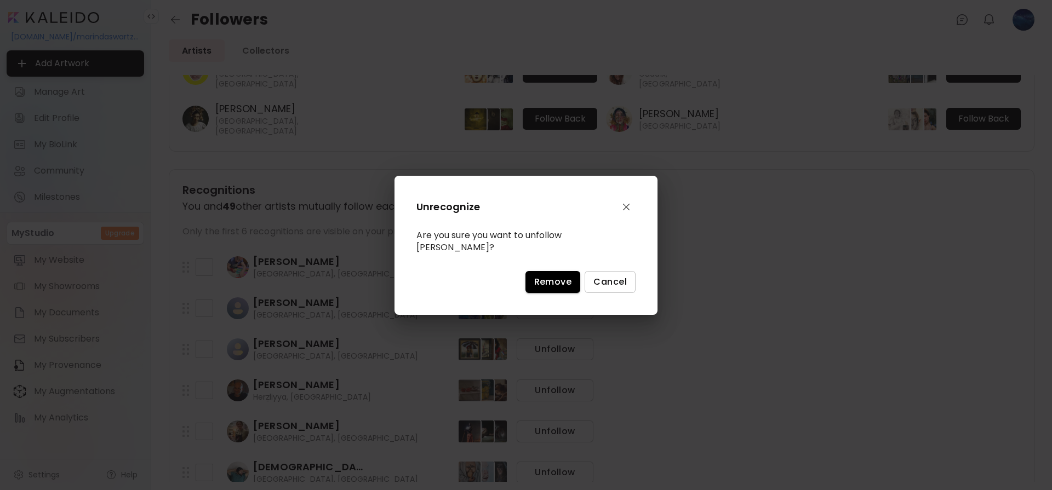
click at [556, 279] on span "Remove" at bounding box center [553, 282] width 38 height 12
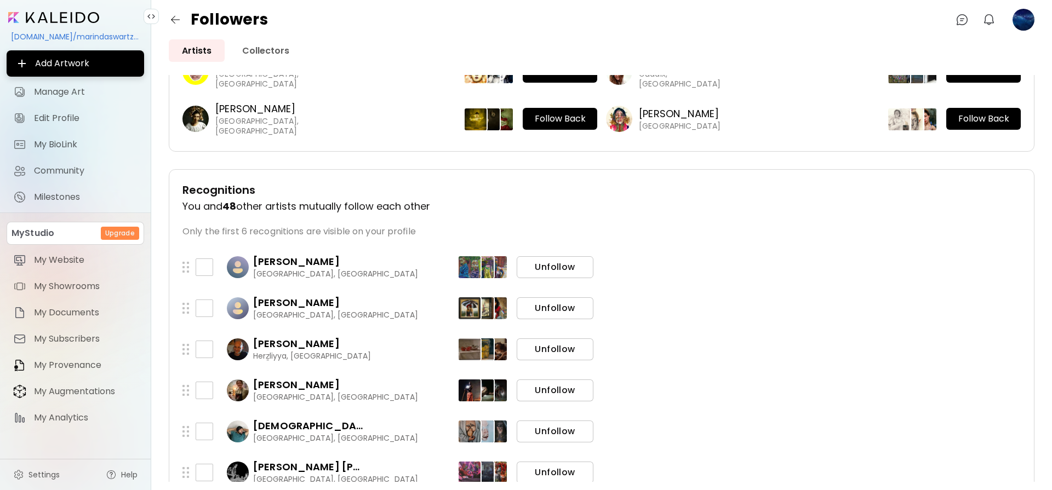
click at [553, 269] on span "Unfollow" at bounding box center [554, 267] width 59 height 12
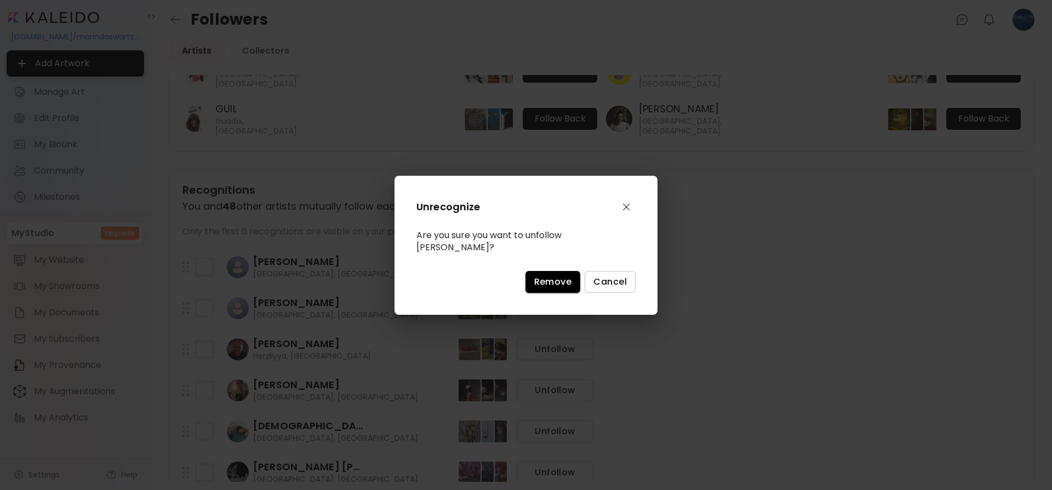
click at [552, 279] on span "Remove" at bounding box center [553, 282] width 38 height 12
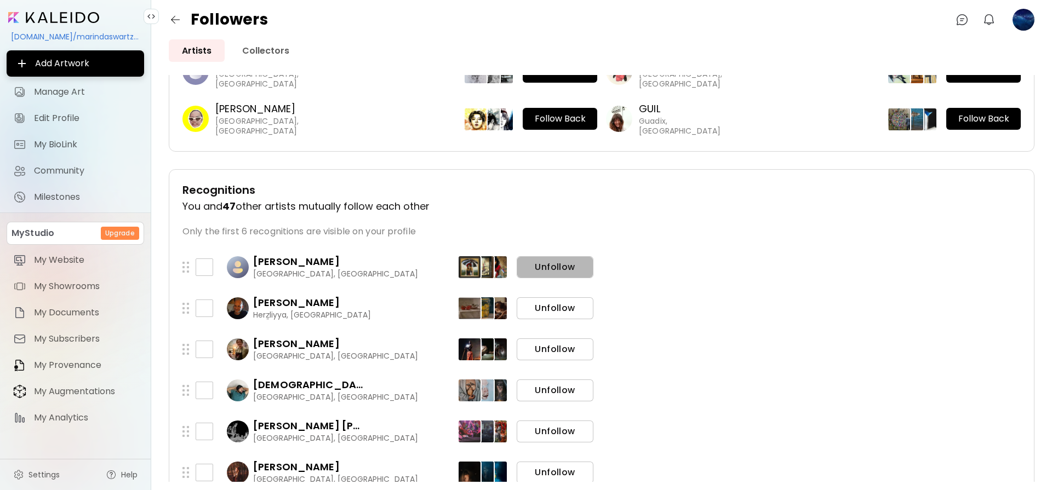
click at [555, 277] on button "Unfollow" at bounding box center [555, 267] width 77 height 22
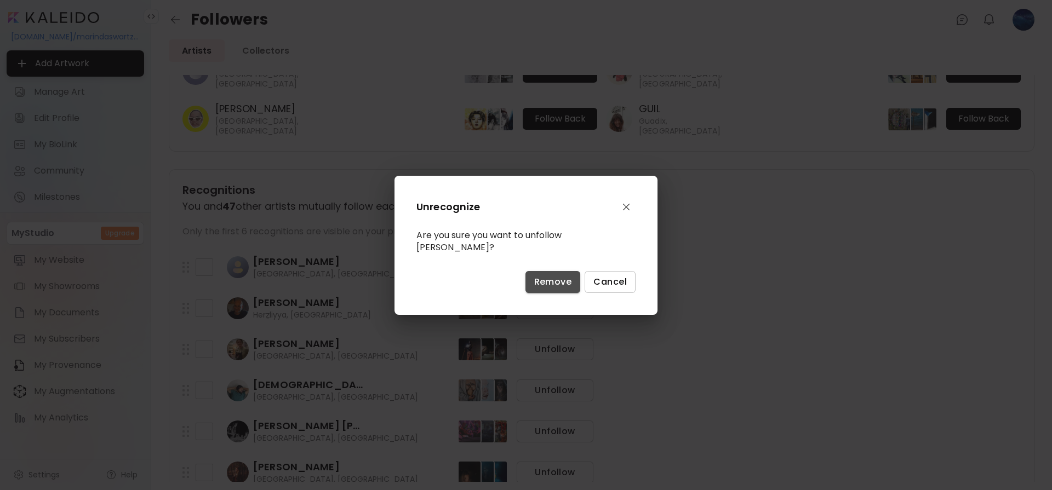
click at [558, 278] on span "Remove" at bounding box center [553, 282] width 38 height 12
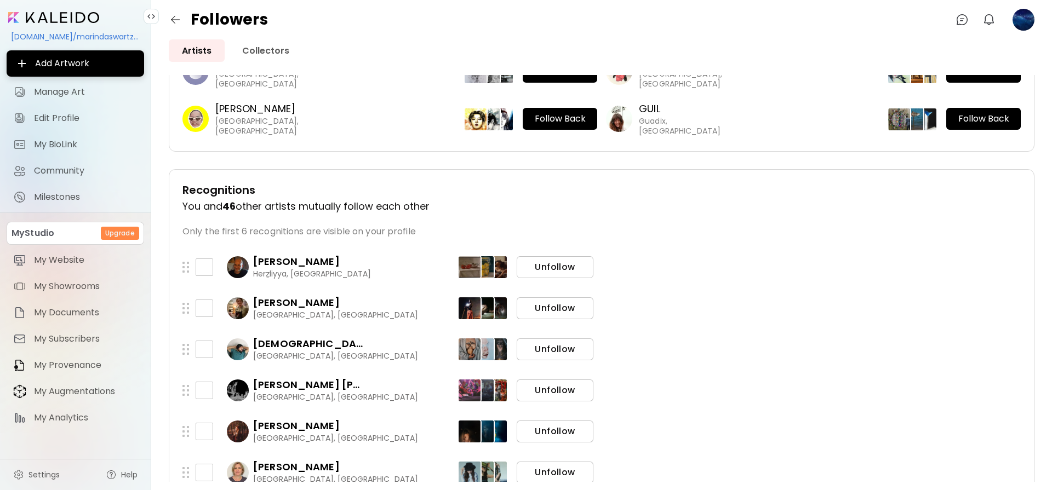
click at [557, 268] on span "Unfollow" at bounding box center [554, 267] width 59 height 12
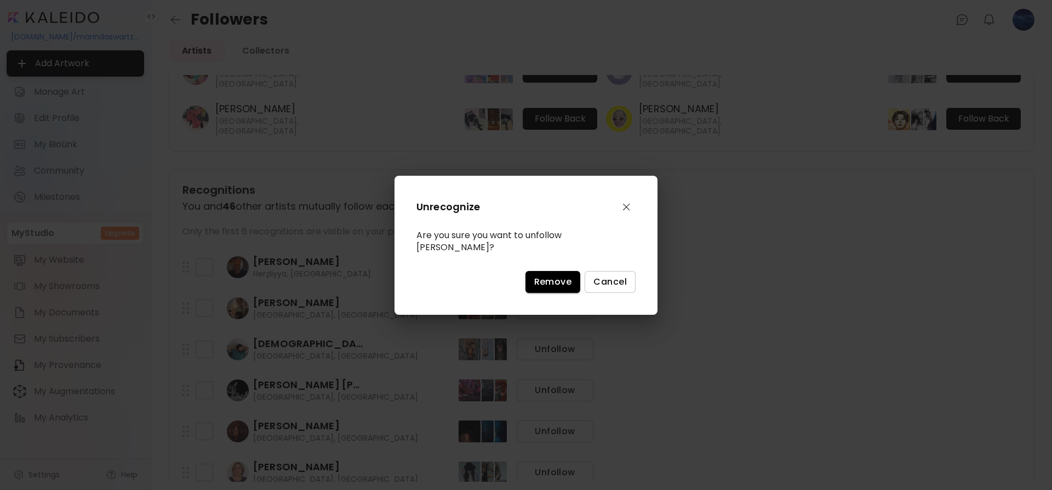
click at [552, 281] on span "Remove" at bounding box center [553, 282] width 38 height 12
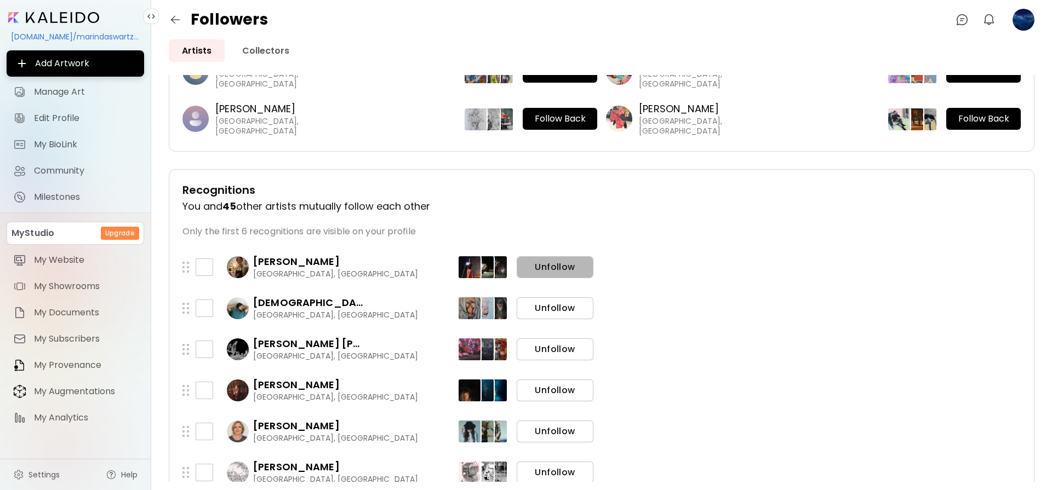
click at [552, 272] on span "Unfollow" at bounding box center [554, 267] width 59 height 12
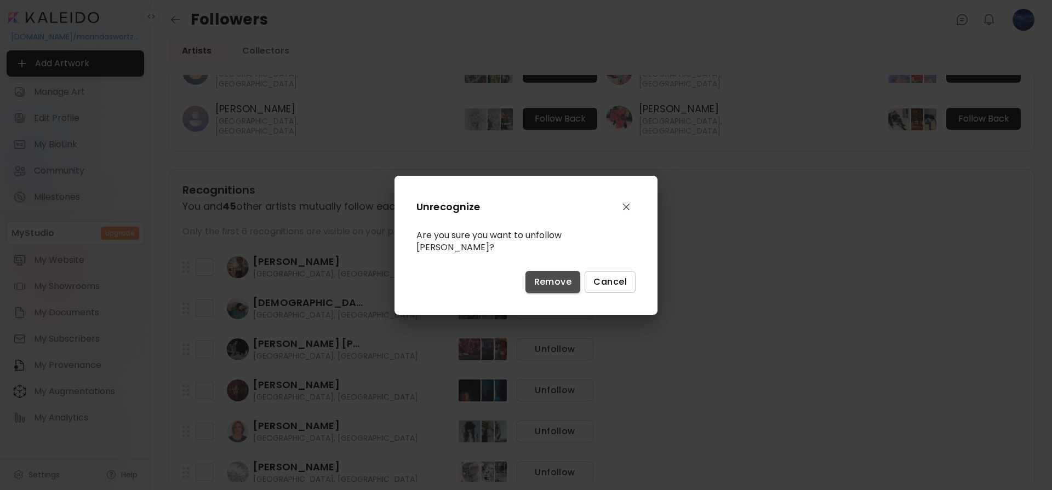
click at [551, 280] on span "Remove" at bounding box center [553, 282] width 38 height 12
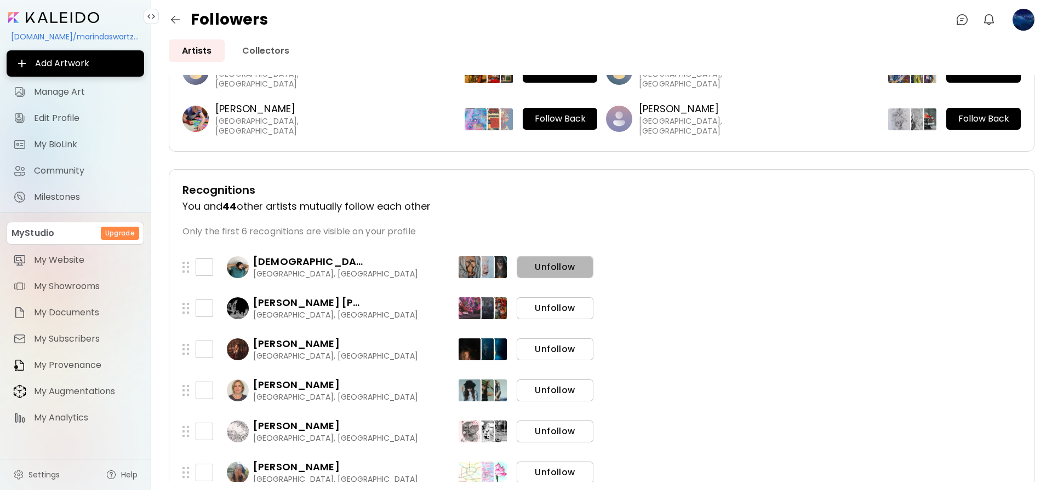
click at [551, 271] on span "Unfollow" at bounding box center [554, 267] width 59 height 12
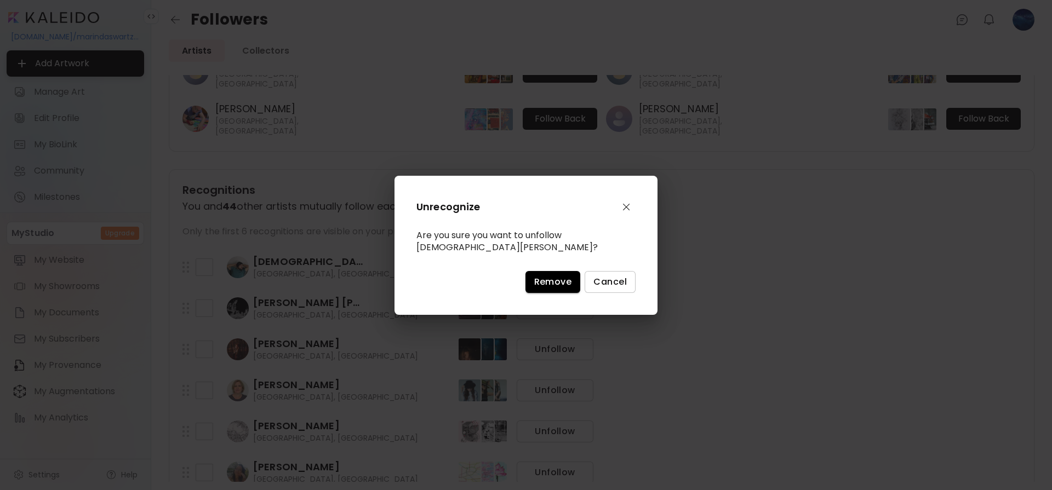
click at [551, 276] on span "Remove" at bounding box center [553, 282] width 38 height 12
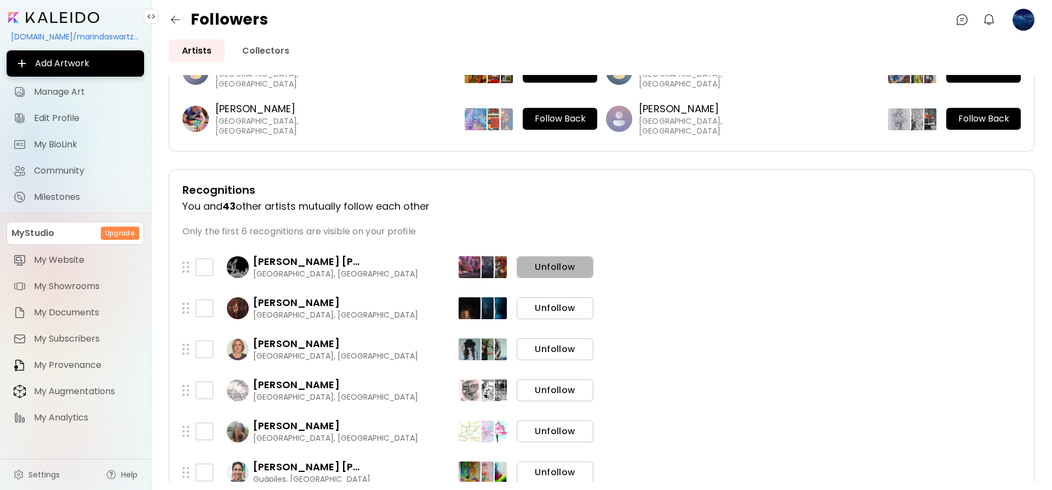
click at [553, 266] on span "Unfollow" at bounding box center [554, 267] width 59 height 12
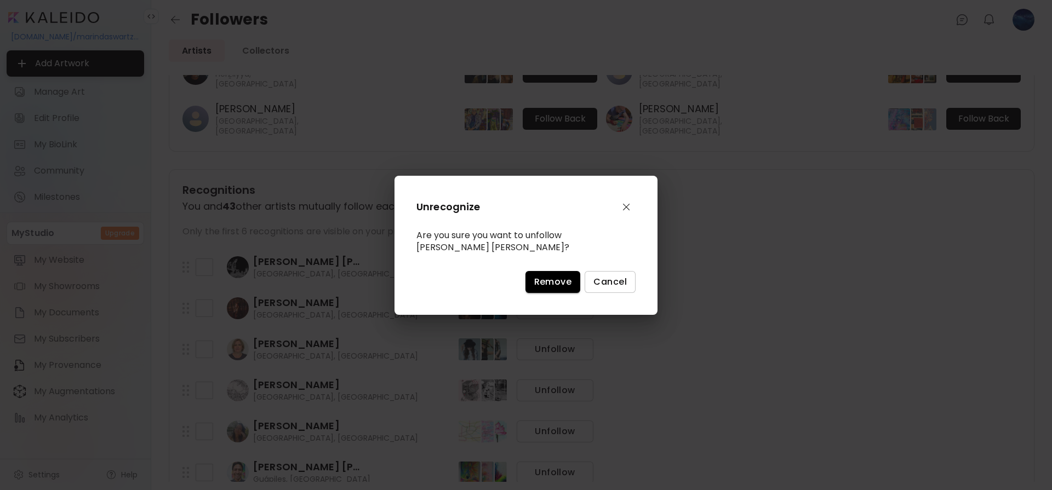
click at [552, 280] on span "Remove" at bounding box center [553, 282] width 38 height 12
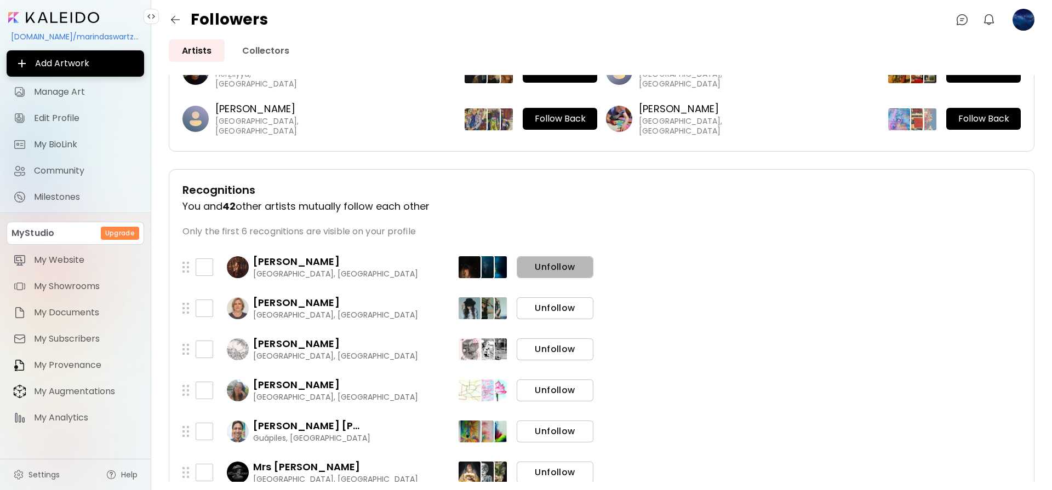
click at [553, 266] on span "Unfollow" at bounding box center [554, 267] width 59 height 12
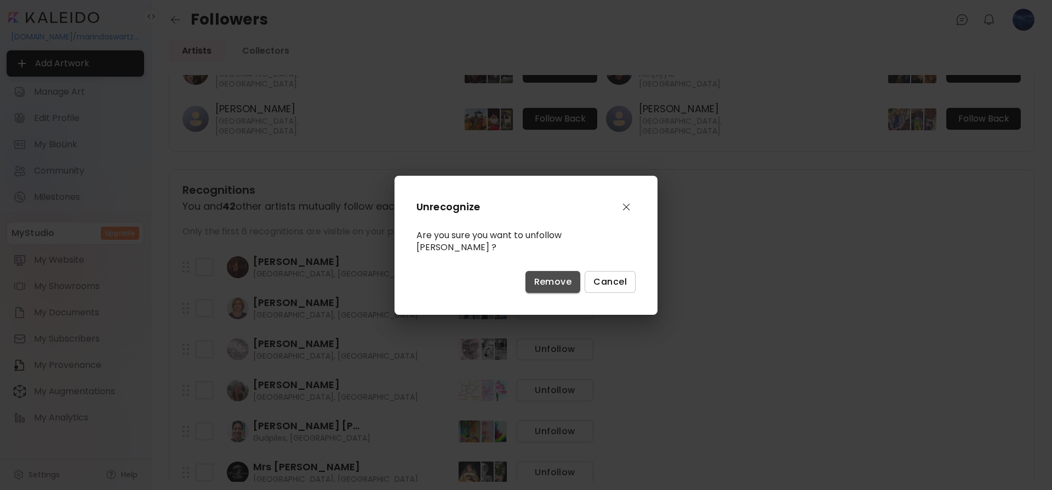
click at [552, 279] on span "Remove" at bounding box center [553, 282] width 38 height 12
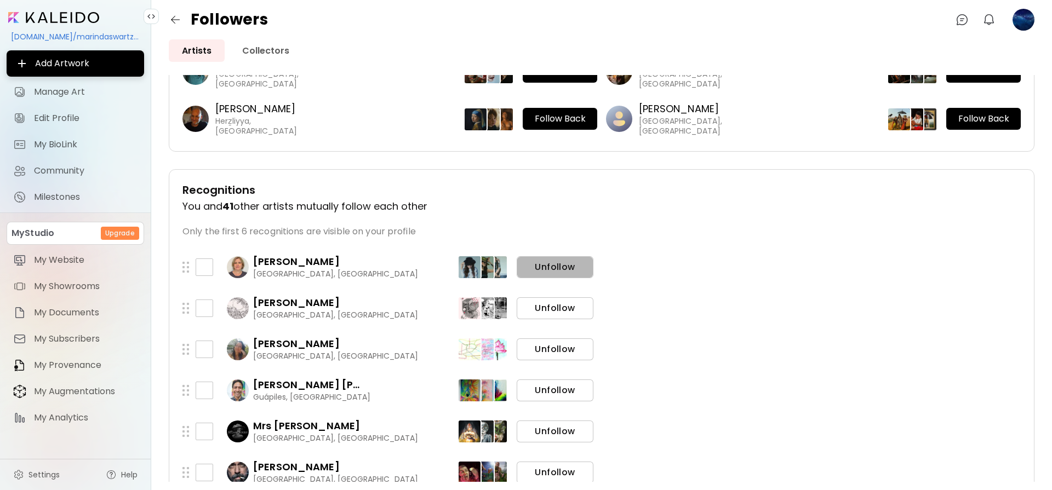
click at [552, 269] on span "Unfollow" at bounding box center [554, 267] width 59 height 12
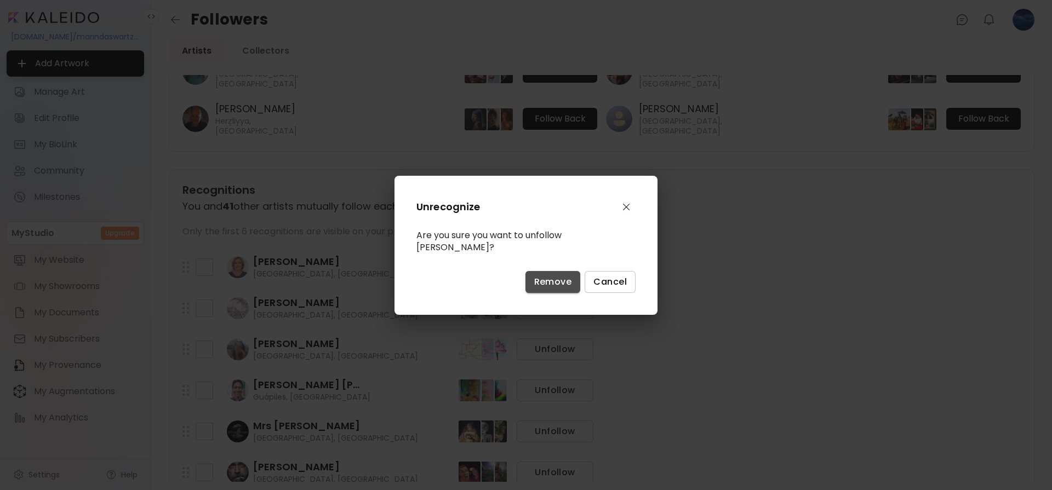
click at [551, 283] on span "Remove" at bounding box center [553, 282] width 38 height 12
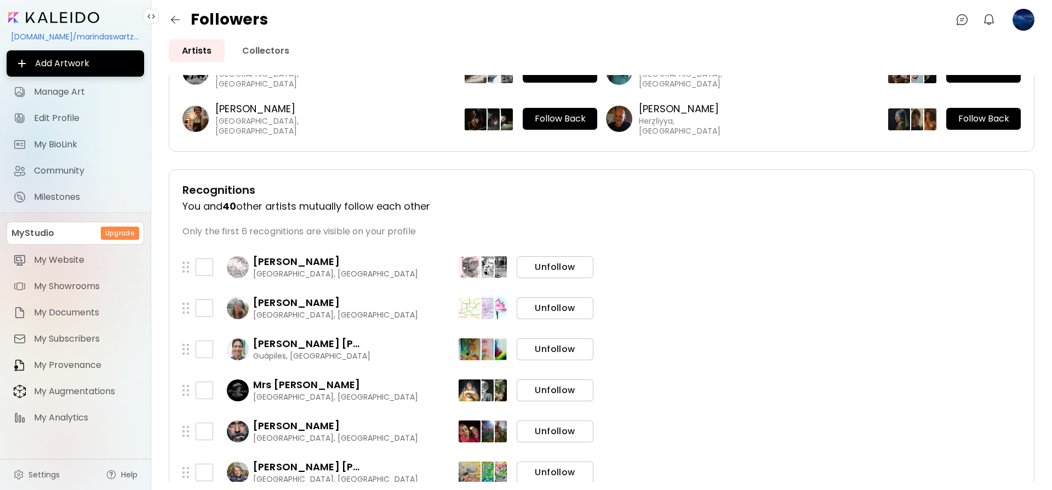
click at [552, 268] on span "Unfollow" at bounding box center [554, 267] width 59 height 12
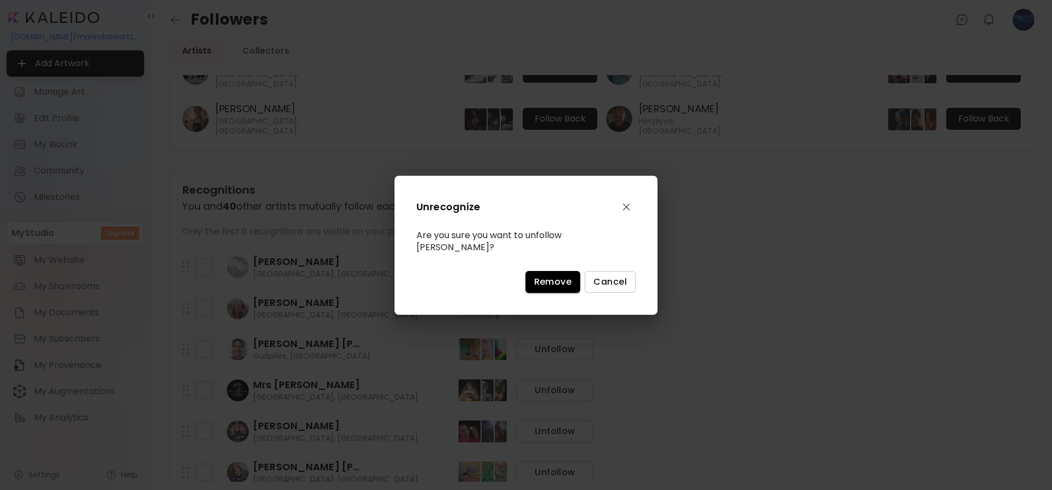
click at [550, 279] on span "Remove" at bounding box center [553, 282] width 38 height 12
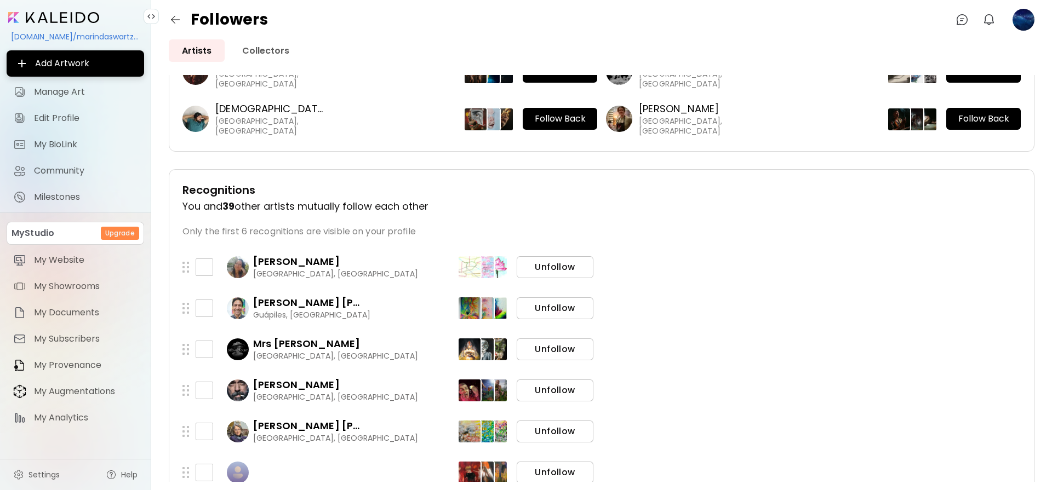
click at [552, 268] on span "Unfollow" at bounding box center [554, 267] width 59 height 12
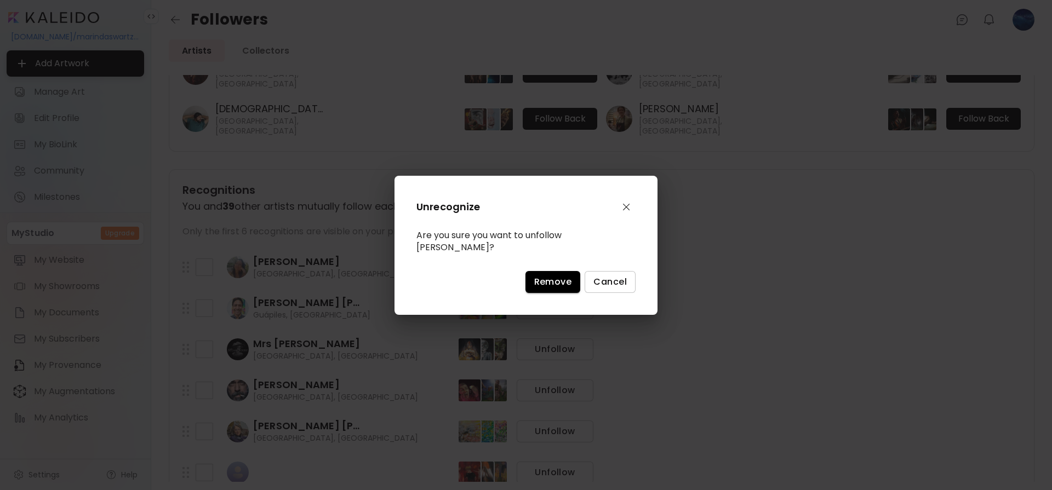
click at [552, 281] on span "Remove" at bounding box center [553, 282] width 38 height 12
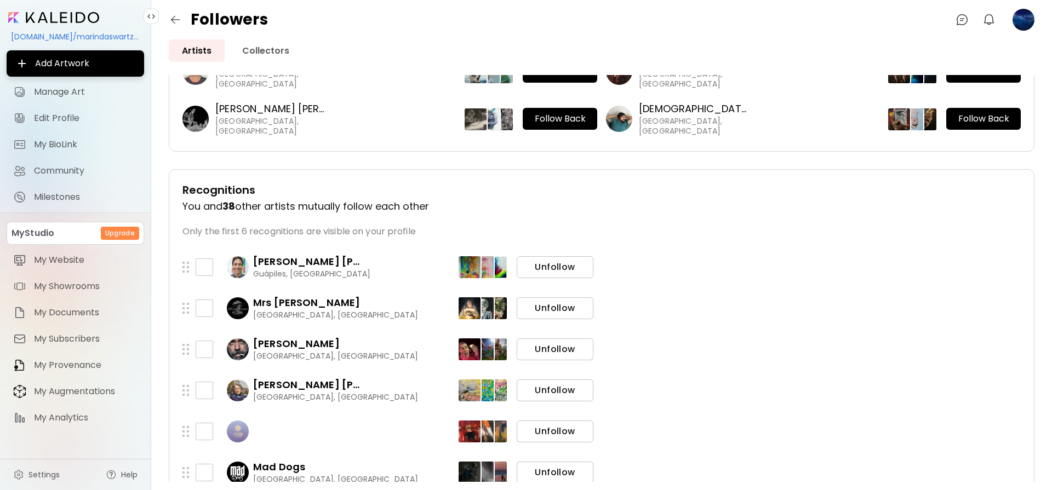
click at [552, 270] on span "Unfollow" at bounding box center [554, 267] width 59 height 12
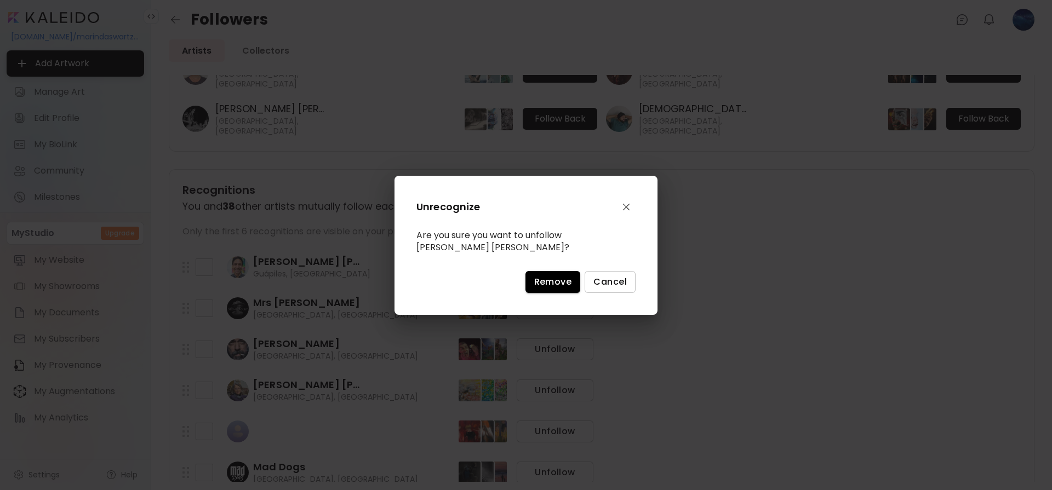
click at [551, 284] on span "Remove" at bounding box center [553, 282] width 38 height 12
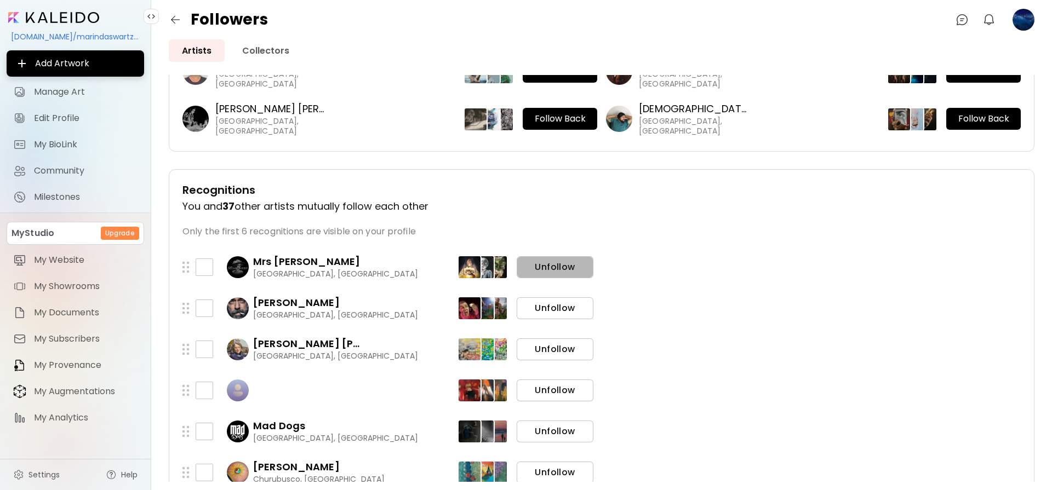
click at [554, 271] on span "Unfollow" at bounding box center [554, 267] width 59 height 12
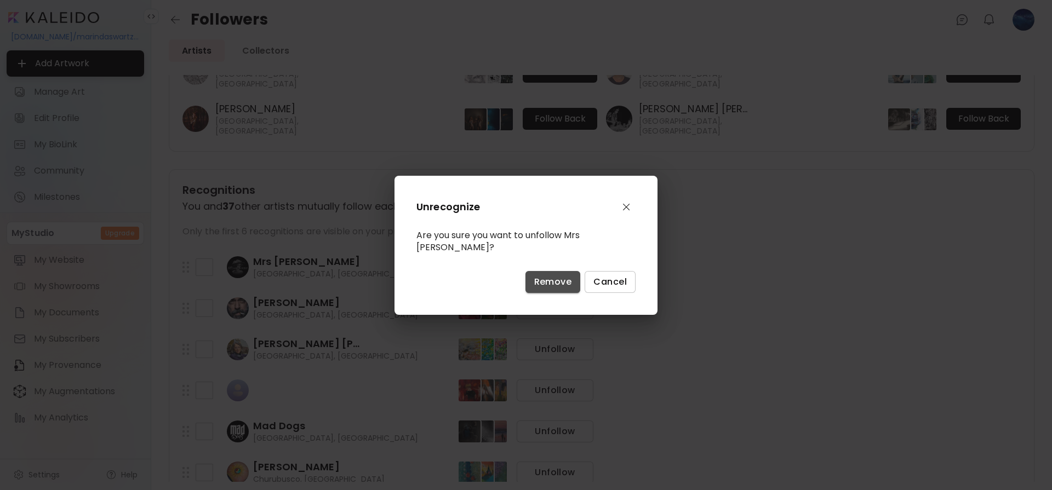
click at [553, 280] on span "Remove" at bounding box center [553, 282] width 38 height 12
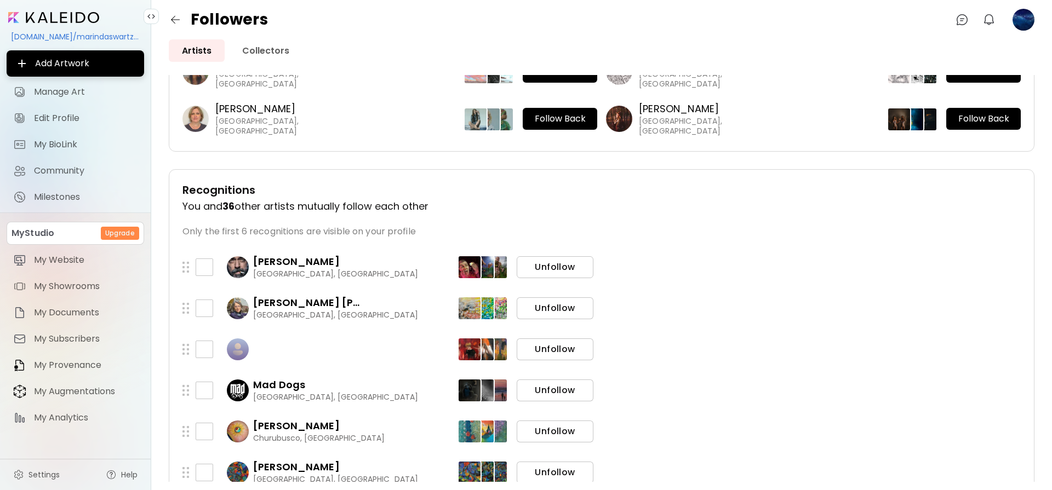
click at [553, 271] on span "Unfollow" at bounding box center [554, 267] width 59 height 12
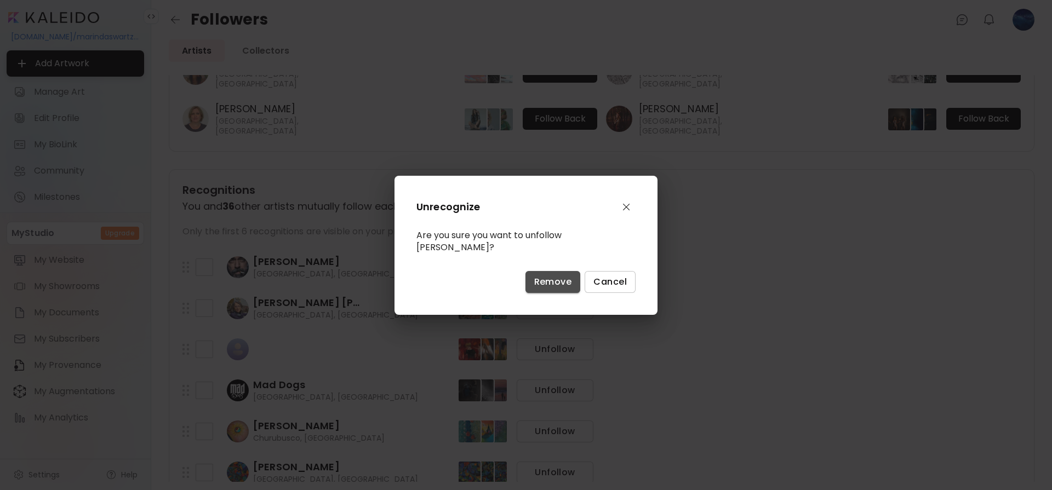
click at [550, 284] on span "Remove" at bounding box center [553, 282] width 38 height 12
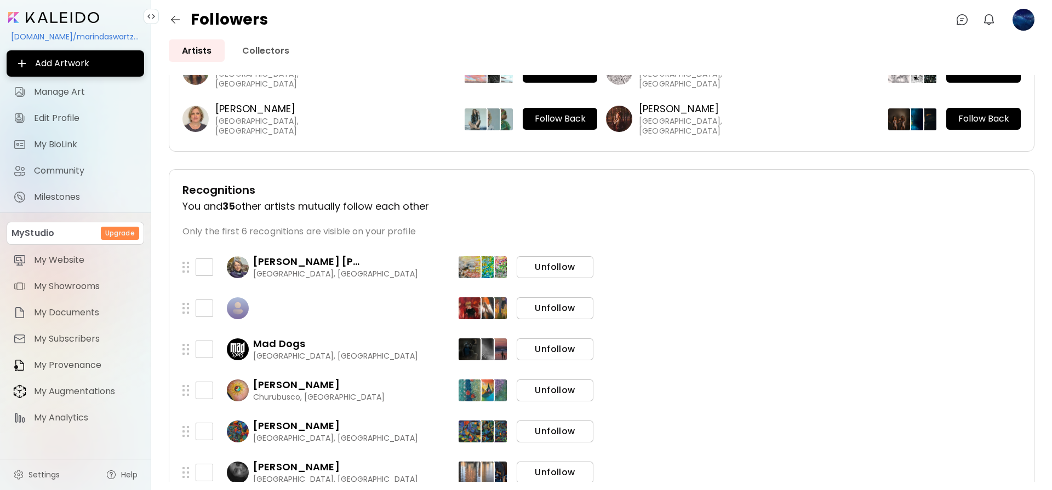
click at [552, 267] on span "Unfollow" at bounding box center [554, 267] width 59 height 12
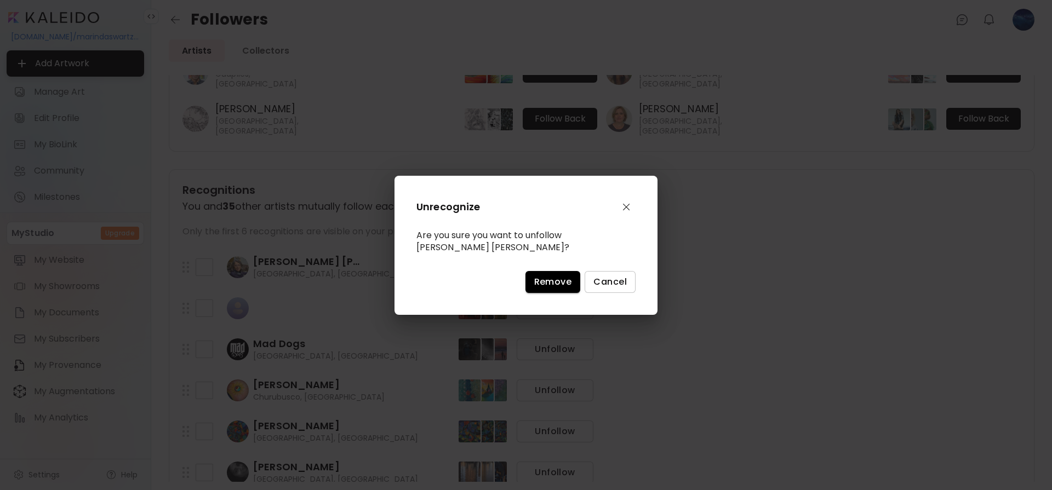
click at [552, 276] on span "Remove" at bounding box center [553, 282] width 38 height 12
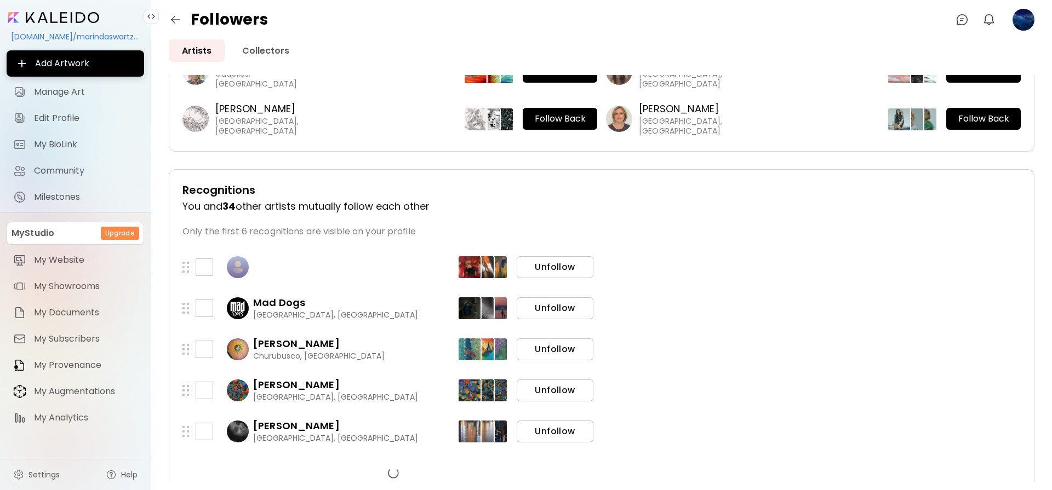
click at [554, 268] on span "Unfollow" at bounding box center [554, 267] width 59 height 12
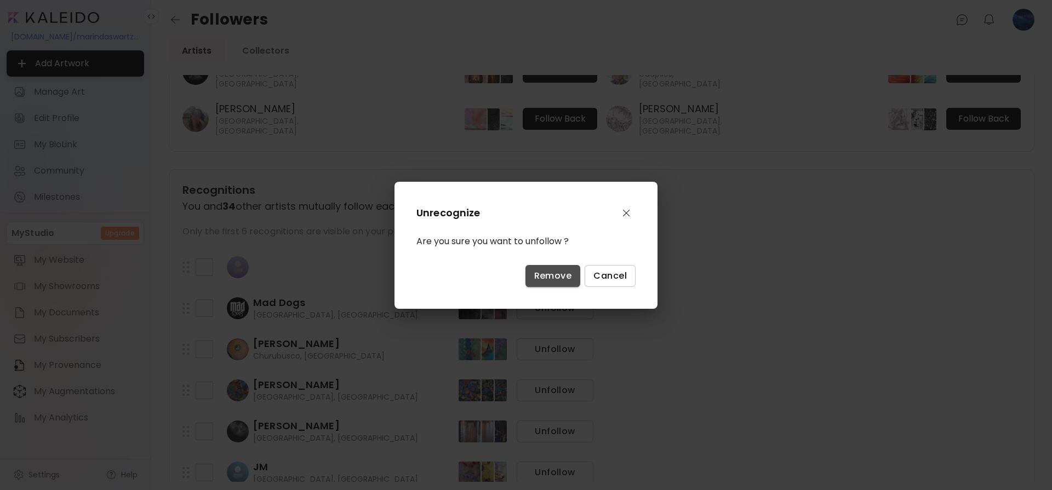
click at [554, 276] on span "Remove" at bounding box center [553, 276] width 38 height 12
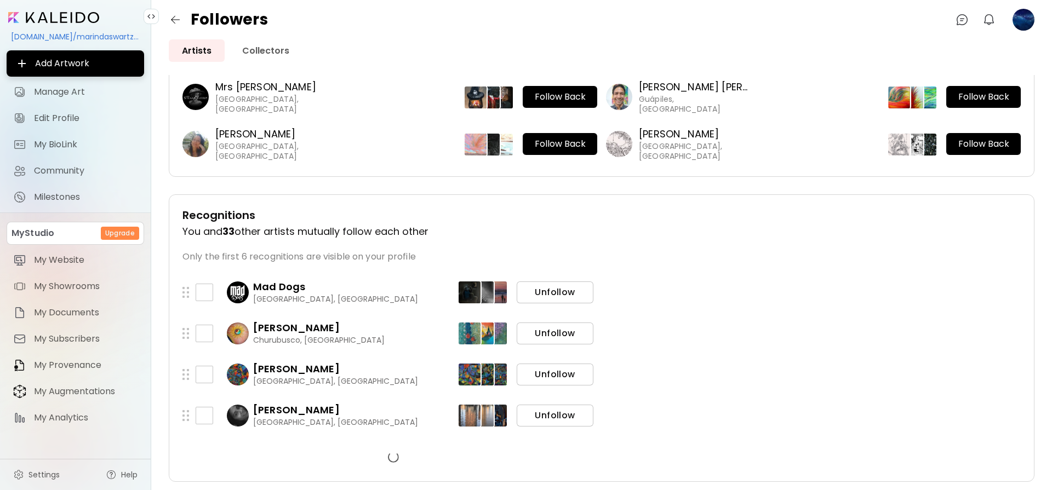
scroll to position [84, 0]
click at [554, 270] on div "Recognitions You and 33 other artists mutually follow each other Only the first…" at bounding box center [601, 338] width 838 height 260
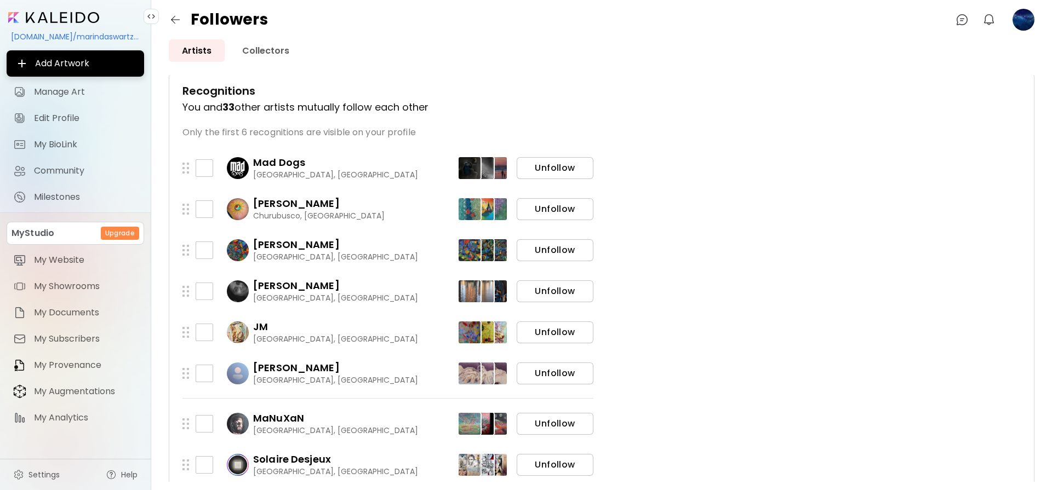
scroll to position [219, 0]
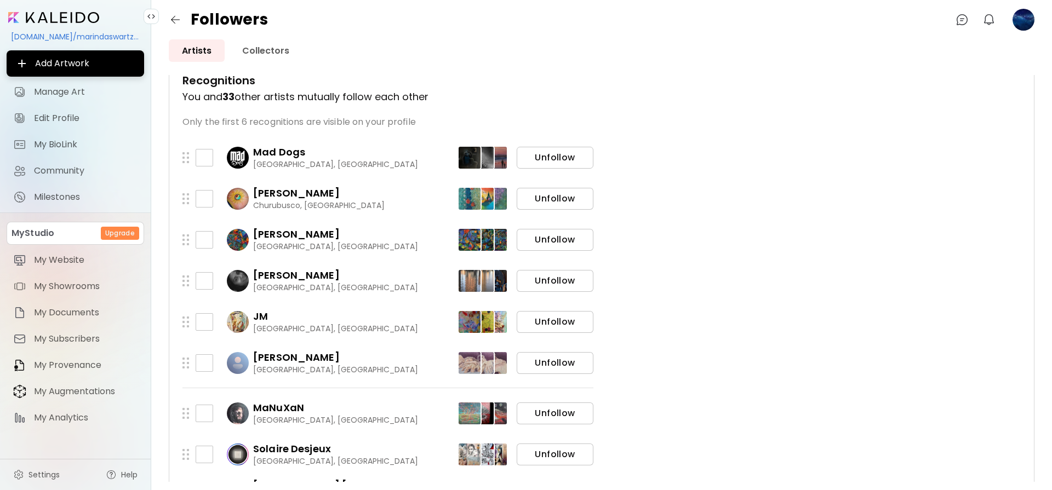
click at [543, 155] on span "Unfollow" at bounding box center [554, 158] width 59 height 12
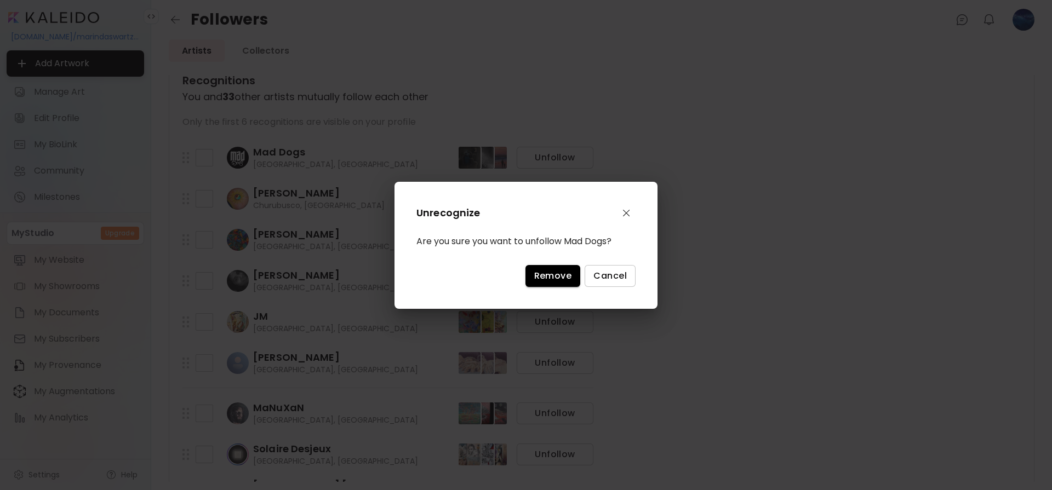
click at [545, 270] on span "Remove" at bounding box center [553, 276] width 38 height 12
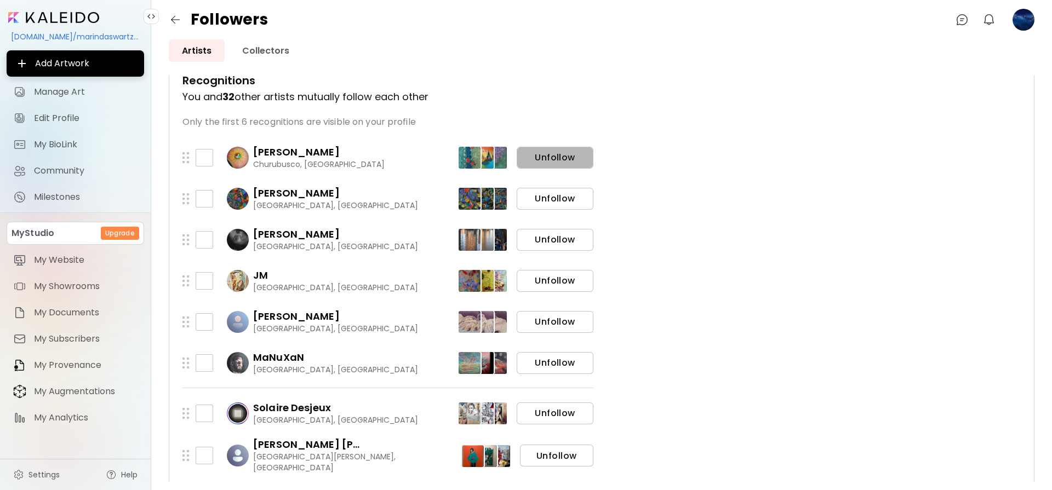
click at [549, 160] on span "Unfollow" at bounding box center [554, 158] width 59 height 12
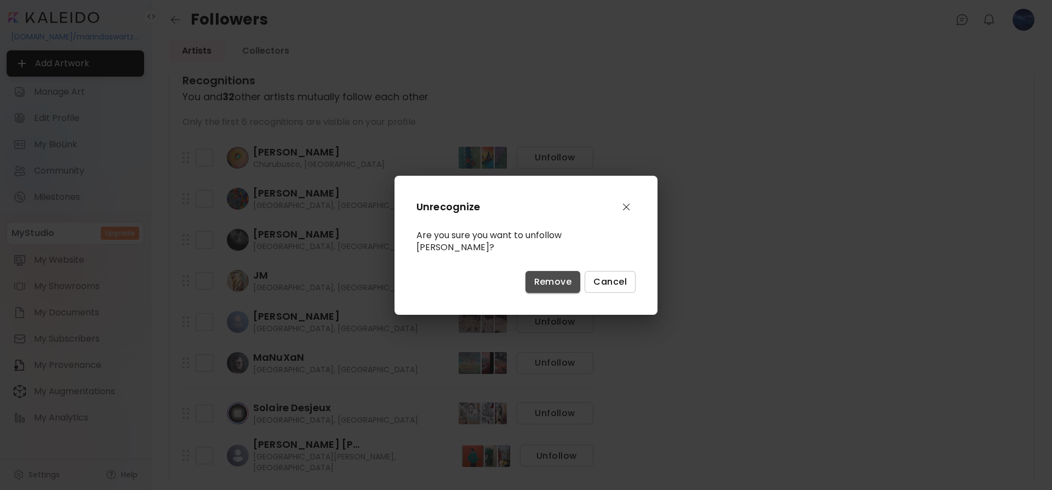
click at [542, 279] on span "Remove" at bounding box center [553, 282] width 38 height 12
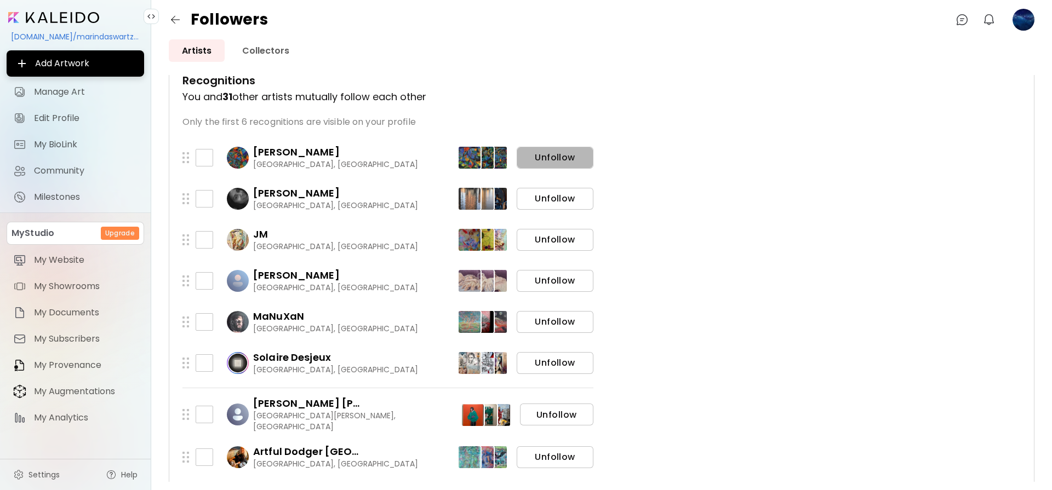
click at [530, 157] on span "Unfollow" at bounding box center [554, 158] width 59 height 12
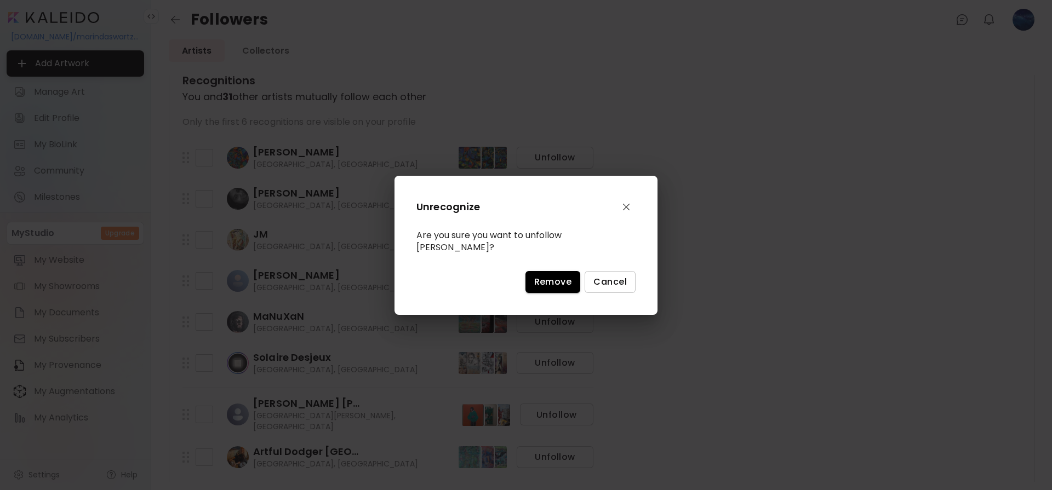
click at [549, 278] on span "Remove" at bounding box center [553, 282] width 38 height 12
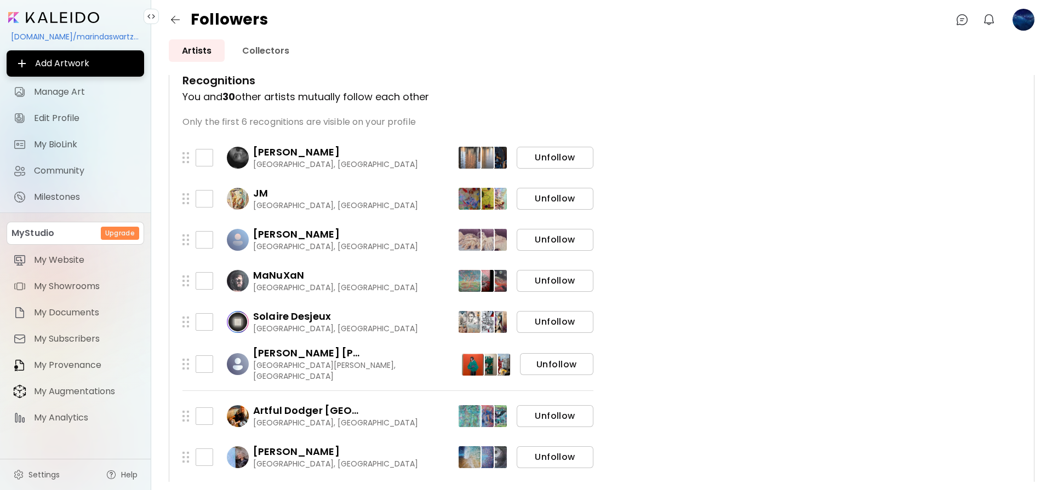
click at [550, 160] on span "Unfollow" at bounding box center [554, 158] width 59 height 12
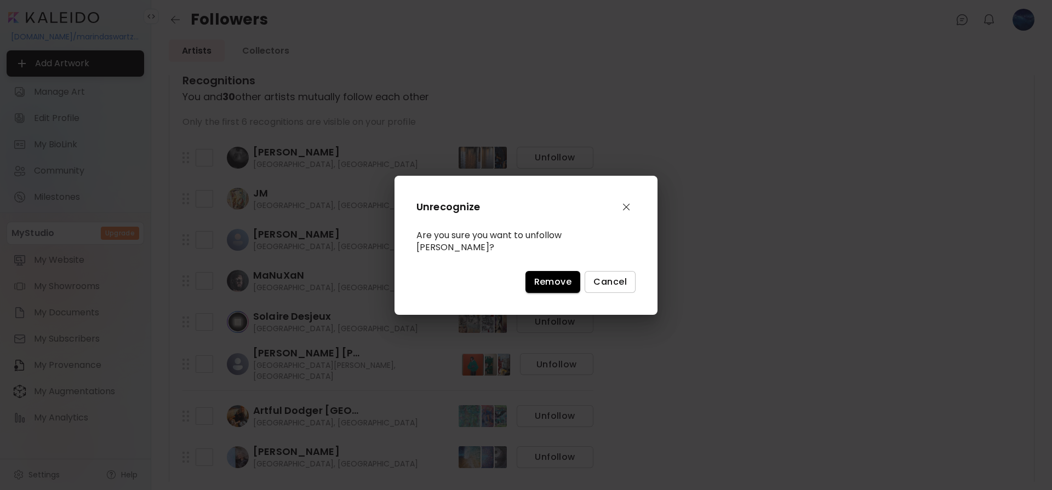
click at [552, 276] on span "Remove" at bounding box center [553, 282] width 38 height 12
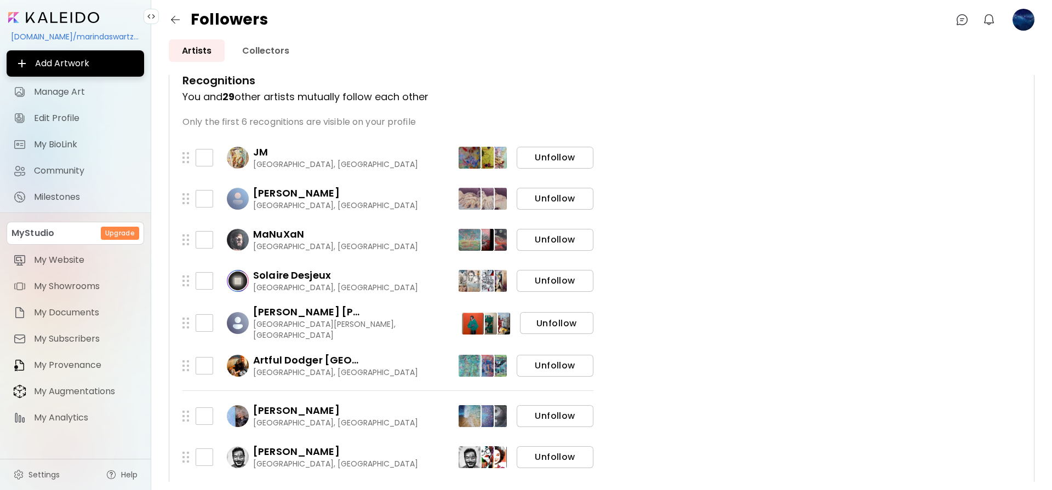
click at [544, 154] on span "Unfollow" at bounding box center [554, 158] width 59 height 12
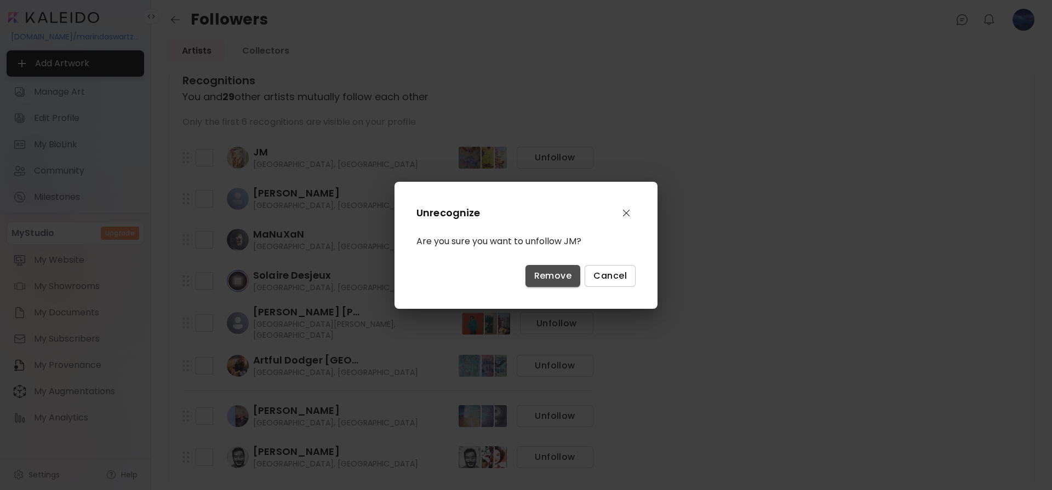
click at [546, 274] on span "Remove" at bounding box center [553, 276] width 38 height 12
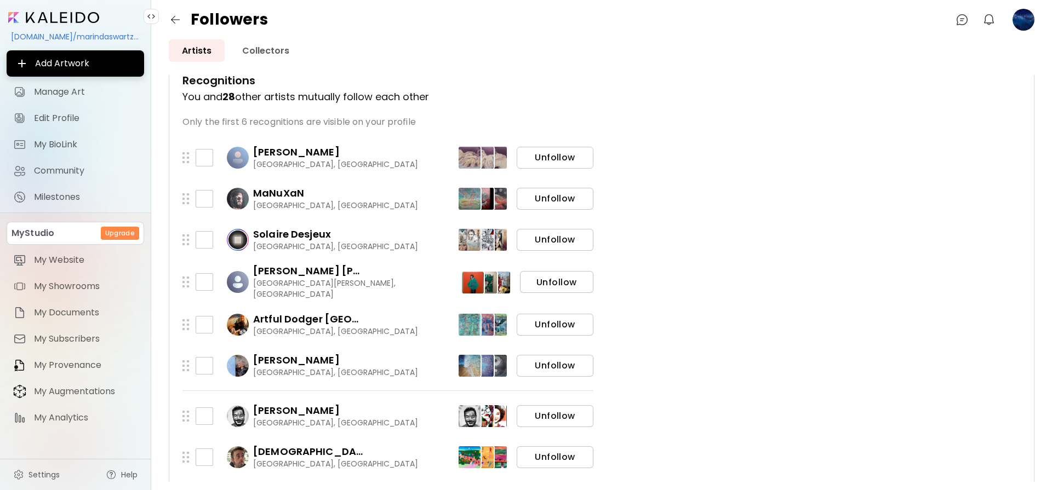
click at [552, 157] on span "Unfollow" at bounding box center [554, 158] width 59 height 12
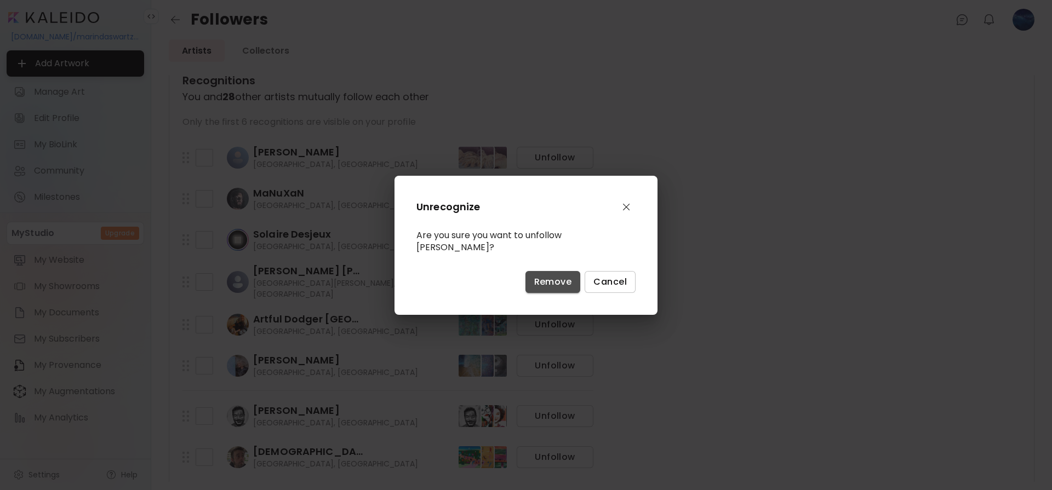
click at [550, 276] on span "Remove" at bounding box center [553, 282] width 38 height 12
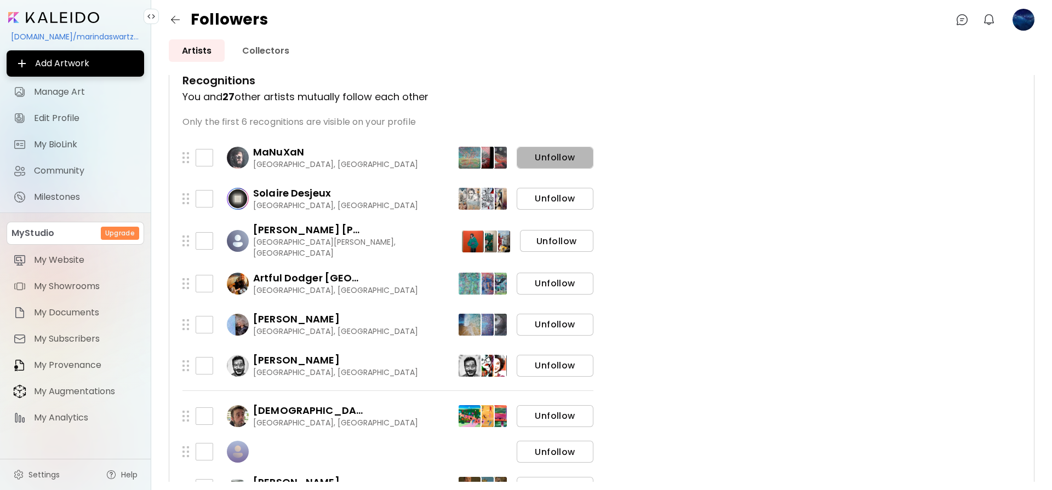
click at [559, 158] on span "Unfollow" at bounding box center [554, 158] width 59 height 12
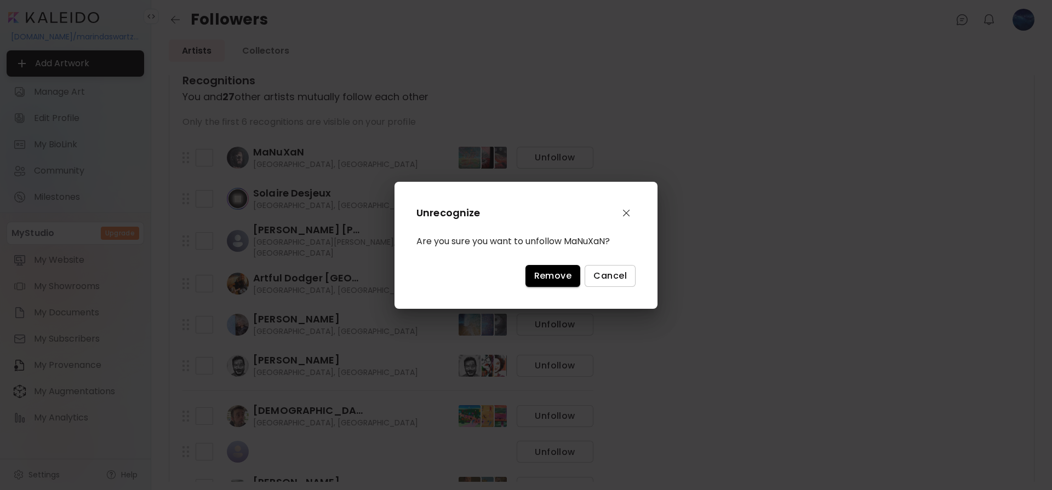
click at [550, 268] on button "Remove" at bounding box center [552, 276] width 55 height 22
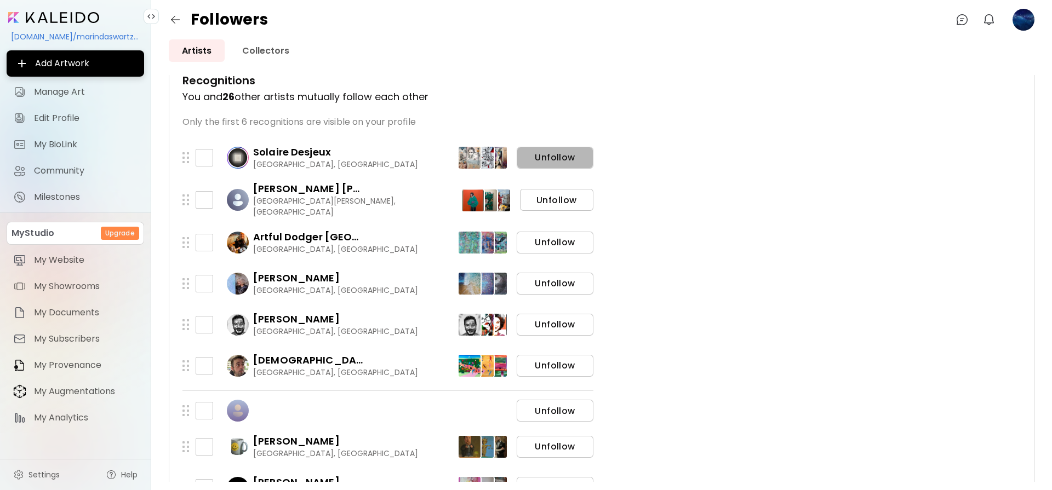
click at [548, 156] on span "Unfollow" at bounding box center [554, 158] width 59 height 12
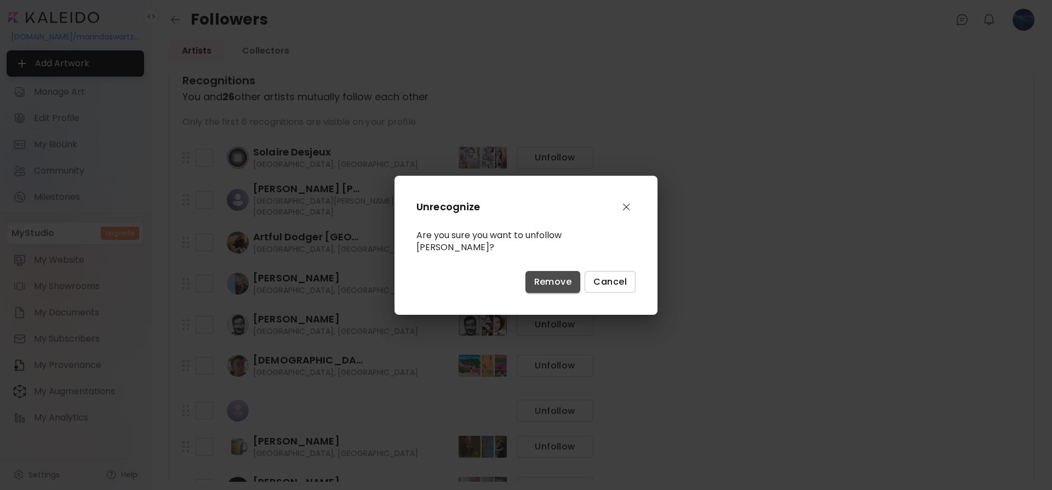
click at [548, 277] on span "Remove" at bounding box center [553, 282] width 38 height 12
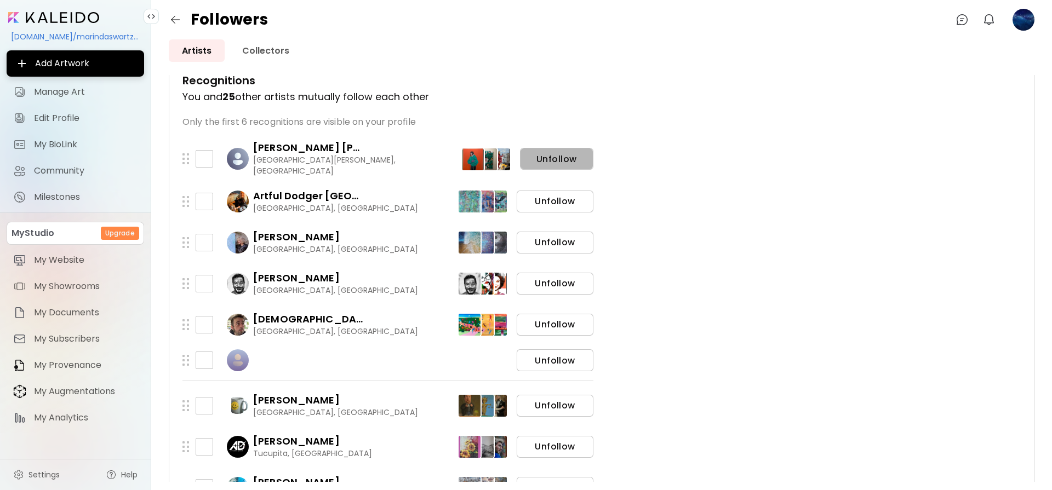
click at [544, 156] on span "Unfollow" at bounding box center [557, 159] width 56 height 12
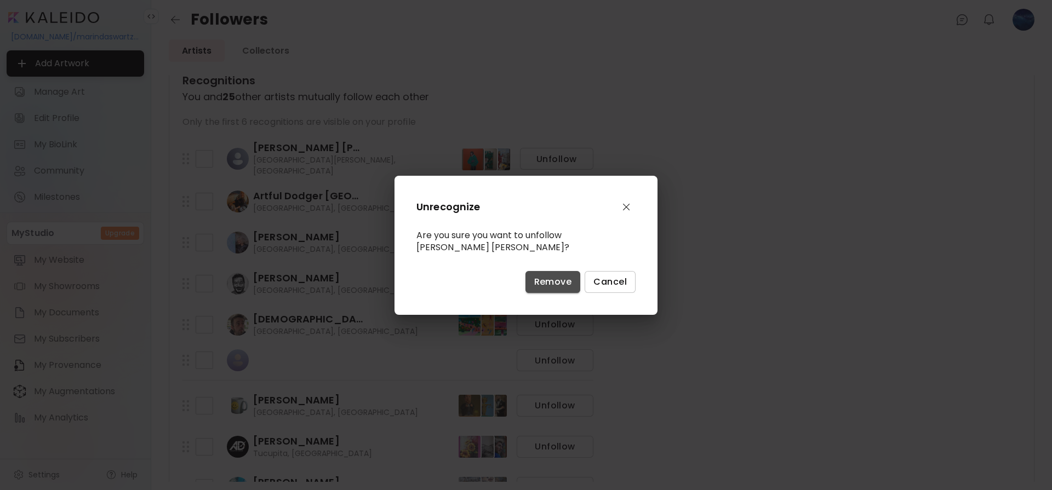
click at [547, 280] on span "Remove" at bounding box center [553, 282] width 38 height 12
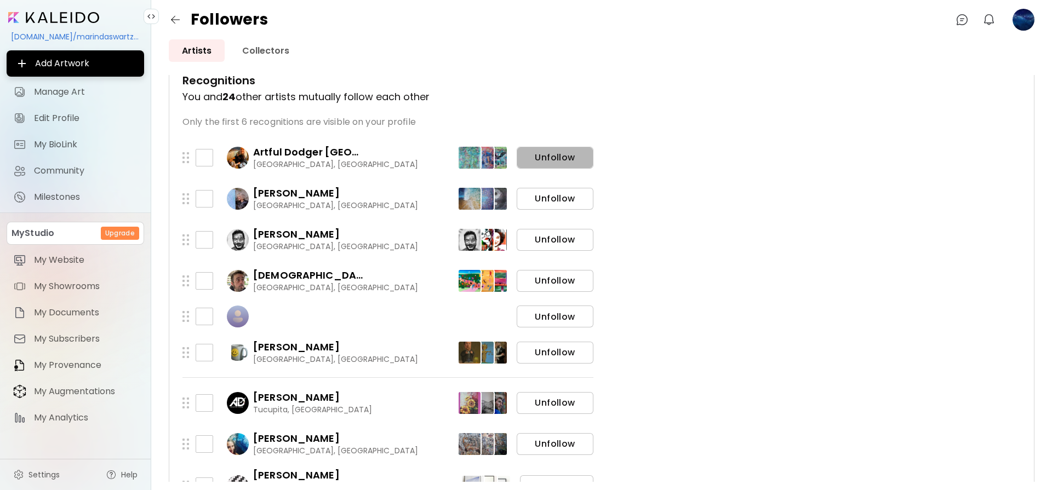
click at [553, 162] on span "Unfollow" at bounding box center [554, 158] width 59 height 12
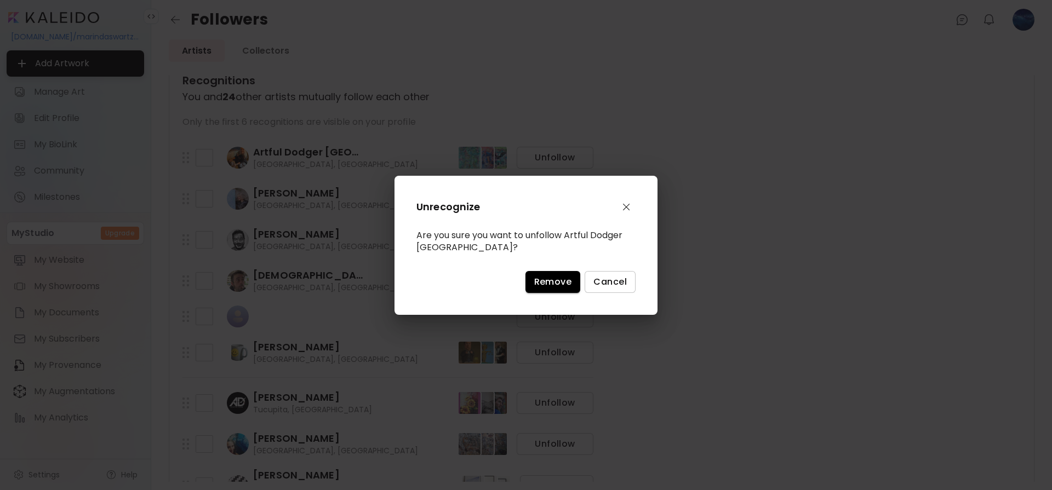
click at [553, 276] on span "Remove" at bounding box center [553, 282] width 38 height 12
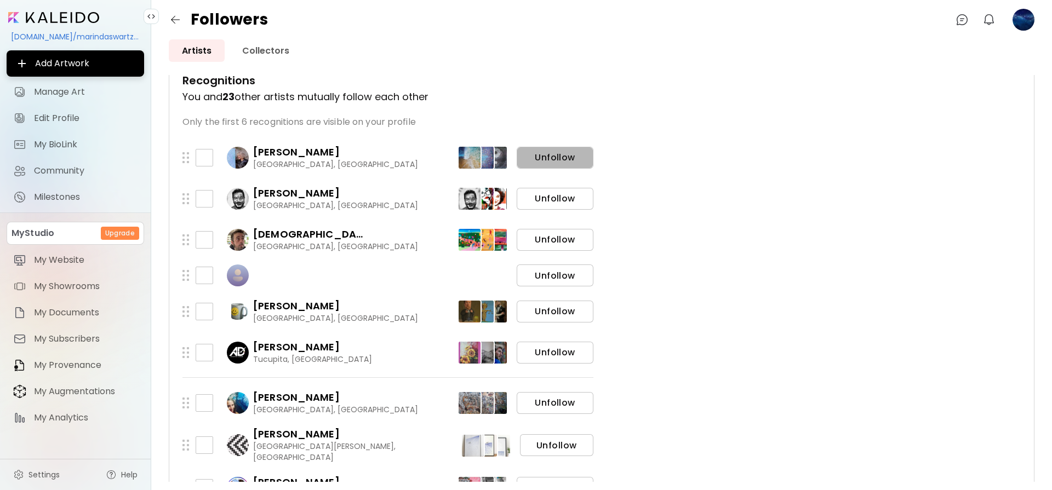
click at [559, 158] on span "Unfollow" at bounding box center [554, 158] width 59 height 12
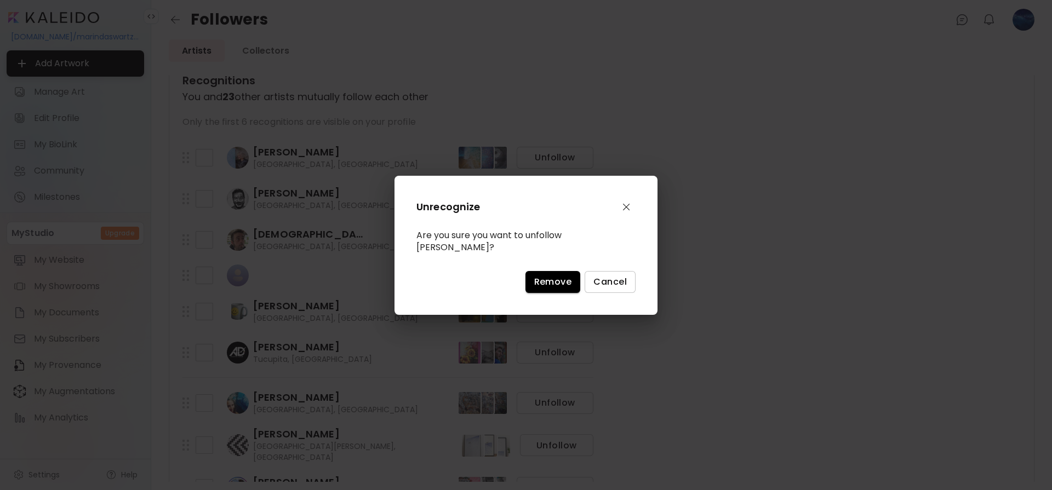
click at [549, 276] on span "Remove" at bounding box center [553, 282] width 38 height 12
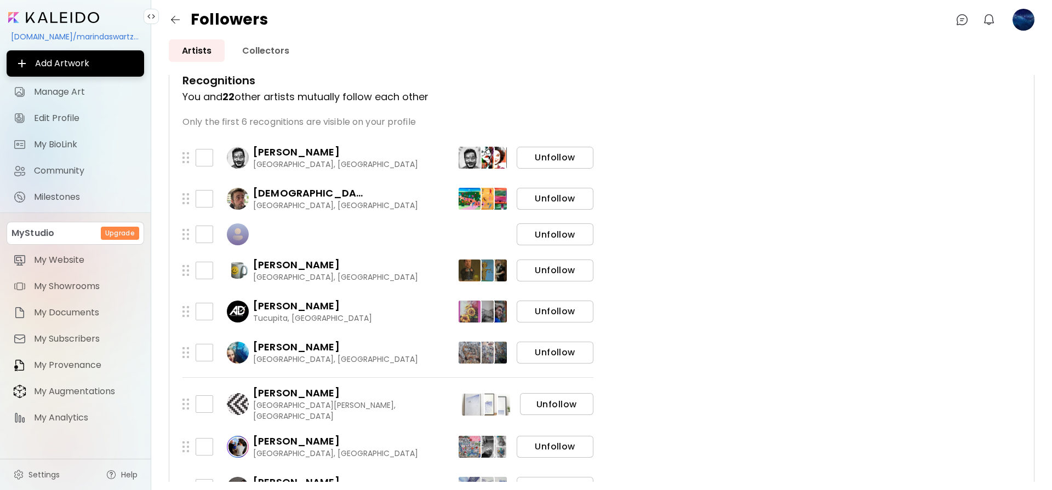
click at [552, 153] on span "Unfollow" at bounding box center [554, 158] width 59 height 12
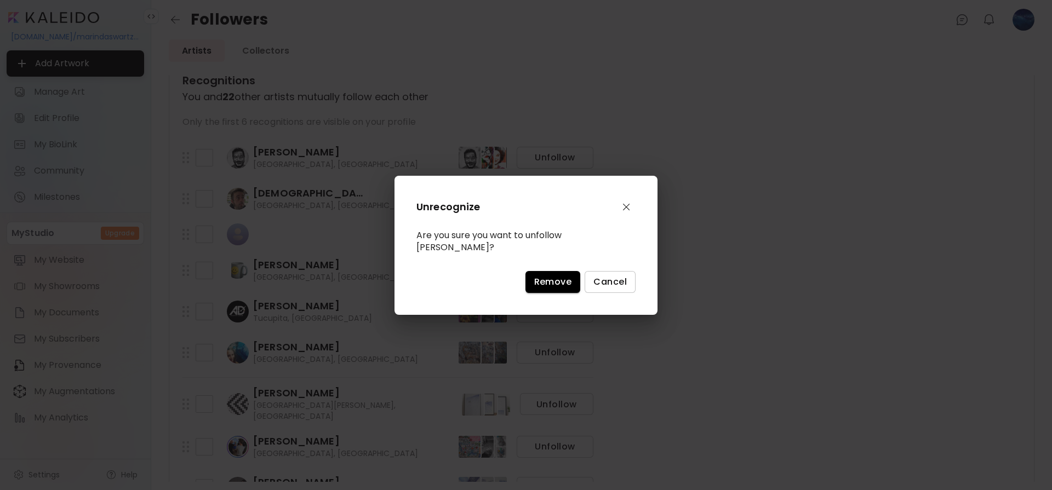
click at [552, 282] on span "Remove" at bounding box center [553, 282] width 38 height 12
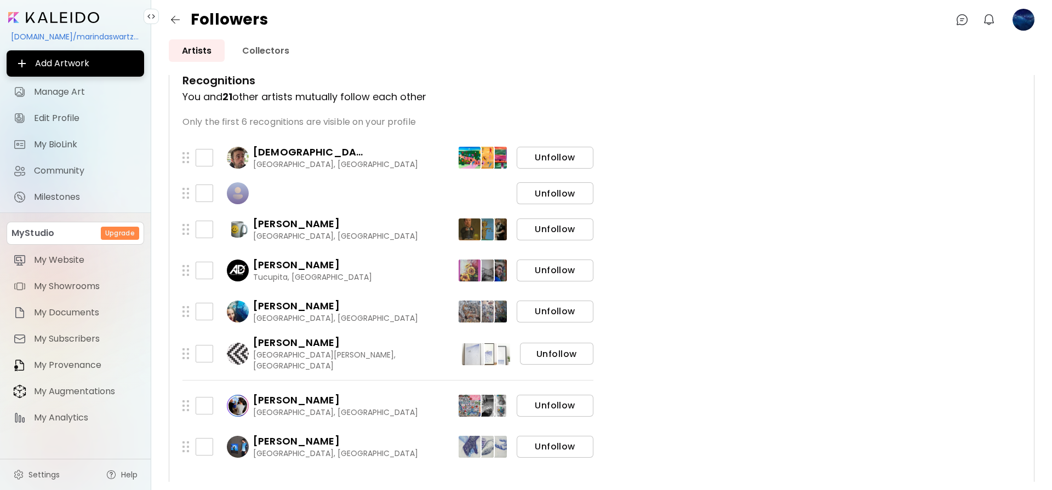
click at [548, 156] on span "Unfollow" at bounding box center [554, 158] width 59 height 12
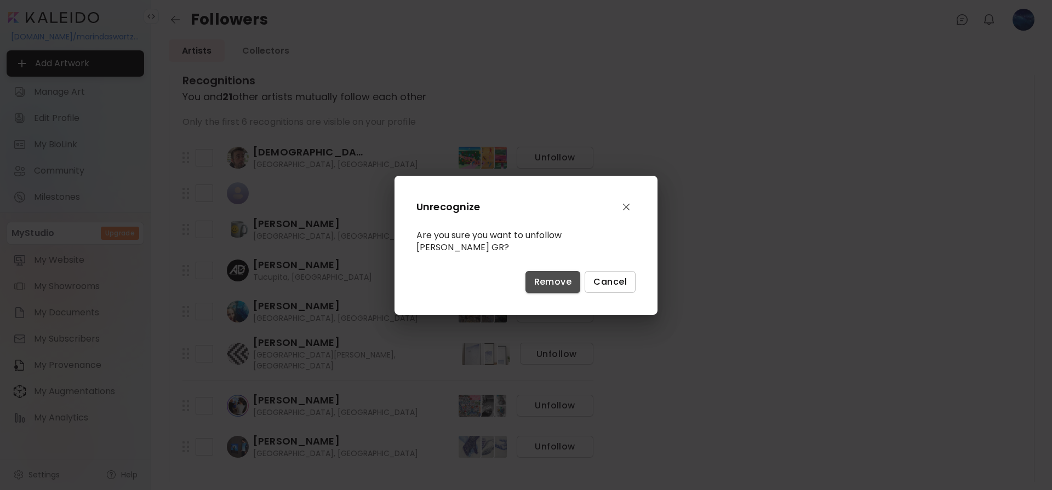
click at [541, 278] on span "Remove" at bounding box center [553, 282] width 38 height 12
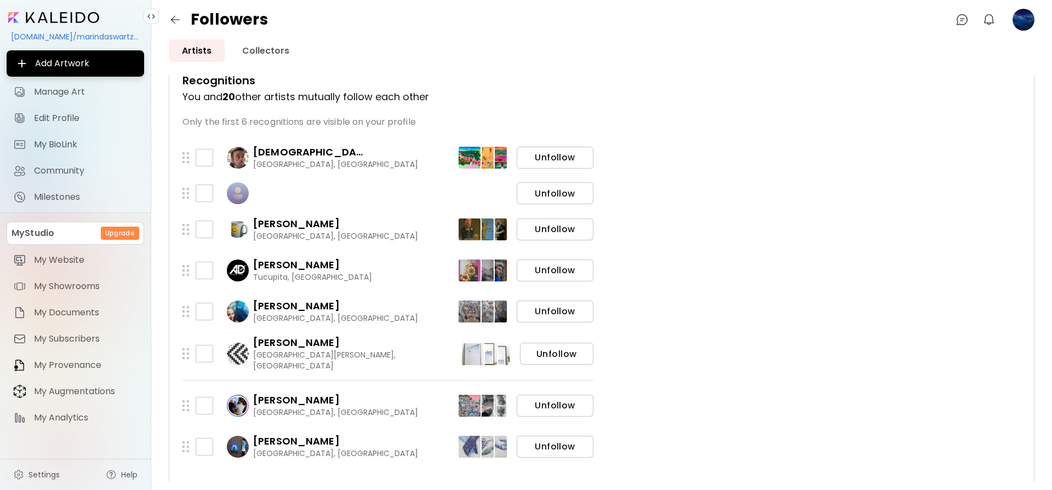
scroll to position [207, 0]
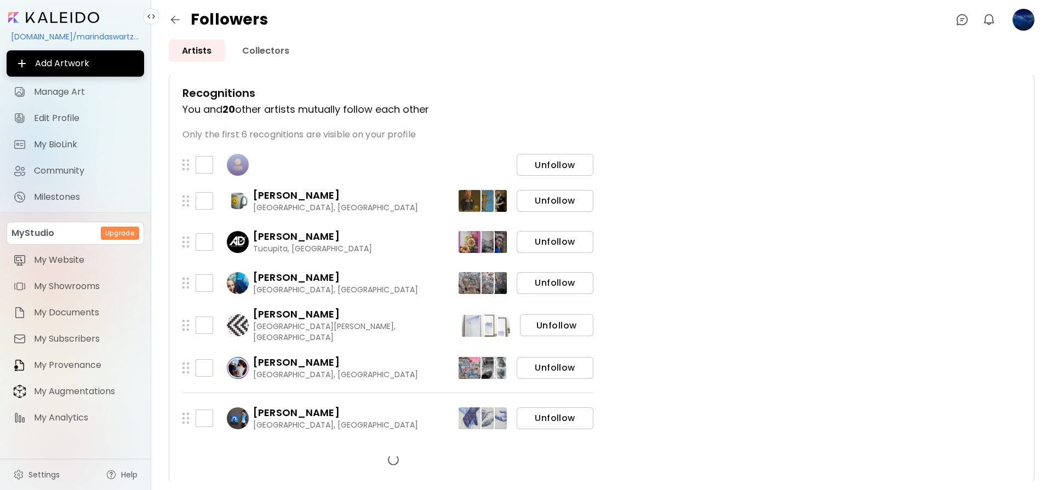
click at [558, 160] on span "Unfollow" at bounding box center [554, 165] width 59 height 12
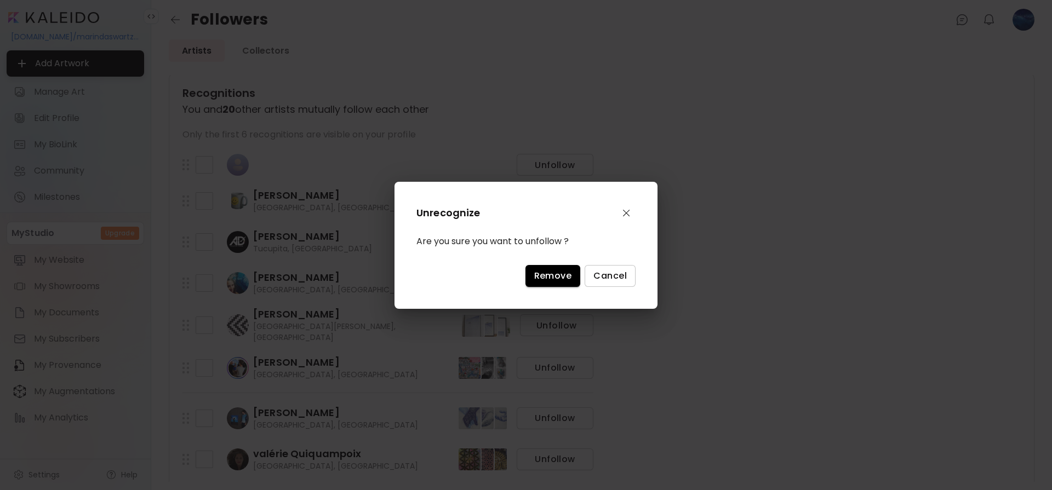
click at [546, 278] on span "Remove" at bounding box center [553, 276] width 38 height 12
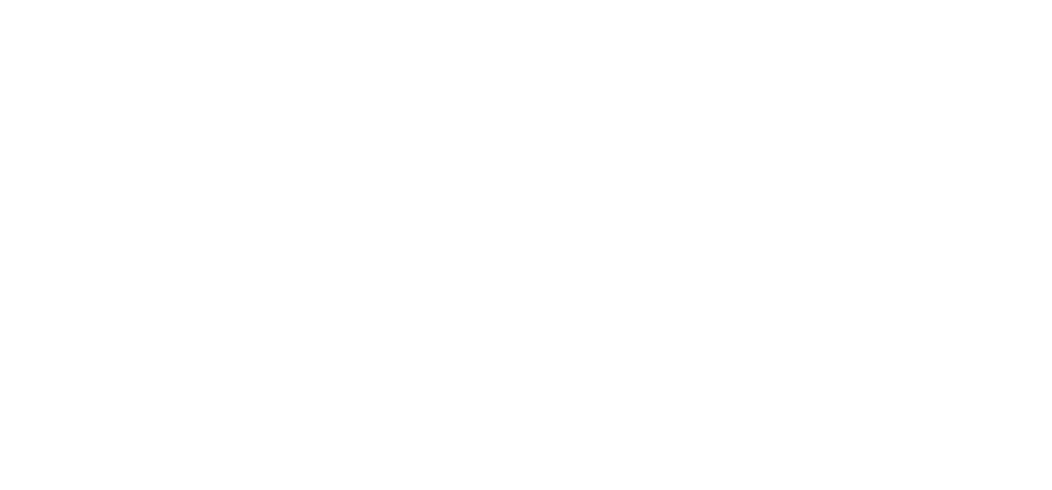
click at [554, 0] on html at bounding box center [526, 0] width 1052 height 0
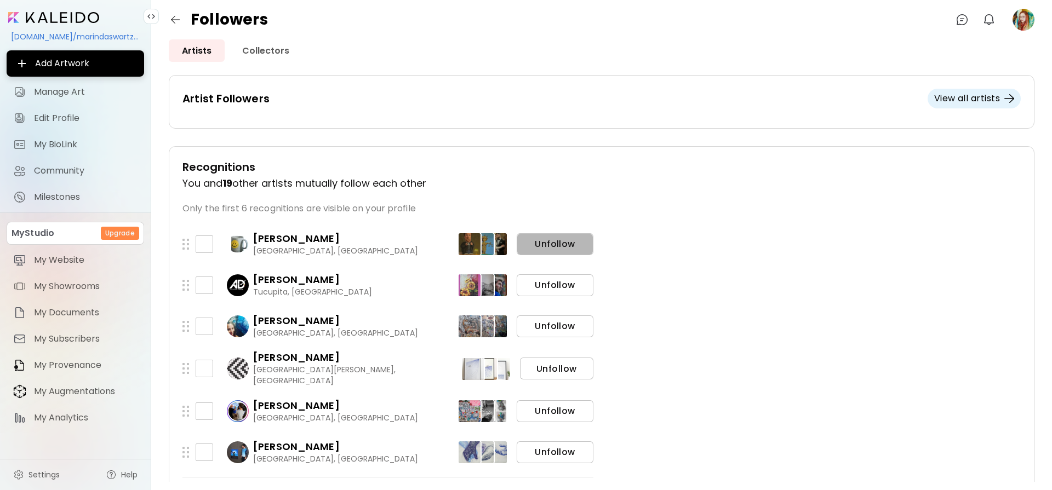
click at [562, 248] on span "Unfollow" at bounding box center [554, 244] width 59 height 12
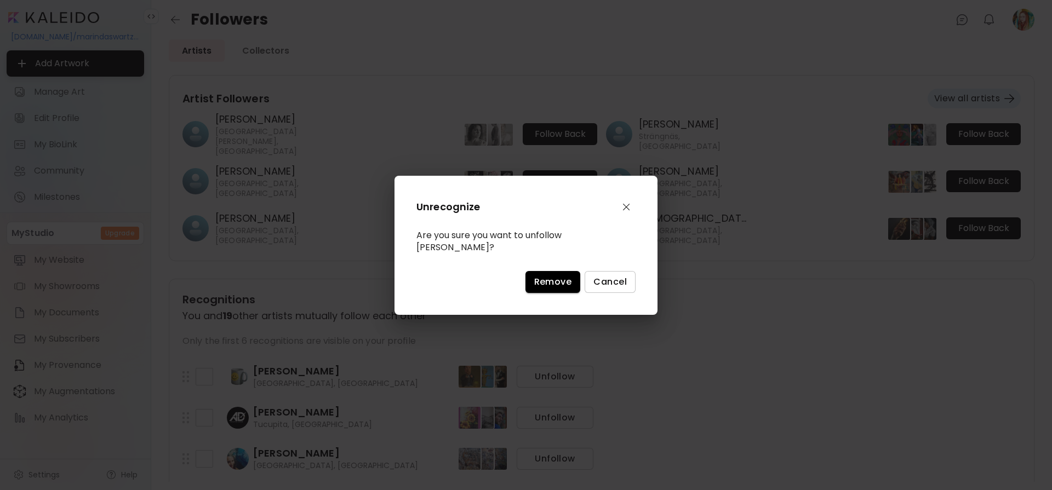
click at [556, 276] on span "Remove" at bounding box center [553, 282] width 38 height 12
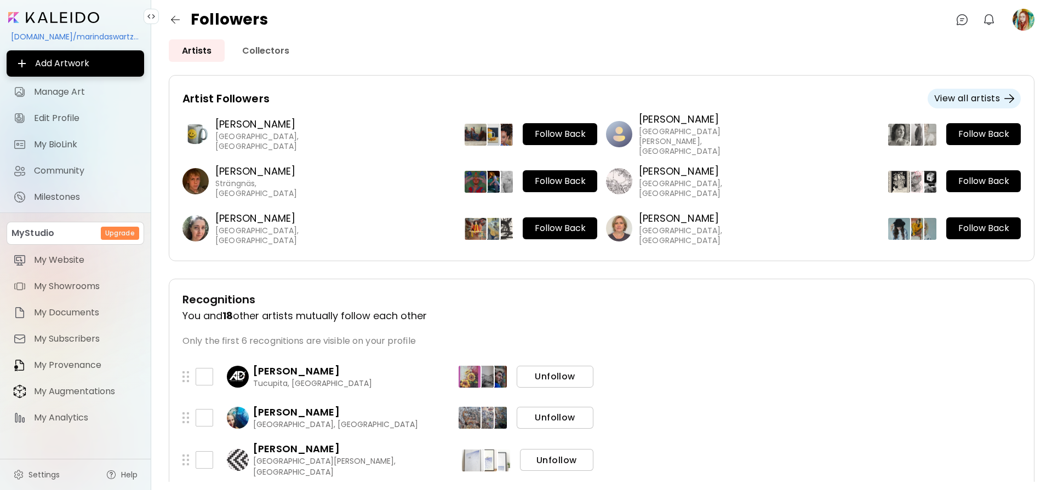
click at [566, 380] on span "Unfollow" at bounding box center [554, 377] width 59 height 12
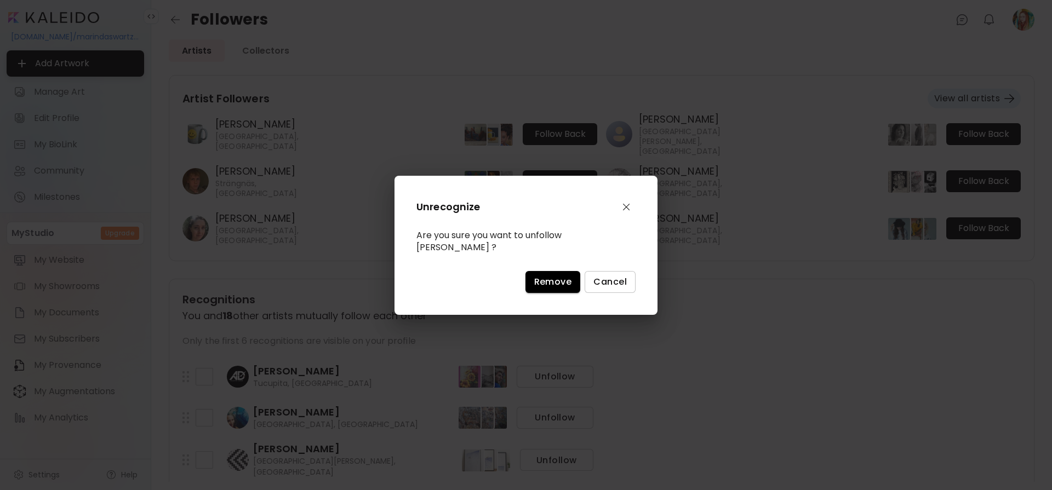
click at [549, 277] on span "Remove" at bounding box center [553, 282] width 38 height 12
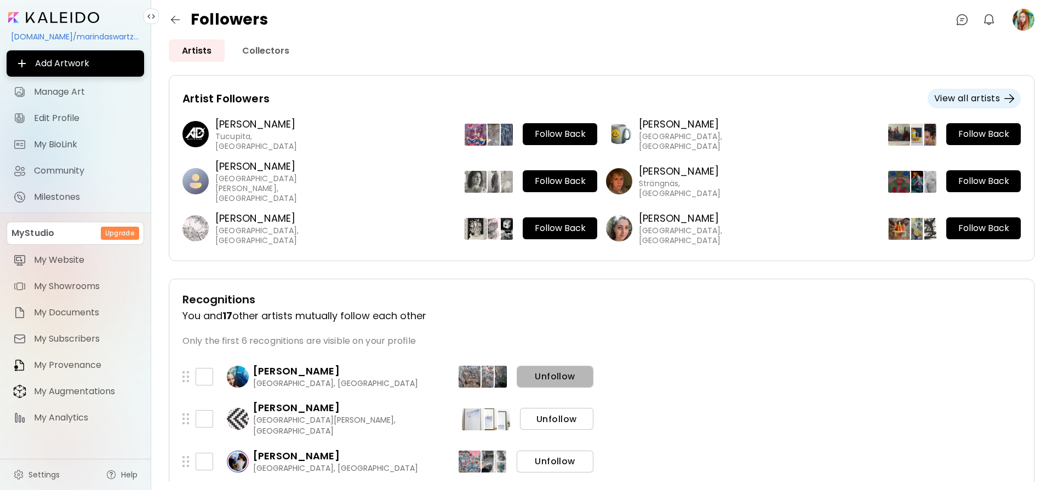
click at [553, 374] on span "Unfollow" at bounding box center [554, 377] width 59 height 12
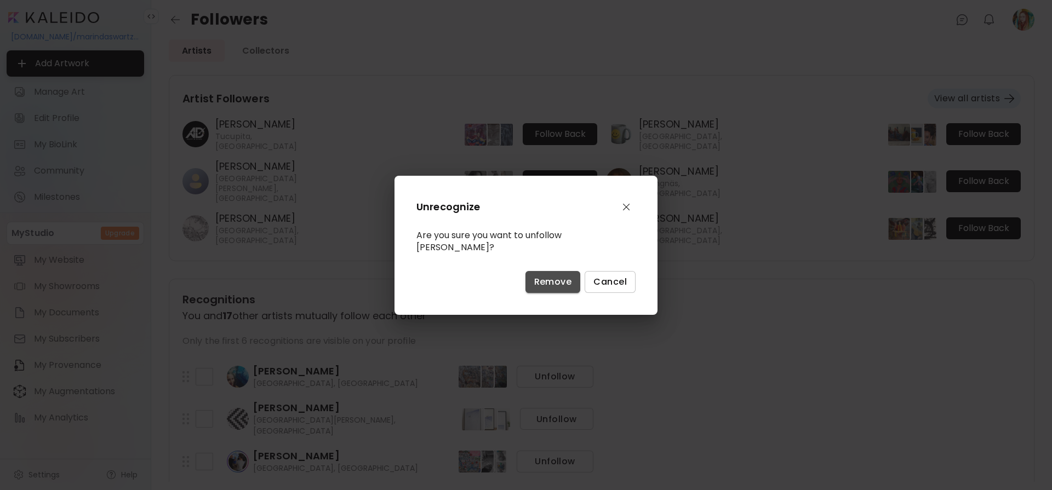
click at [549, 285] on span "Remove" at bounding box center [553, 282] width 38 height 12
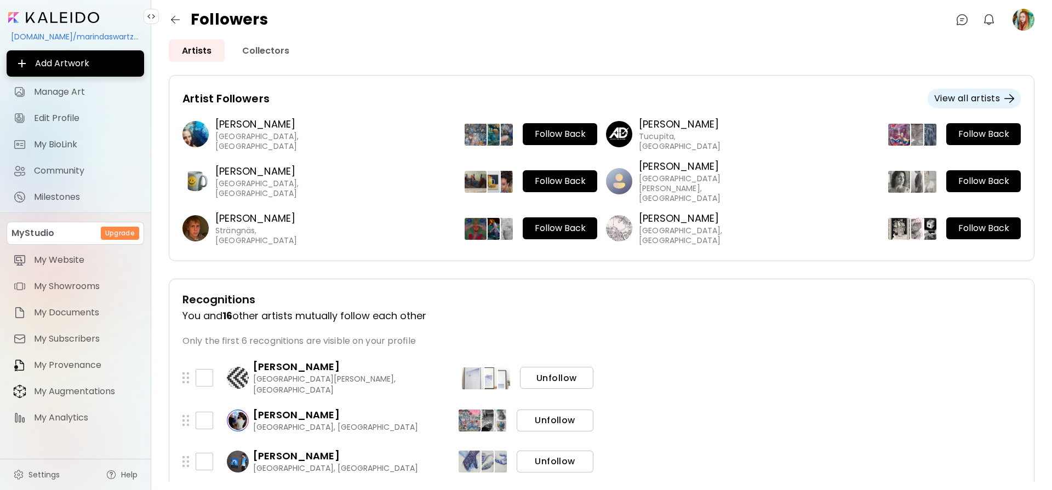
click at [558, 375] on span "Unfollow" at bounding box center [557, 378] width 56 height 12
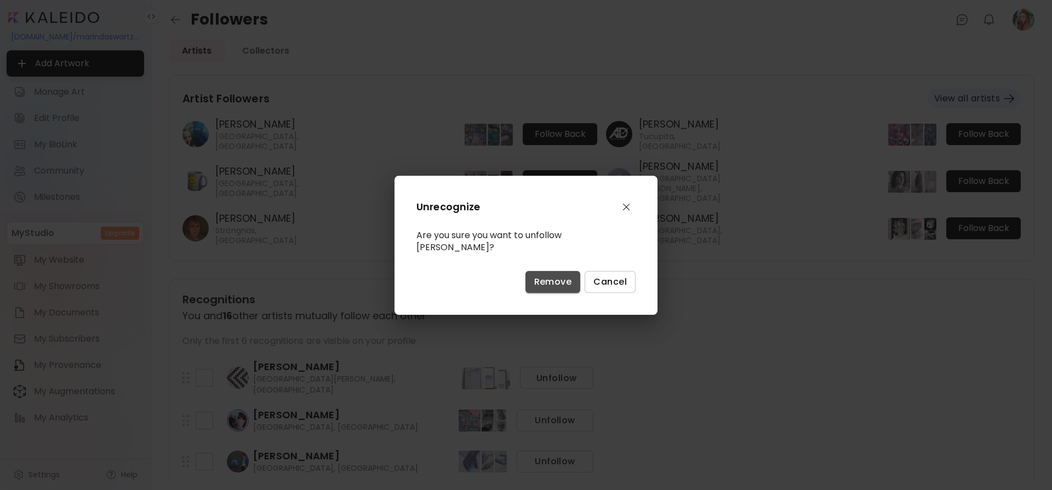
click at [551, 282] on span "Remove" at bounding box center [553, 282] width 38 height 12
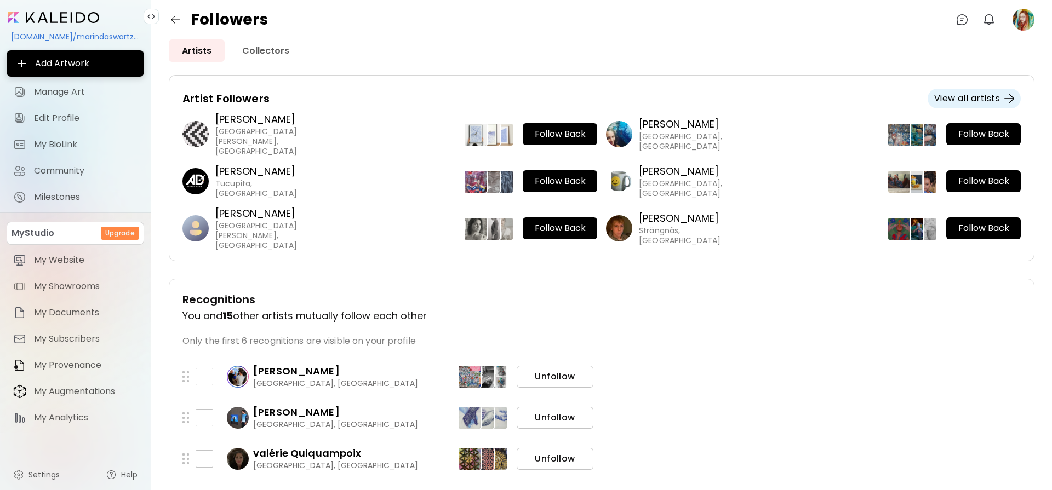
click at [557, 375] on span "Unfollow" at bounding box center [554, 377] width 59 height 12
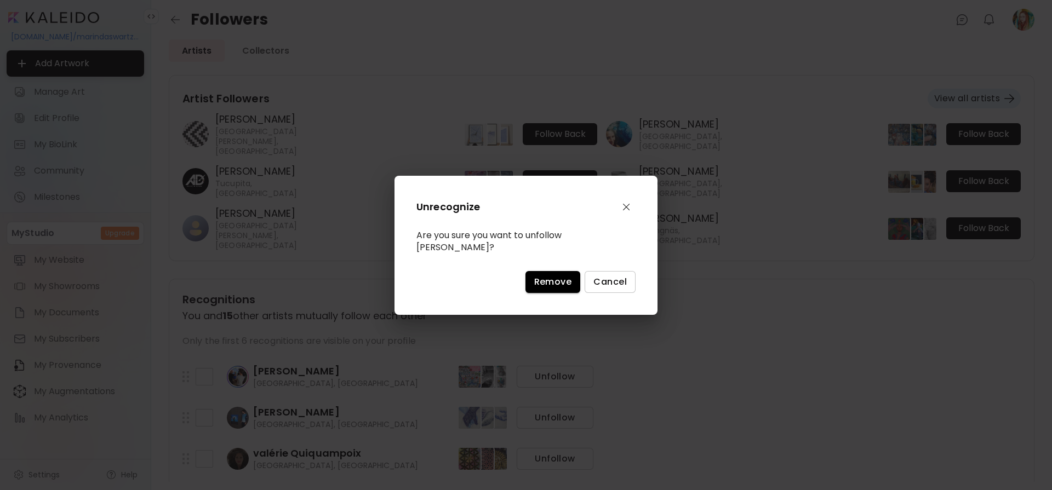
click at [554, 282] on span "Remove" at bounding box center [553, 282] width 38 height 12
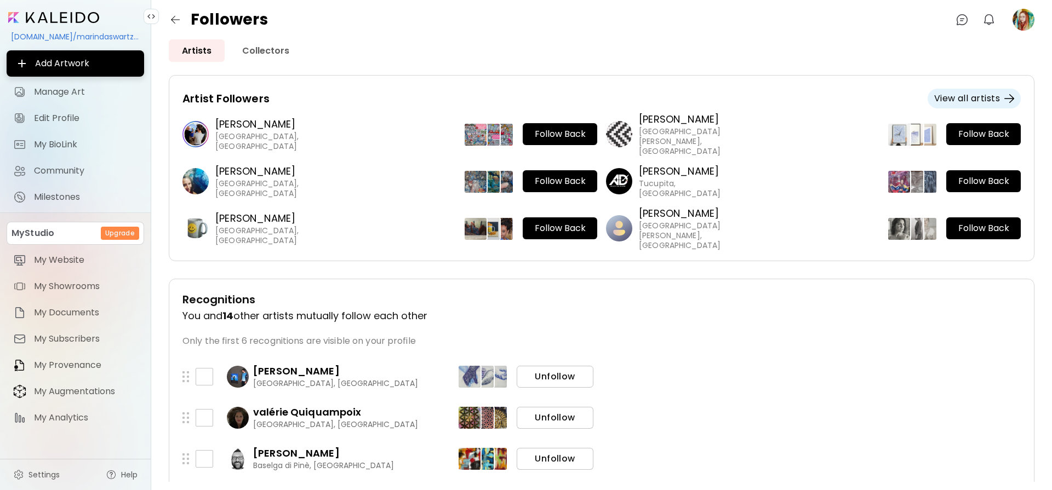
click at [559, 379] on span "Unfollow" at bounding box center [554, 377] width 59 height 12
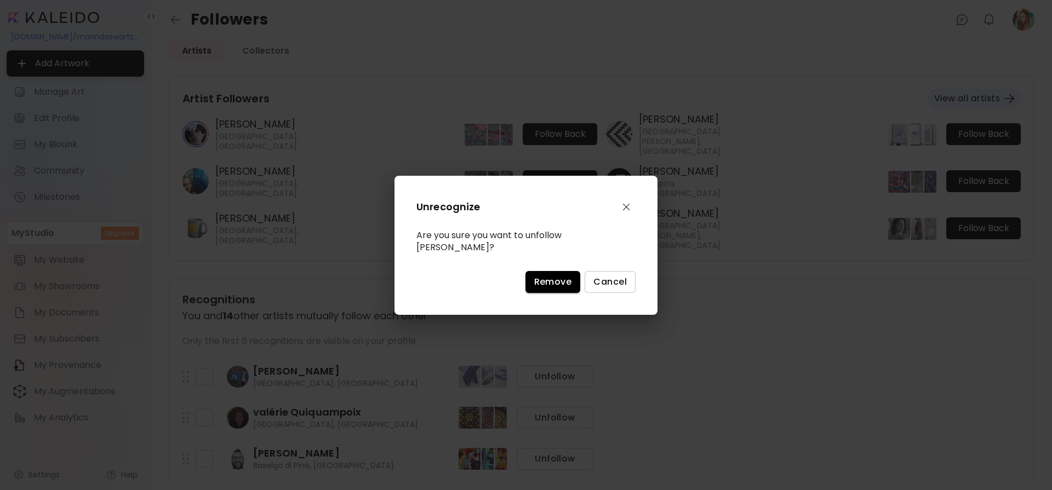
click at [549, 277] on span "Remove" at bounding box center [553, 282] width 38 height 12
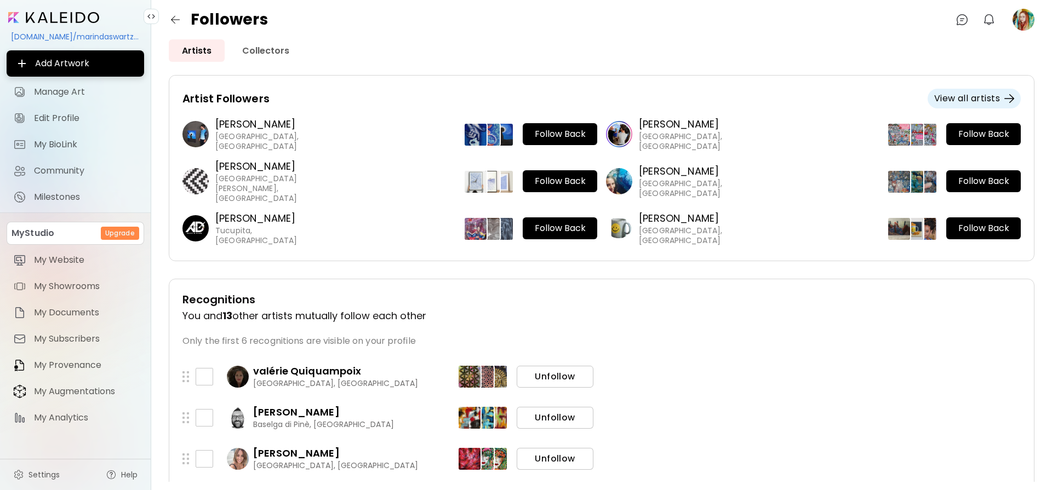
click at [566, 379] on span "Unfollow" at bounding box center [554, 377] width 59 height 12
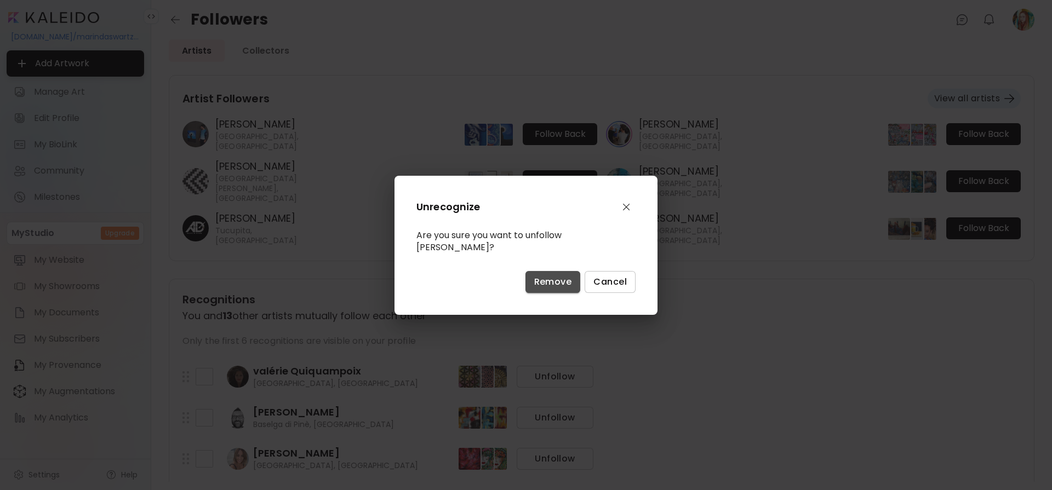
click at [546, 276] on span "Remove" at bounding box center [553, 282] width 38 height 12
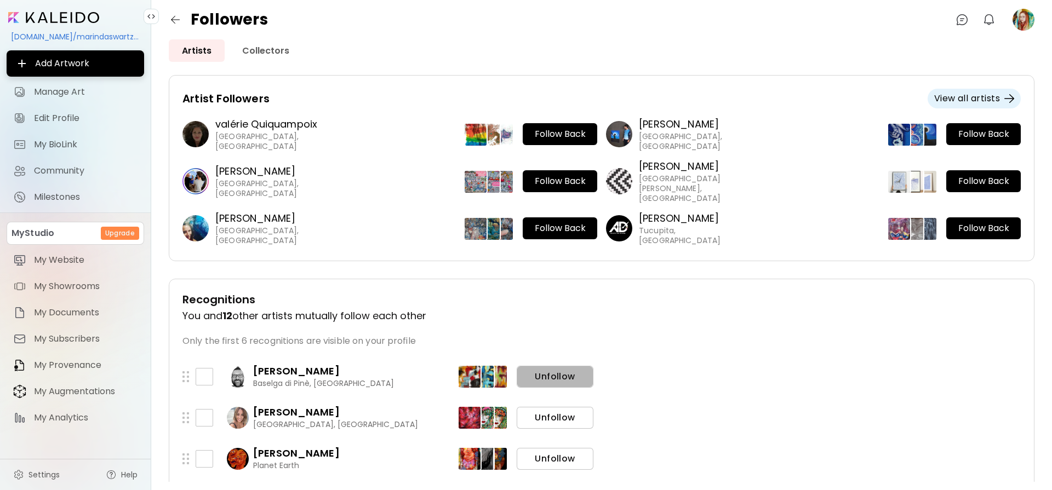
click at [553, 379] on span "Unfollow" at bounding box center [554, 377] width 59 height 12
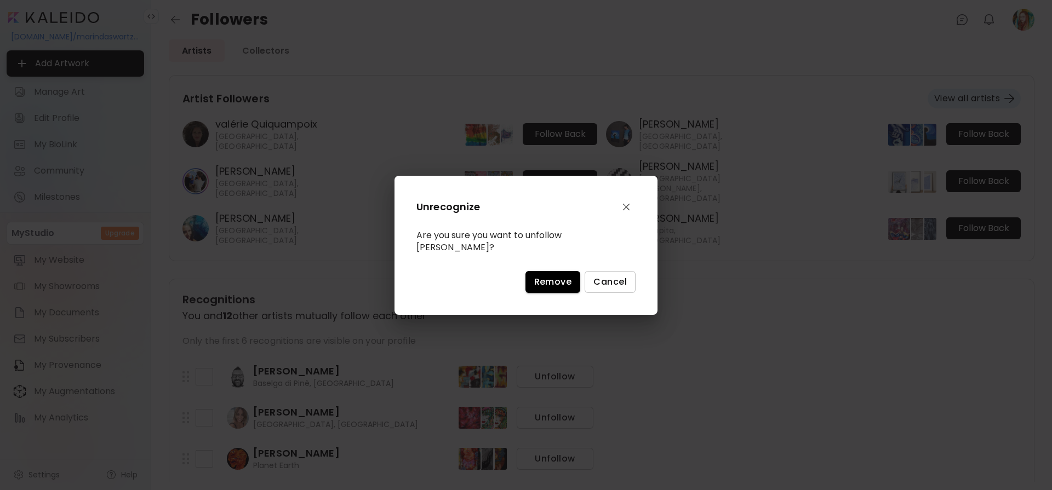
click at [548, 278] on span "Remove" at bounding box center [553, 282] width 38 height 12
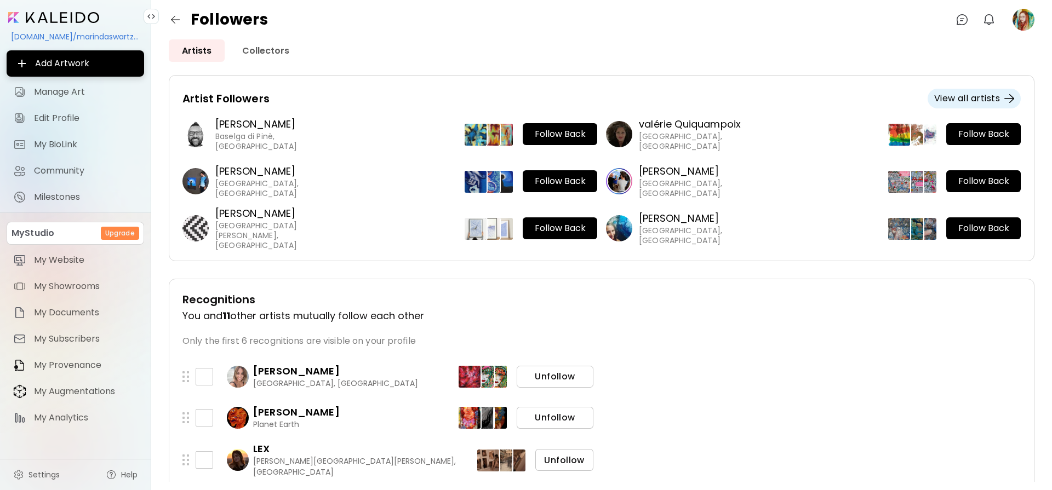
click at [553, 377] on span "Unfollow" at bounding box center [554, 377] width 59 height 12
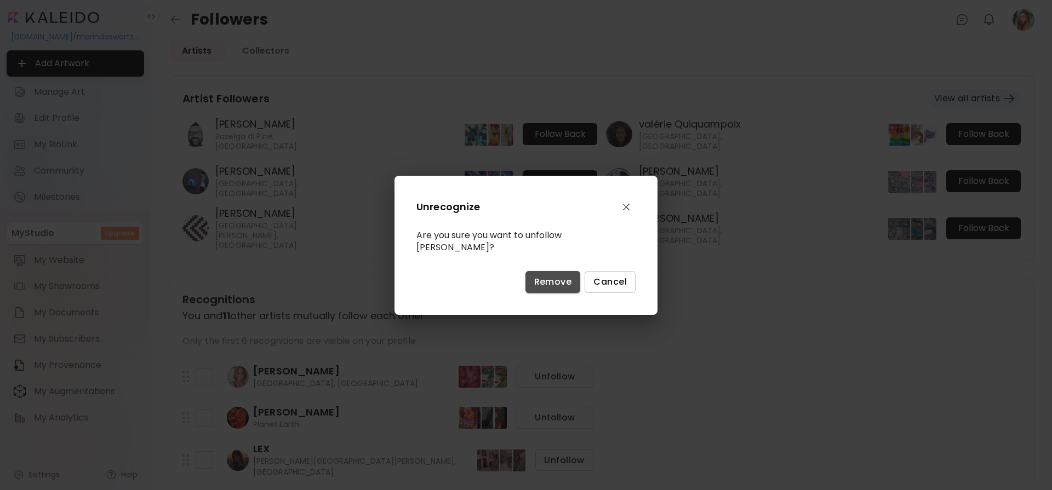
click at [552, 285] on span "Remove" at bounding box center [553, 282] width 38 height 12
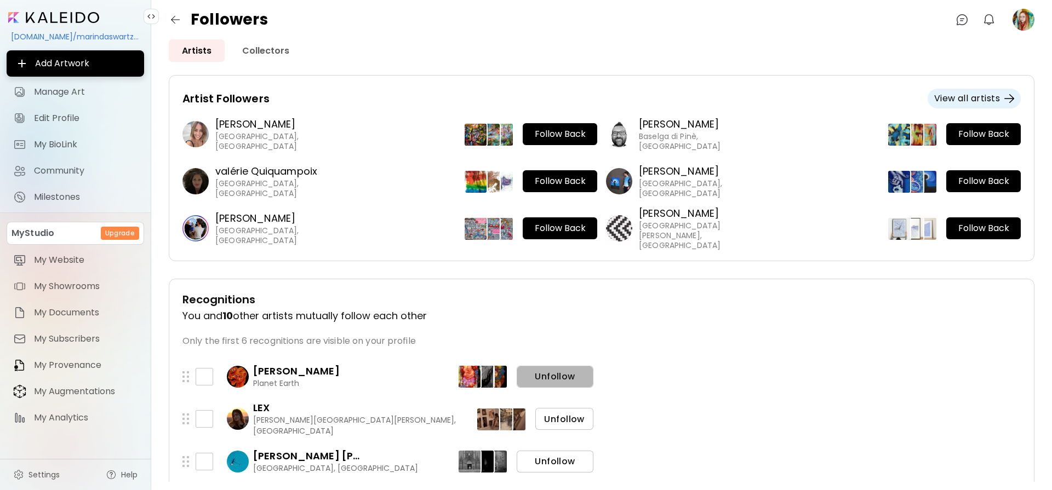
click at [557, 379] on span "Unfollow" at bounding box center [554, 377] width 59 height 12
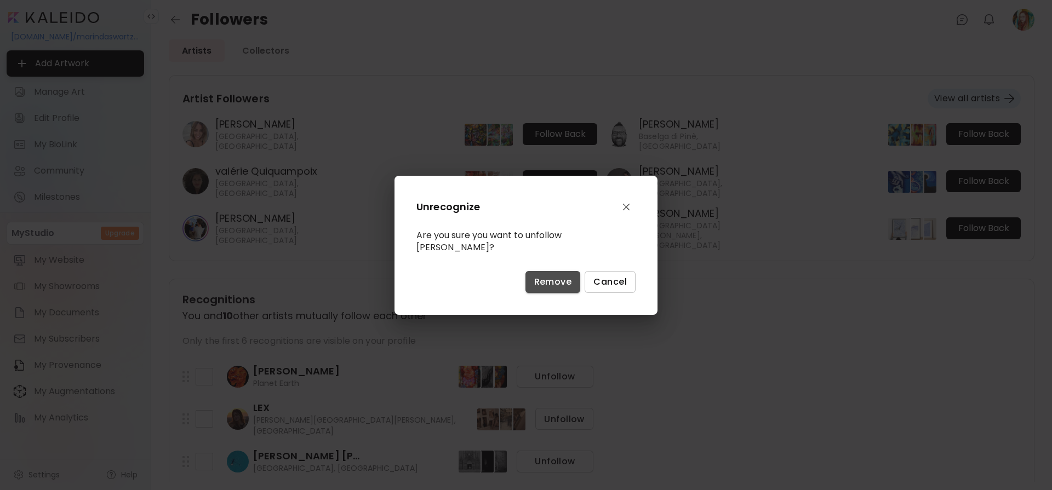
click at [547, 278] on span "Remove" at bounding box center [553, 282] width 38 height 12
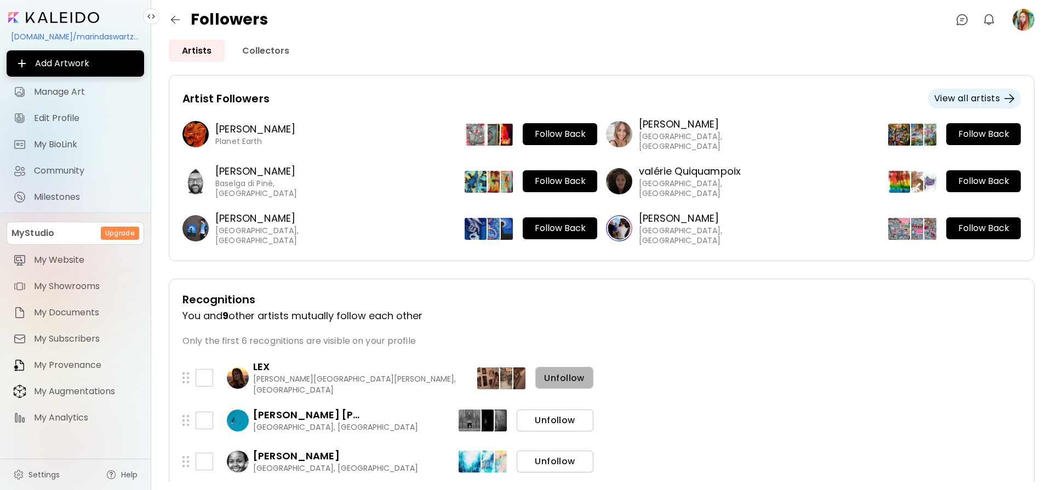
click at [555, 368] on button "Unfollow" at bounding box center [564, 378] width 58 height 22
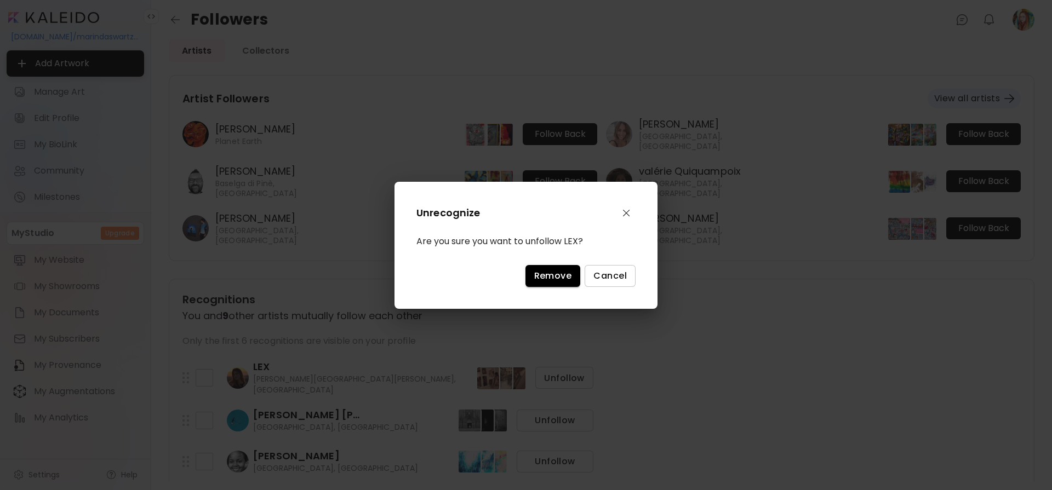
click at [548, 276] on span "Remove" at bounding box center [553, 276] width 38 height 12
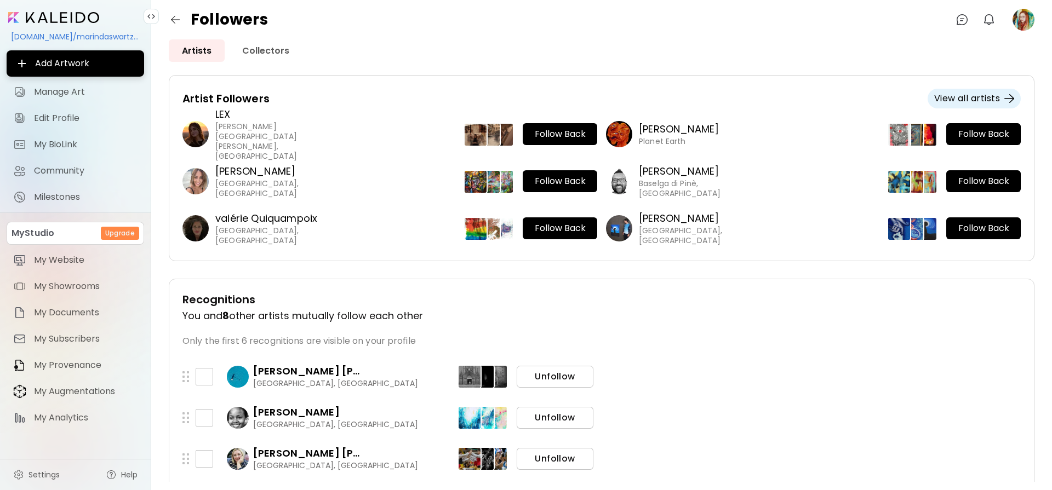
click at [562, 381] on span "Unfollow" at bounding box center [554, 377] width 59 height 12
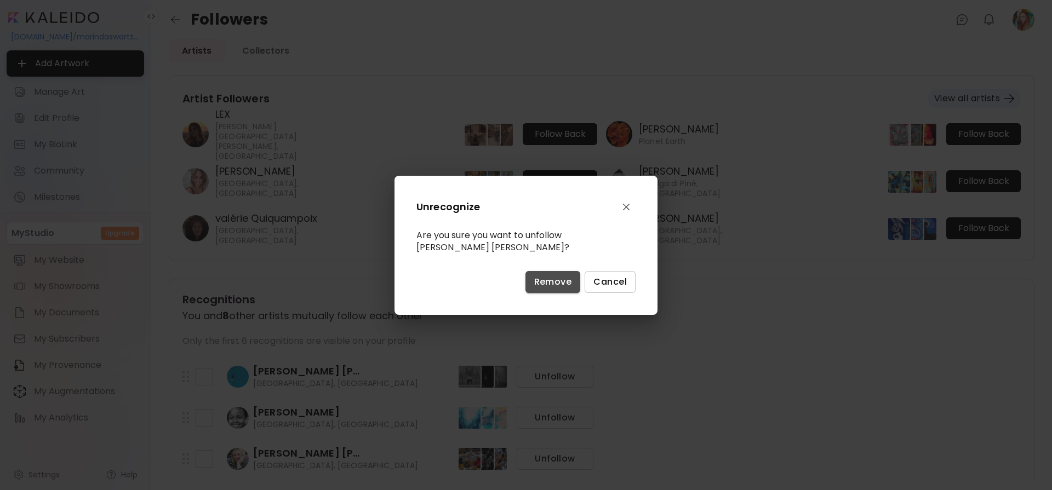
click at [548, 285] on span "Remove" at bounding box center [553, 282] width 38 height 12
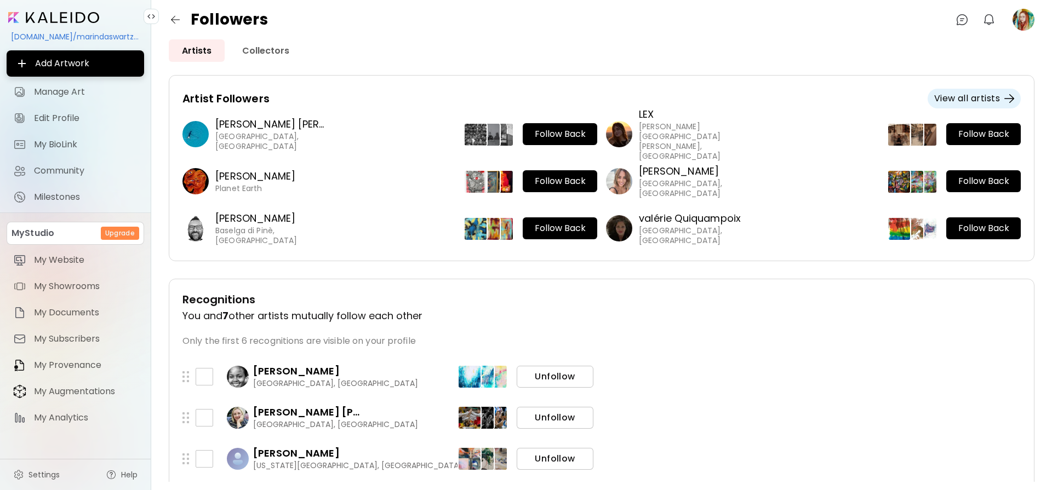
click at [555, 378] on span "Unfollow" at bounding box center [554, 377] width 59 height 12
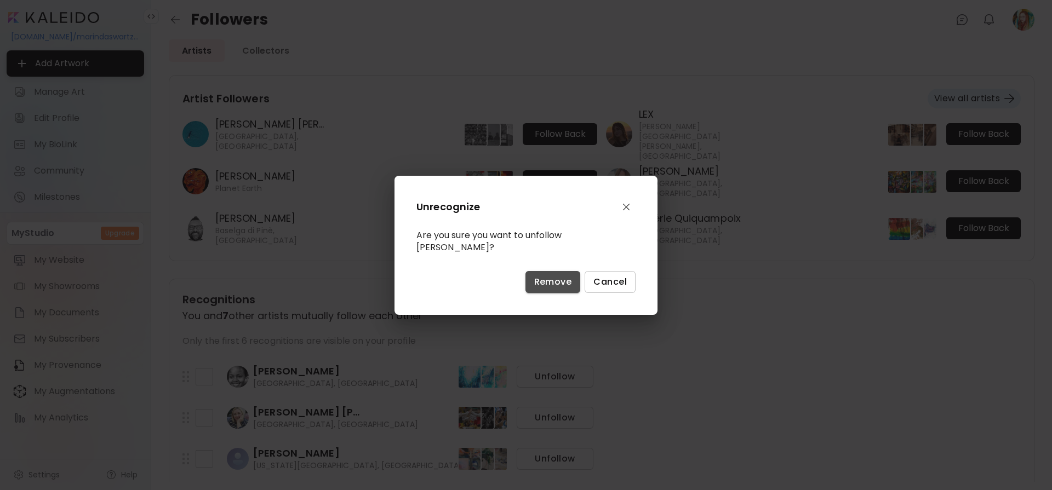
click at [554, 283] on span "Remove" at bounding box center [553, 282] width 38 height 12
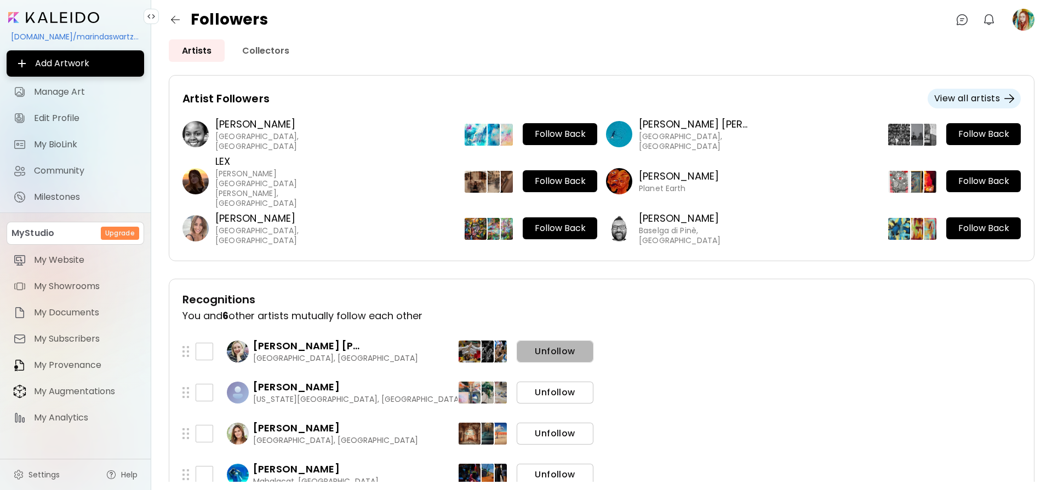
click at [557, 353] on span "Unfollow" at bounding box center [554, 352] width 59 height 12
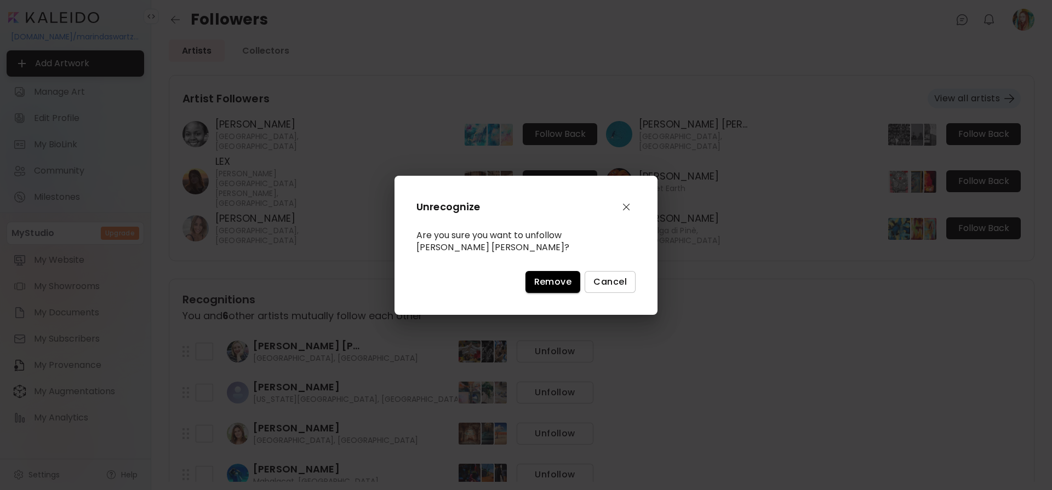
click at [548, 284] on span "Remove" at bounding box center [553, 282] width 38 height 12
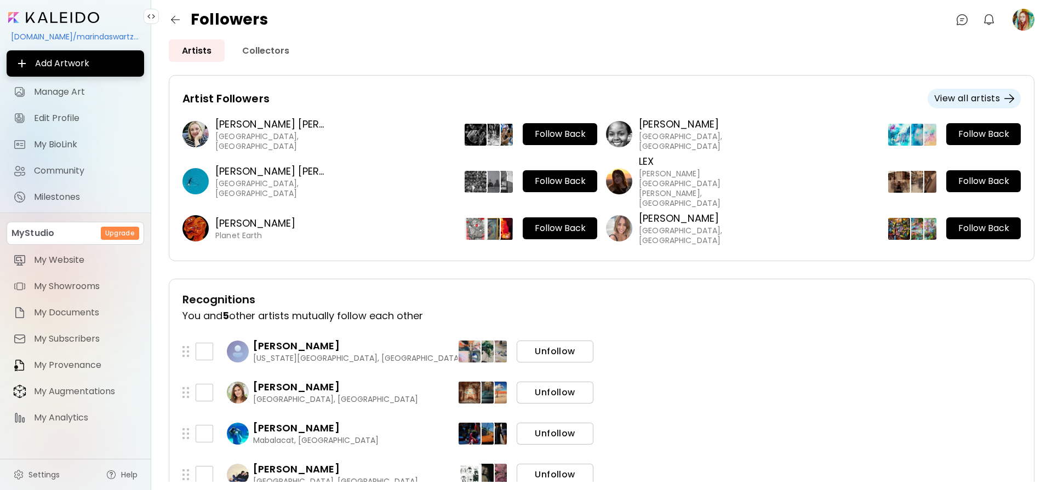
click at [554, 351] on span "Unfollow" at bounding box center [554, 352] width 59 height 12
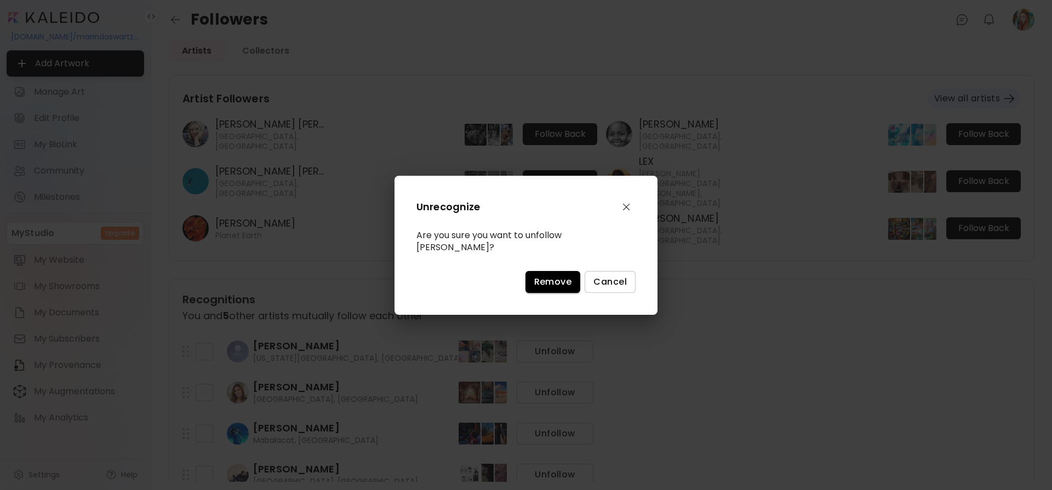
click at [549, 278] on span "Remove" at bounding box center [553, 282] width 38 height 12
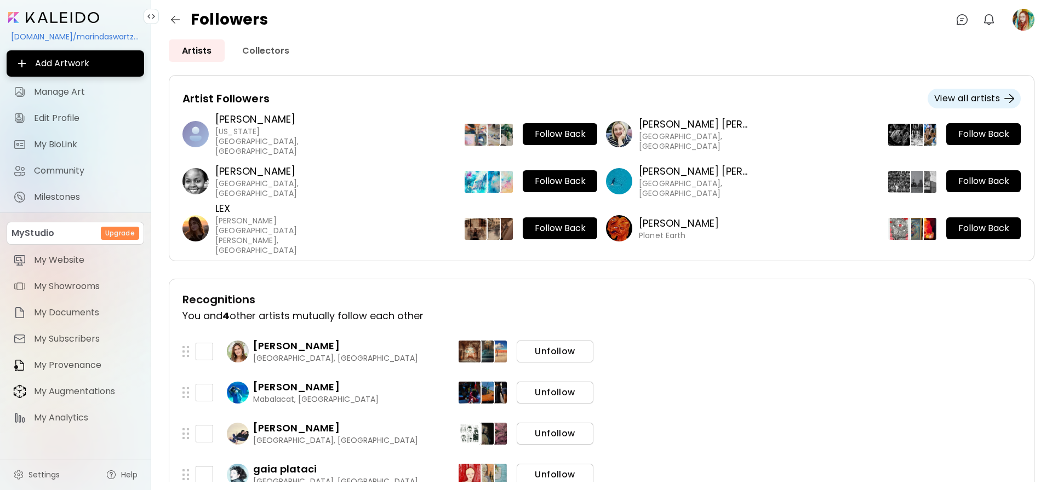
click at [558, 348] on span "Unfollow" at bounding box center [554, 352] width 59 height 12
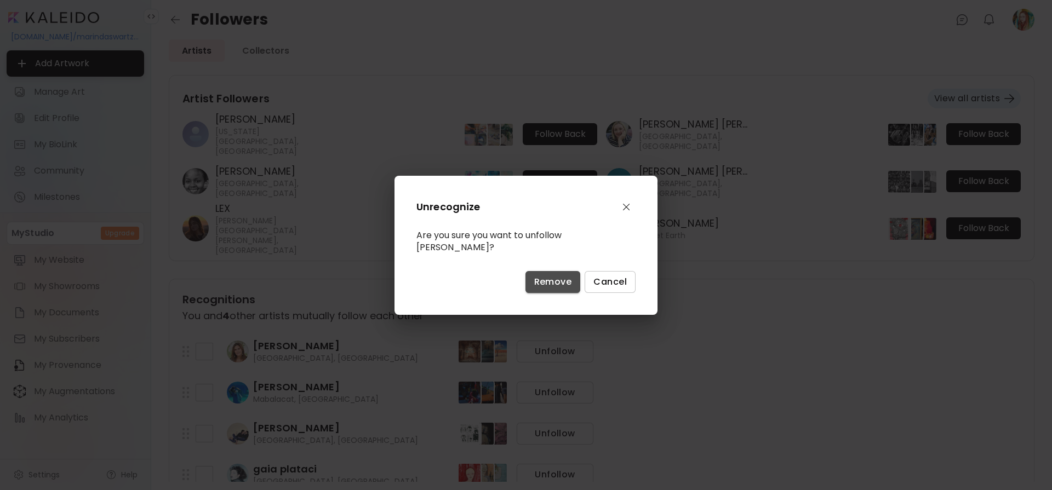
click at [551, 279] on span "Remove" at bounding box center [553, 282] width 38 height 12
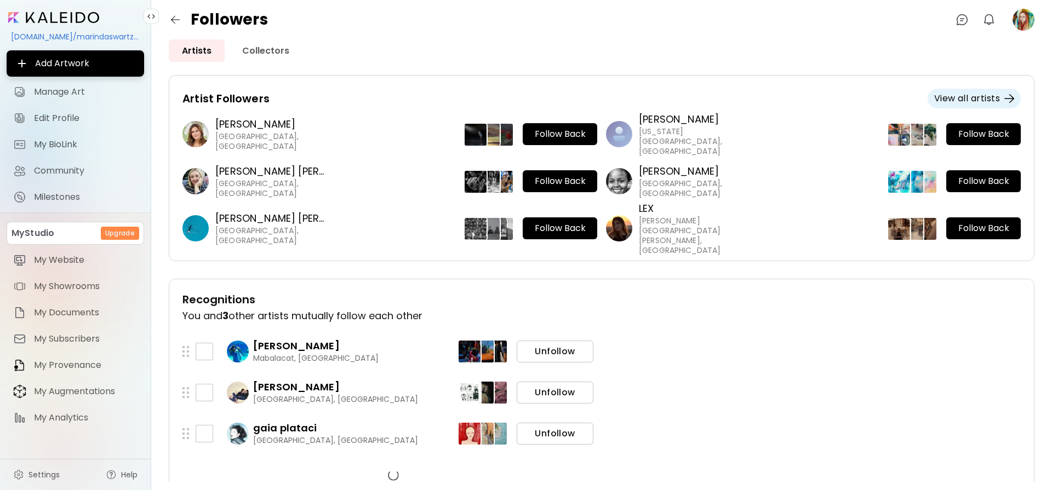
click at [554, 353] on span "Unfollow" at bounding box center [554, 352] width 59 height 12
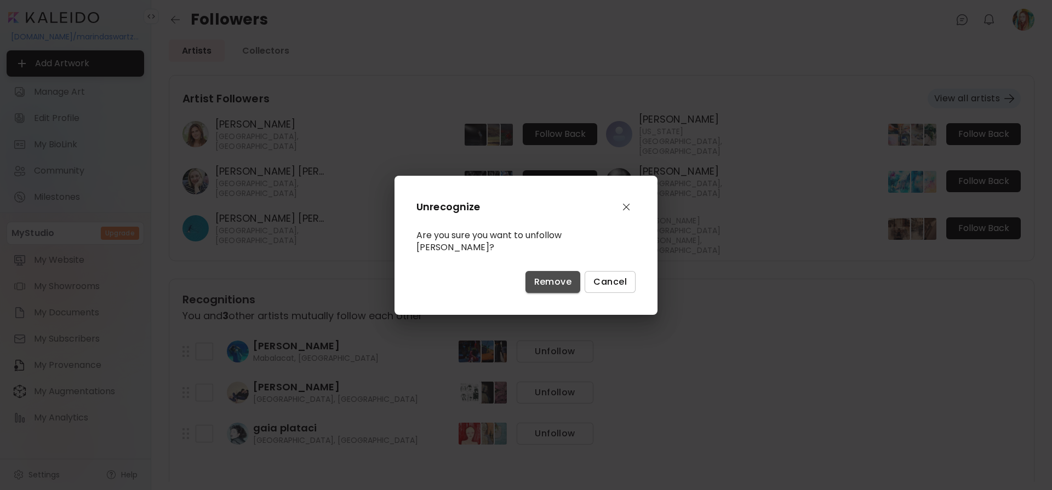
click at [550, 280] on span "Remove" at bounding box center [553, 282] width 38 height 12
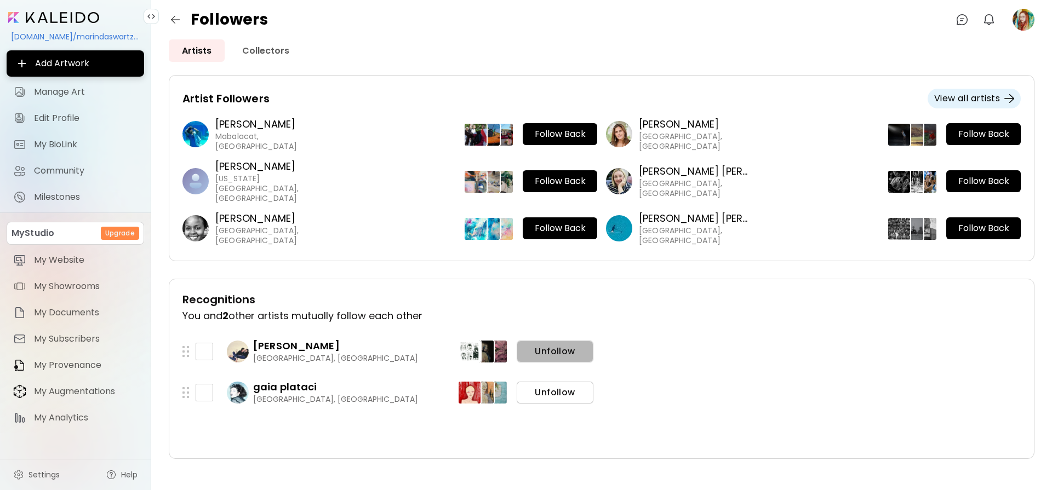
click at [550, 351] on span "Unfollow" at bounding box center [554, 352] width 59 height 12
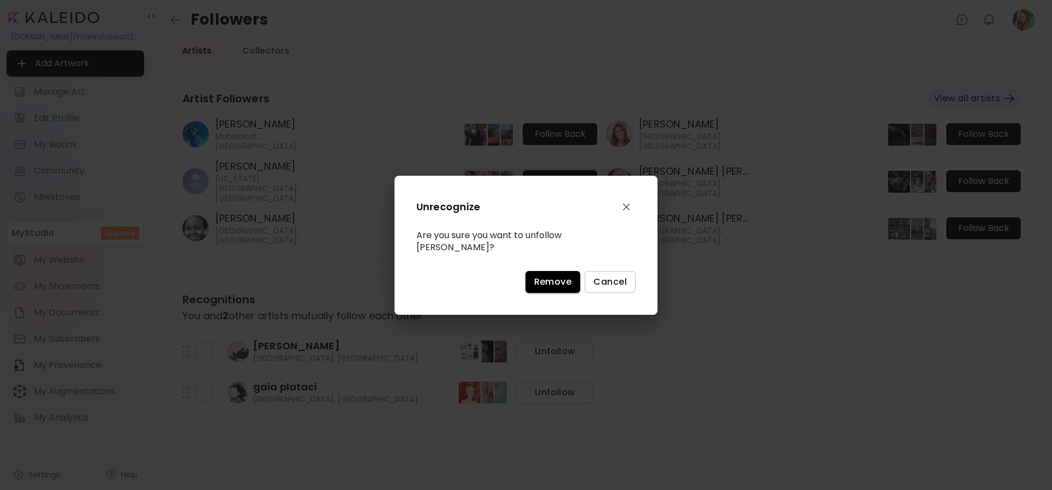
click at [548, 276] on span "Remove" at bounding box center [553, 282] width 38 height 12
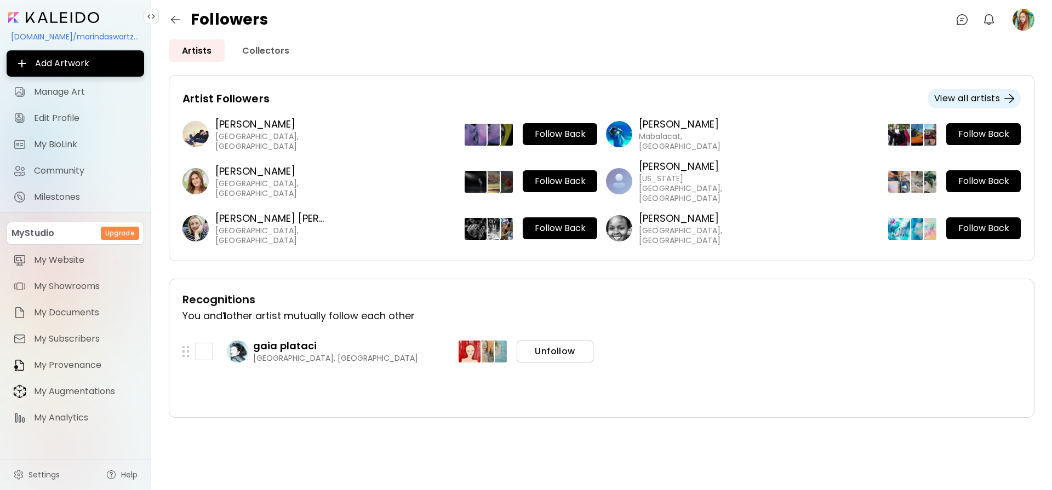
click at [549, 351] on span "Unfollow" at bounding box center [554, 352] width 59 height 12
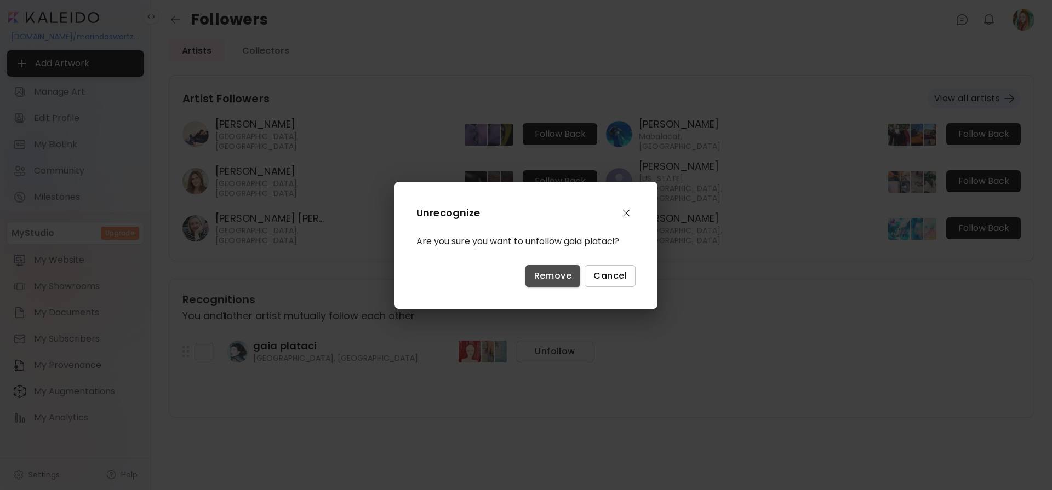
click at [552, 276] on span "Remove" at bounding box center [553, 276] width 38 height 12
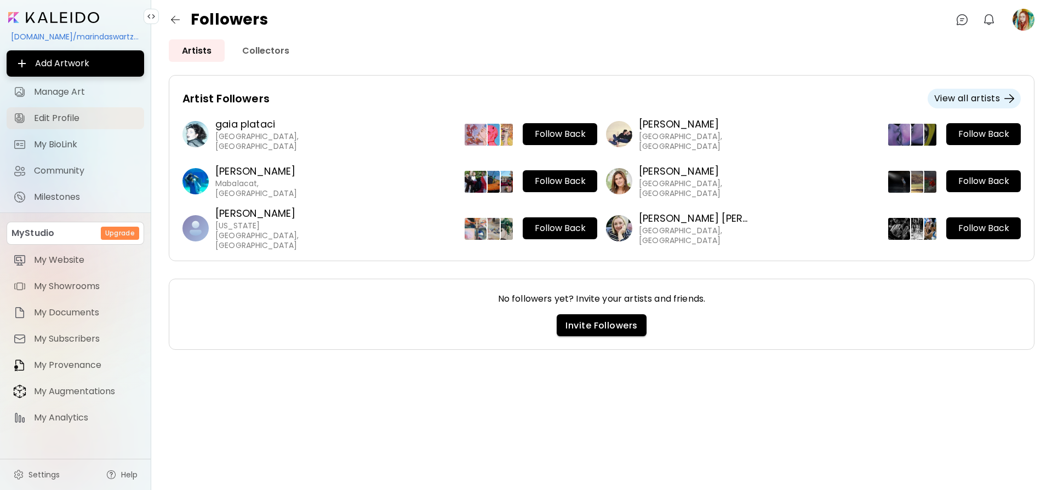
click at [37, 113] on span "Edit Profile" at bounding box center [86, 118] width 104 height 11
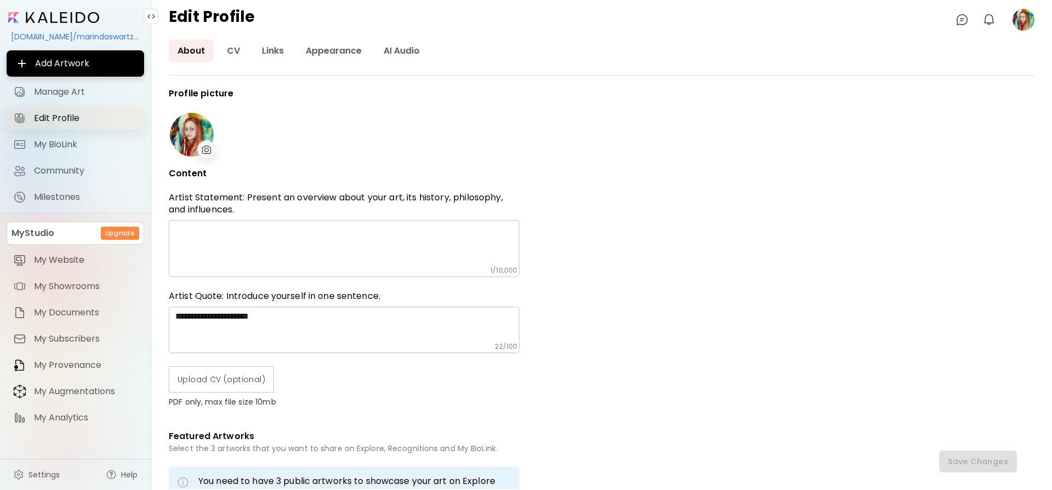
type input "**********"
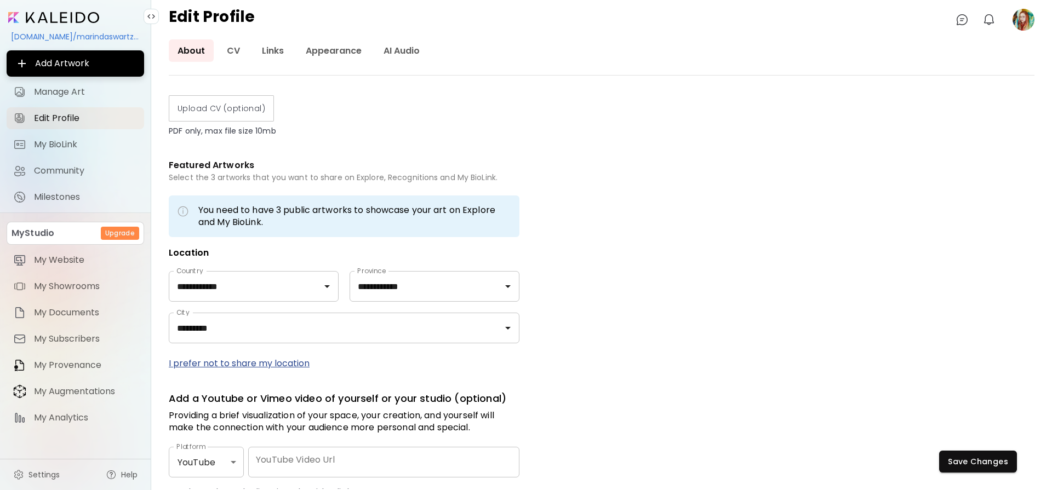
scroll to position [329, 0]
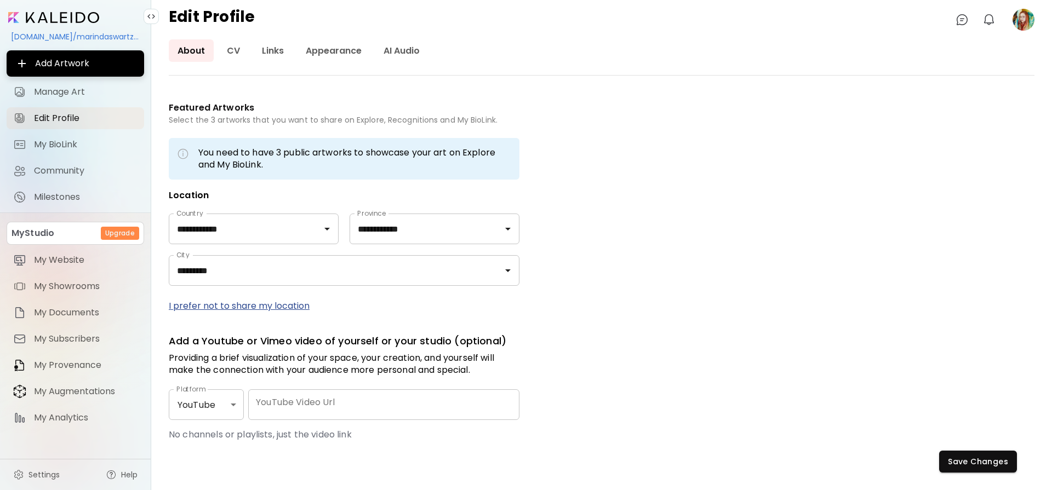
click at [225, 307] on p "I prefer not to share my location" at bounding box center [344, 306] width 351 height 14
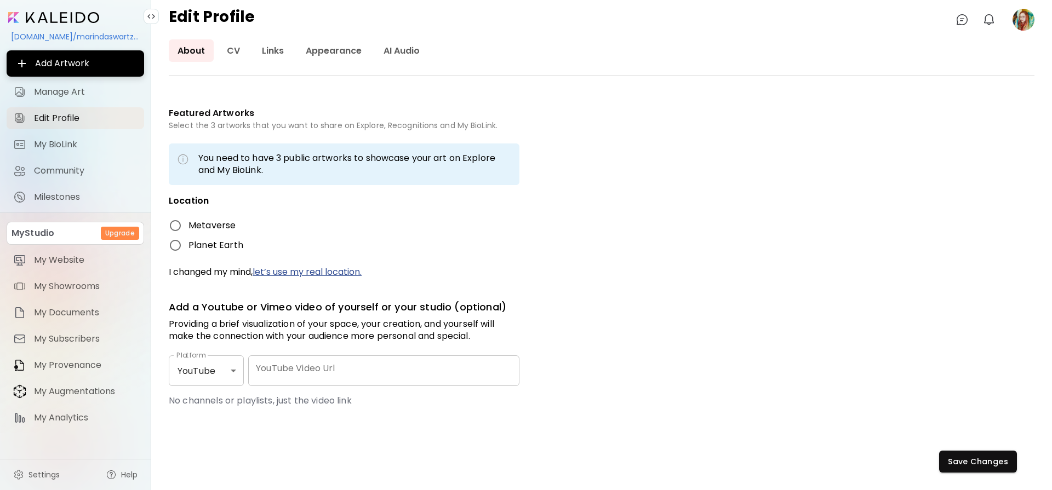
scroll to position [323, 0]
click at [962, 463] on span "Save Changes" at bounding box center [978, 462] width 60 height 12
click at [236, 52] on link "CV" at bounding box center [233, 50] width 31 height 22
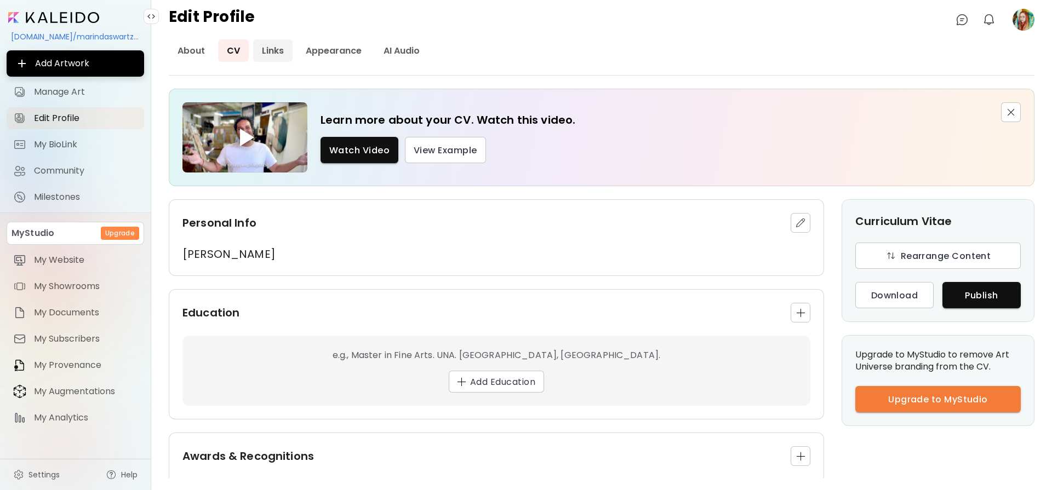
click at [271, 48] on link "Links" at bounding box center [272, 50] width 39 height 22
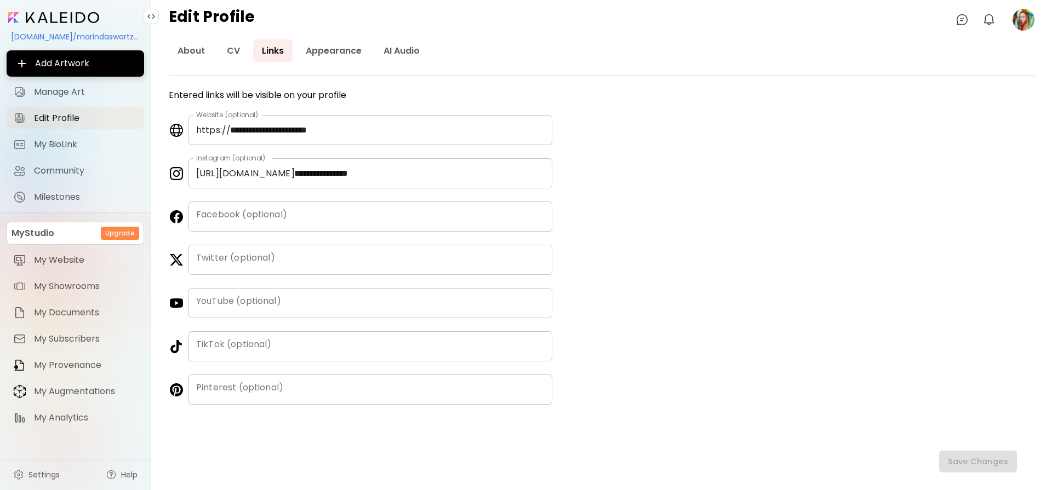
drag, startPoint x: 193, startPoint y: 128, endPoint x: 414, endPoint y: 139, distance: 221.0
click at [414, 139] on div "**********" at bounding box center [370, 130] width 364 height 30
drag, startPoint x: 196, startPoint y: 130, endPoint x: 376, endPoint y: 133, distance: 180.8
click at [380, 135] on div "**********" at bounding box center [370, 130] width 364 height 30
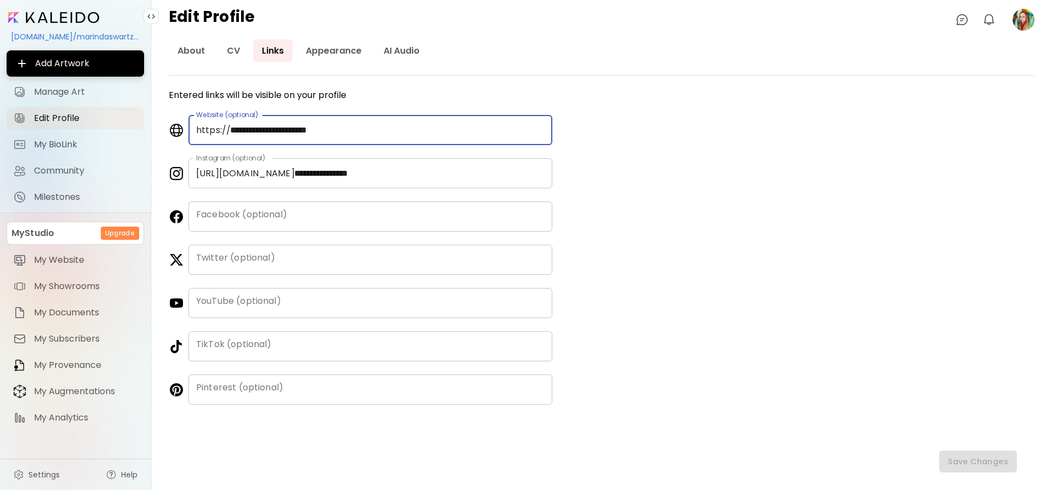
click at [343, 129] on input "**********" at bounding box center [387, 130] width 330 height 30
type input "*"
click at [385, 174] on input "**********" at bounding box center [419, 173] width 266 height 30
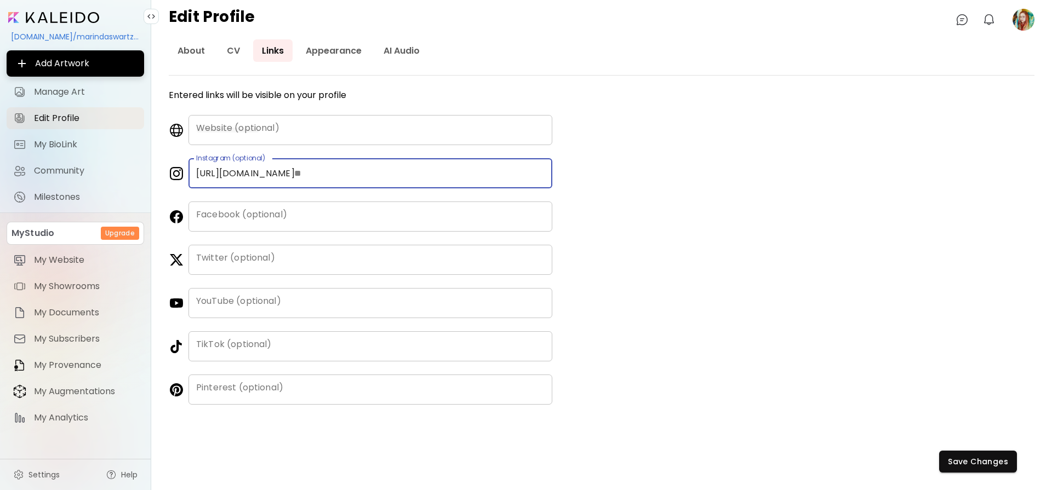
type input "*"
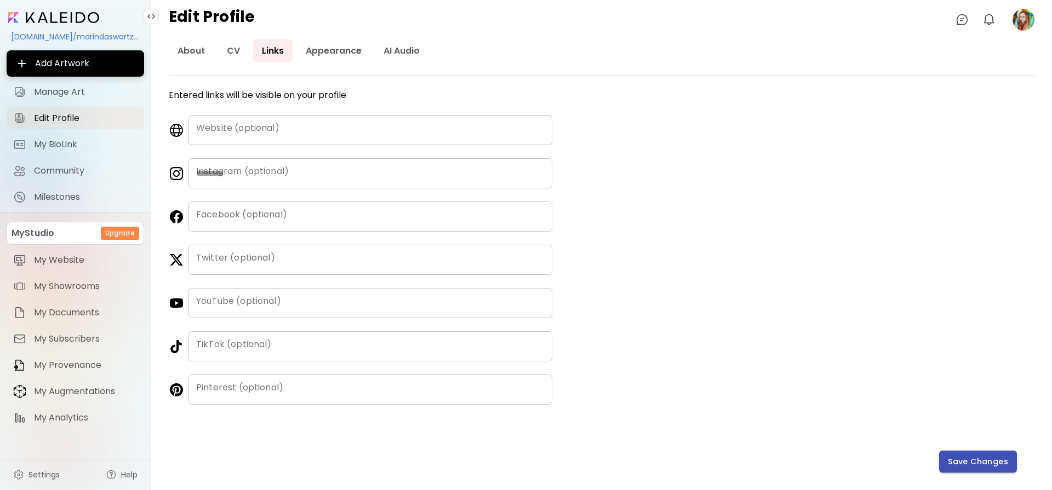
click at [969, 464] on span "Save Changes" at bounding box center [978, 462] width 60 height 12
click at [330, 48] on link "Appearance" at bounding box center [333, 50] width 73 height 22
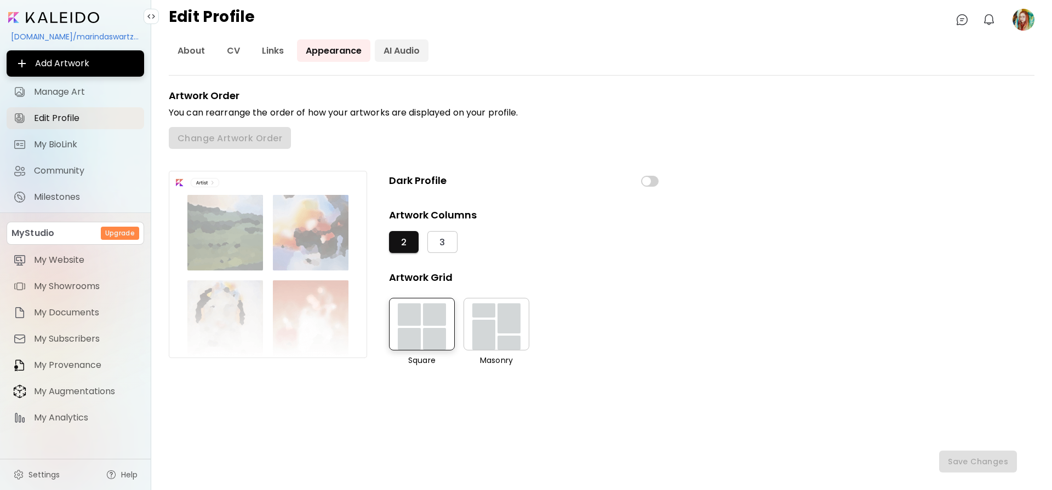
click at [395, 51] on link "AI Audio" at bounding box center [402, 50] width 54 height 22
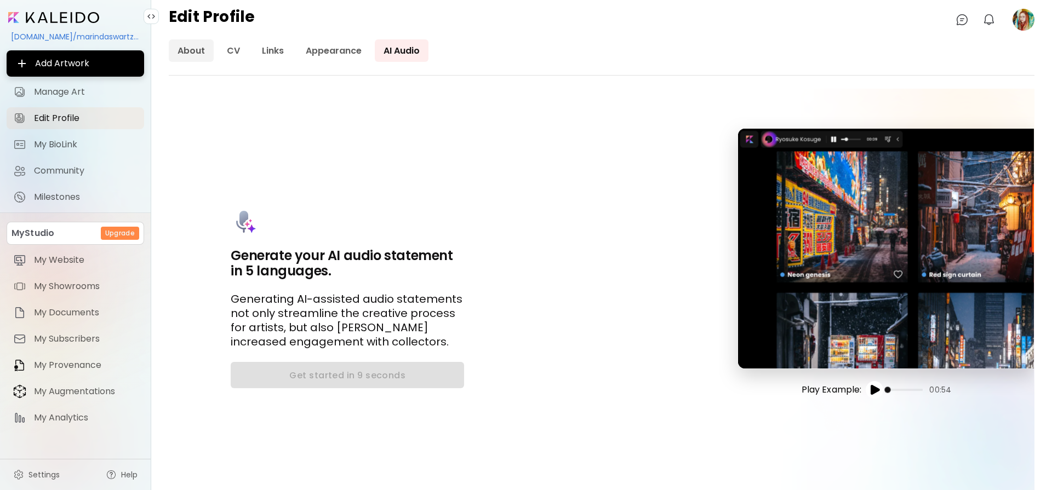
click at [187, 49] on link "About" at bounding box center [191, 50] width 45 height 22
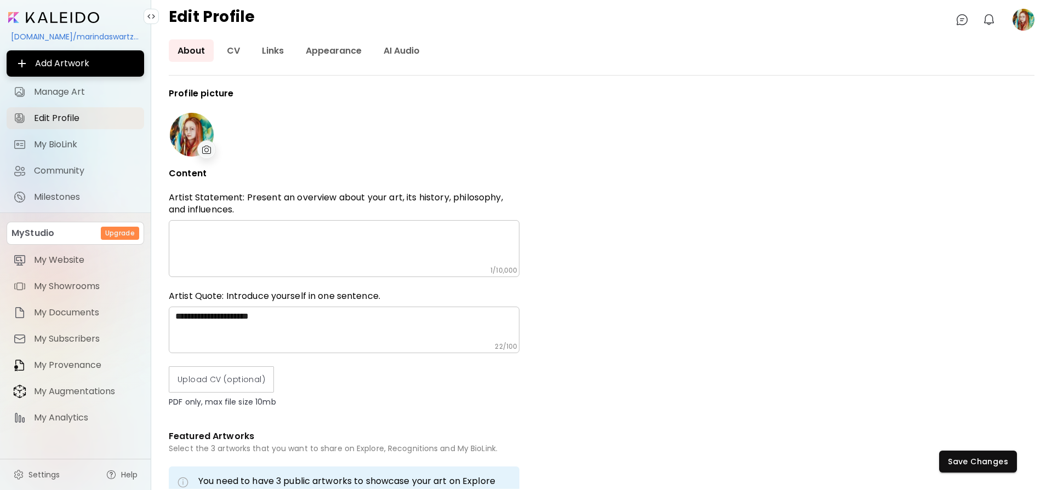
click at [181, 130] on div at bounding box center [192, 135] width 44 height 44
click at [181, 123] on div at bounding box center [192, 135] width 44 height 44
click at [181, 128] on div at bounding box center [192, 135] width 44 height 44
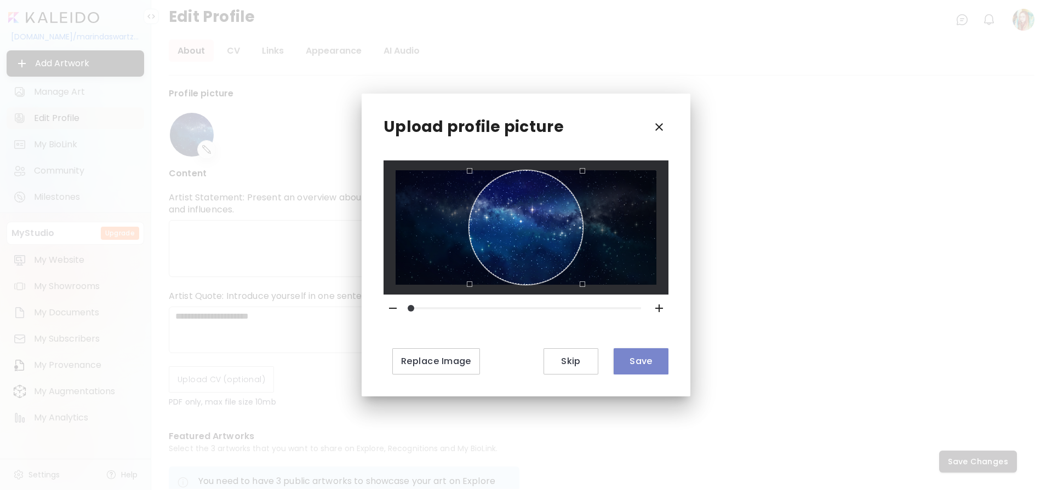
click at [639, 361] on span "Save" at bounding box center [640, 361] width 37 height 12
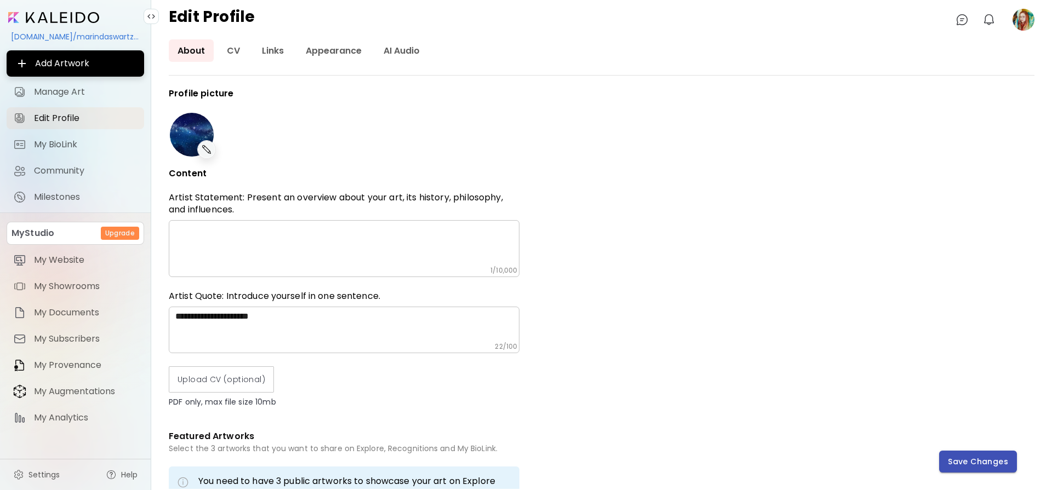
click at [987, 461] on span "Save Changes" at bounding box center [978, 462] width 60 height 12
click at [105, 37] on div "kaleido.art/marindaswartzart" at bounding box center [75, 36] width 137 height 19
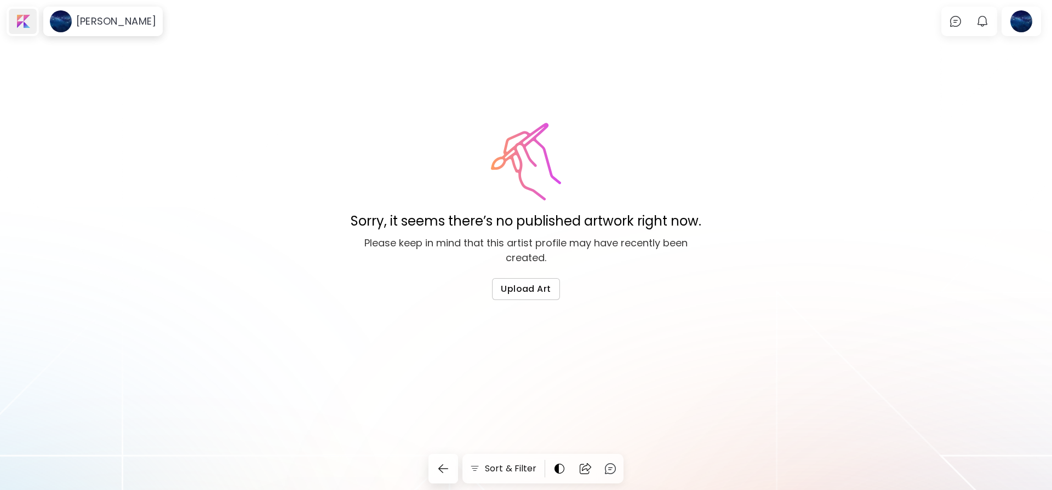
click at [15, 23] on div at bounding box center [23, 21] width 28 height 25
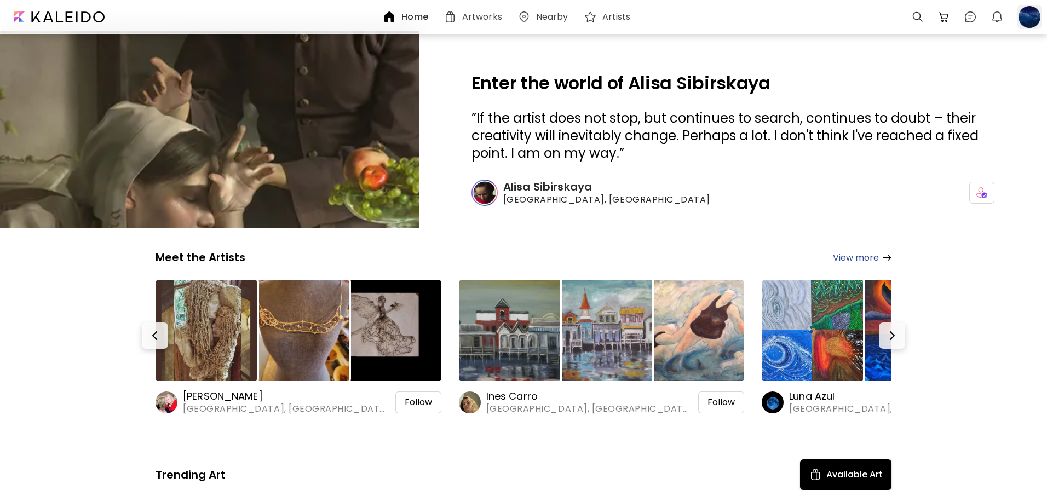
click at [1025, 17] on div at bounding box center [1030, 17] width 24 height 24
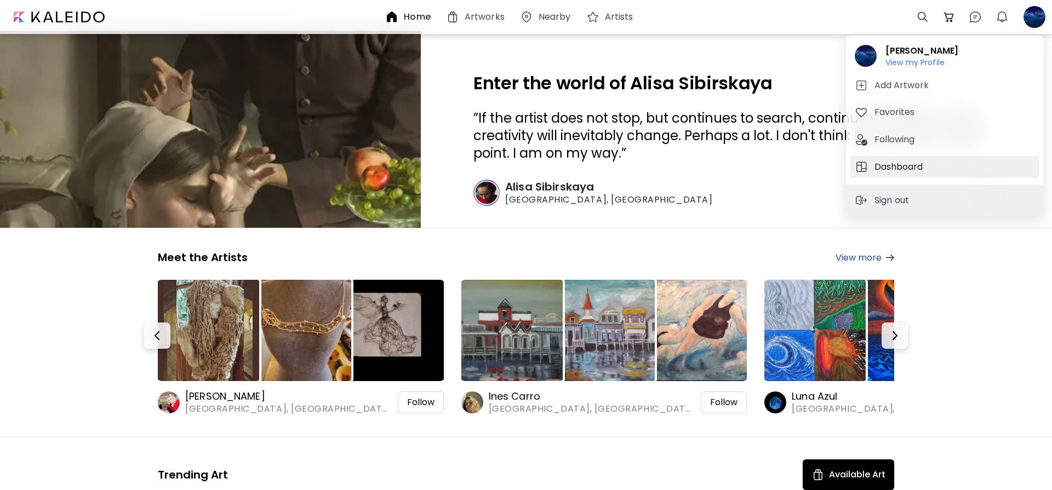
click at [890, 163] on h5 "Dashboard" at bounding box center [899, 166] width 51 height 13
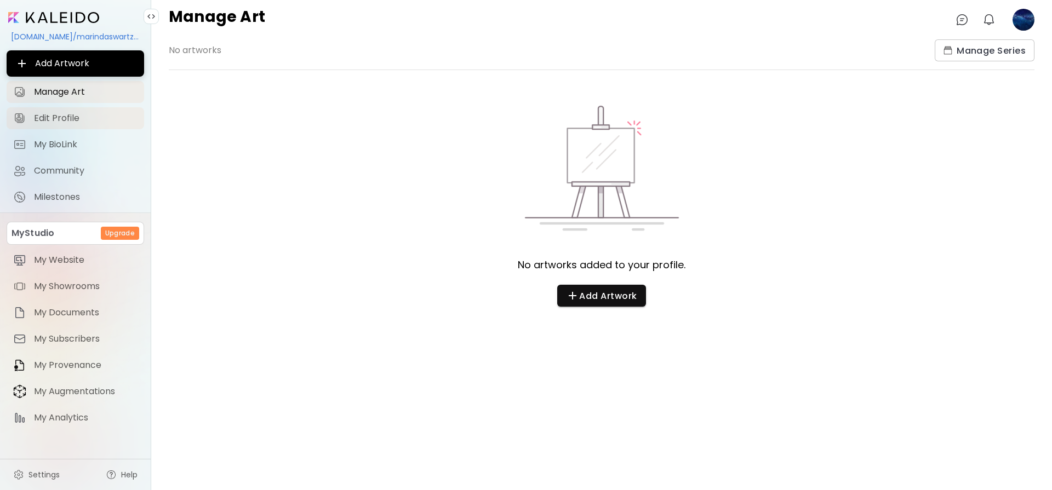
click at [82, 119] on span "Edit Profile" at bounding box center [86, 118] width 104 height 11
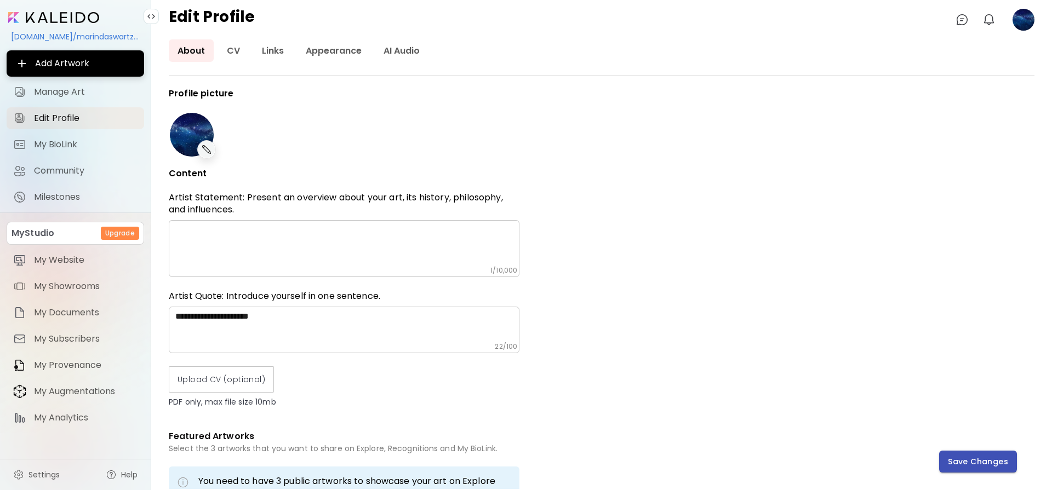
click at [979, 471] on button "Save Changes" at bounding box center [978, 462] width 78 height 22
click at [1028, 22] on image at bounding box center [1023, 20] width 22 height 22
